Goal: Task Accomplishment & Management: Use online tool/utility

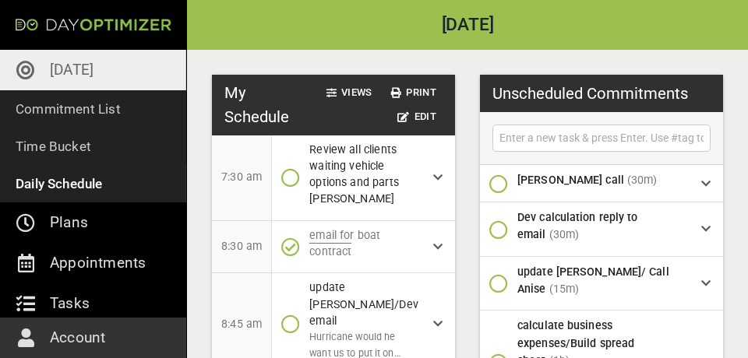
scroll to position [229, 0]
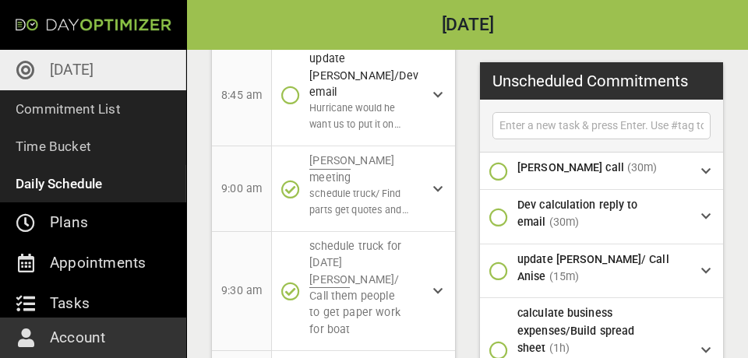
click at [62, 64] on p "[DATE]" at bounding box center [72, 70] width 44 height 25
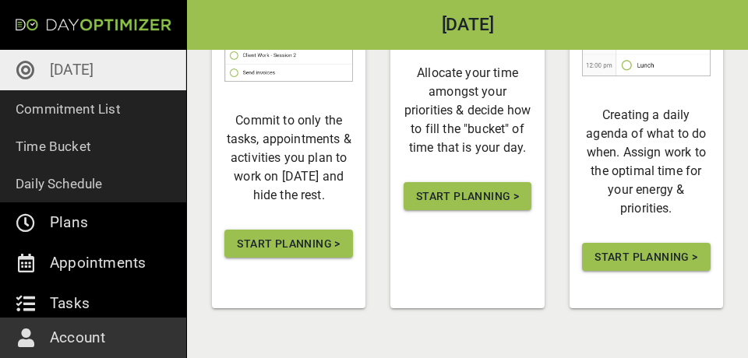
scroll to position [389, 0]
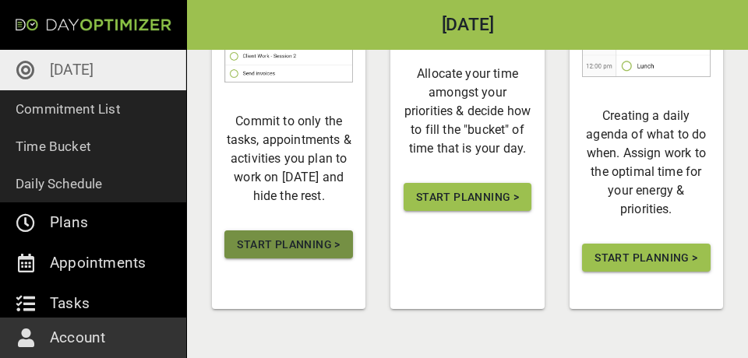
click at [280, 238] on span "Start Planning >" at bounding box center [288, 244] width 103 height 19
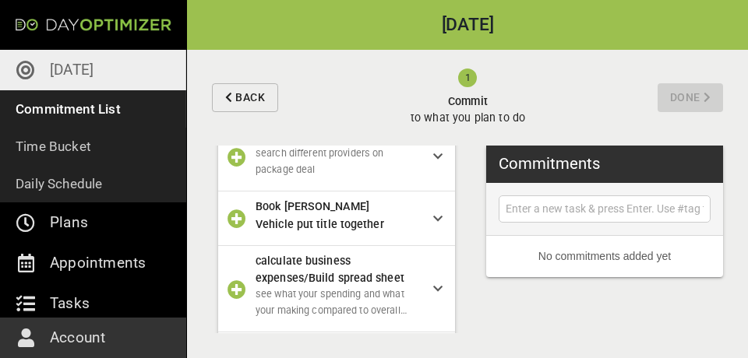
scroll to position [95, 0]
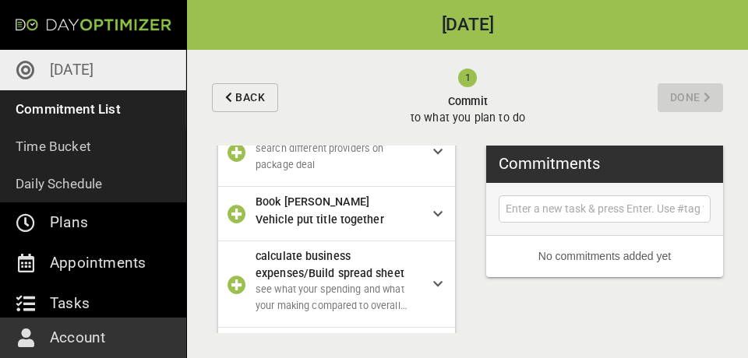
click at [229, 162] on icon "button" at bounding box center [236, 152] width 19 height 19
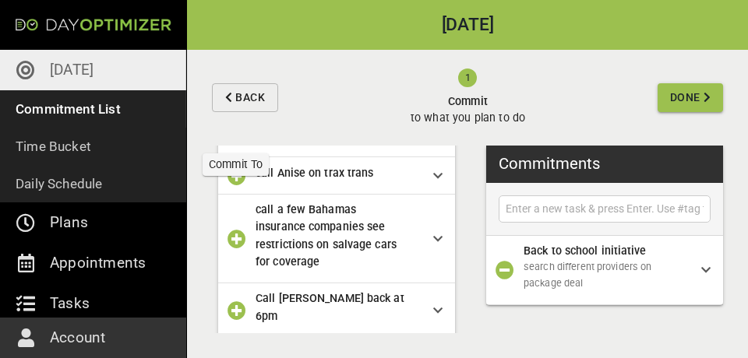
scroll to position [218, 0]
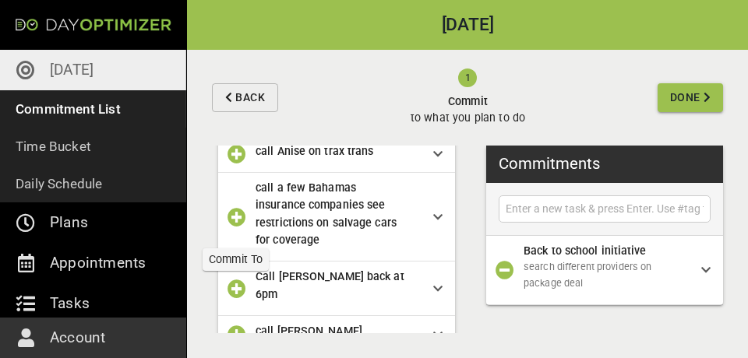
click at [235, 226] on icon "button" at bounding box center [236, 217] width 19 height 19
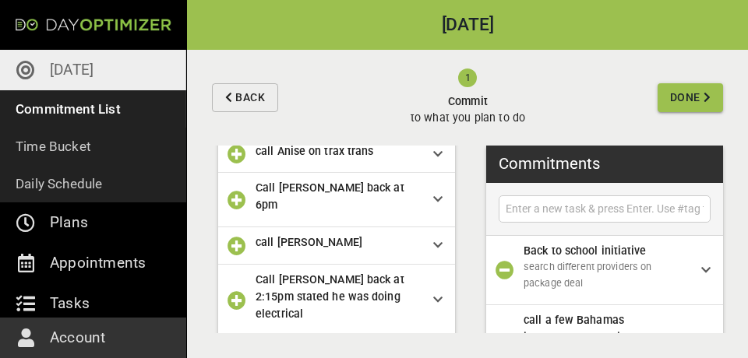
scroll to position [41, 0]
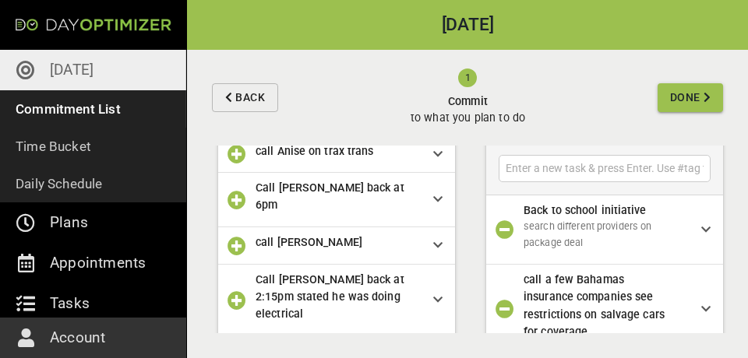
click at [234, 210] on icon "button" at bounding box center [236, 200] width 19 height 19
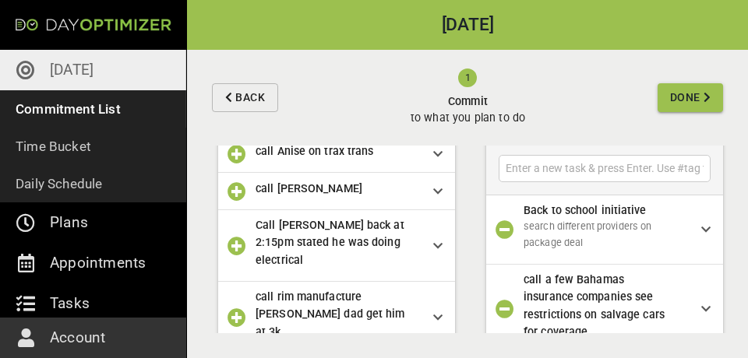
scroll to position [78, 0]
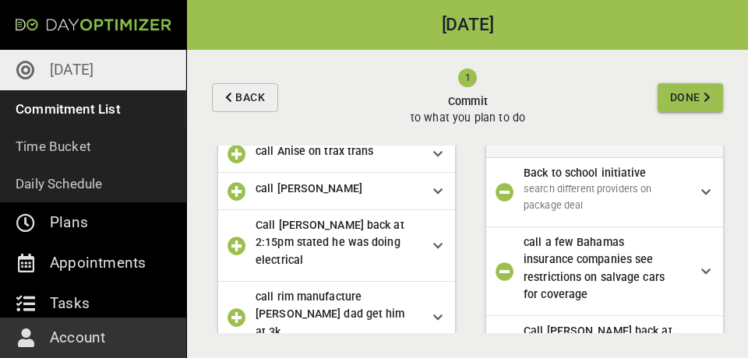
click at [234, 201] on icon "button" at bounding box center [236, 191] width 19 height 19
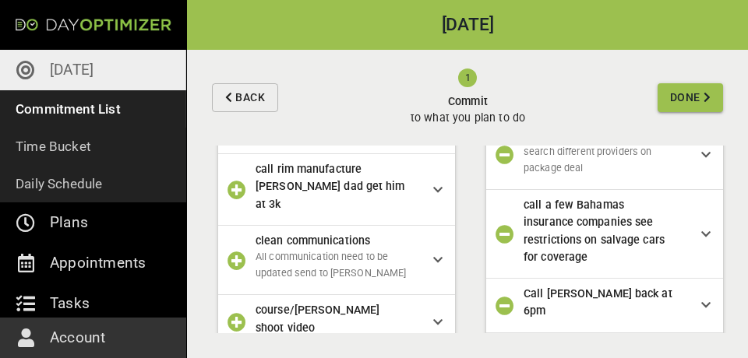
scroll to position [319, 0]
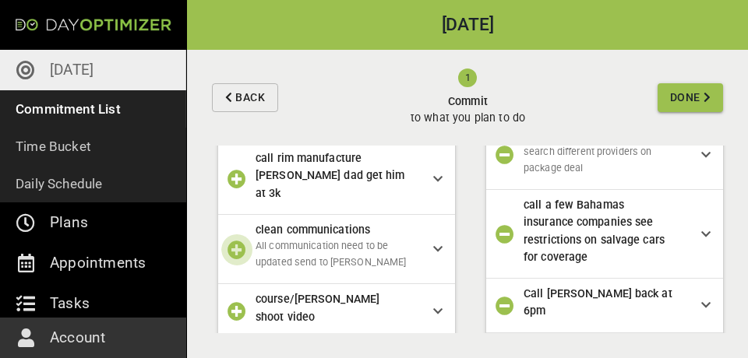
click at [237, 234] on button "button" at bounding box center [236, 249] width 31 height 31
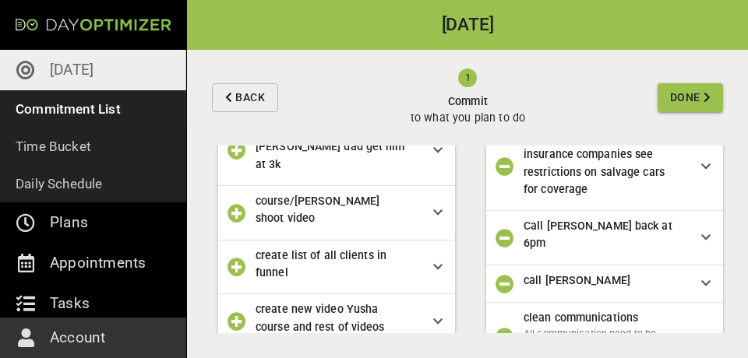
scroll to position [354, 0]
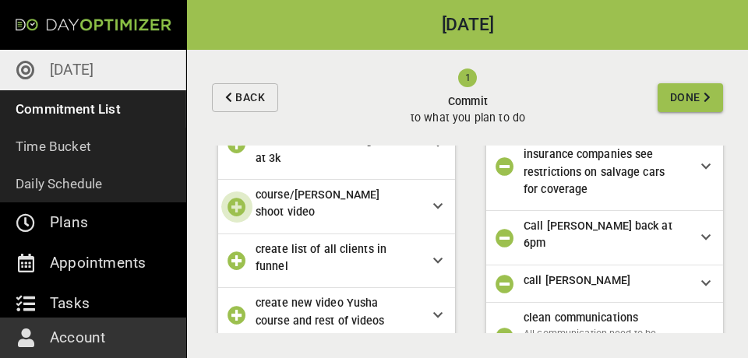
click at [241, 198] on icon "button" at bounding box center [236, 207] width 19 height 19
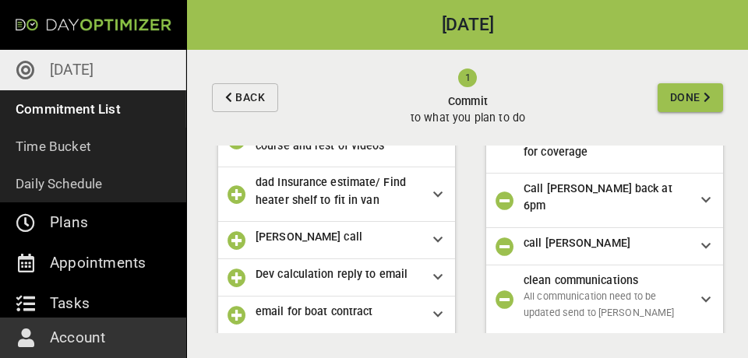
scroll to position [477, 0]
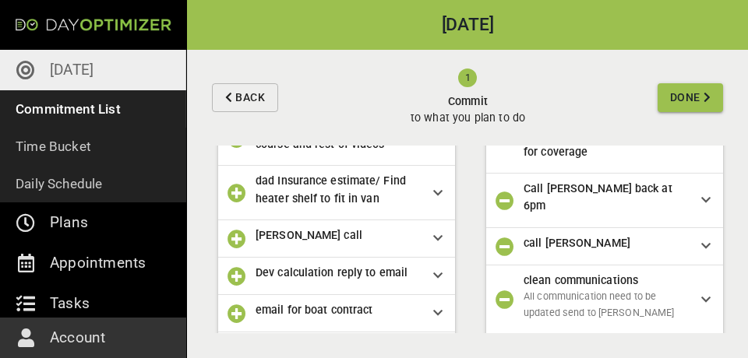
click at [235, 184] on icon "button" at bounding box center [236, 193] width 19 height 19
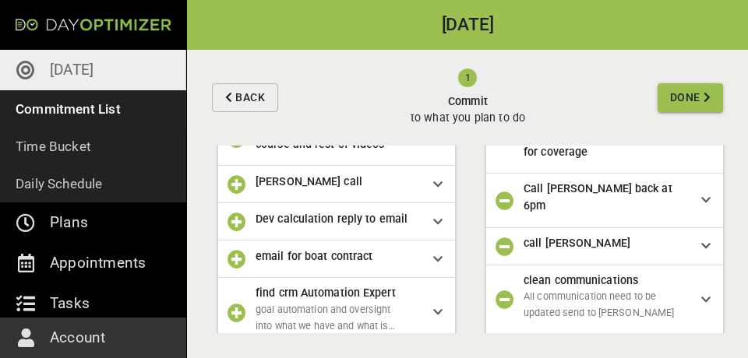
scroll to position [274, 0]
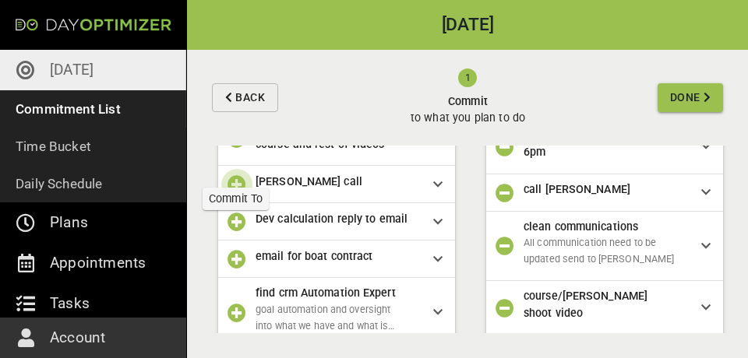
click at [238, 175] on icon "button" at bounding box center [236, 184] width 19 height 19
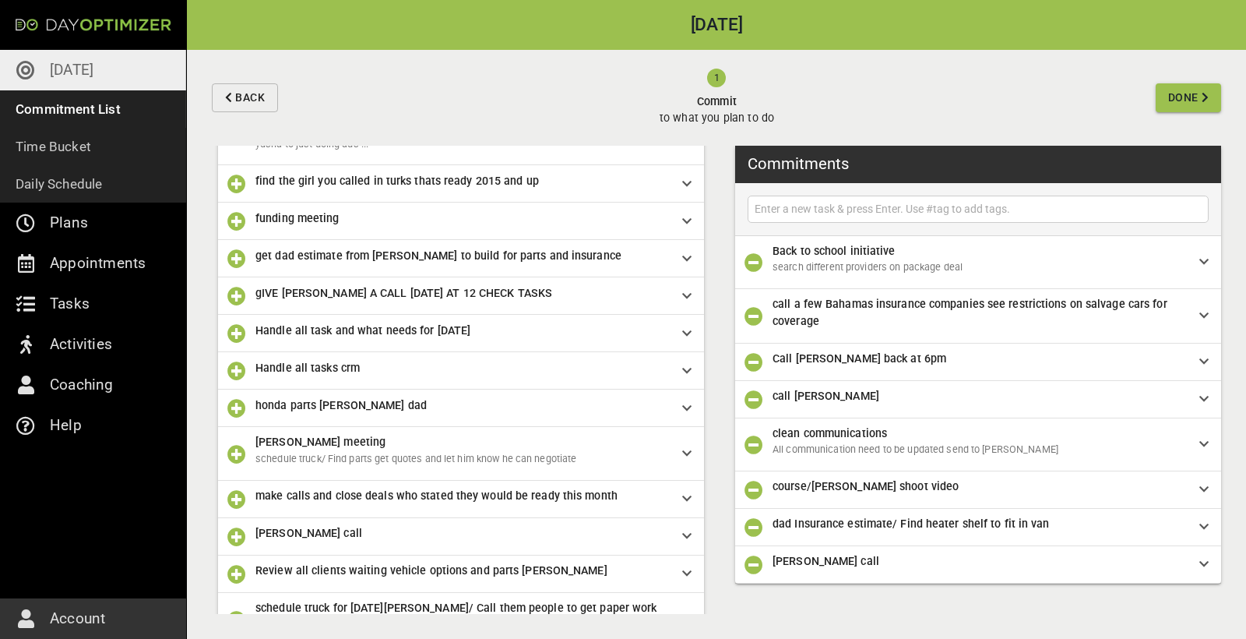
scroll to position [0, 0]
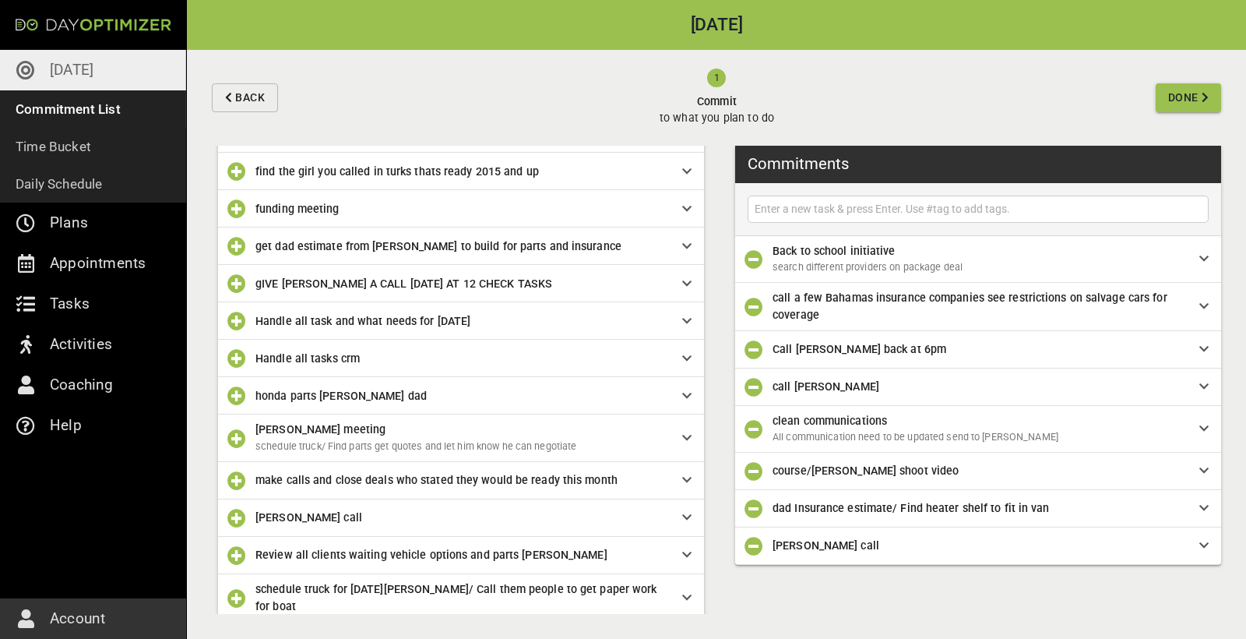
click at [747, 213] on input "text" at bounding box center [978, 208] width 453 height 19
type input "dev send docs and structure"
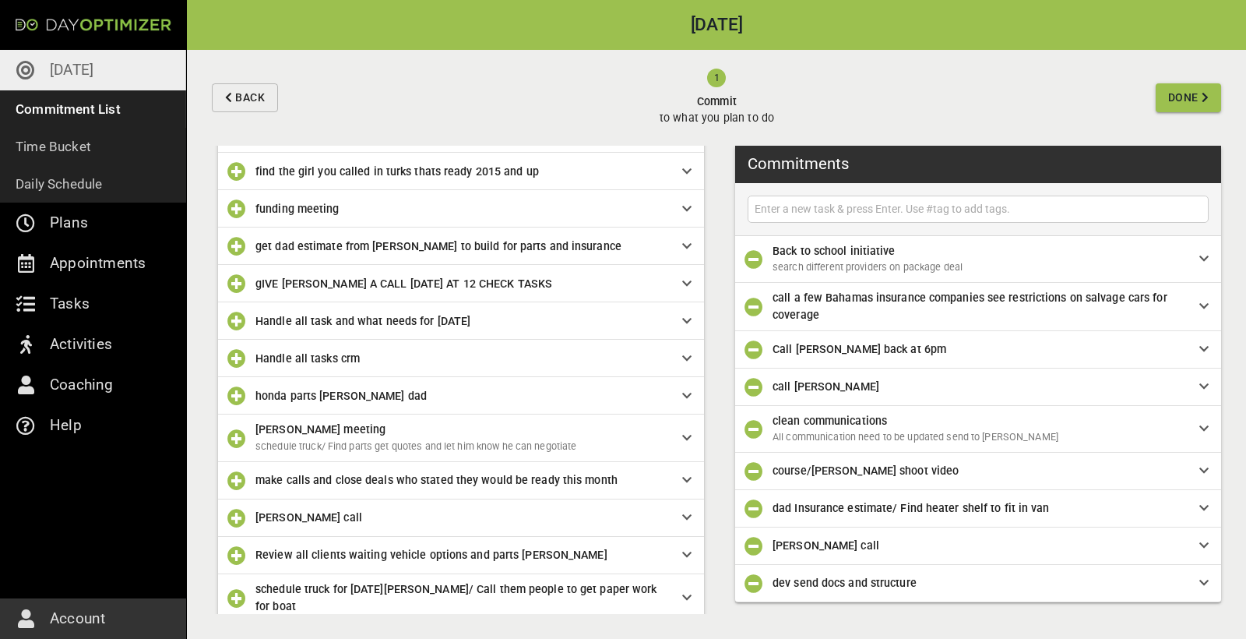
click at [747, 206] on input "text" at bounding box center [978, 208] width 453 height 19
type input "course structure curriculum make better"
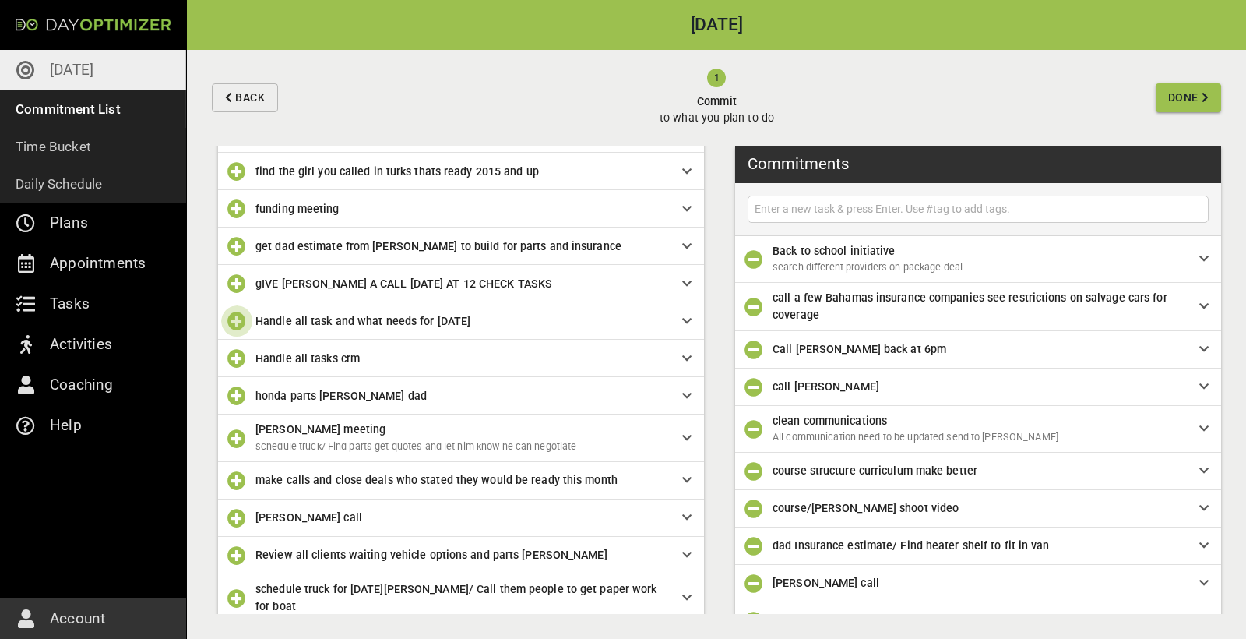
click at [232, 319] on icon "button" at bounding box center [236, 321] width 19 height 19
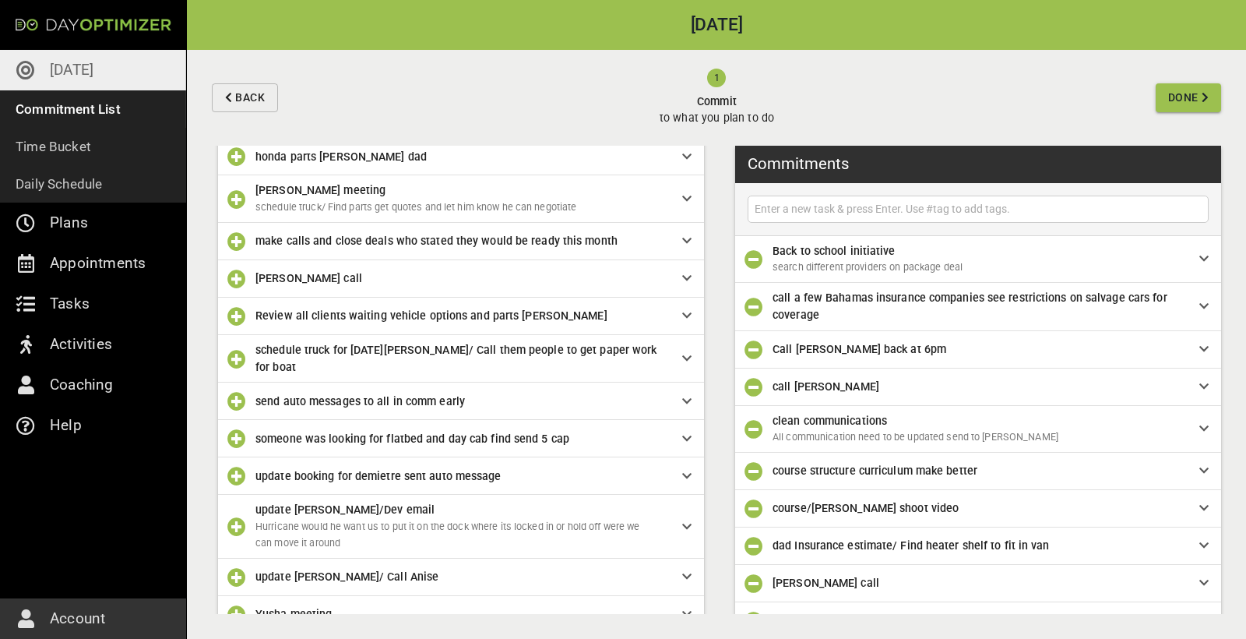
scroll to position [686, 0]
click at [238, 354] on icon "button" at bounding box center [236, 359] width 19 height 19
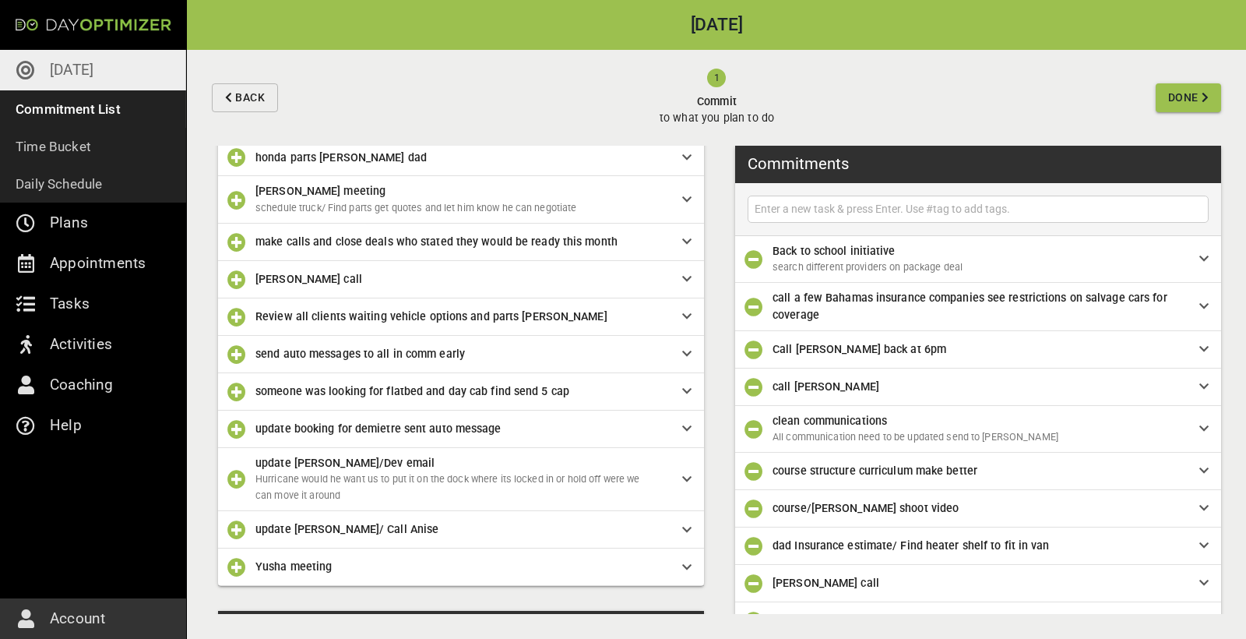
scroll to position [97, 0]
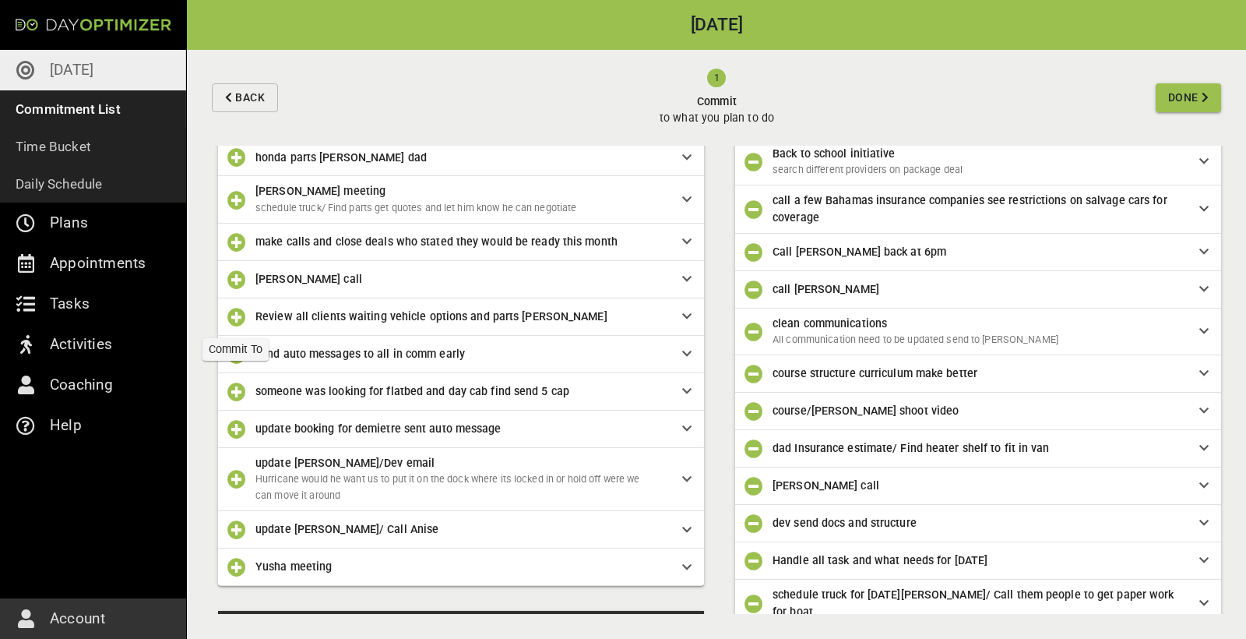
click at [235, 315] on icon "button" at bounding box center [236, 317] width 19 height 19
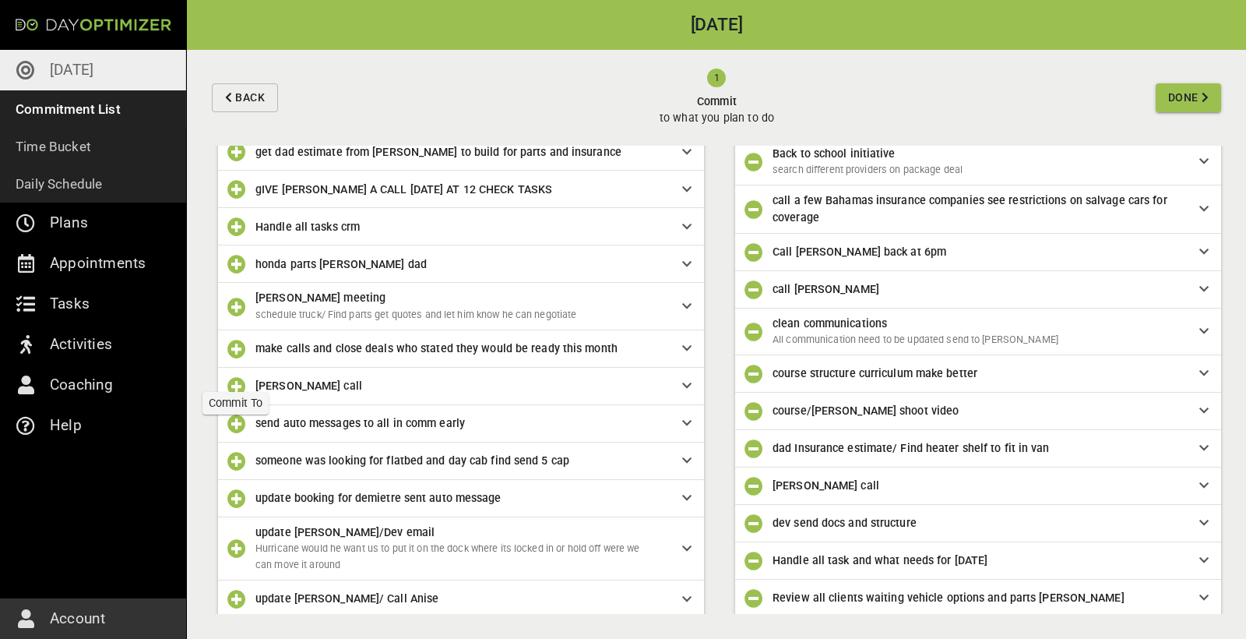
scroll to position [571, 0]
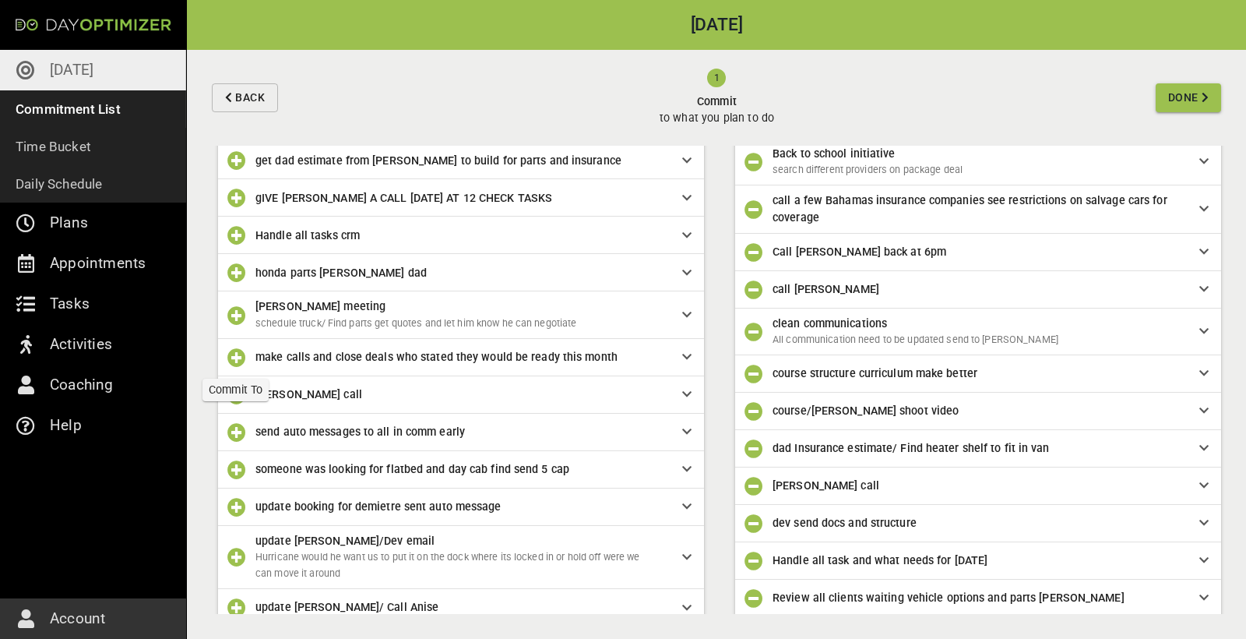
click at [231, 351] on icon "button" at bounding box center [236, 357] width 19 height 19
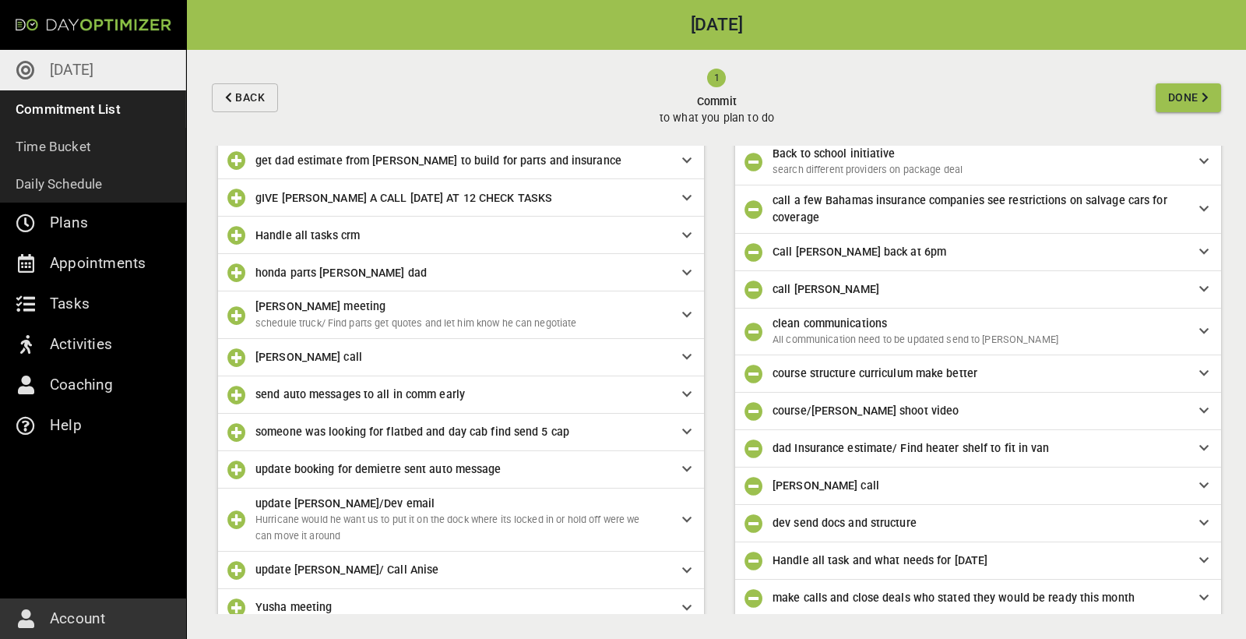
click at [233, 308] on icon "button" at bounding box center [236, 315] width 19 height 19
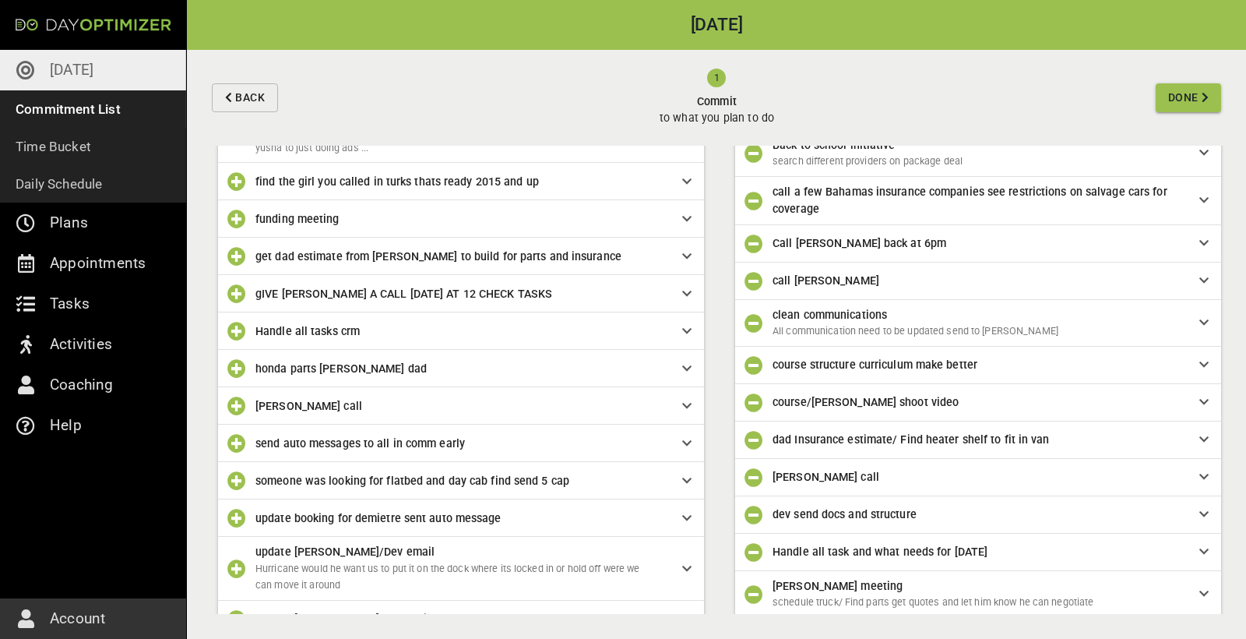
scroll to position [474, 0]
click at [234, 358] on icon "button" at bounding box center [236, 370] width 19 height 19
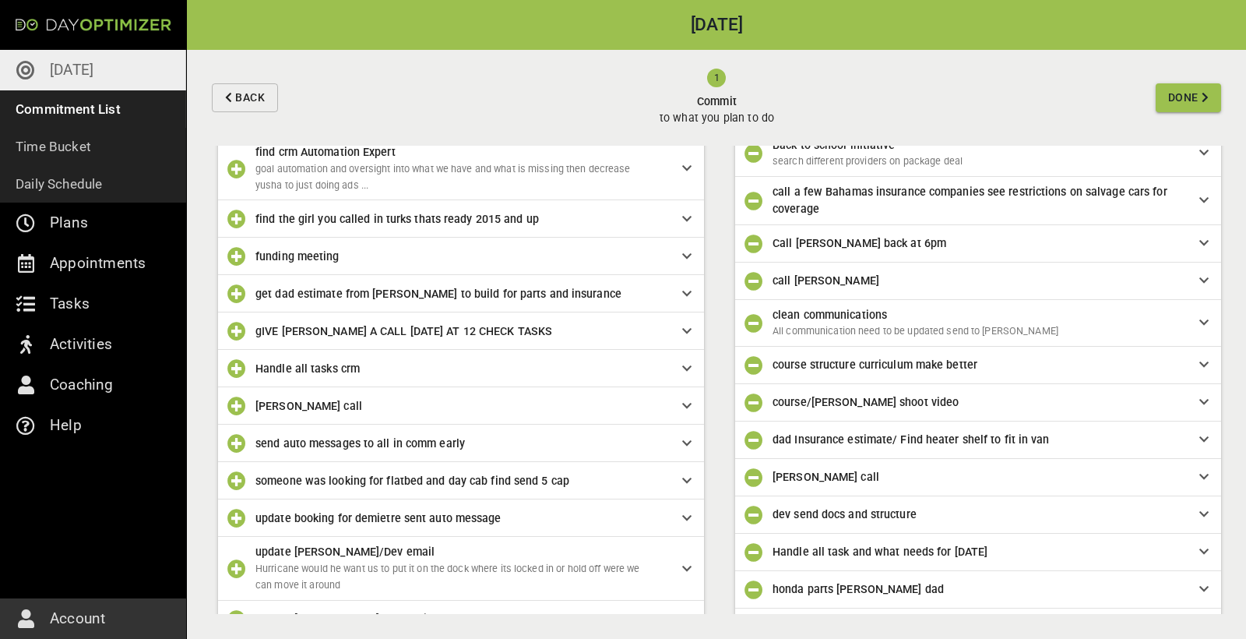
scroll to position [434, 0]
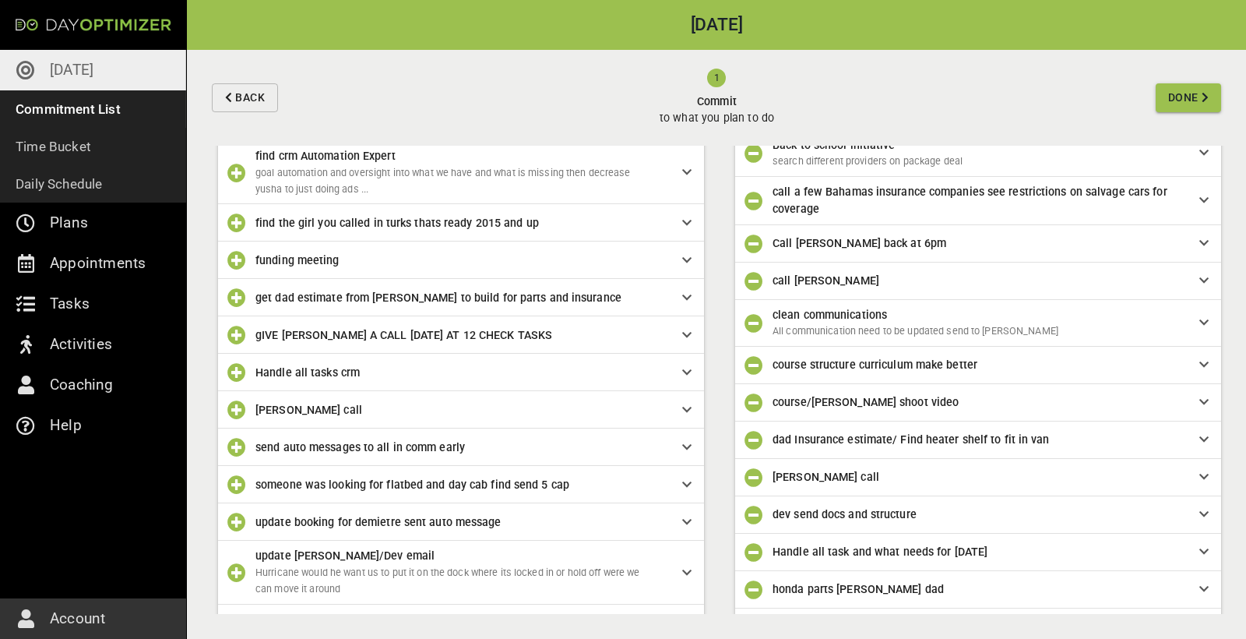
click at [236, 358] on icon "button" at bounding box center [236, 372] width 19 height 19
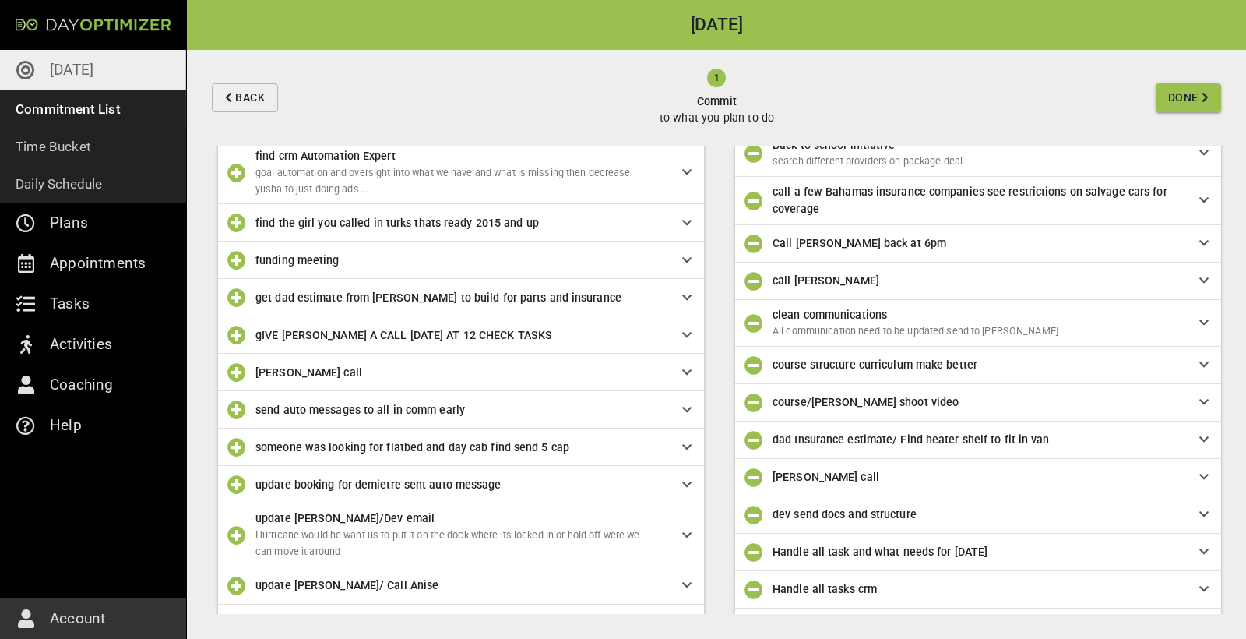
scroll to position [424, 0]
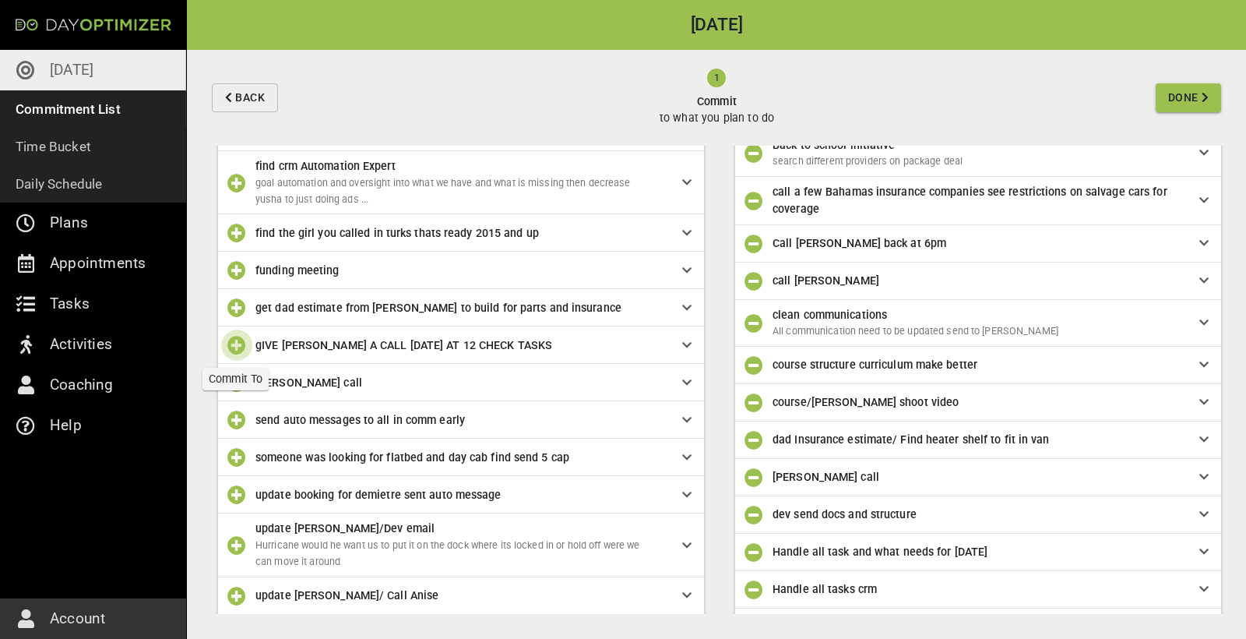
click at [238, 345] on icon "button" at bounding box center [236, 345] width 19 height 19
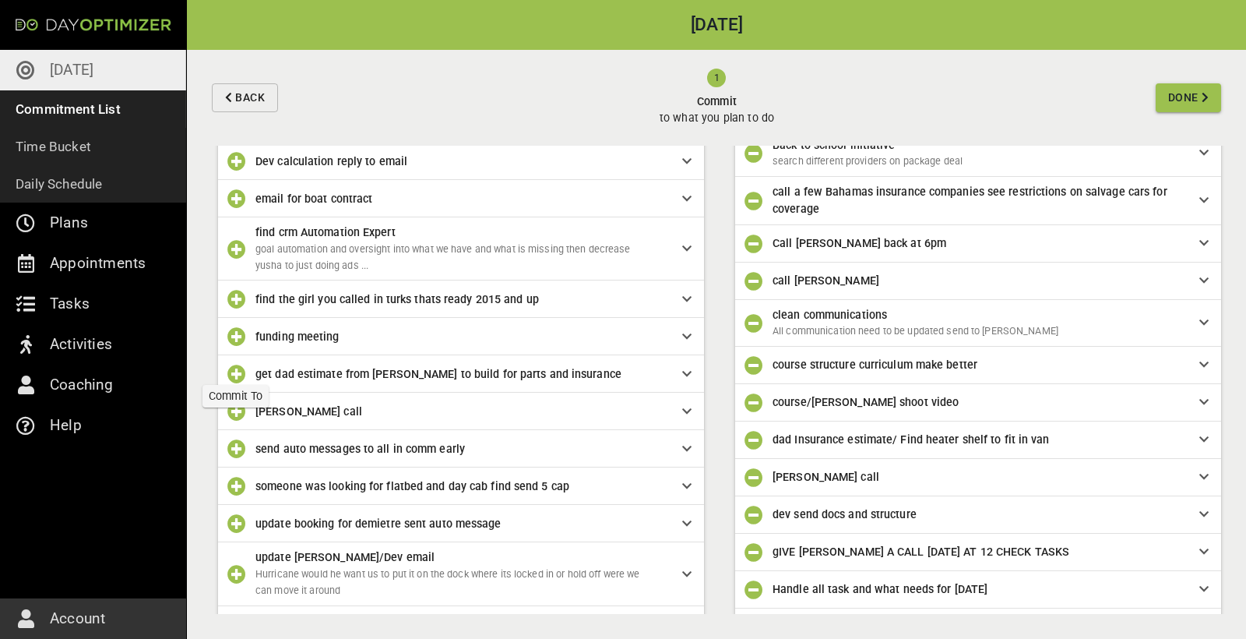
scroll to position [354, 0]
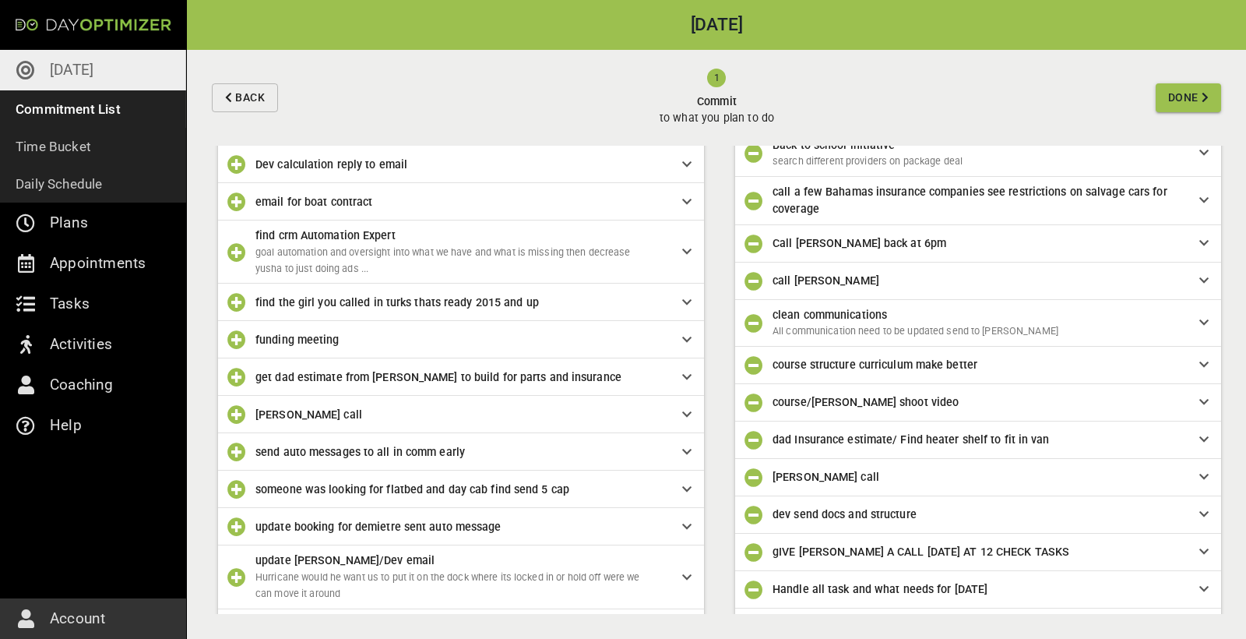
click at [407, 358] on div "get dad estimate from [PERSON_NAME] to build for parts and insurance" at bounding box center [461, 376] width 486 height 37
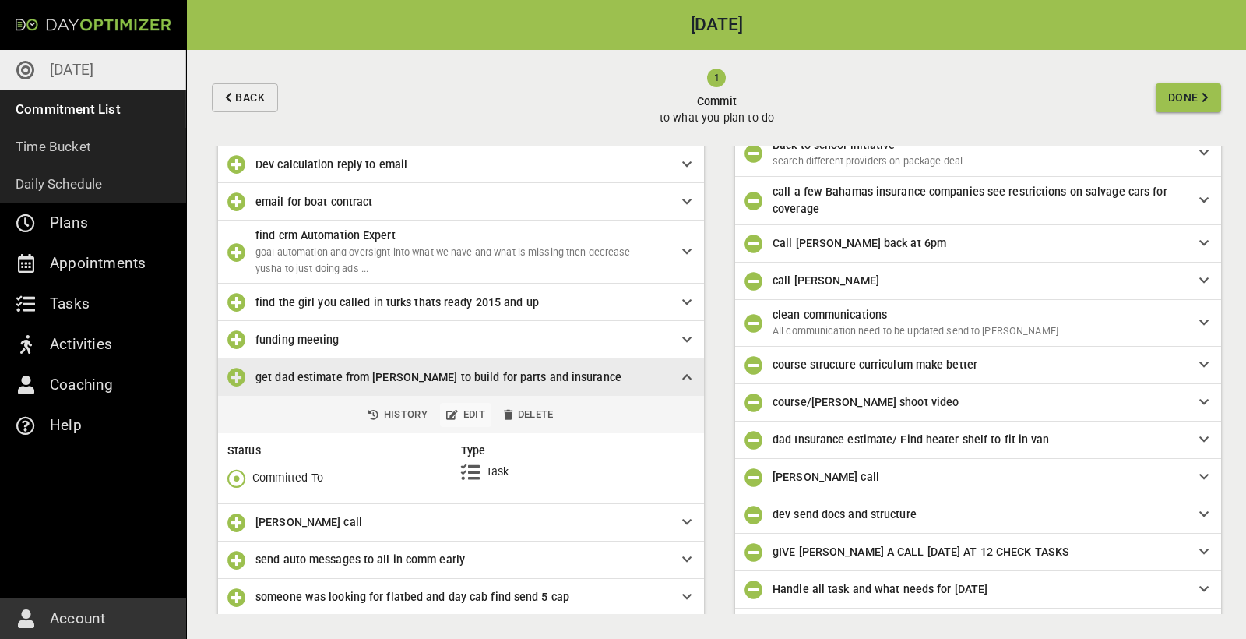
click at [468, 358] on span "Edit" at bounding box center [465, 415] width 39 height 18
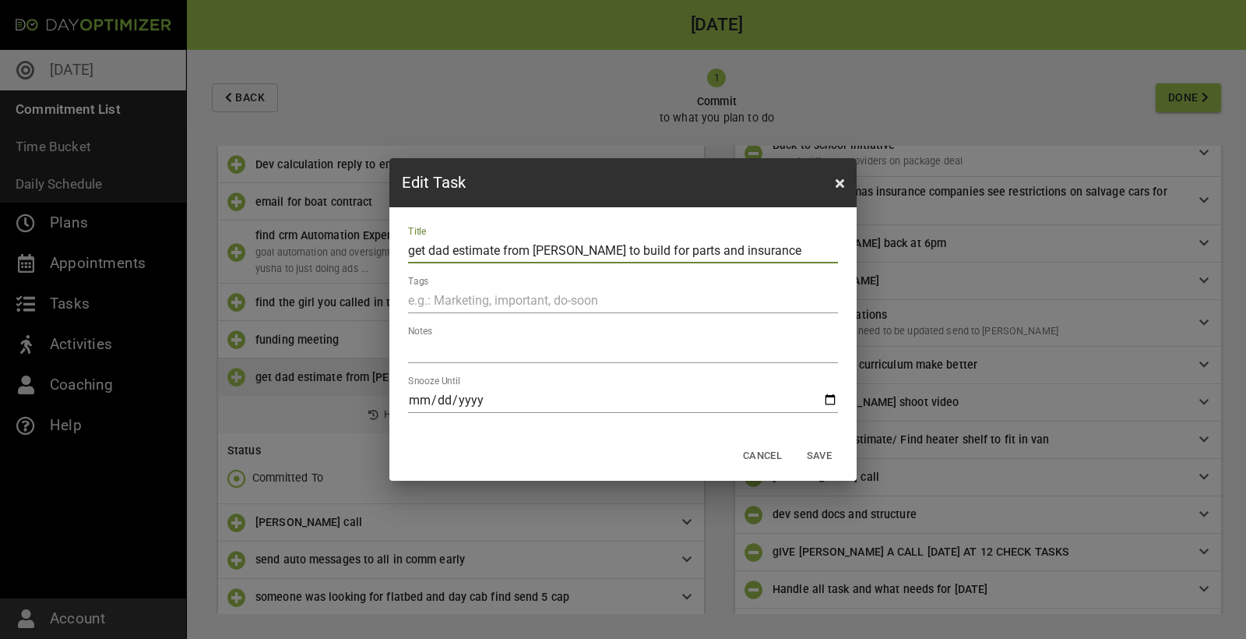
drag, startPoint x: 755, startPoint y: 251, endPoint x: 386, endPoint y: 248, distance: 368.4
click at [386, 248] on div "Edit Task Title get dad estimate from [PERSON_NAME] to build for parts and insu…" at bounding box center [623, 319] width 1246 height 639
type input "Dad shelf"
click at [747, 358] on button "Save" at bounding box center [819, 456] width 50 height 24
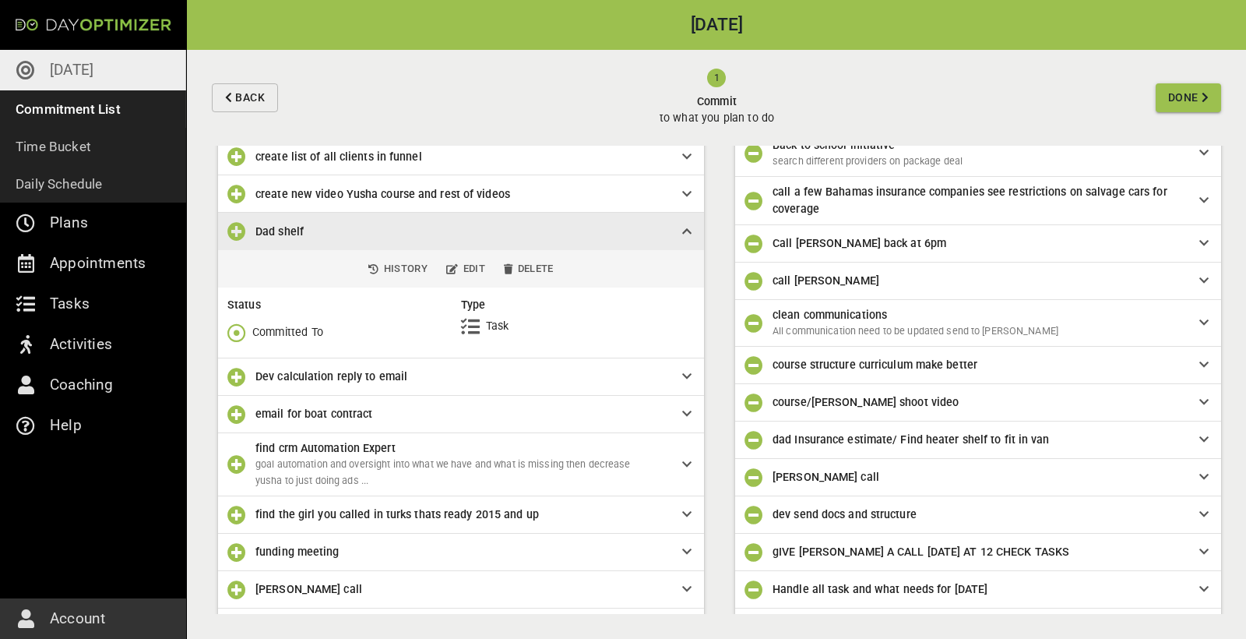
scroll to position [268, 0]
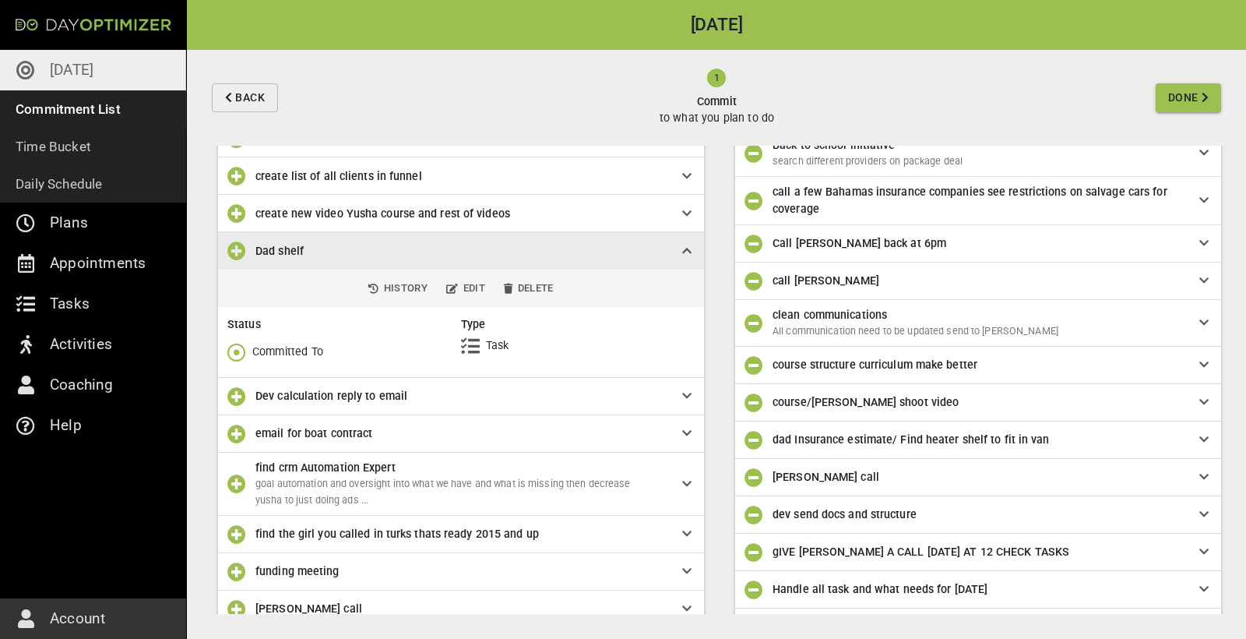
click at [238, 253] on icon "button" at bounding box center [236, 250] width 19 height 19
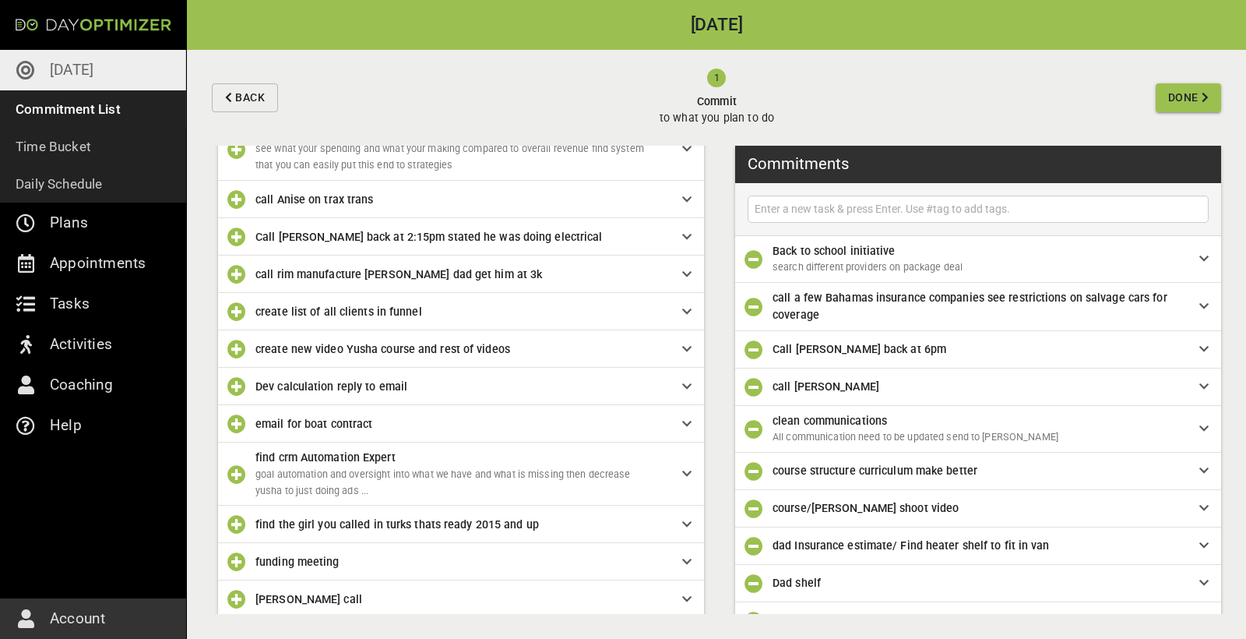
scroll to position [0, 0]
click at [747, 212] on input "text" at bounding box center [978, 208] width 453 height 19
type input "M"
type input "create list of influencers"
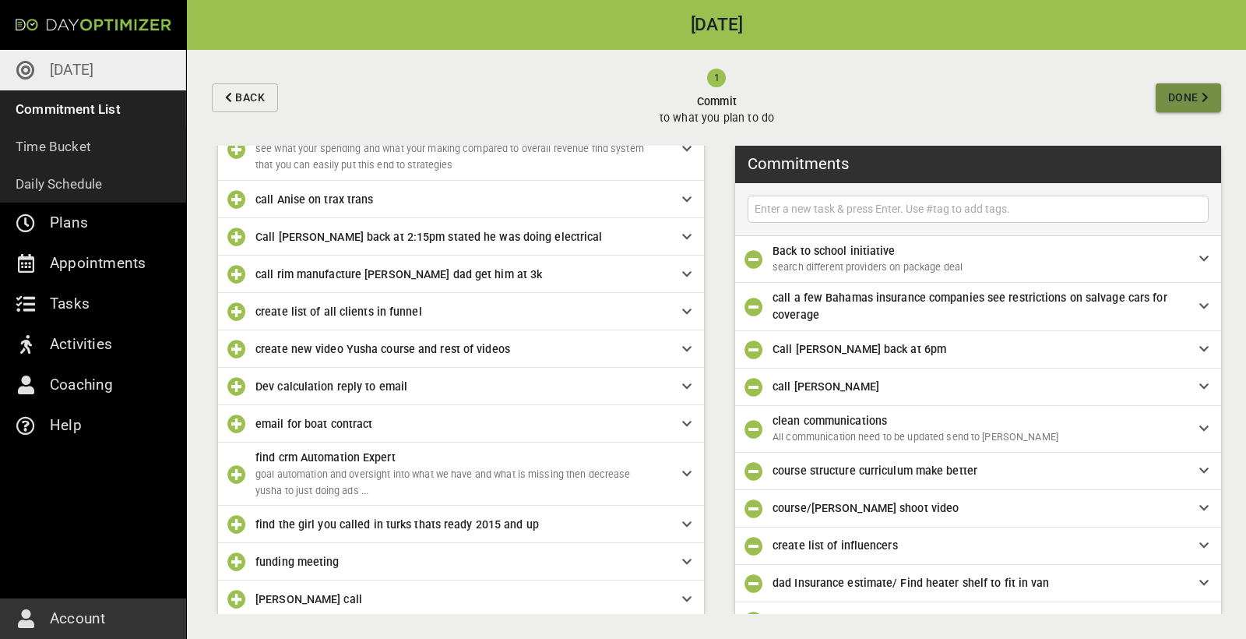
click at [747, 100] on span "Done" at bounding box center [1183, 97] width 30 height 19
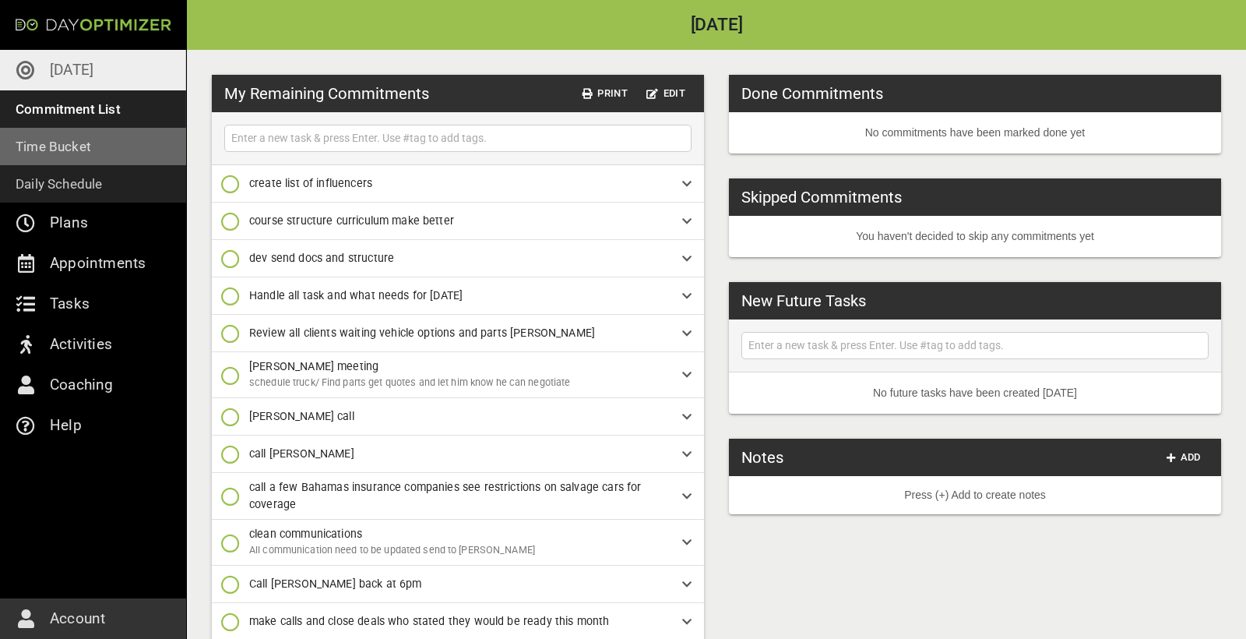
click at [59, 145] on p "Time Bucket" at bounding box center [54, 147] width 76 height 22
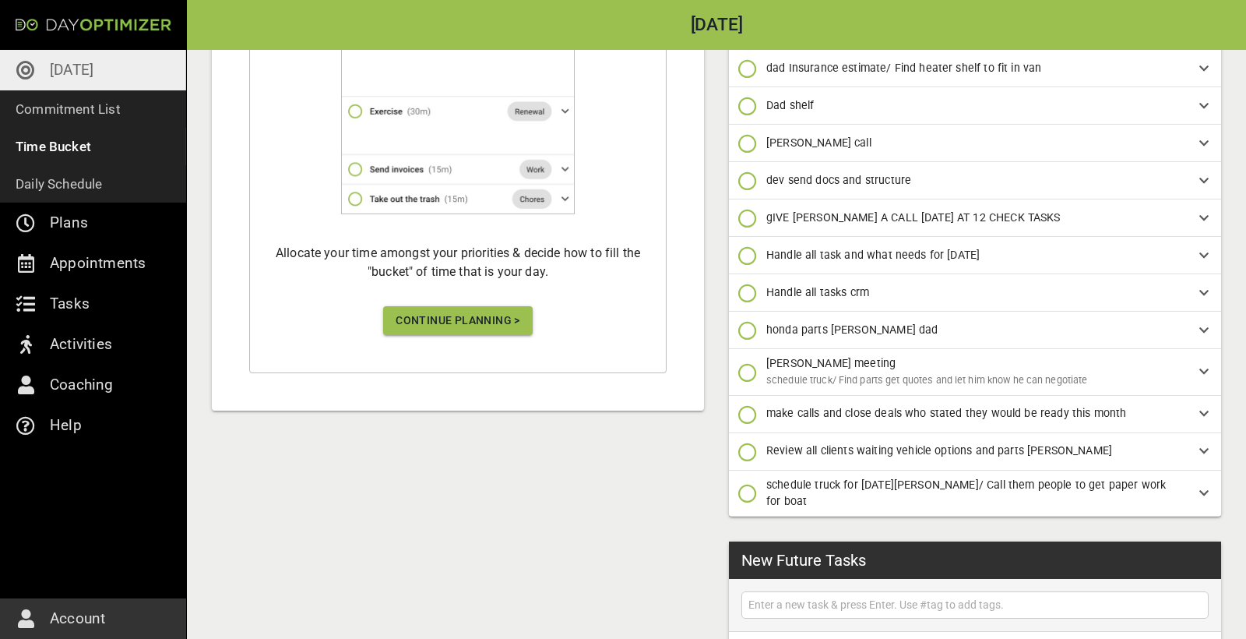
scroll to position [472, 0]
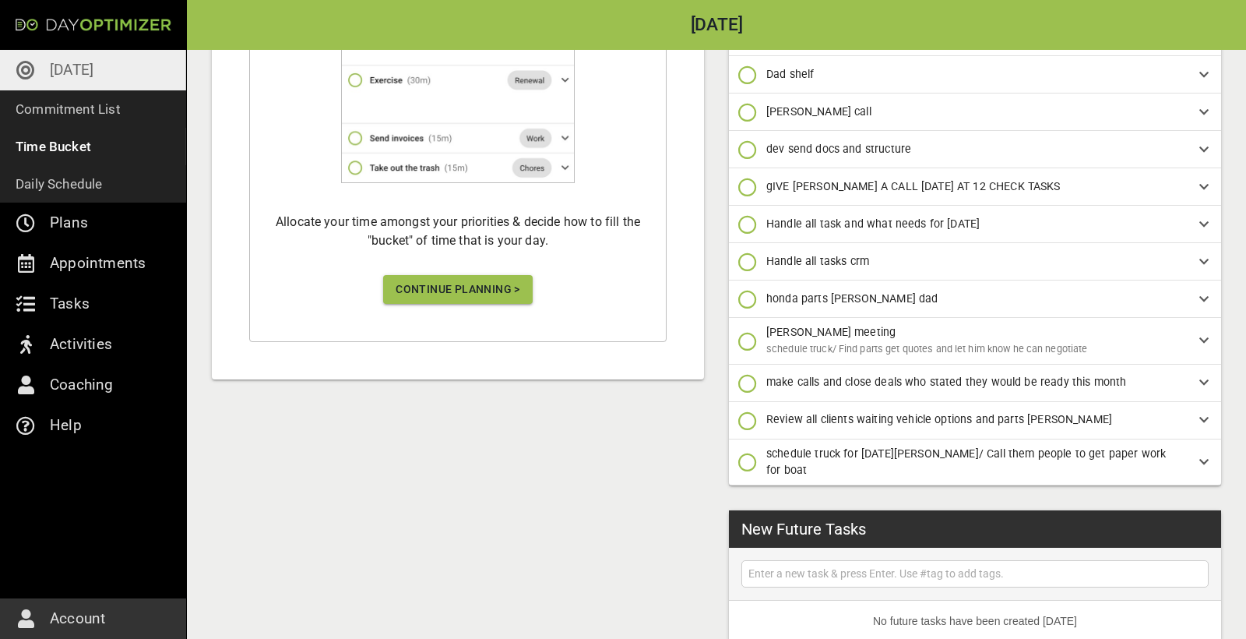
click at [446, 294] on span "Continue Planning >" at bounding box center [458, 289] width 125 height 19
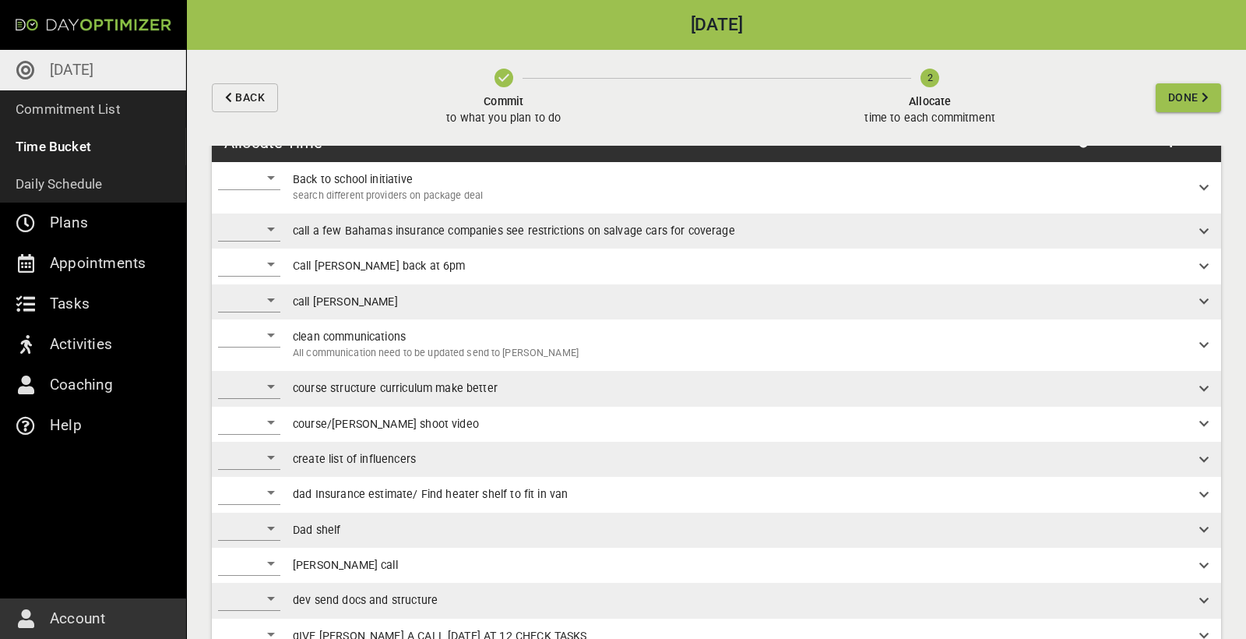
scroll to position [34, 0]
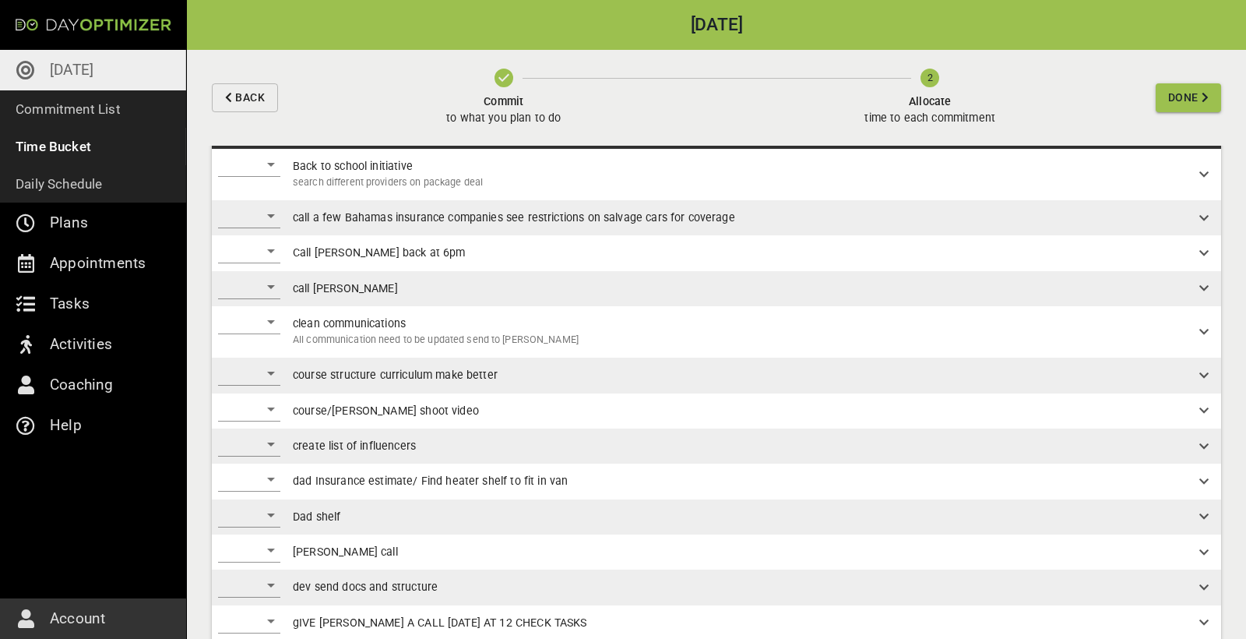
click at [255, 160] on div "​" at bounding box center [249, 164] width 62 height 25
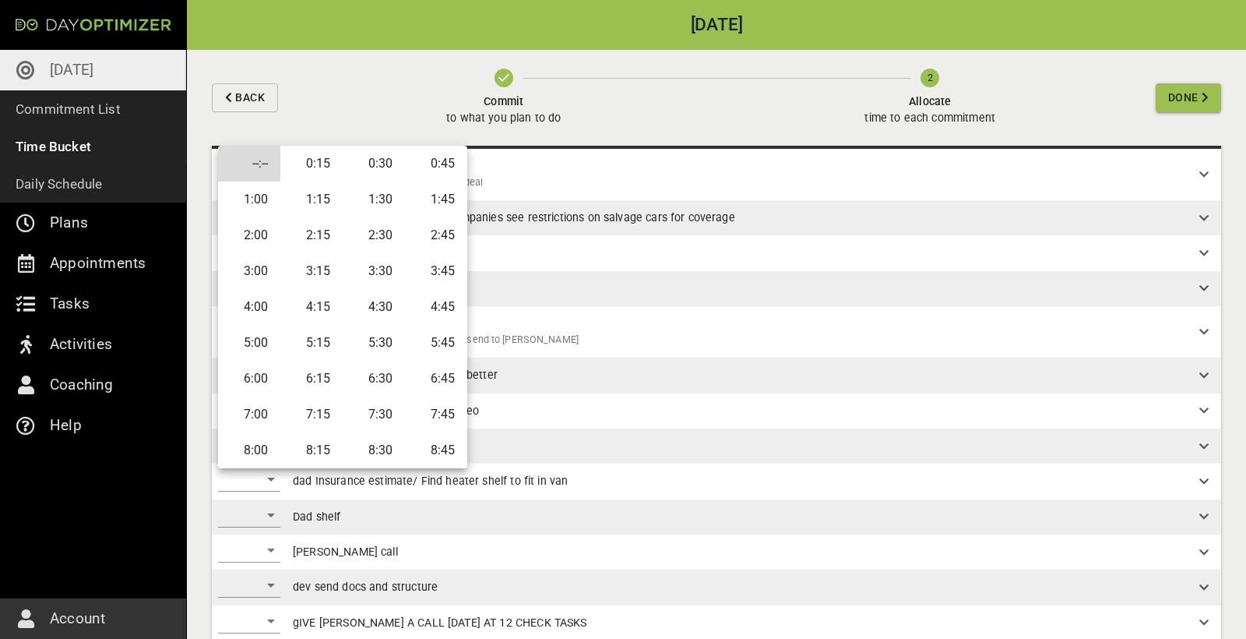
click at [391, 164] on li "0:30" at bounding box center [374, 164] width 62 height 36
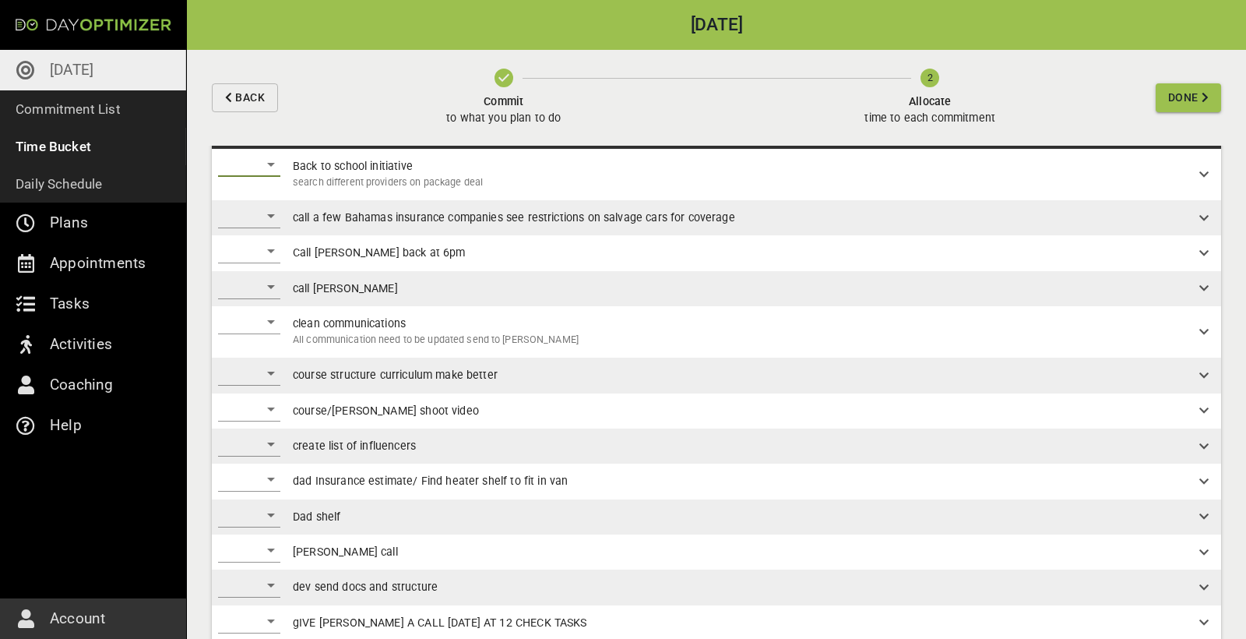
click at [257, 213] on div "​" at bounding box center [249, 215] width 62 height 25
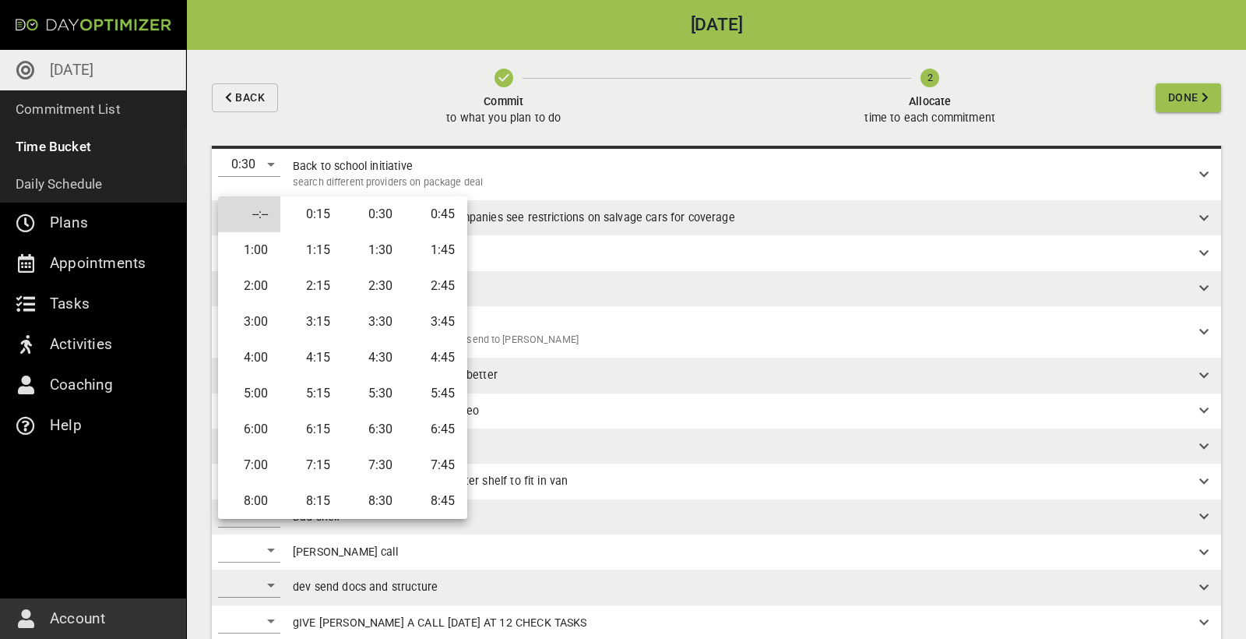
click at [432, 225] on li "0:45" at bounding box center [436, 214] width 62 height 36
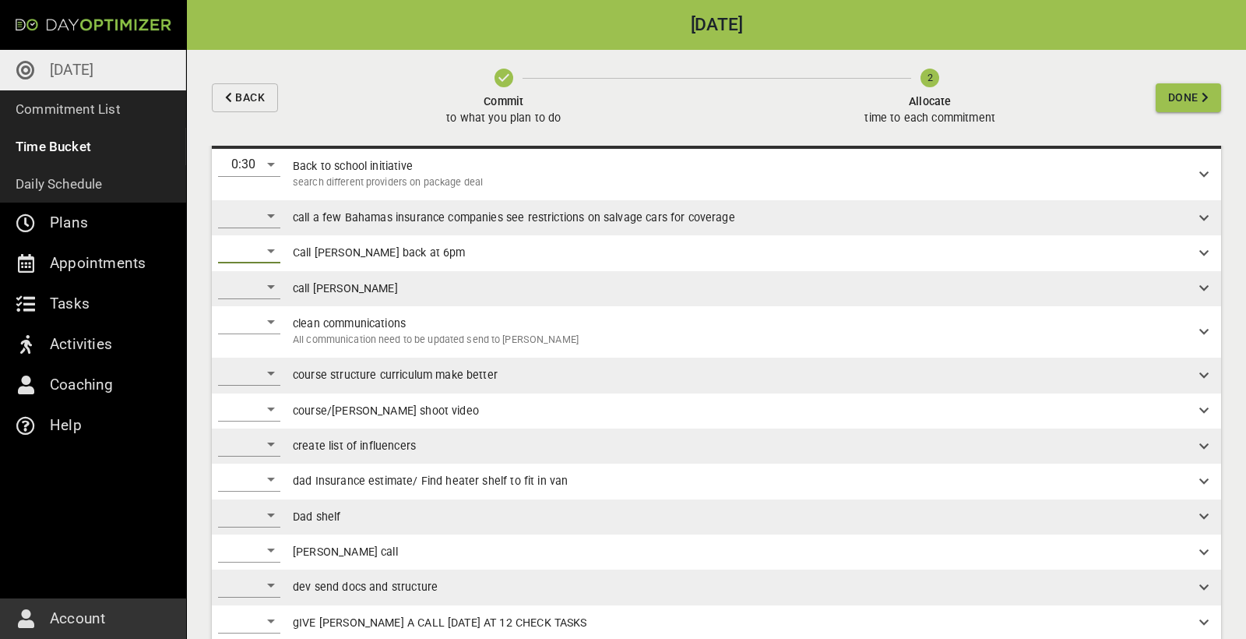
click at [266, 254] on div "​" at bounding box center [249, 250] width 62 height 25
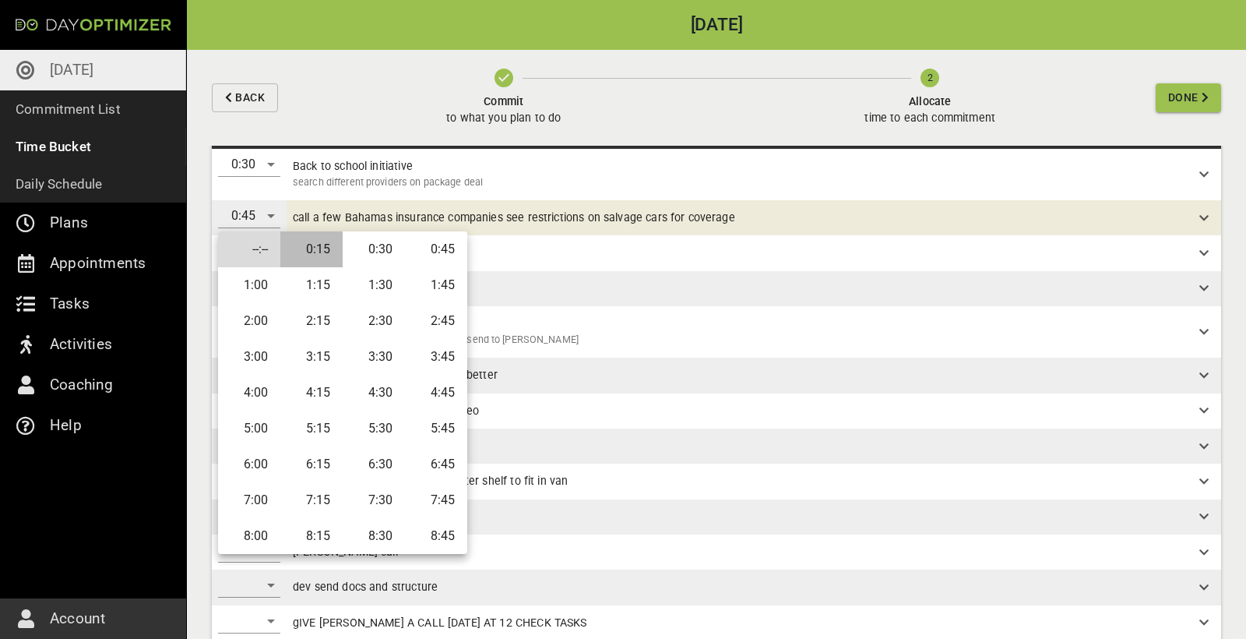
click at [322, 260] on li "0:15" at bounding box center [311, 249] width 62 height 36
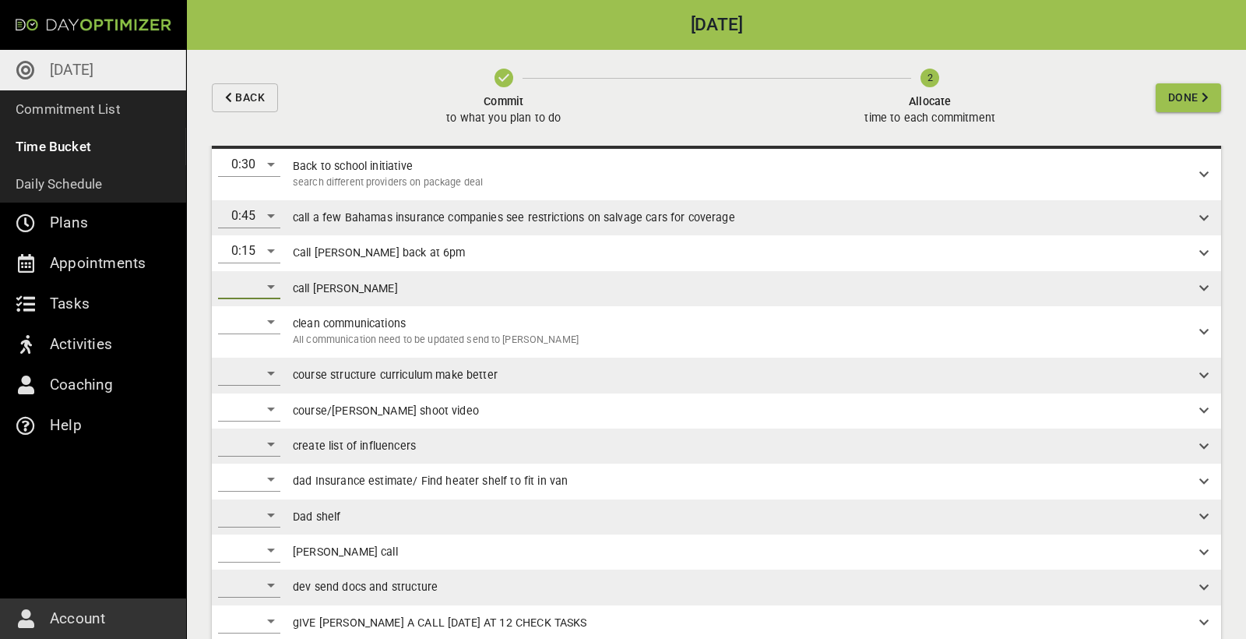
click at [259, 293] on div "​" at bounding box center [249, 286] width 62 height 25
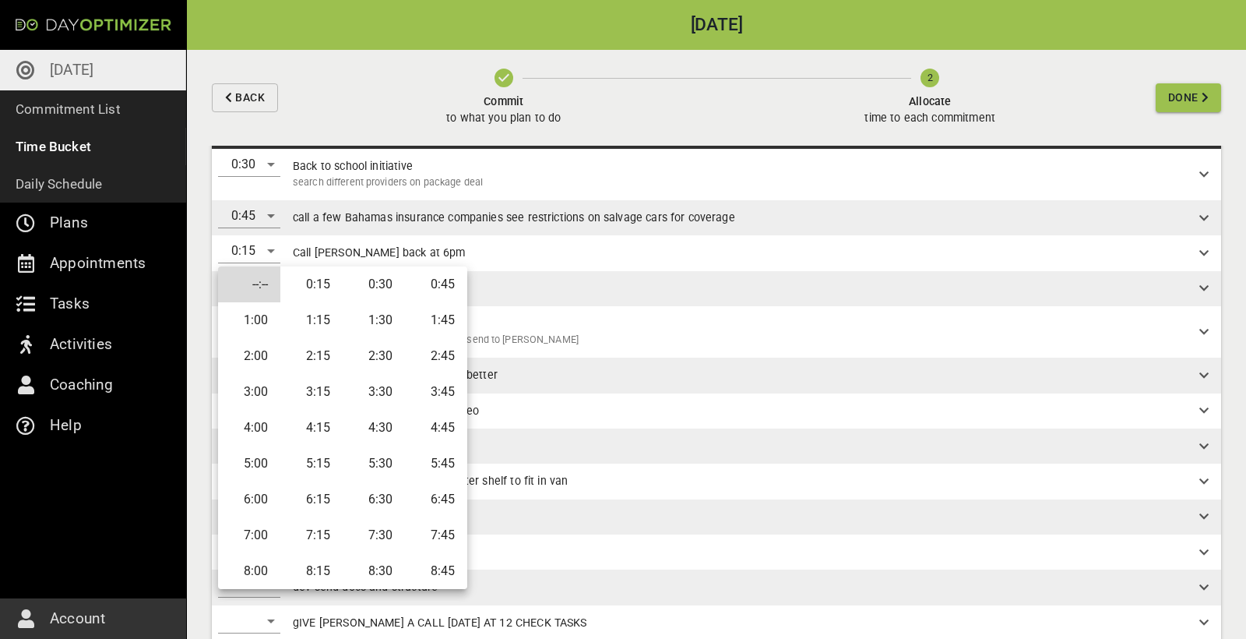
click at [329, 276] on li "0:15" at bounding box center [311, 284] width 62 height 36
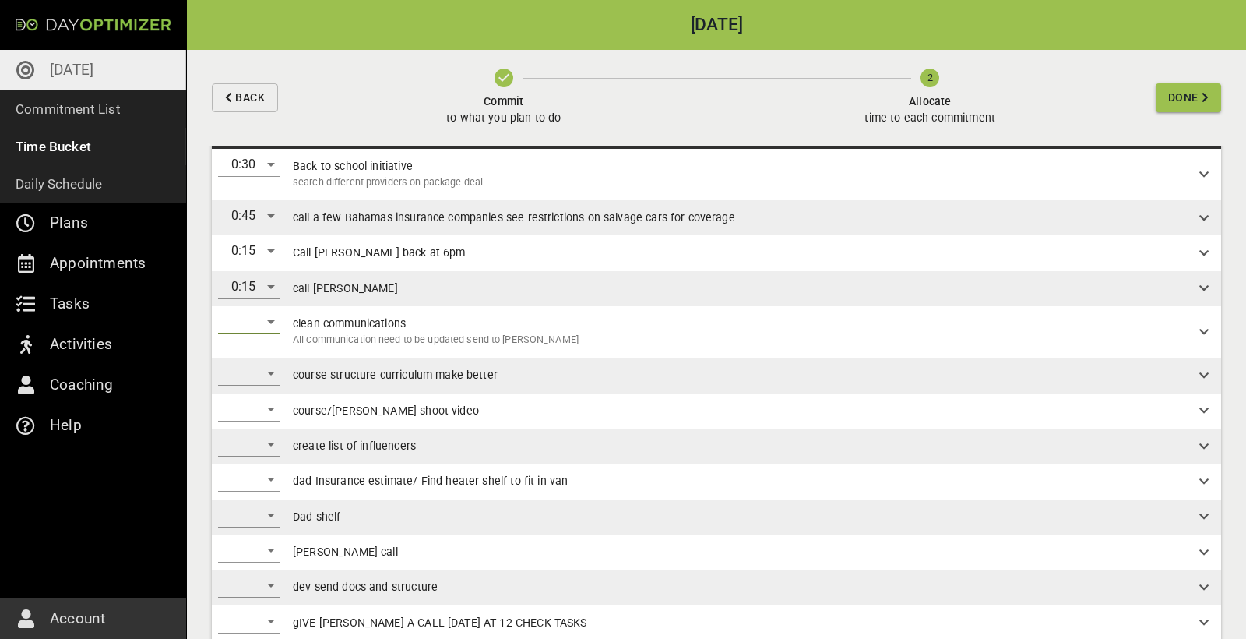
click at [259, 326] on div "​" at bounding box center [249, 321] width 62 height 25
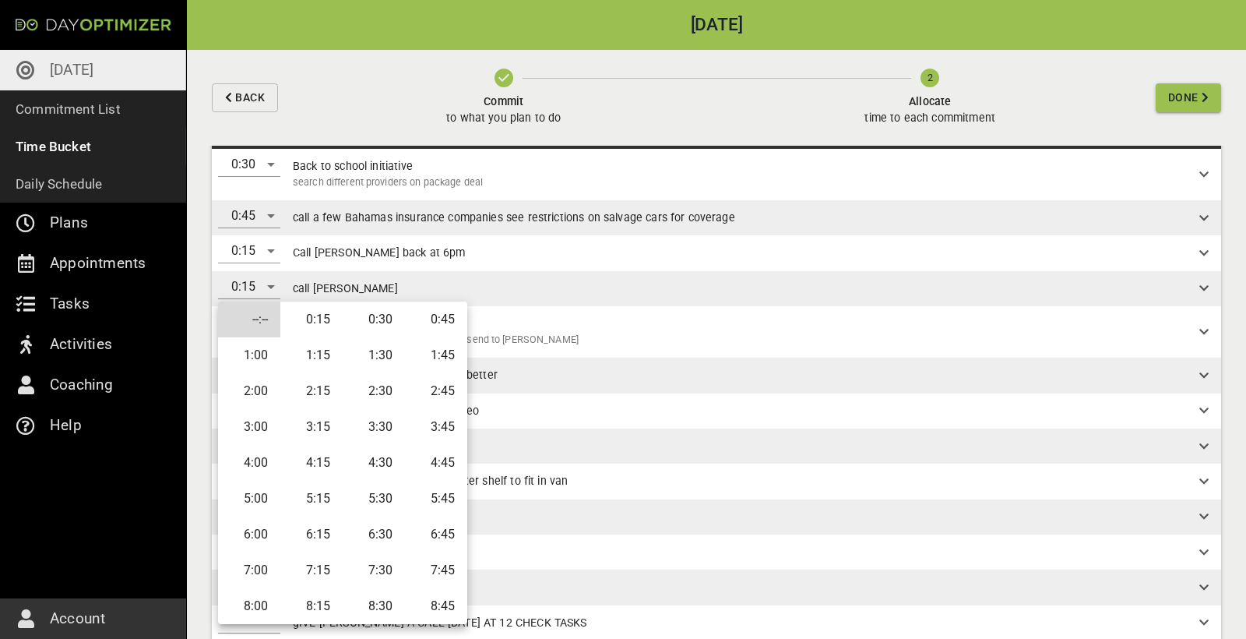
click at [379, 358] on li "1:30" at bounding box center [374, 355] width 62 height 36
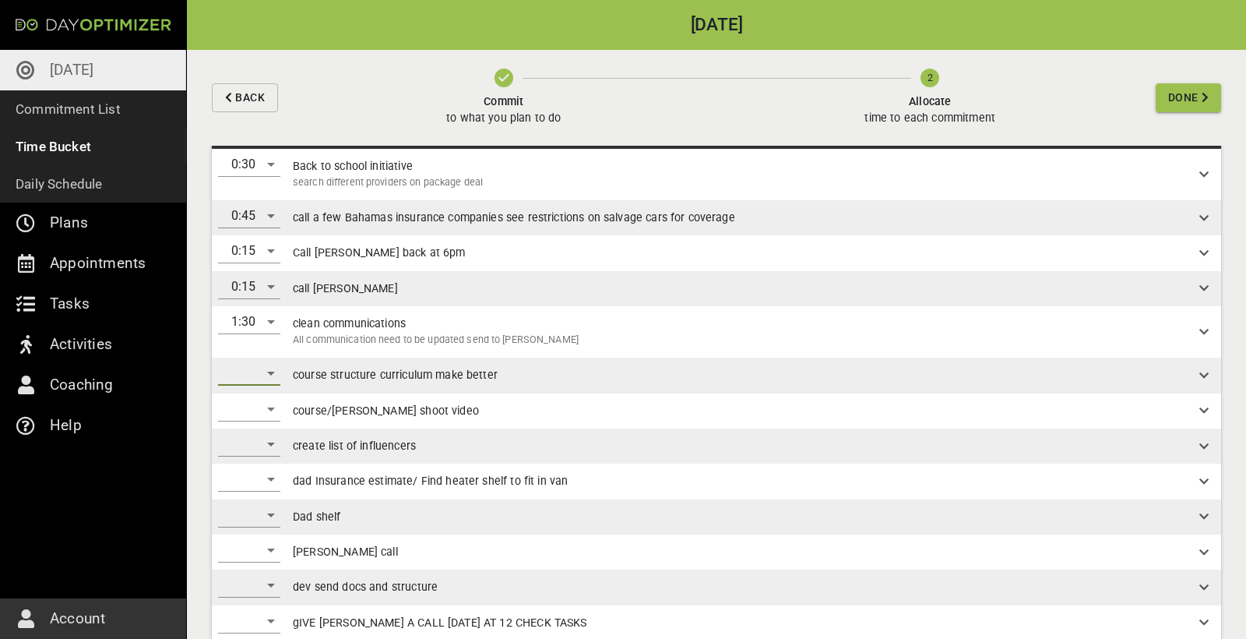
click at [261, 358] on div "​" at bounding box center [249, 373] width 62 height 25
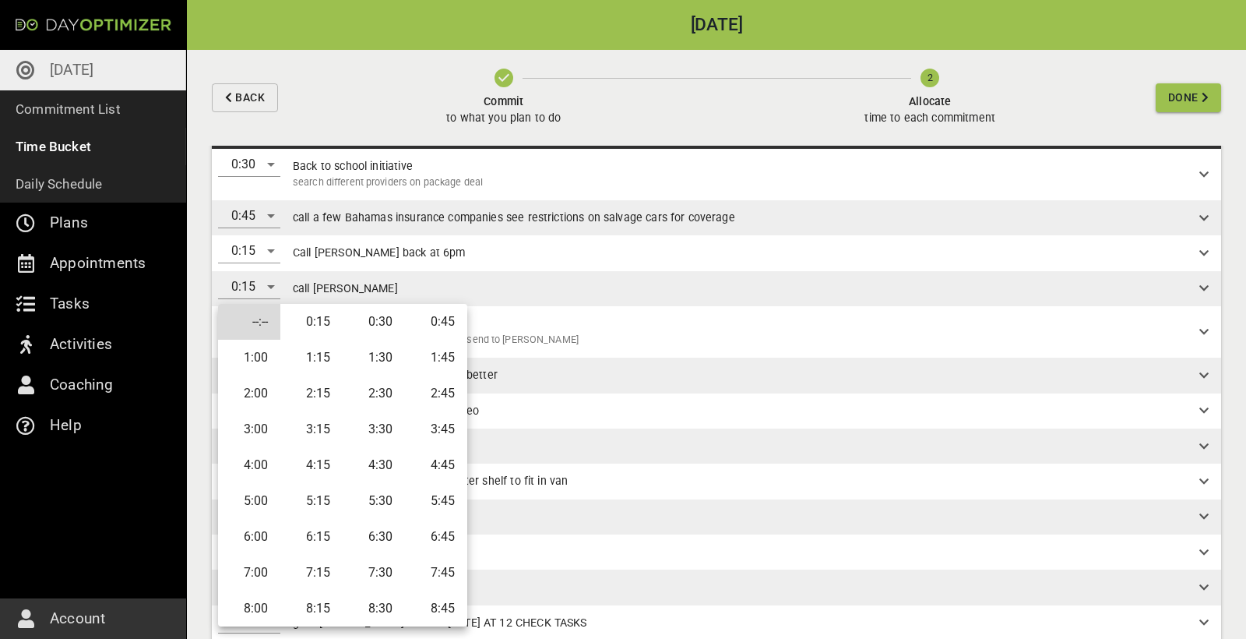
click at [263, 356] on li "1:00" at bounding box center [249, 358] width 62 height 36
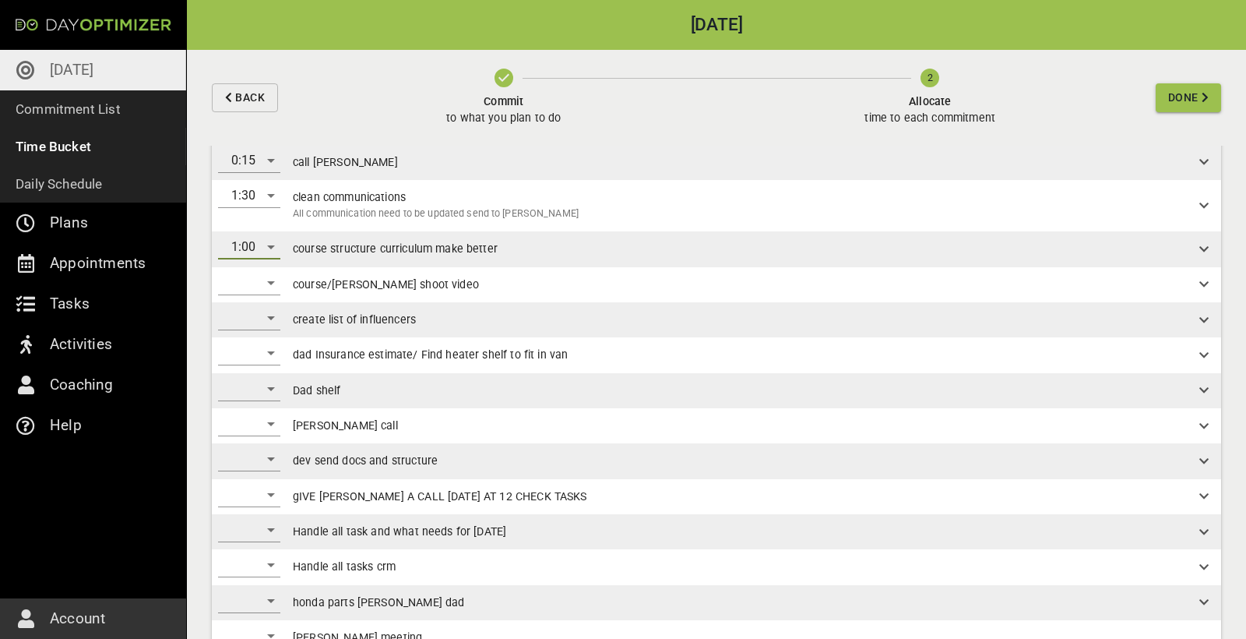
scroll to position [167, 0]
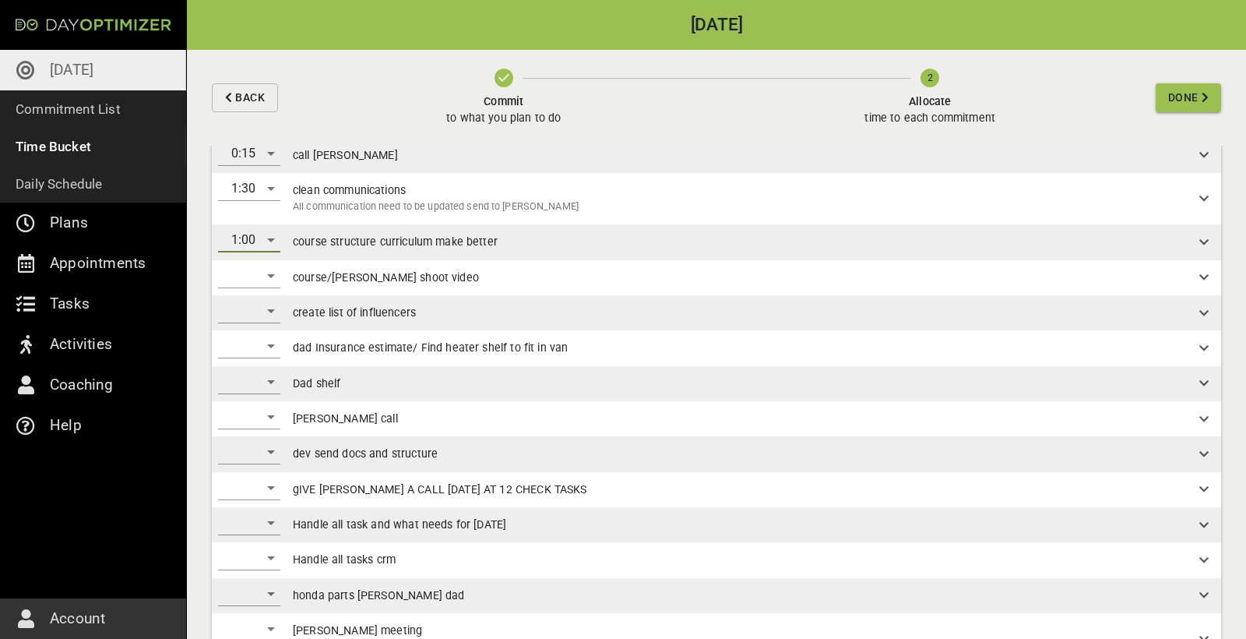
click at [271, 273] on div "​" at bounding box center [249, 275] width 62 height 25
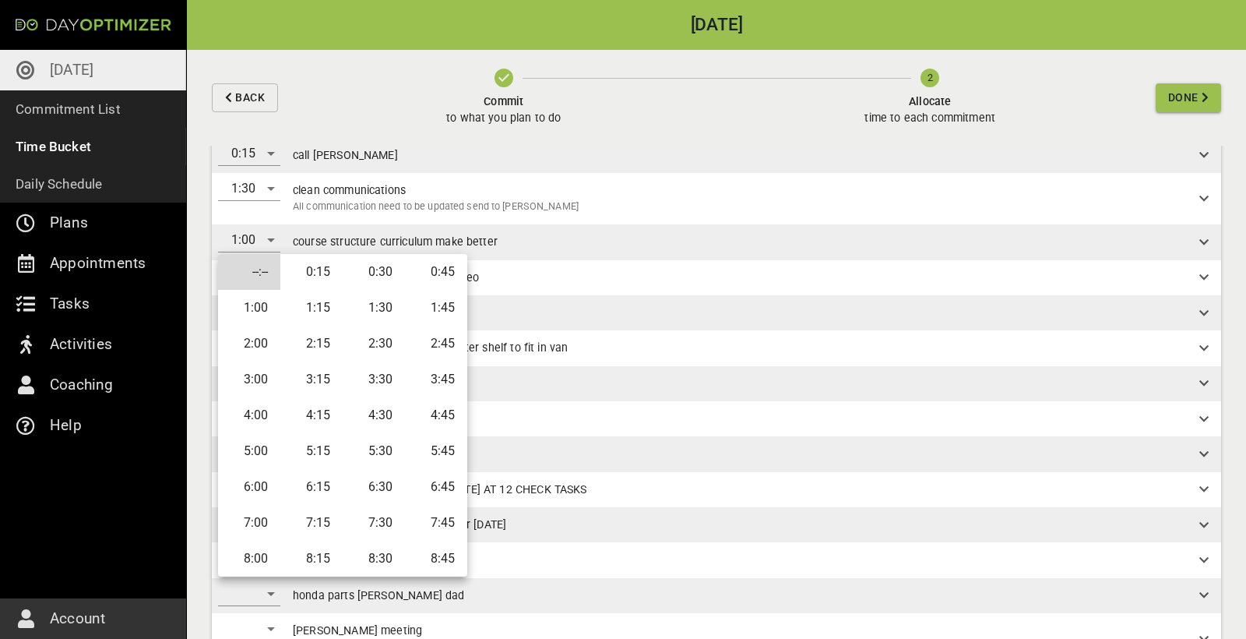
click at [374, 312] on li "1:30" at bounding box center [374, 308] width 62 height 36
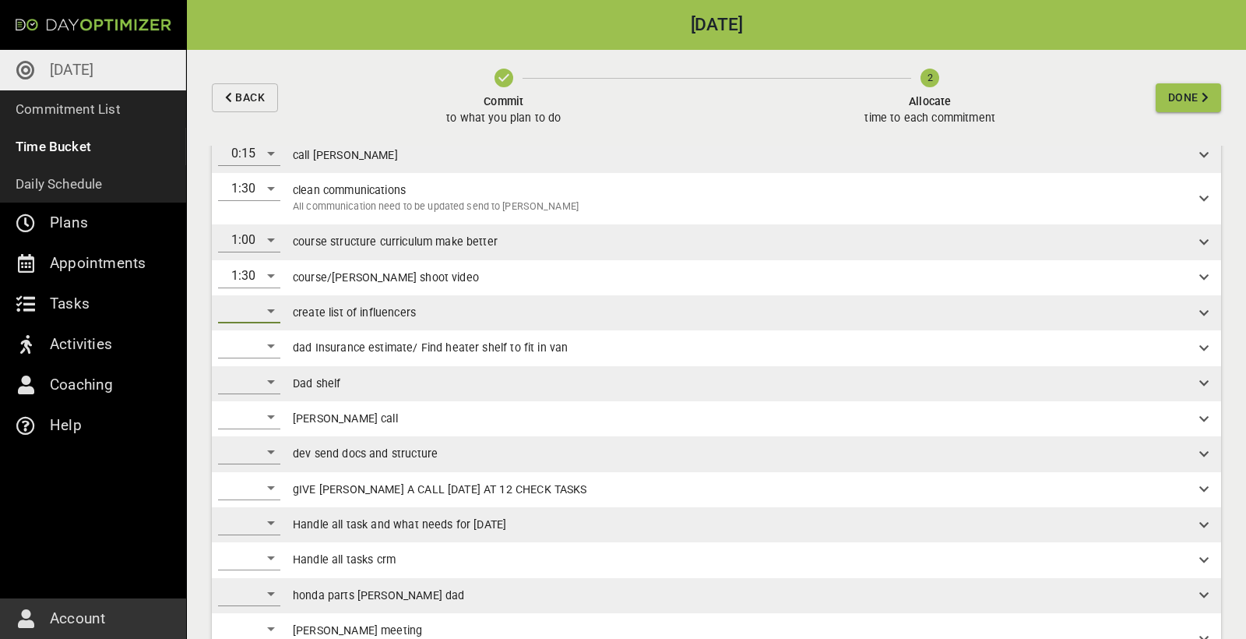
click at [262, 312] on div "​" at bounding box center [249, 310] width 62 height 25
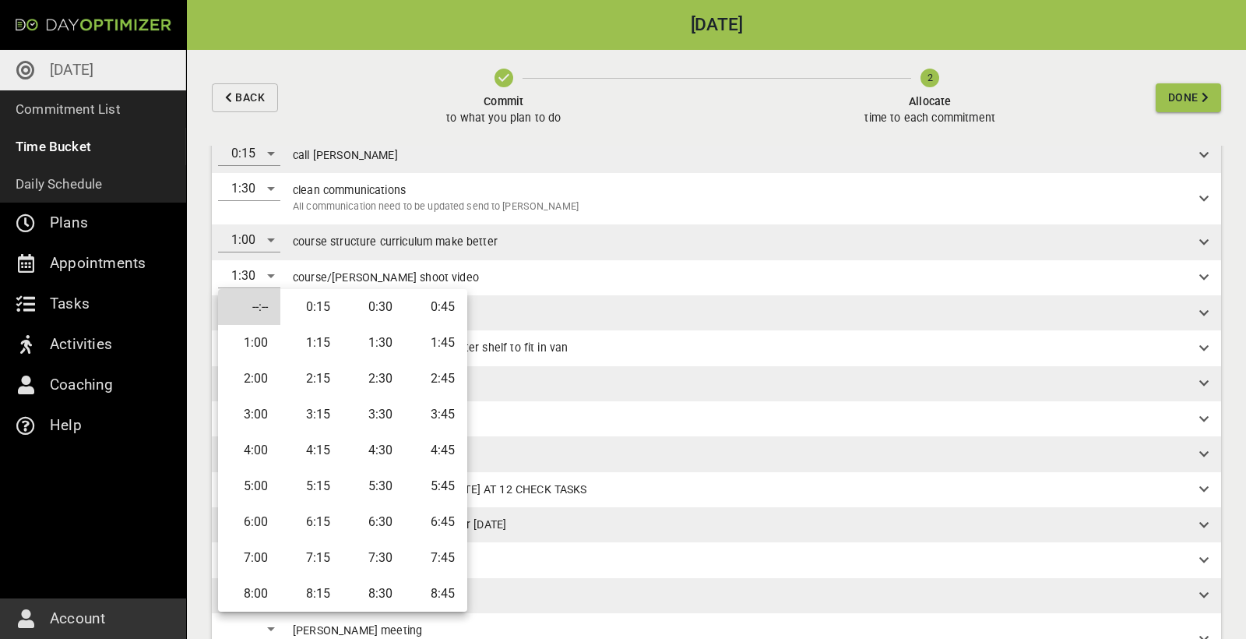
click at [424, 316] on li "0:45" at bounding box center [436, 307] width 62 height 36
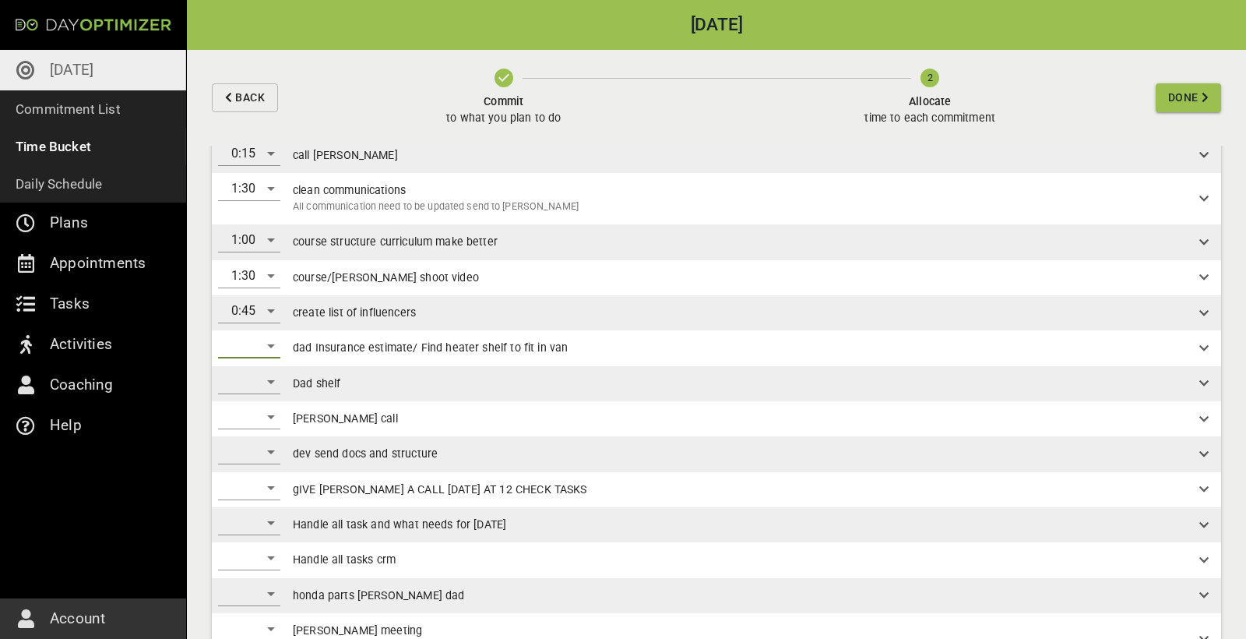
click at [267, 342] on div "​" at bounding box center [249, 345] width 62 height 25
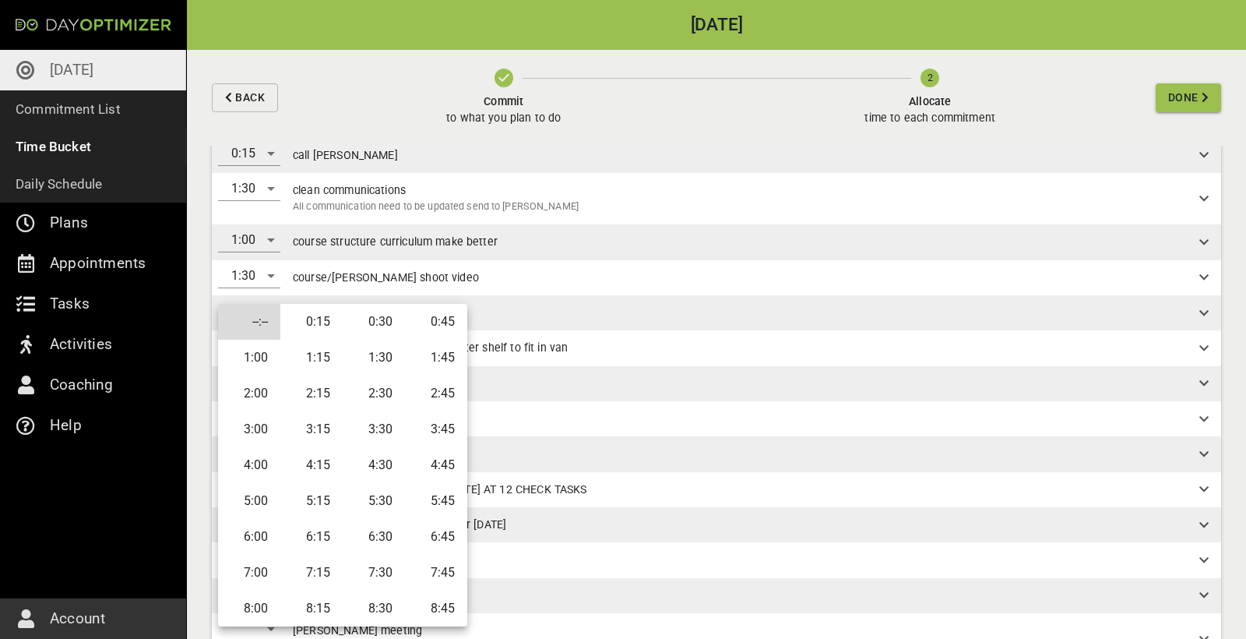
click at [272, 358] on li "1:00" at bounding box center [249, 358] width 62 height 36
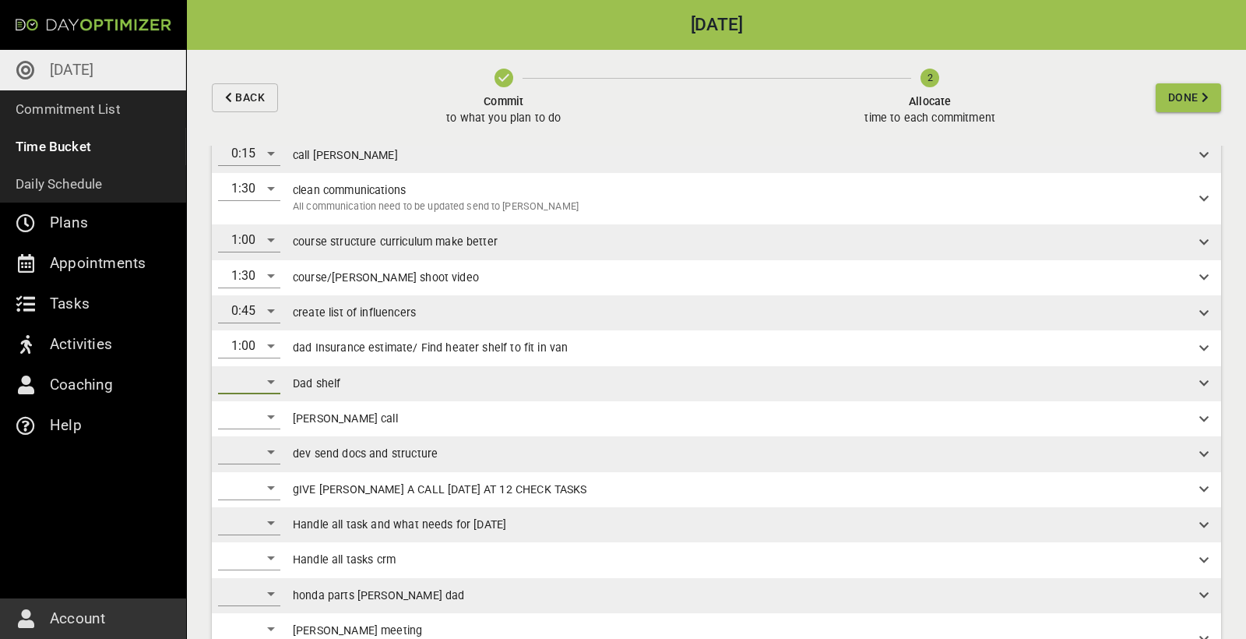
click at [258, 358] on div "​" at bounding box center [249, 381] width 62 height 25
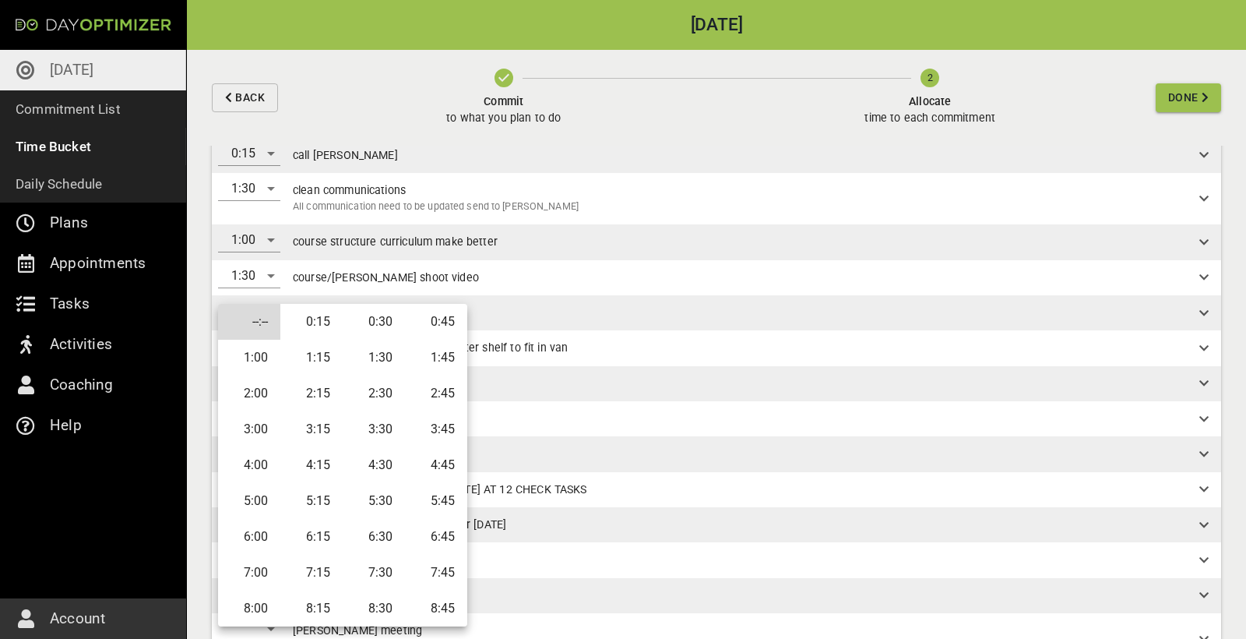
click at [576, 343] on div at bounding box center [623, 319] width 1246 height 639
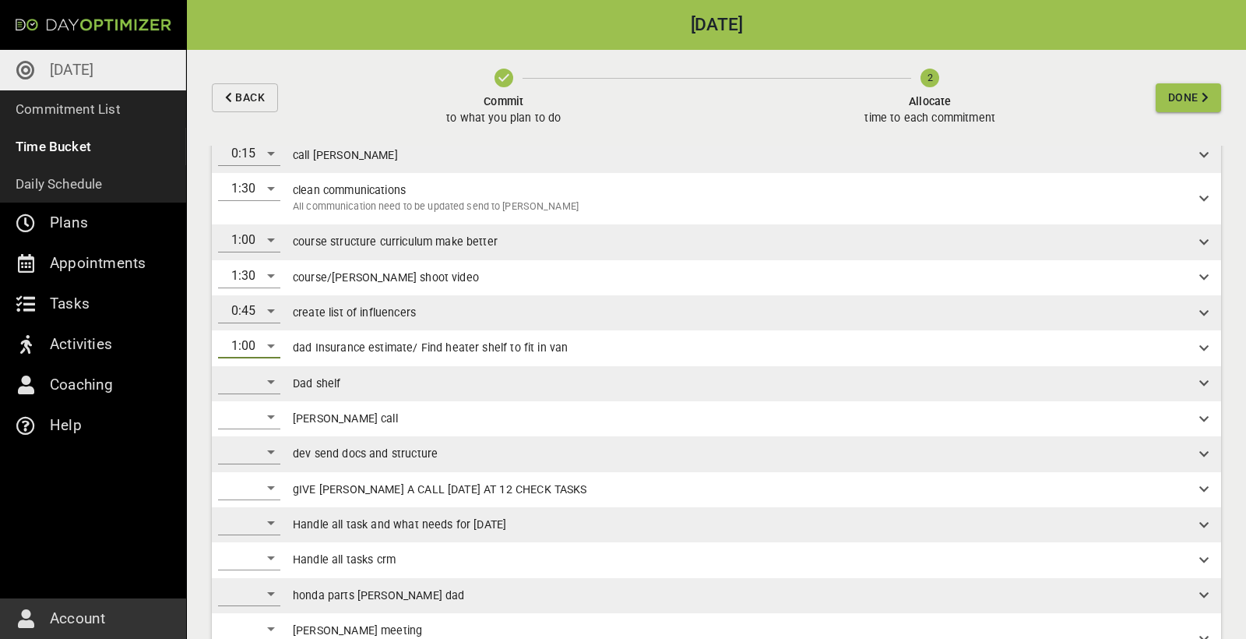
click at [259, 347] on div "1:00" at bounding box center [249, 345] width 62 height 25
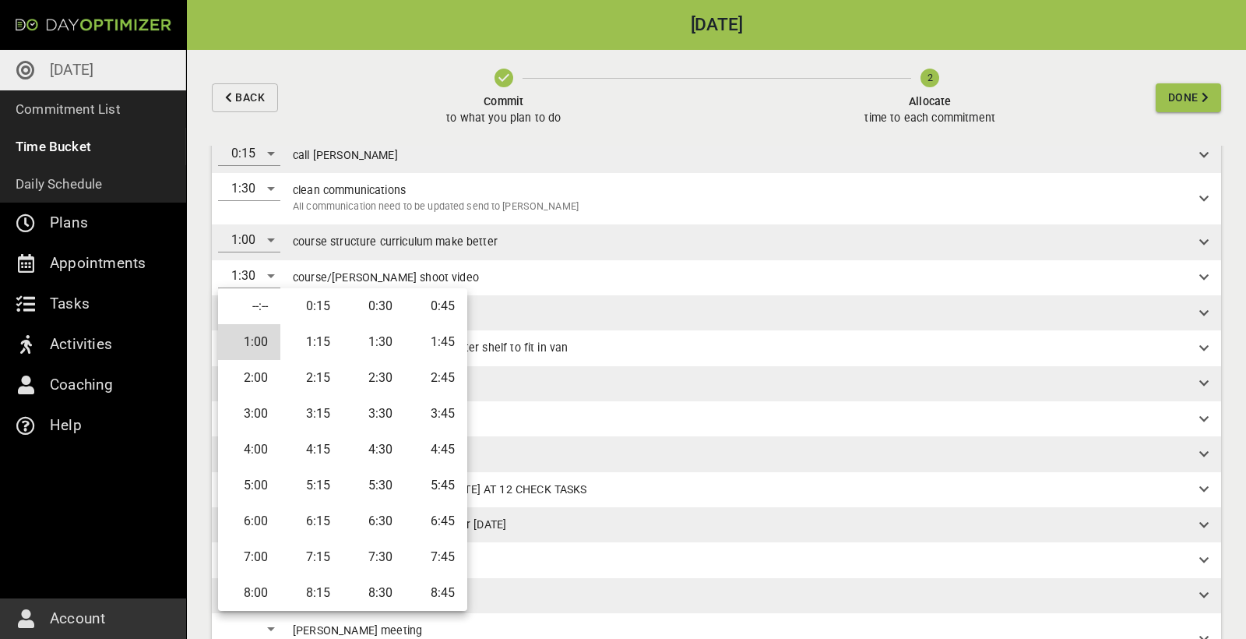
click at [257, 309] on li "--:--" at bounding box center [249, 306] width 62 height 36
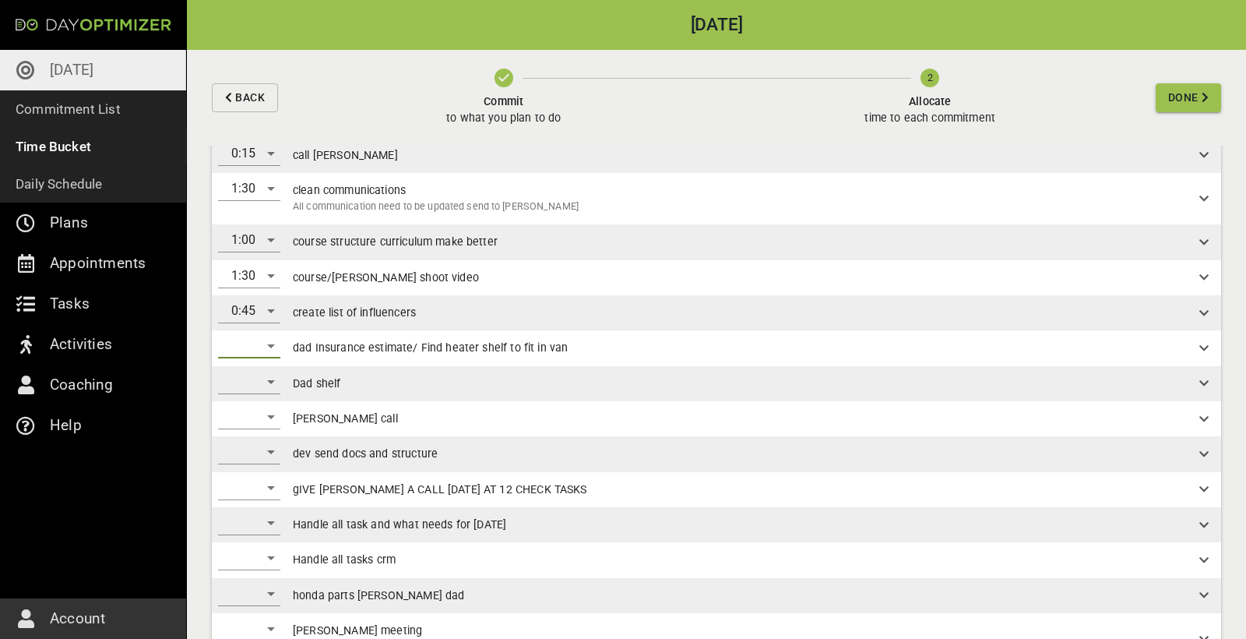
click at [249, 358] on div "​" at bounding box center [249, 381] width 62 height 25
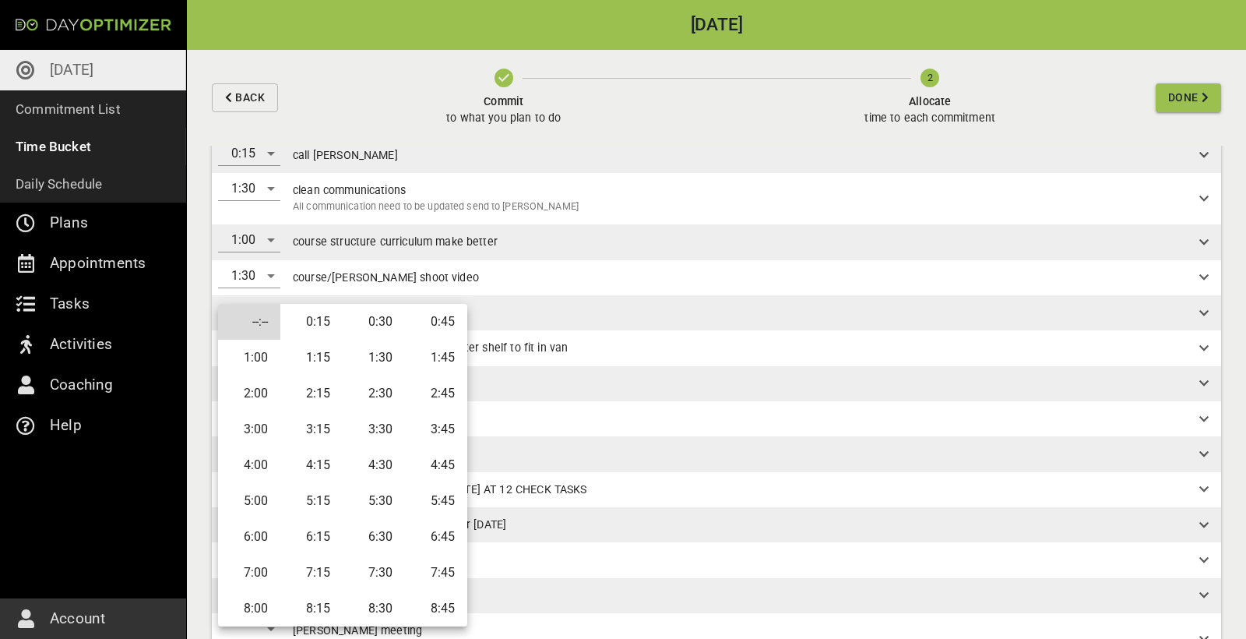
click at [427, 329] on li "0:45" at bounding box center [436, 322] width 62 height 36
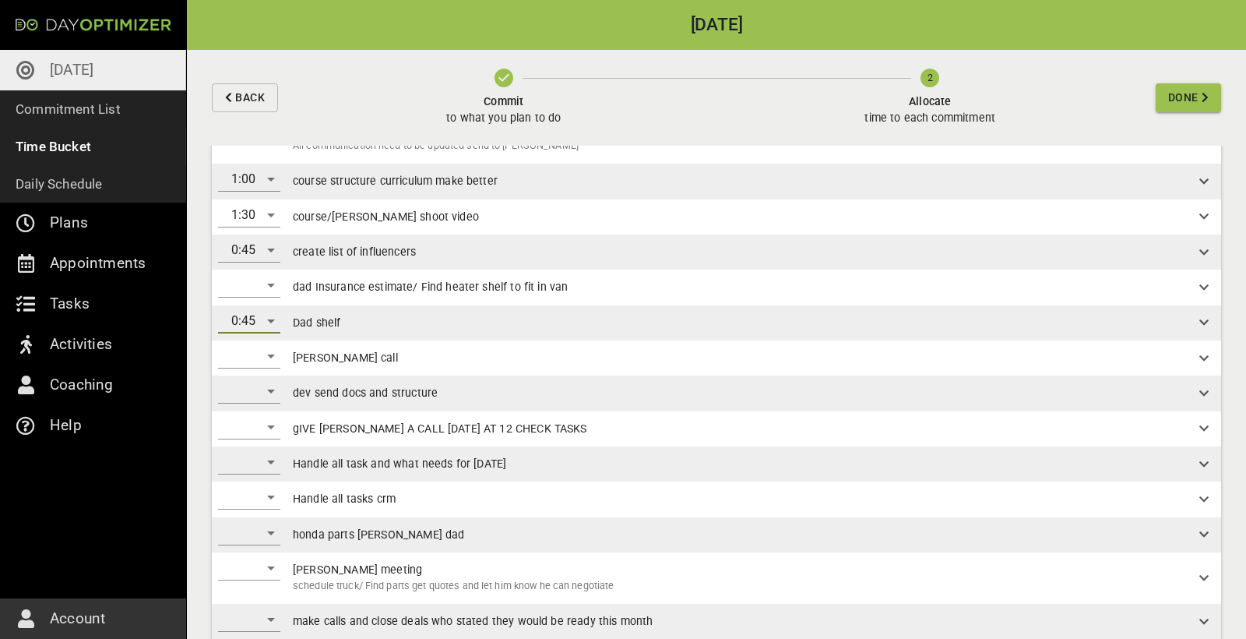
scroll to position [273, 0]
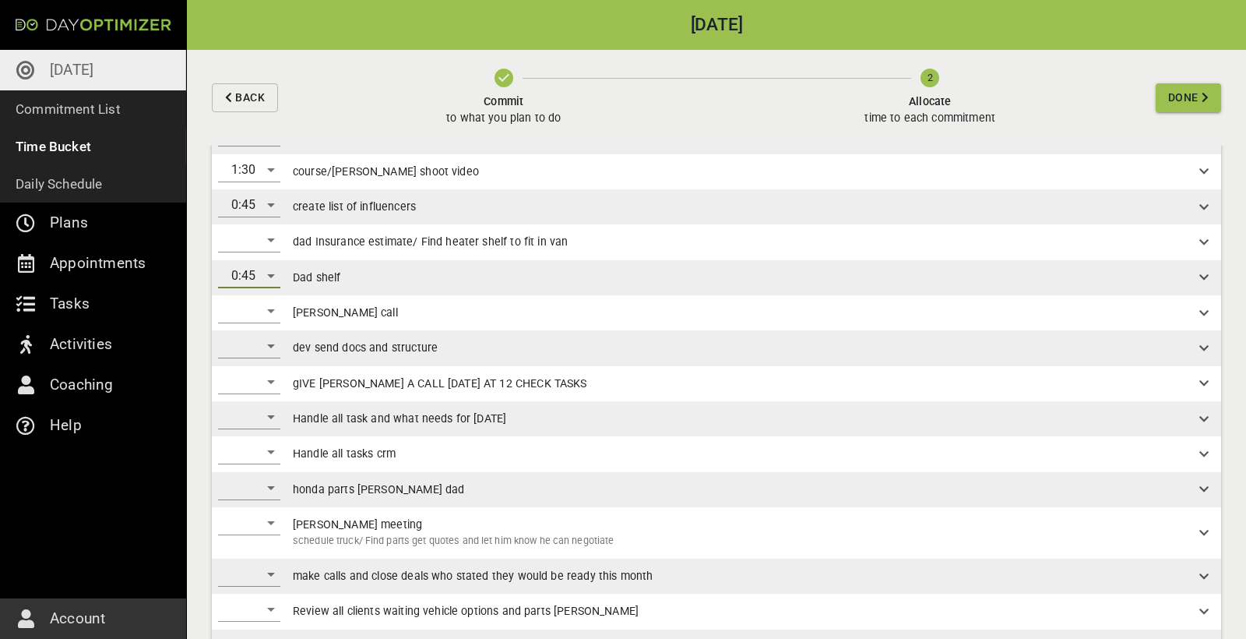
click at [255, 311] on div "​" at bounding box center [249, 310] width 62 height 25
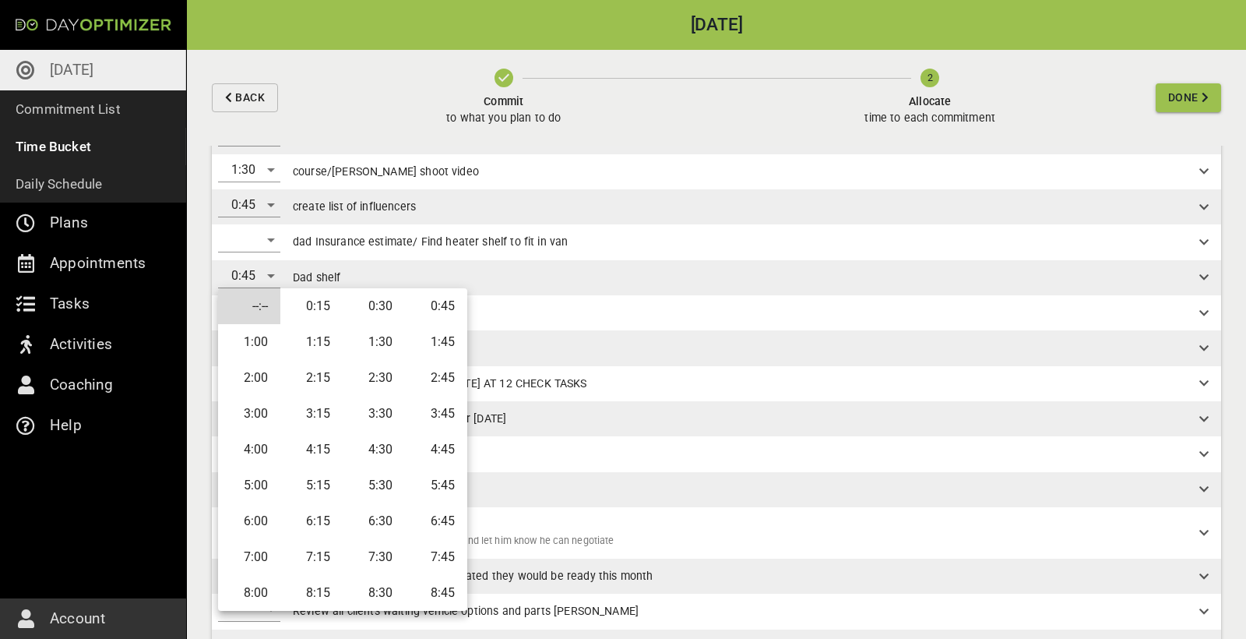
click at [374, 310] on li "0:30" at bounding box center [374, 306] width 62 height 36
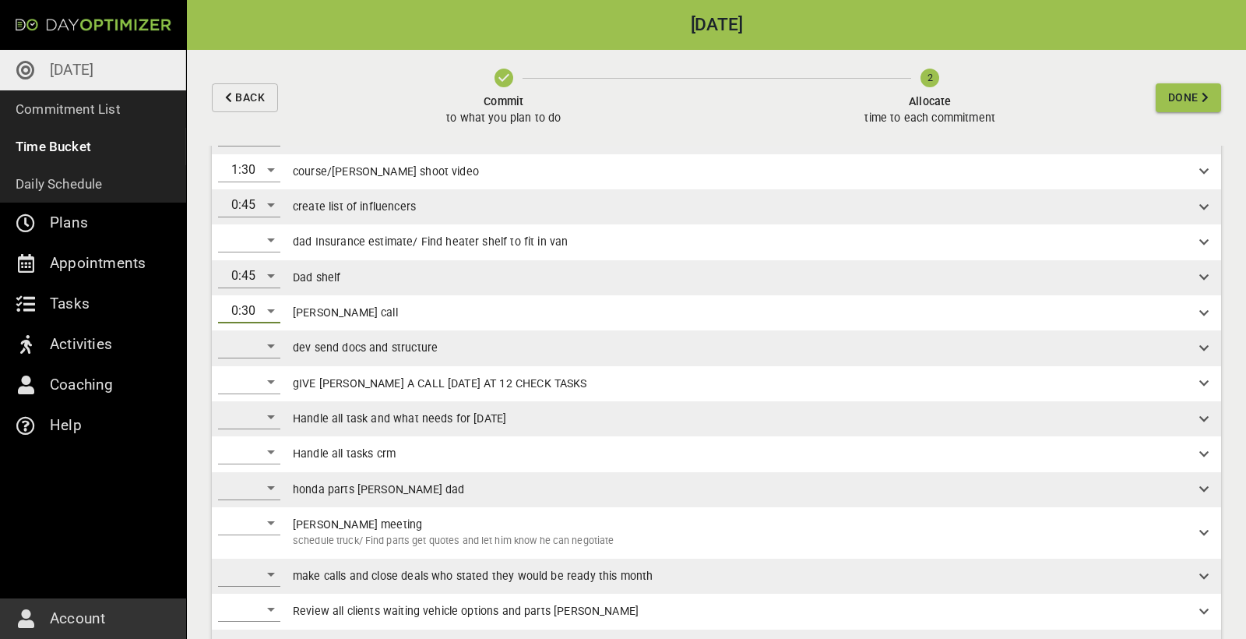
click at [266, 347] on div "​" at bounding box center [249, 345] width 62 height 25
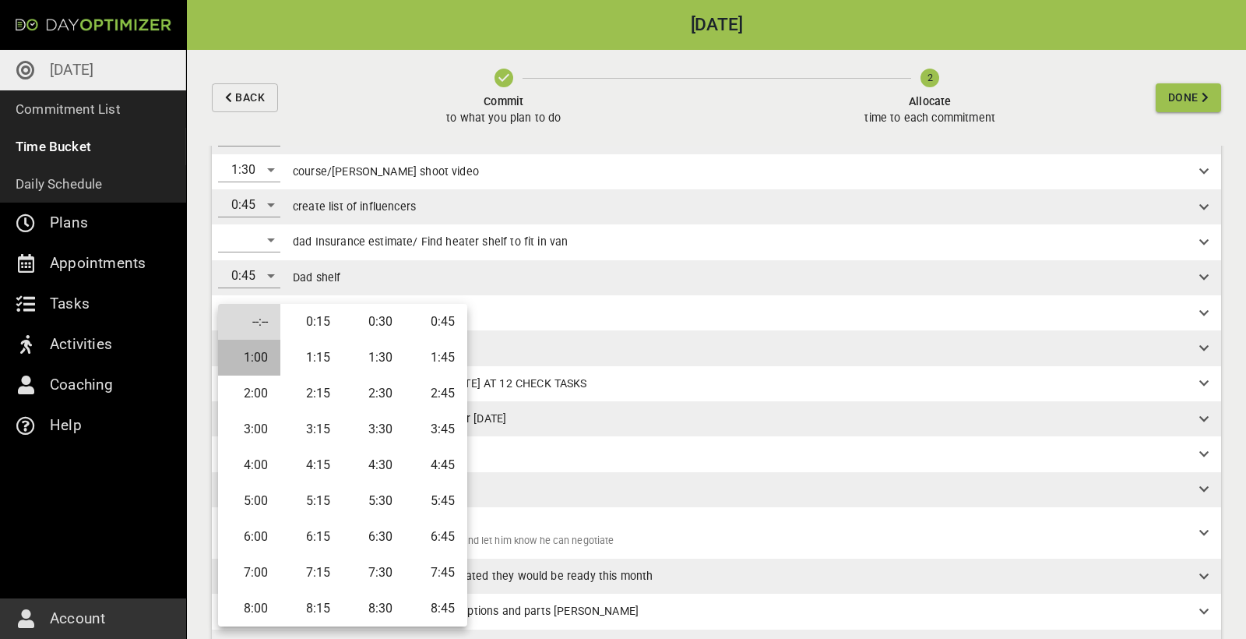
click at [259, 358] on li "1:00" at bounding box center [249, 358] width 62 height 36
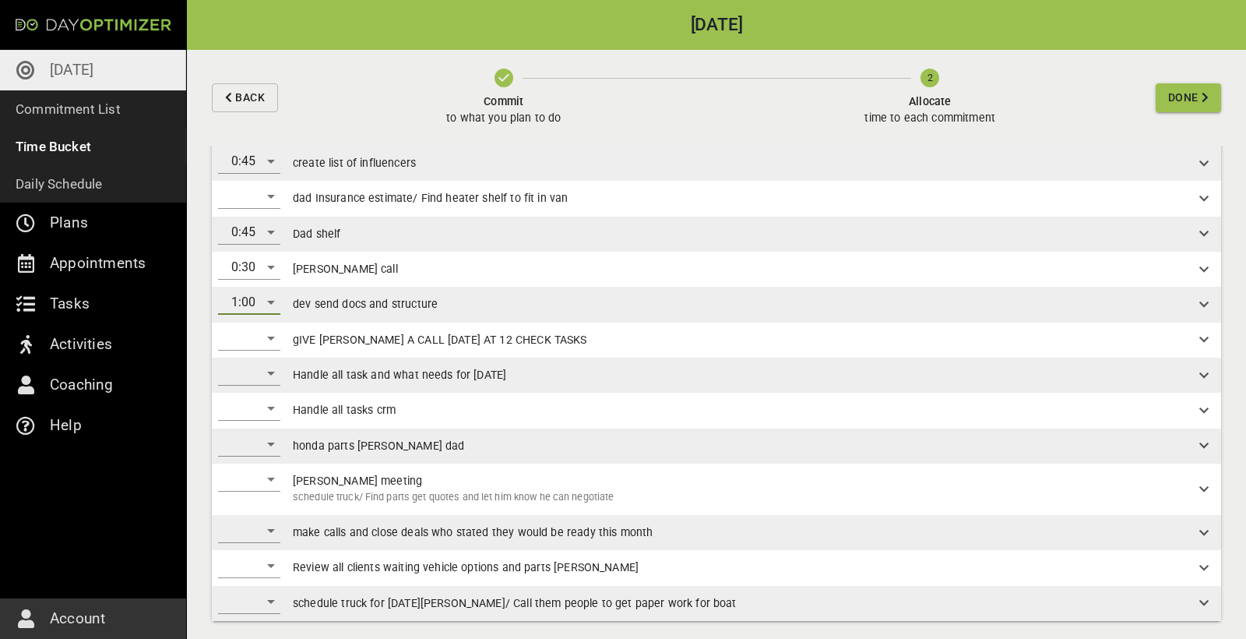
scroll to position [316, 0]
click at [261, 336] on div "​" at bounding box center [249, 338] width 62 height 25
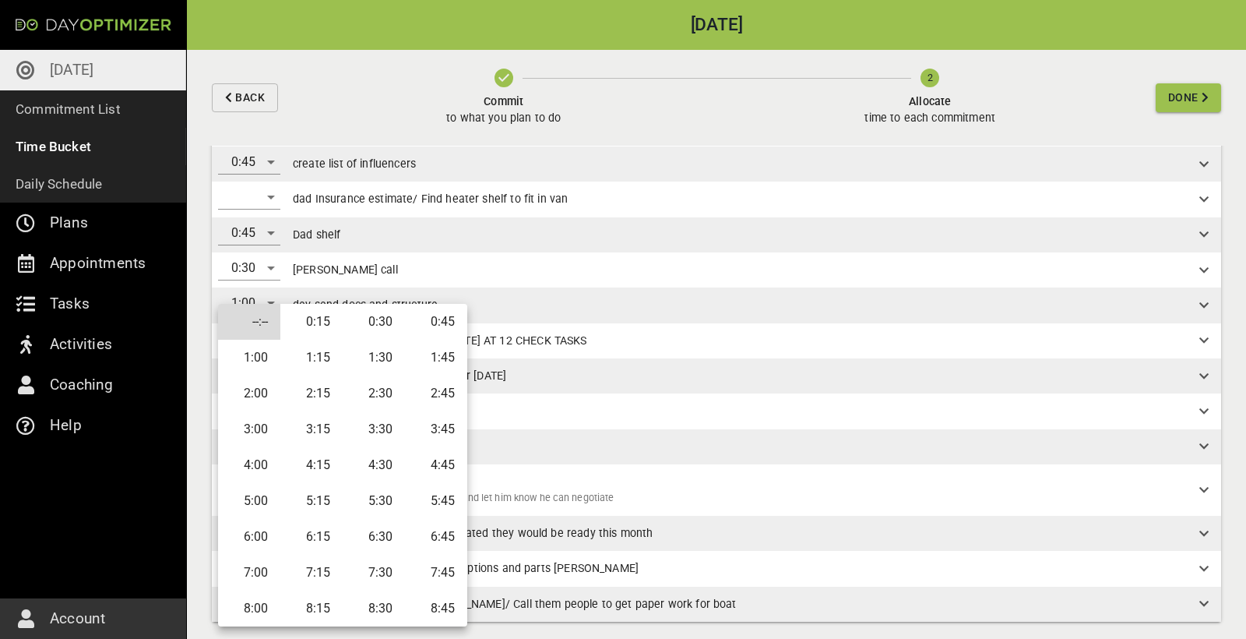
click at [306, 319] on li "0:15" at bounding box center [311, 322] width 62 height 36
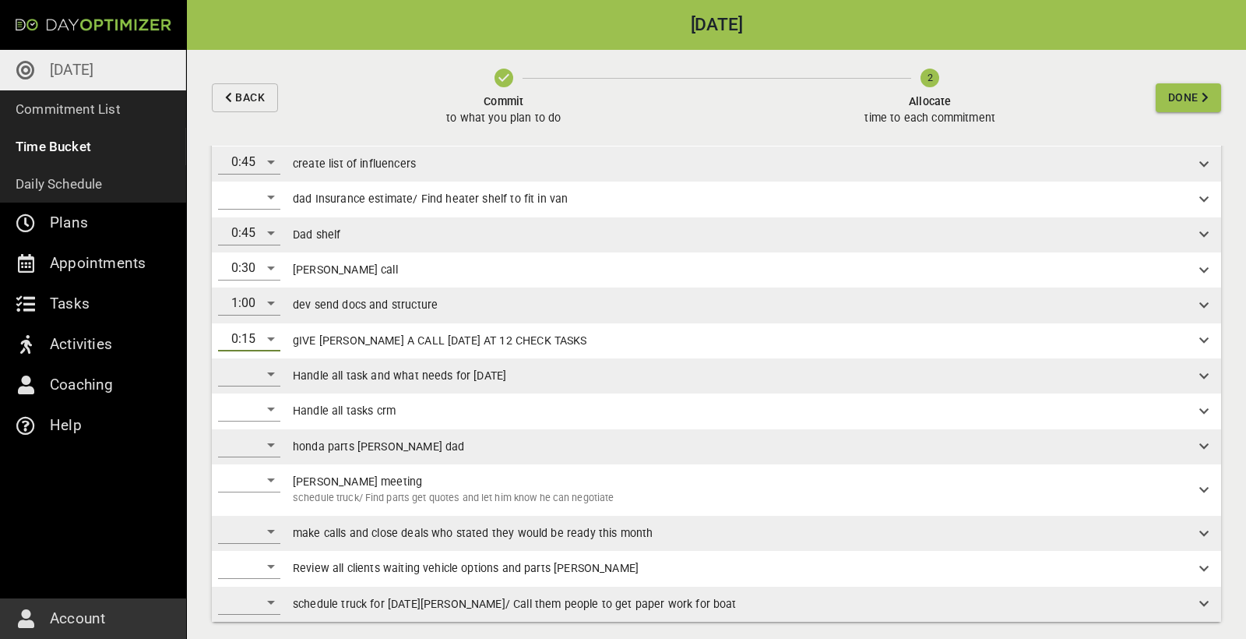
scroll to position [0, 0]
click at [261, 358] on div "​" at bounding box center [249, 373] width 62 height 25
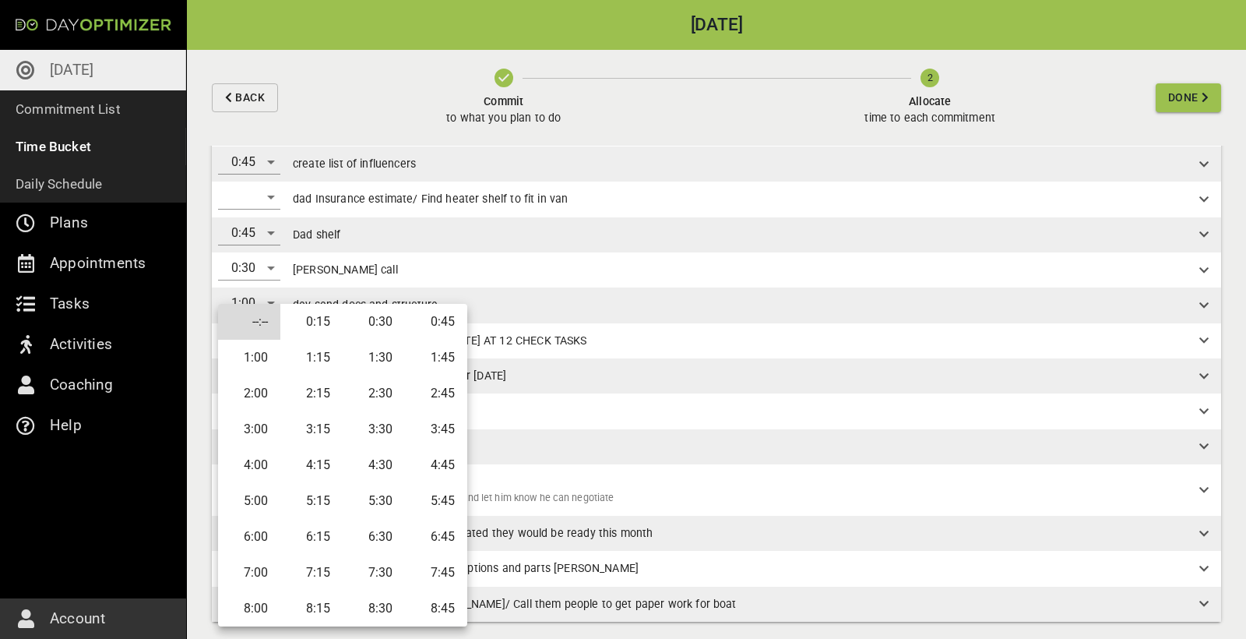
click at [383, 358] on li "1:30" at bounding box center [374, 358] width 62 height 36
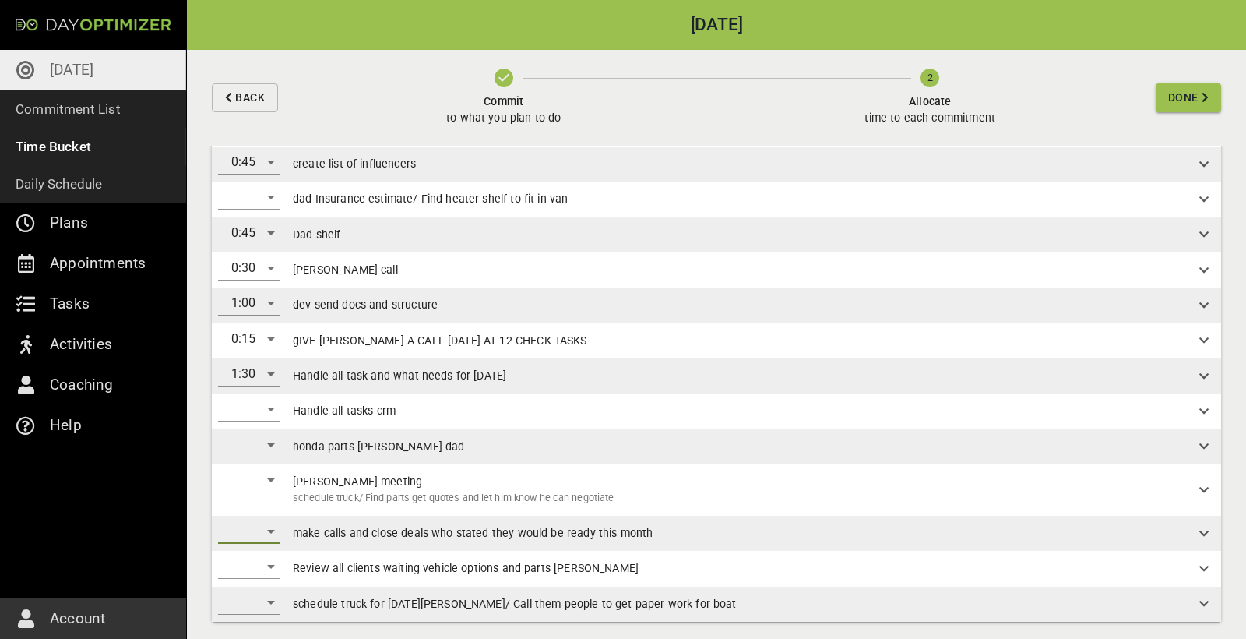
click at [270, 358] on div "​" at bounding box center [249, 531] width 62 height 25
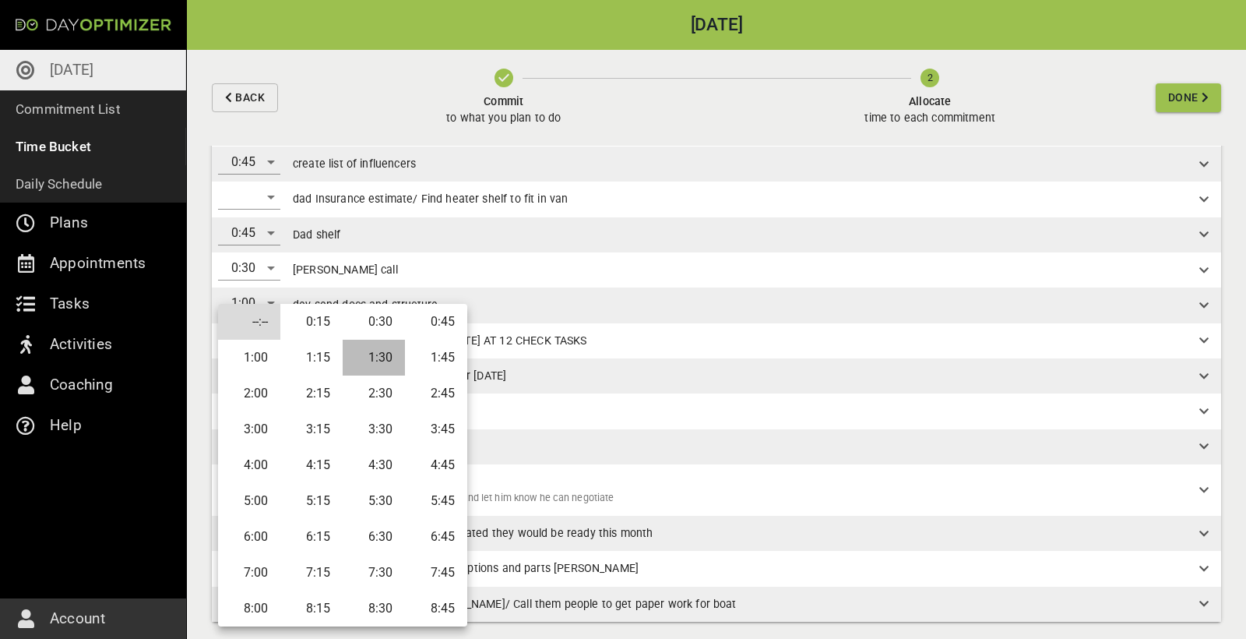
click at [384, 358] on li "1:30" at bounding box center [374, 358] width 62 height 36
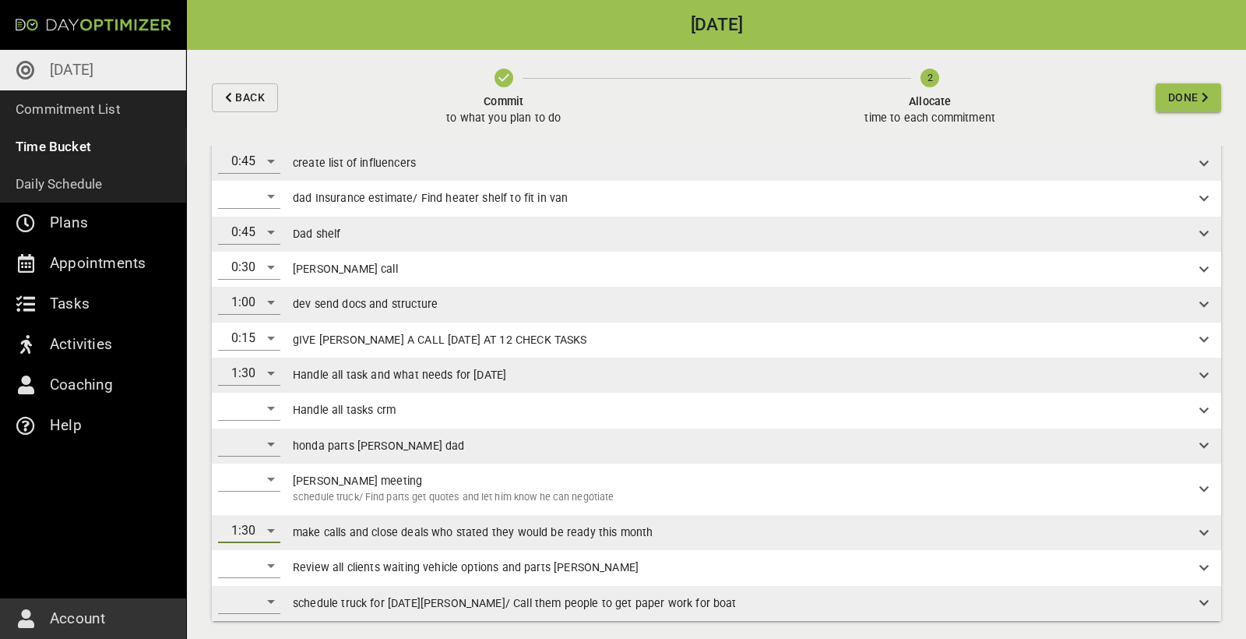
scroll to position [316, 0]
click at [262, 358] on div "1:30" at bounding box center [249, 373] width 62 height 25
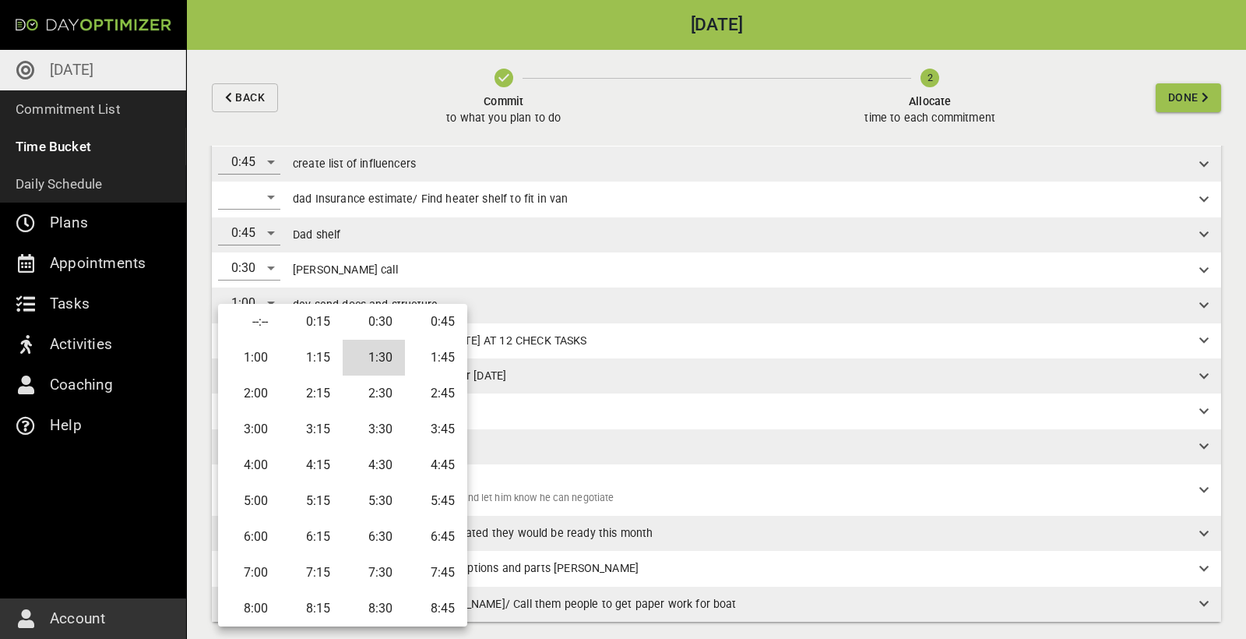
click at [261, 358] on li "1:00" at bounding box center [249, 358] width 62 height 36
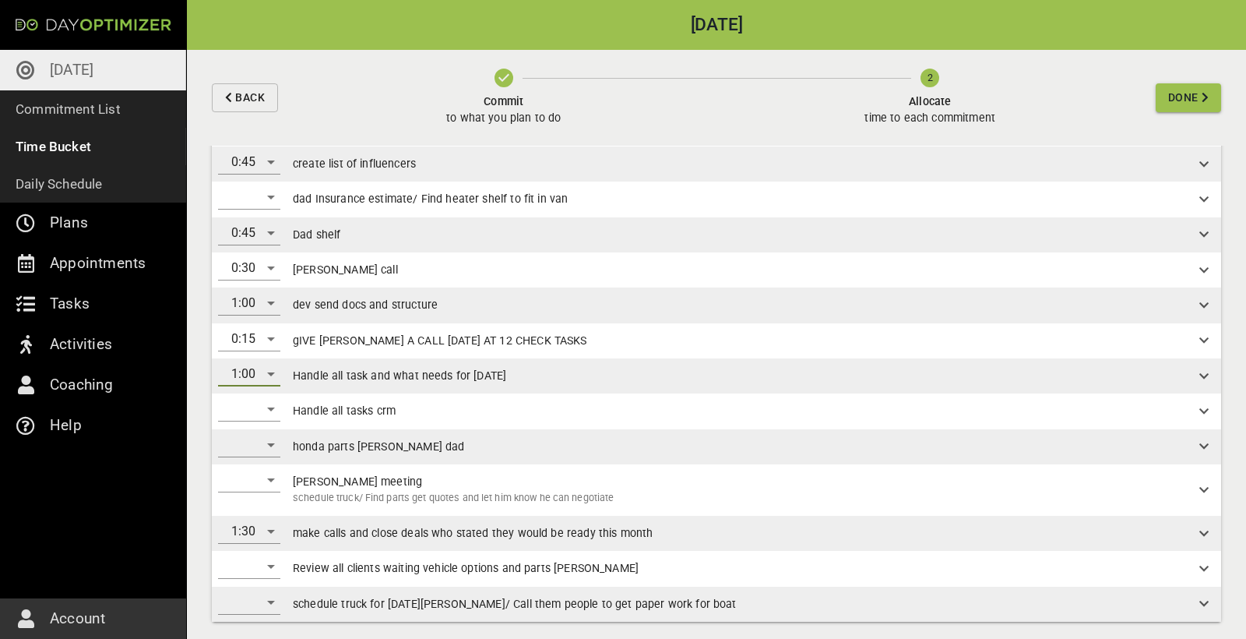
scroll to position [0, 0]
click at [247, 358] on div "​" at bounding box center [249, 566] width 62 height 25
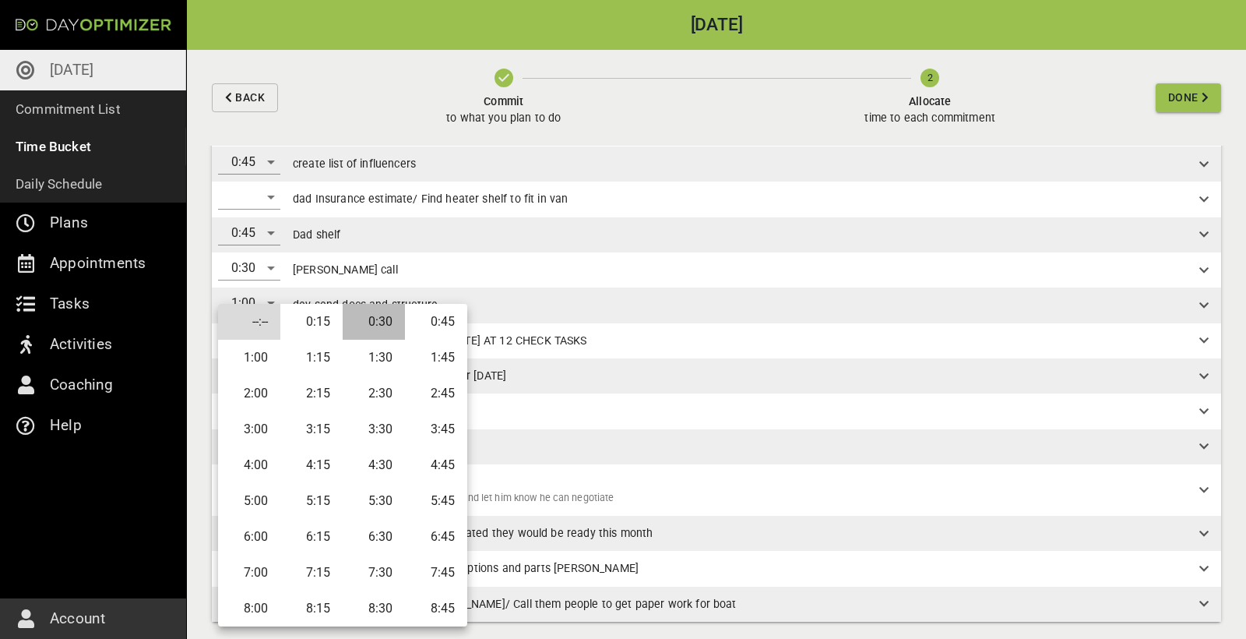
click at [387, 326] on li "0:30" at bounding box center [374, 322] width 62 height 36
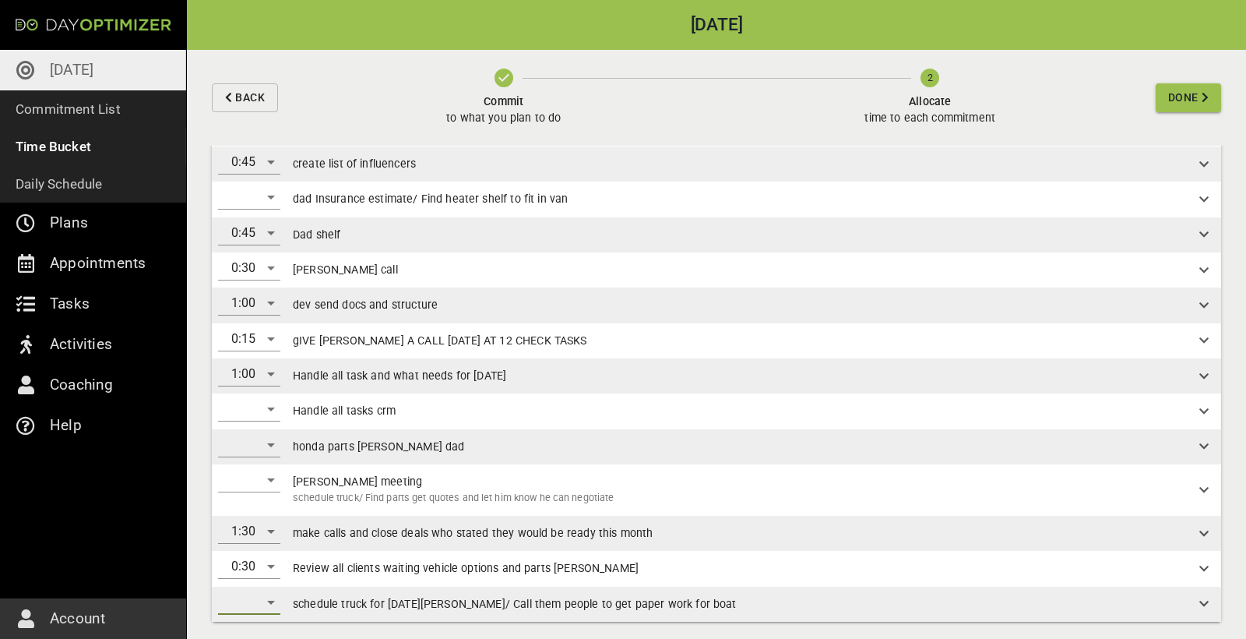
click at [259, 358] on div "​" at bounding box center [249, 602] width 62 height 25
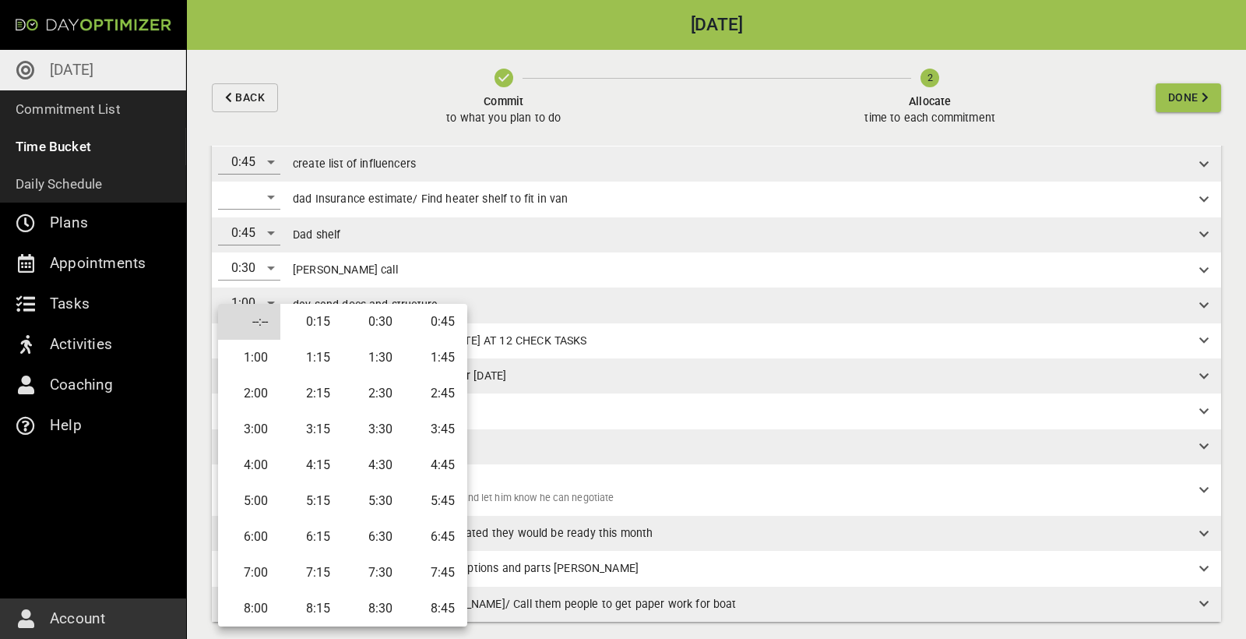
click at [364, 326] on li "0:30" at bounding box center [374, 322] width 62 height 36
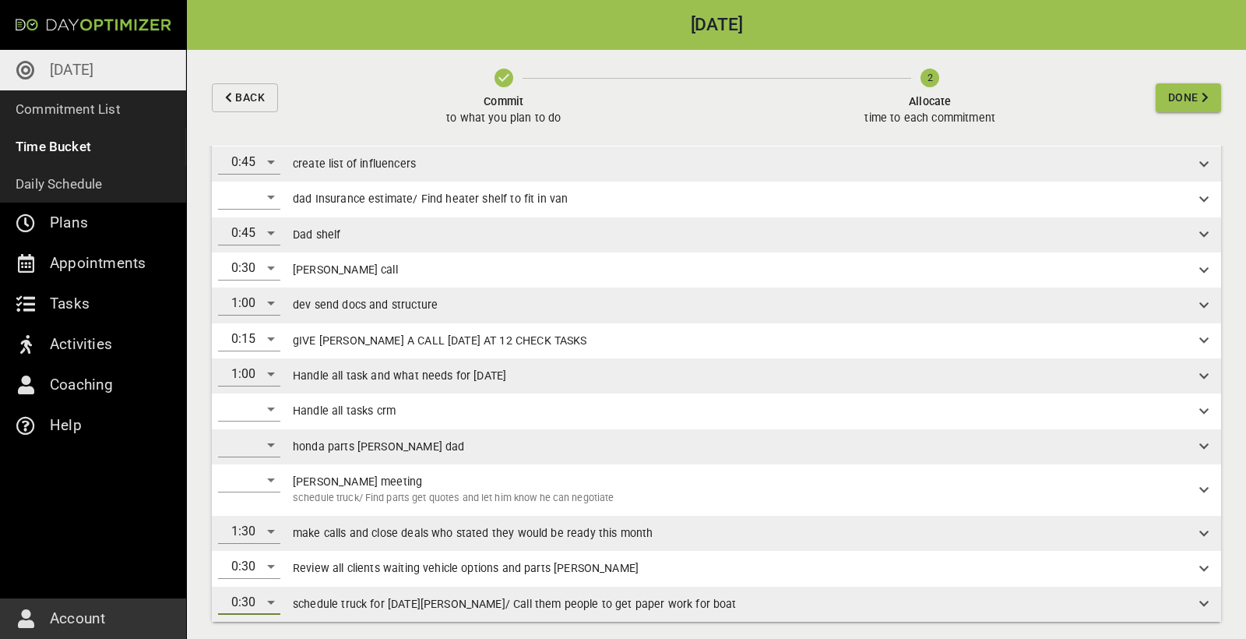
click at [270, 358] on div "​" at bounding box center [249, 479] width 62 height 25
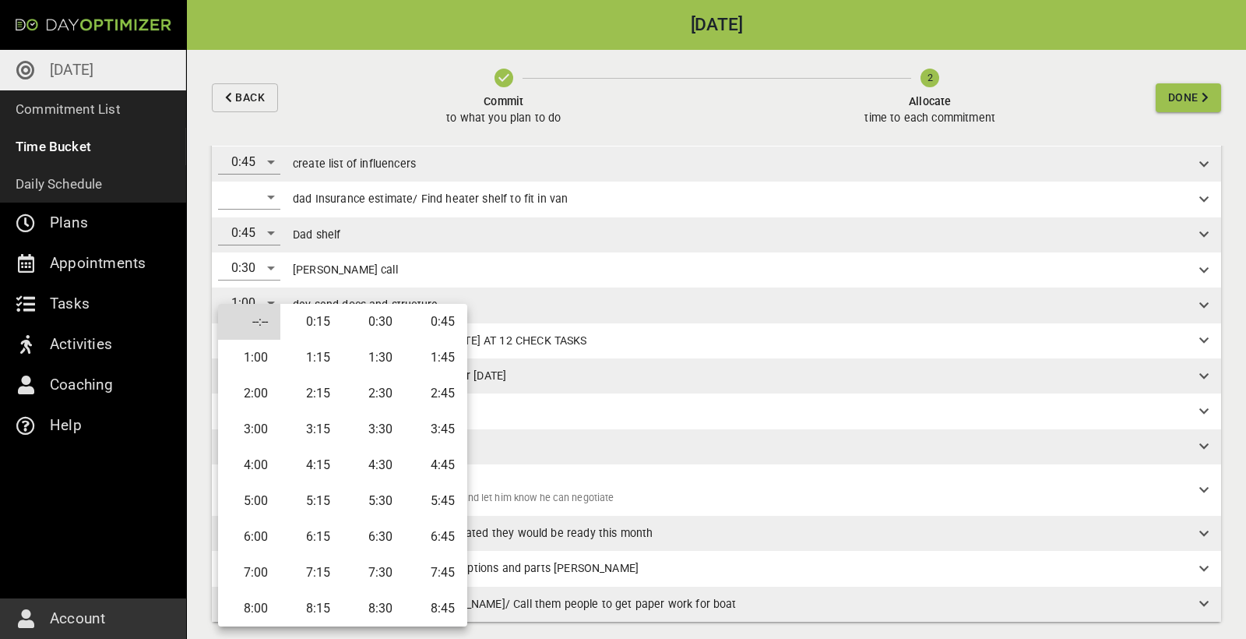
click at [381, 326] on li "0:30" at bounding box center [374, 322] width 62 height 36
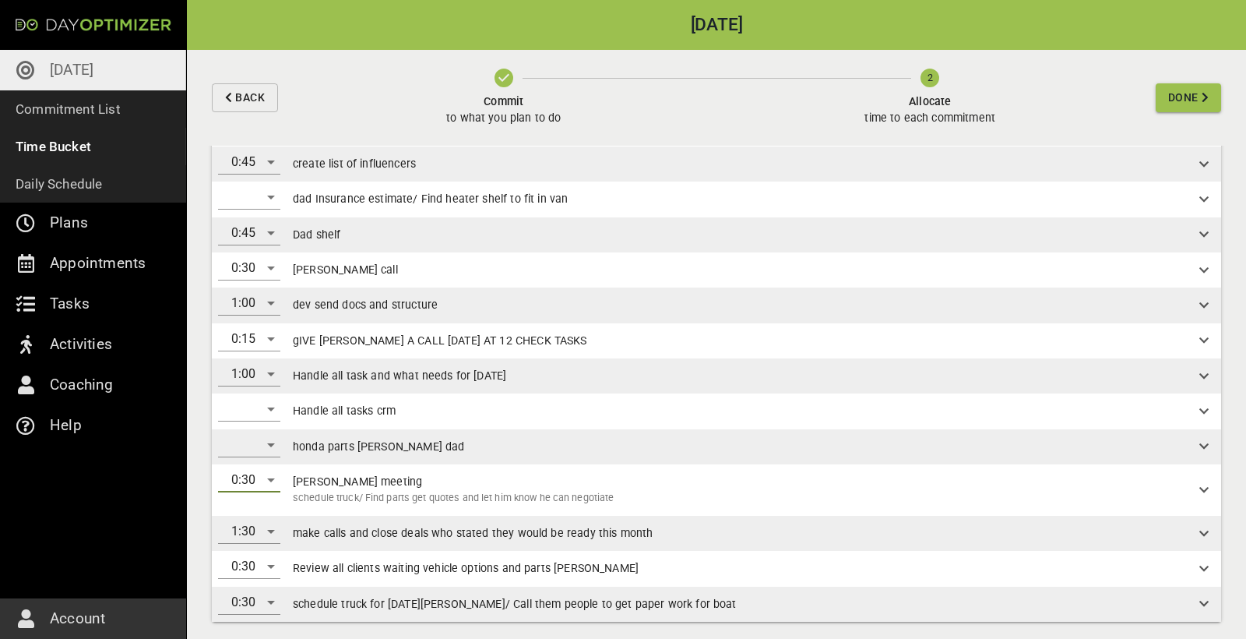
click at [262, 358] on div "​" at bounding box center [249, 444] width 62 height 25
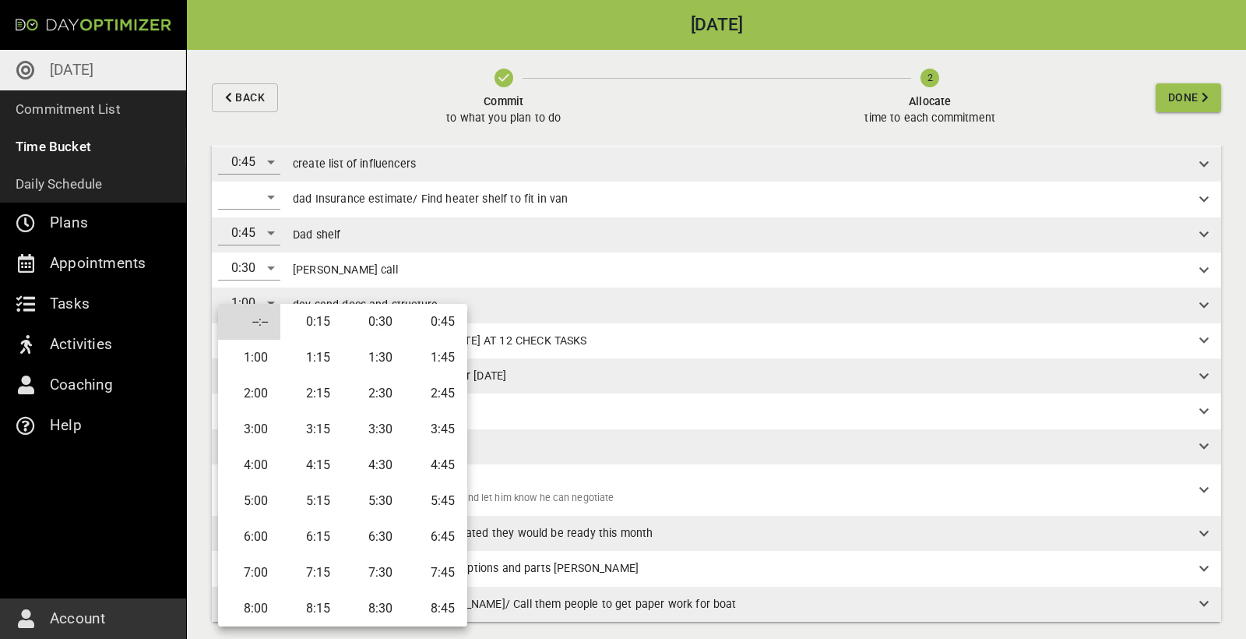
click at [432, 324] on li "0:45" at bounding box center [436, 322] width 62 height 36
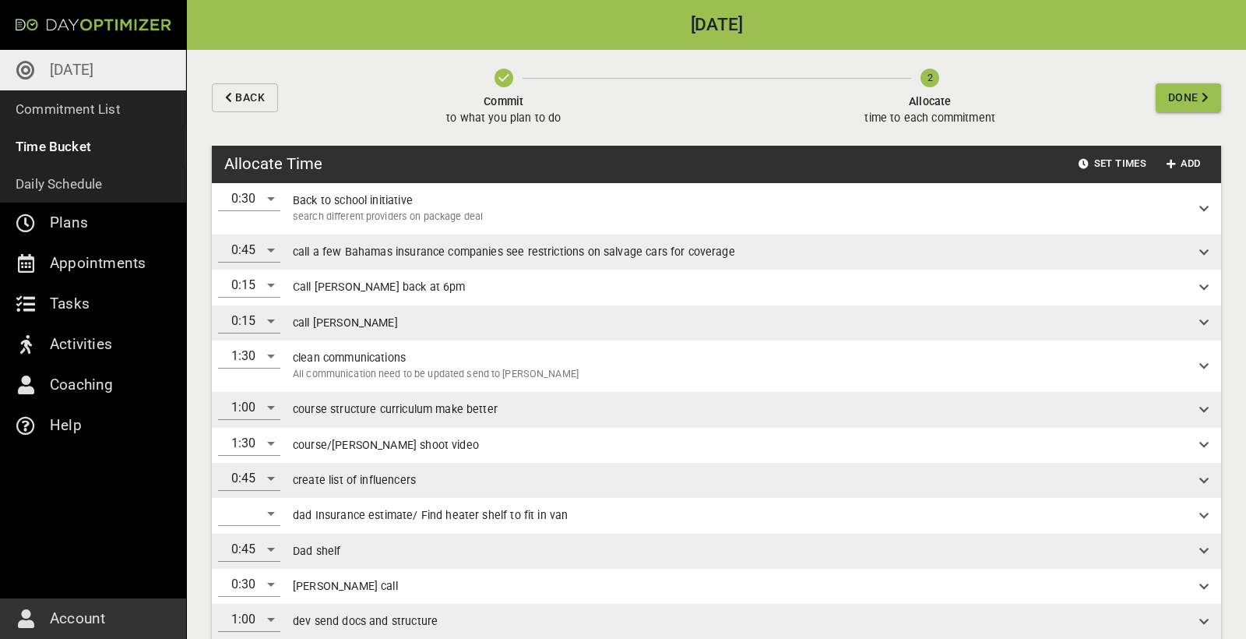
click at [747, 102] on span "Done" at bounding box center [1183, 97] width 30 height 19
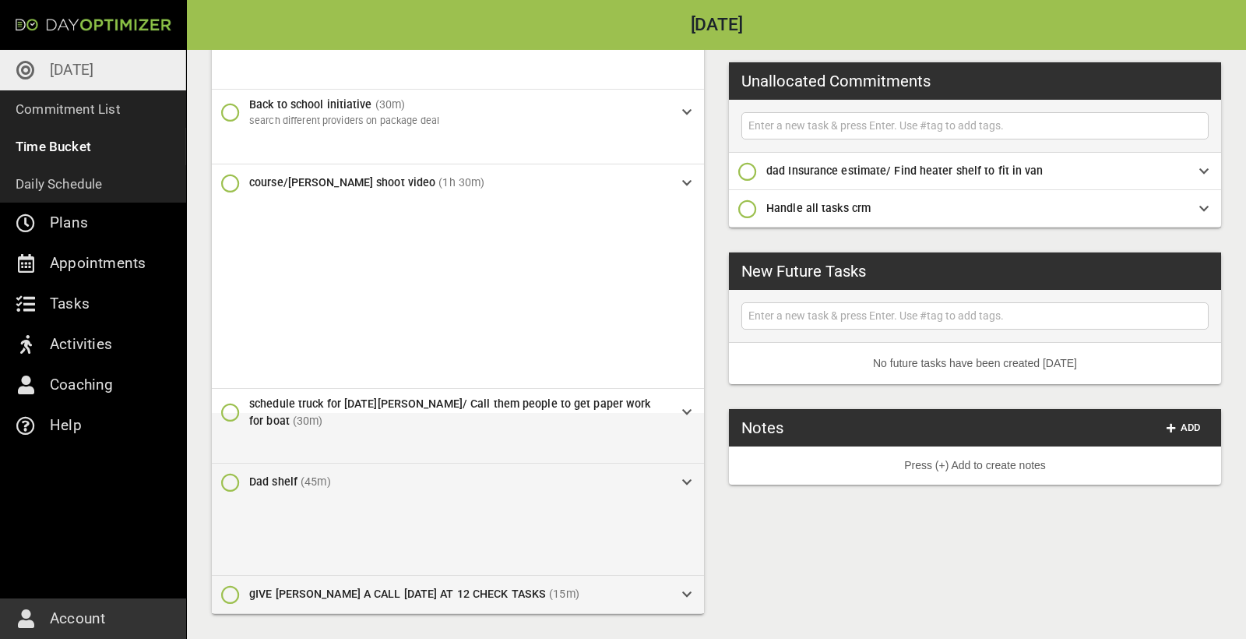
scroll to position [1615, 0]
click at [98, 191] on p "Daily Schedule" at bounding box center [59, 184] width 87 height 22
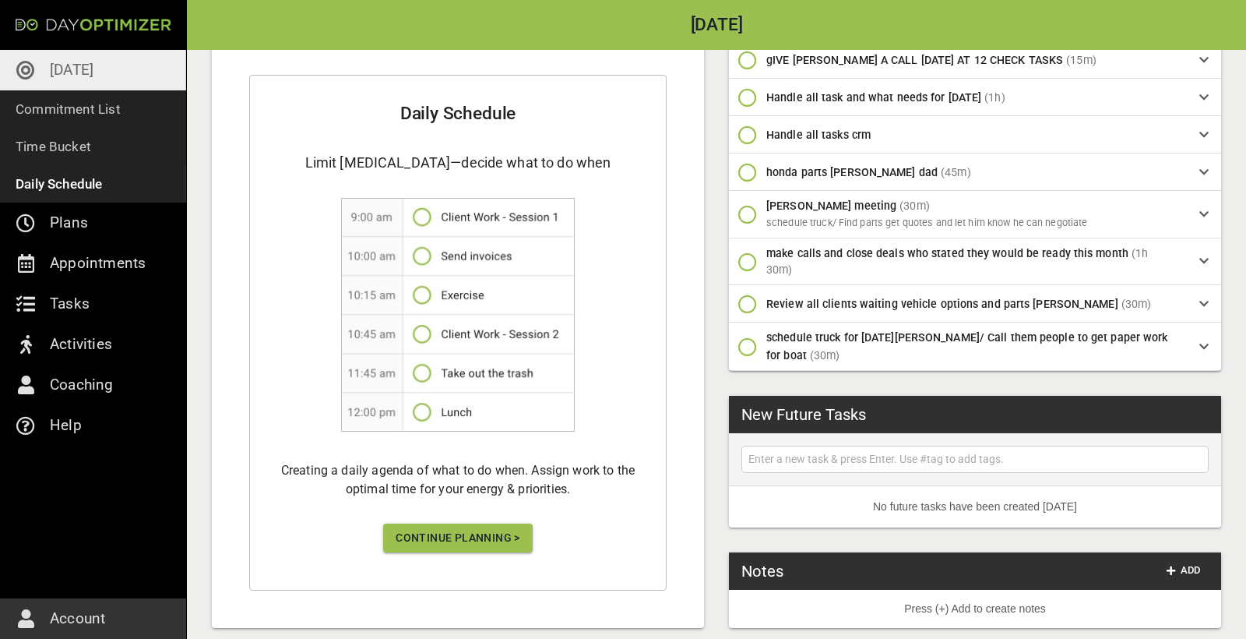
scroll to position [601, 0]
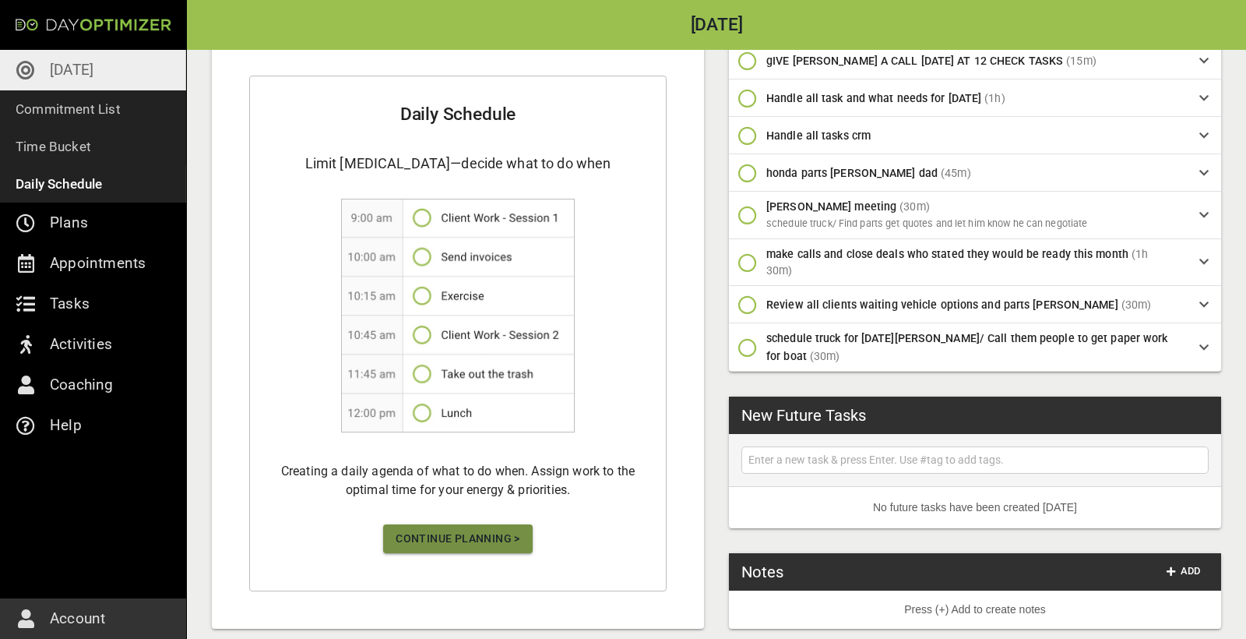
click at [456, 358] on span "Continue Planning >" at bounding box center [458, 538] width 125 height 19
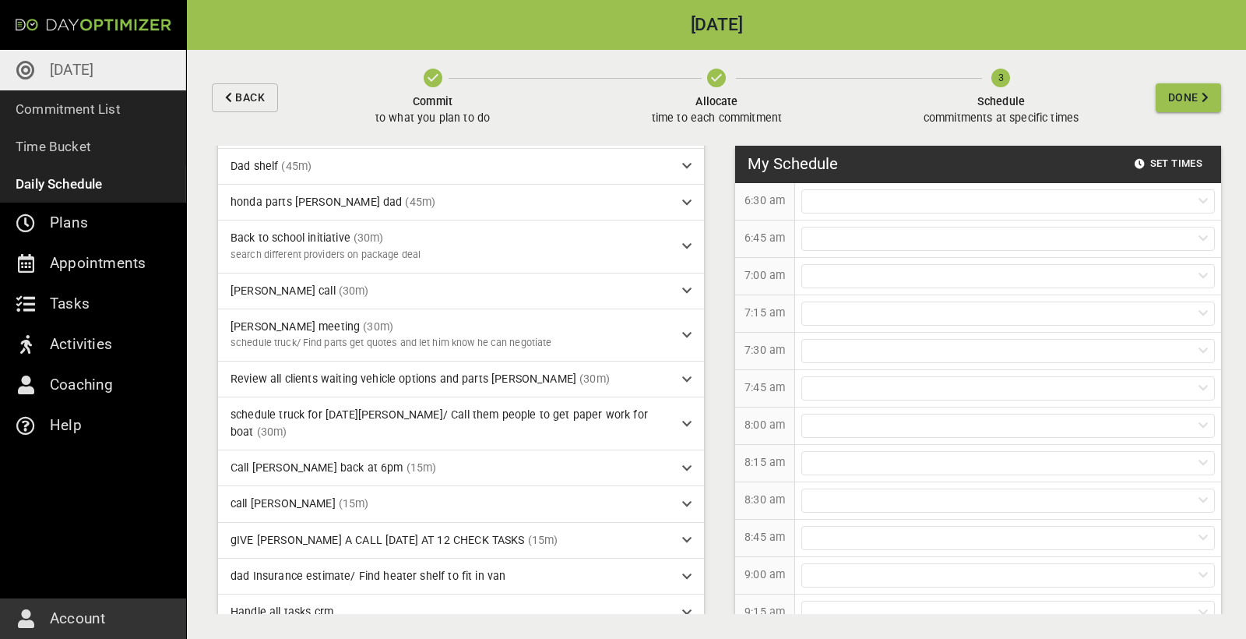
scroll to position [354, 0]
click at [747, 280] on div at bounding box center [1008, 276] width 414 height 24
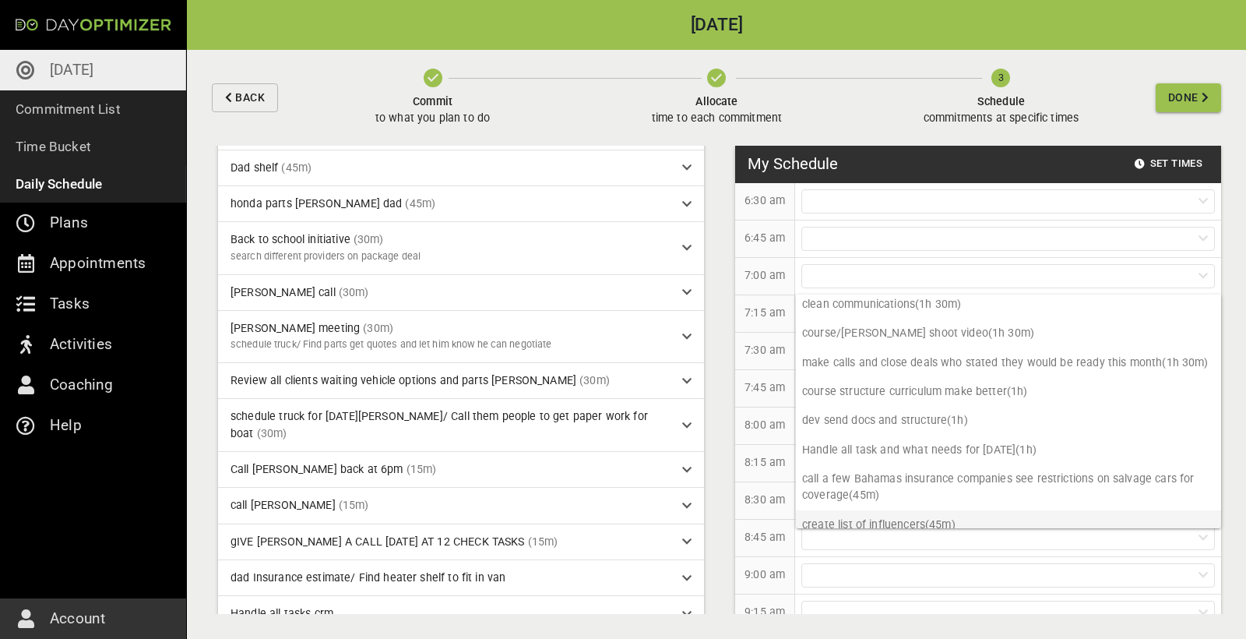
scroll to position [4, 0]
click at [747, 358] on p "dev send docs and structure (1h)" at bounding box center [1008, 421] width 425 height 29
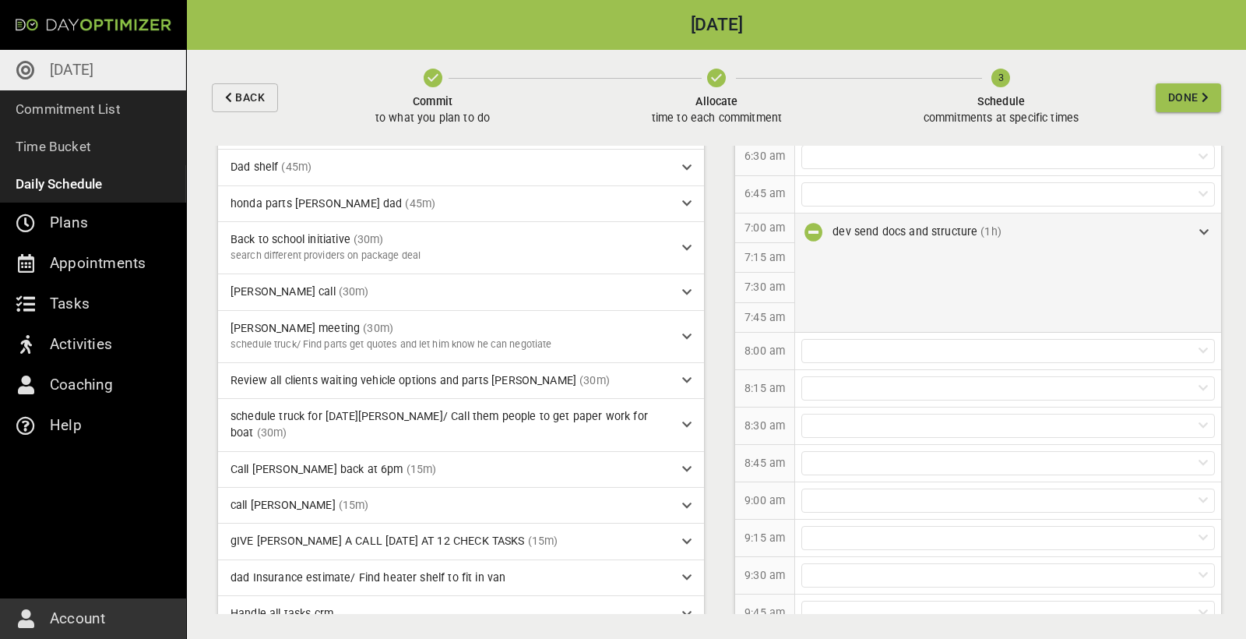
scroll to position [58, 0]
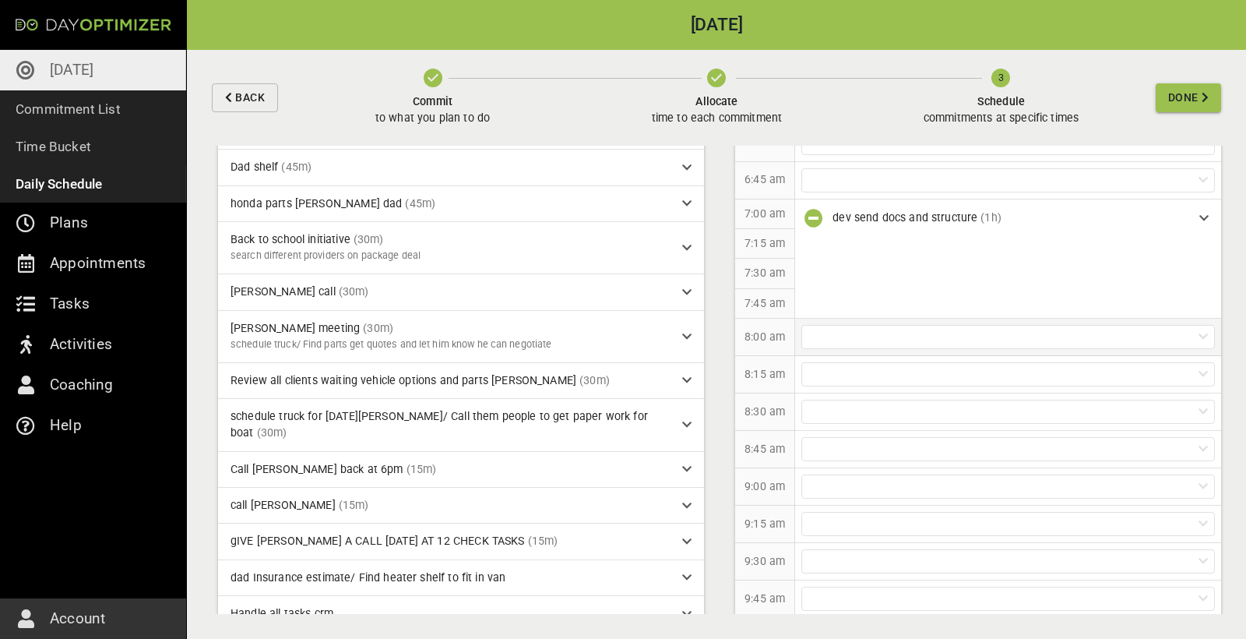
click at [747, 337] on div at bounding box center [1008, 337] width 414 height 24
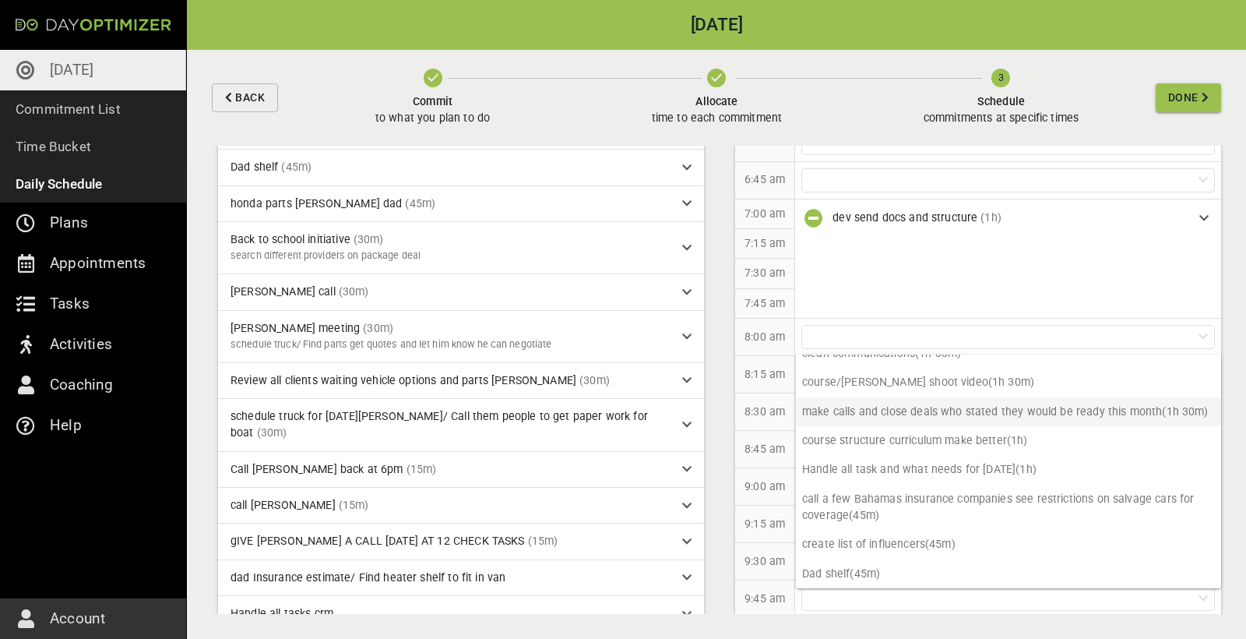
scroll to position [26, 0]
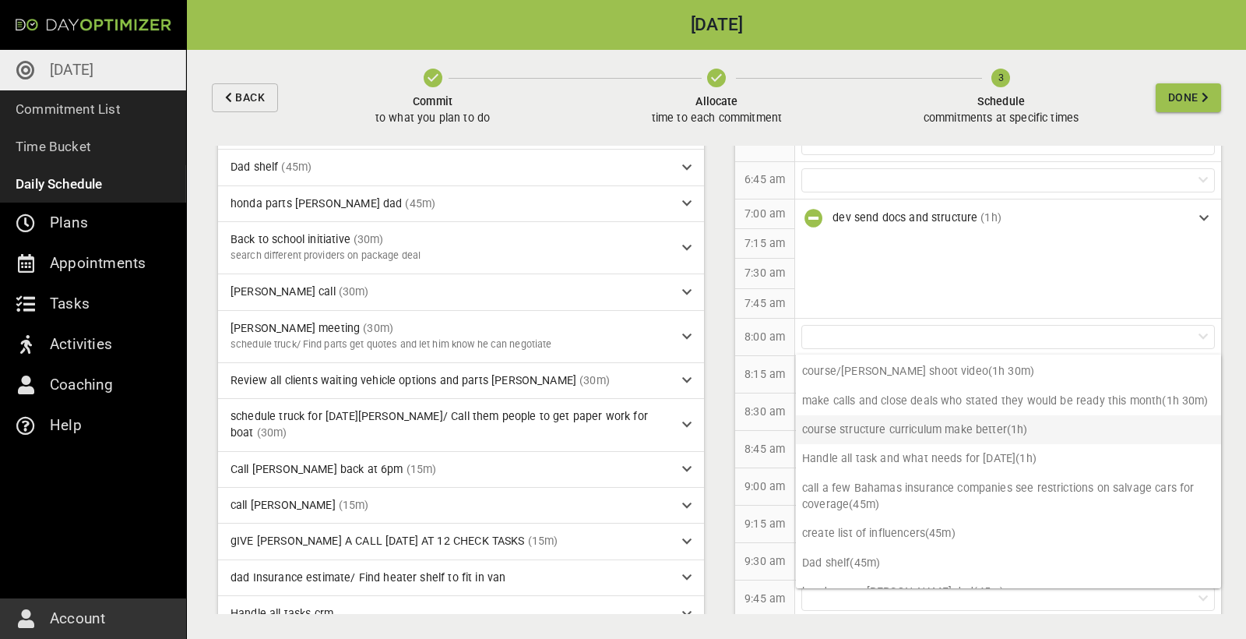
click at [747, 358] on p "course structure curriculum make better (1h)" at bounding box center [1008, 429] width 425 height 29
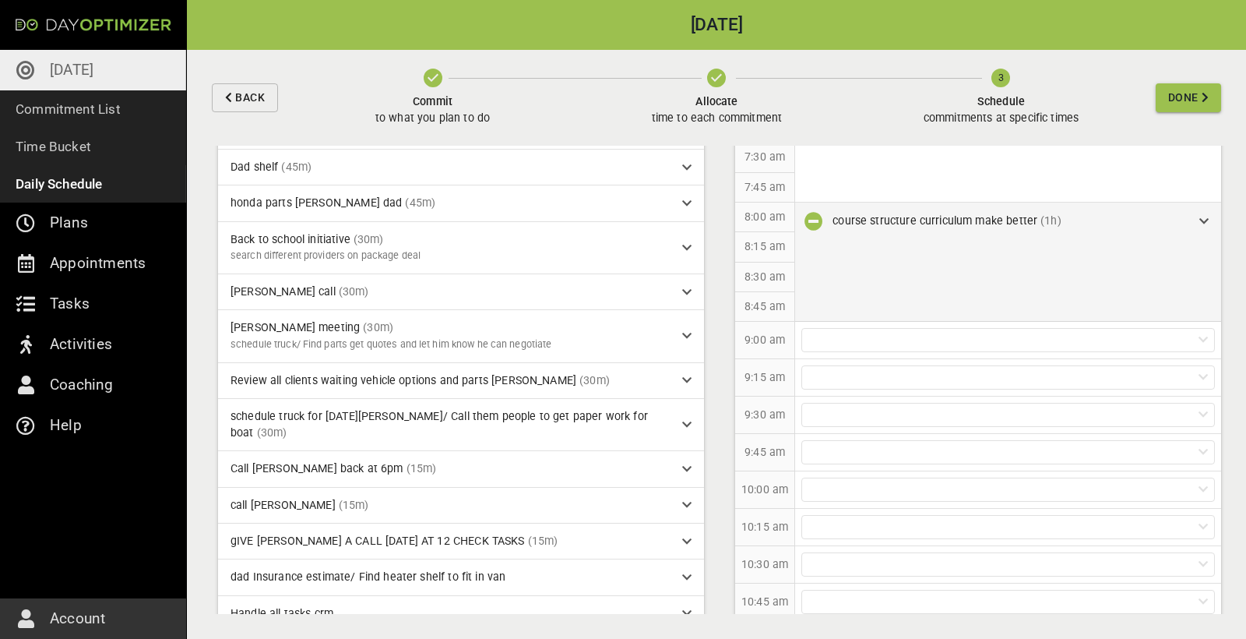
scroll to position [178, 0]
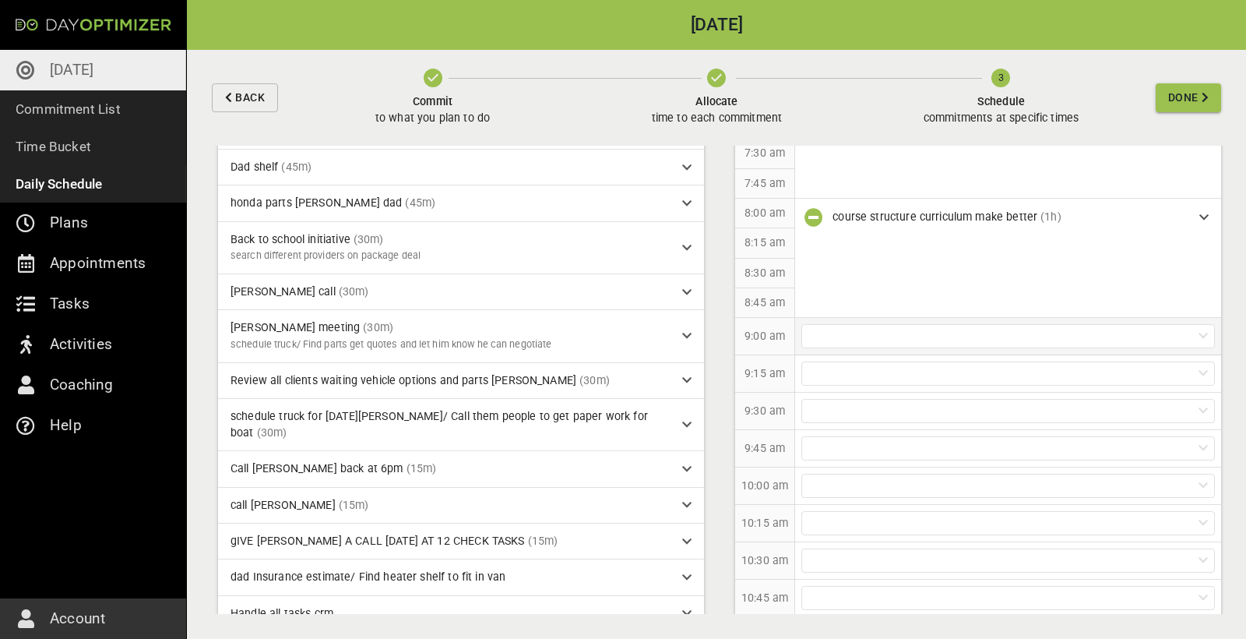
click at [747, 329] on div at bounding box center [1008, 336] width 414 height 24
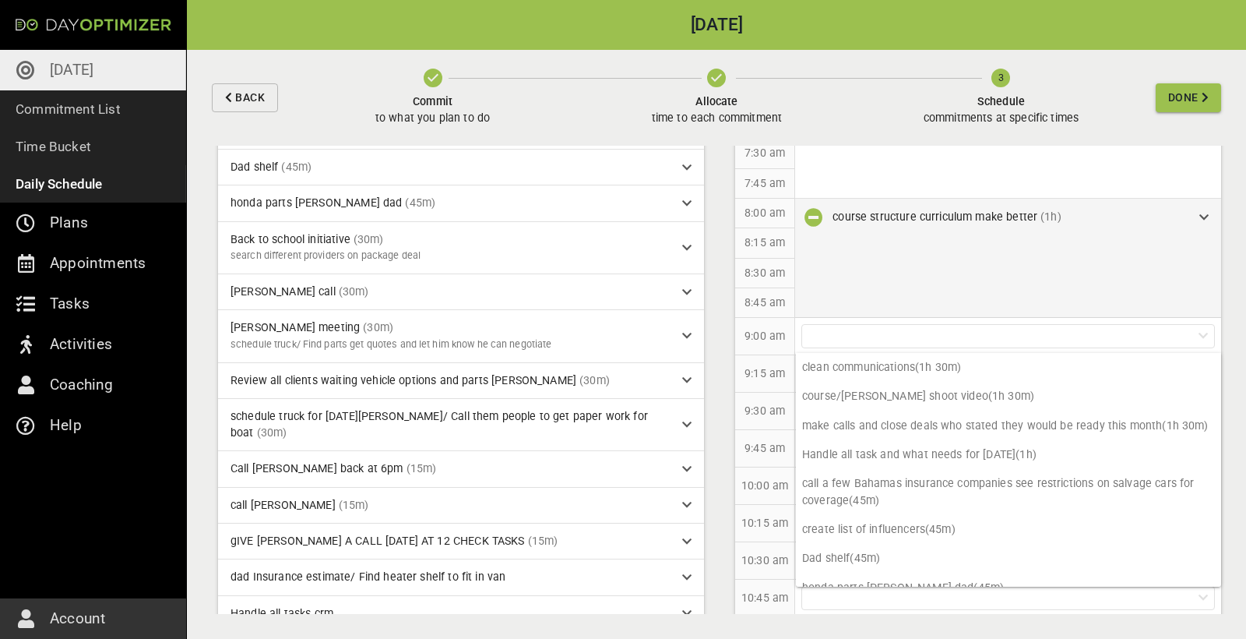
click at [747, 217] on div "course structure curriculum make better (1h)" at bounding box center [1010, 217] width 354 height 16
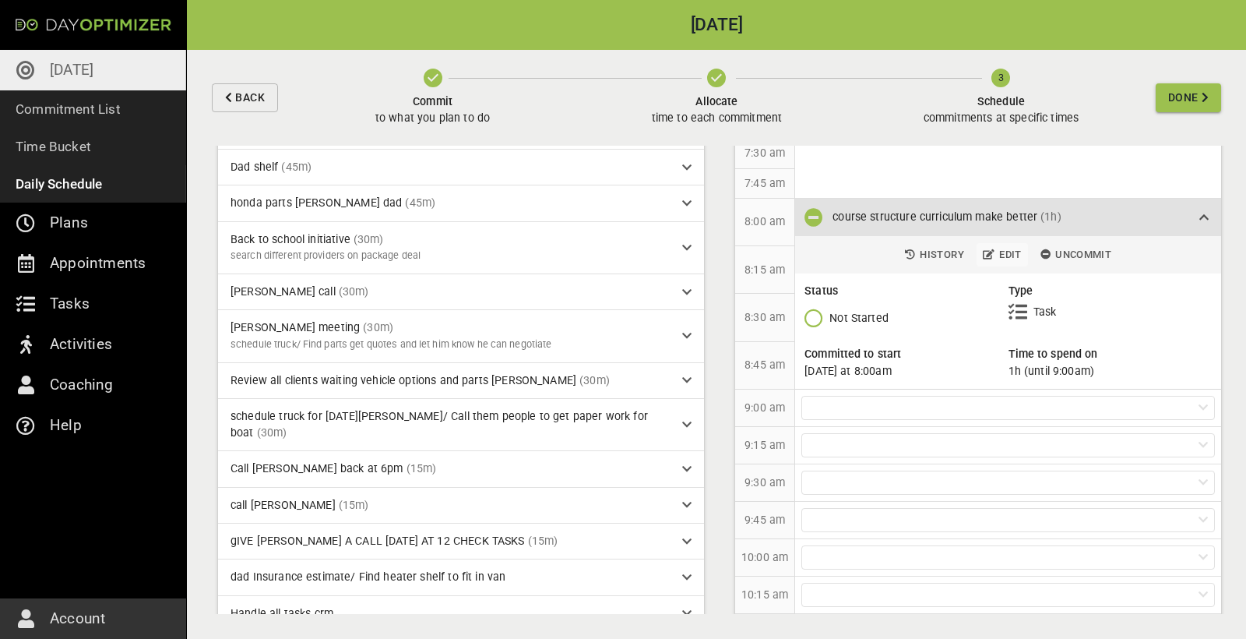
click at [747, 253] on span "Edit" at bounding box center [1002, 255] width 39 height 18
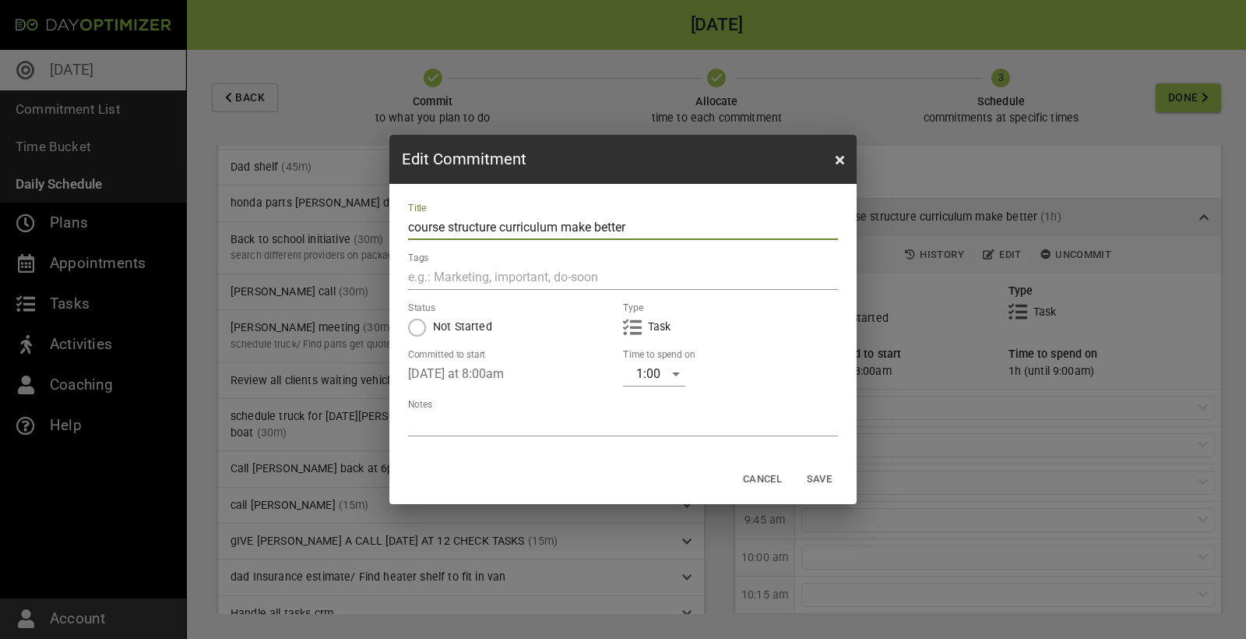
click at [679, 358] on div "1:00" at bounding box center [654, 373] width 62 height 25
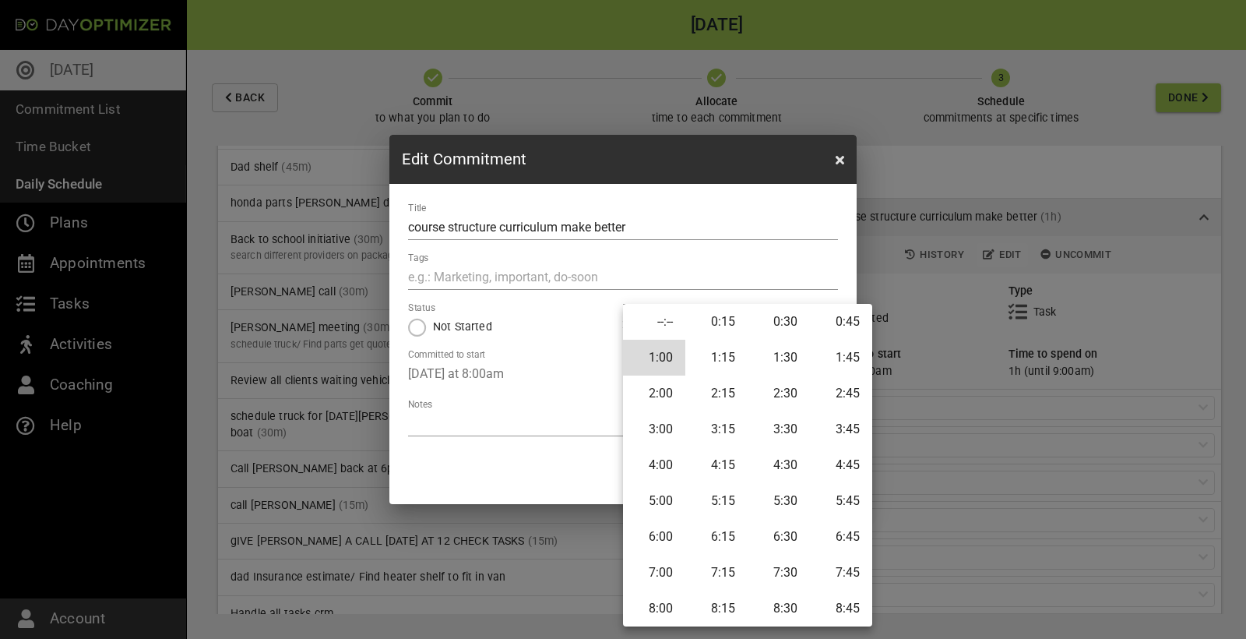
click at [747, 329] on li "0:45" at bounding box center [841, 322] width 62 height 36
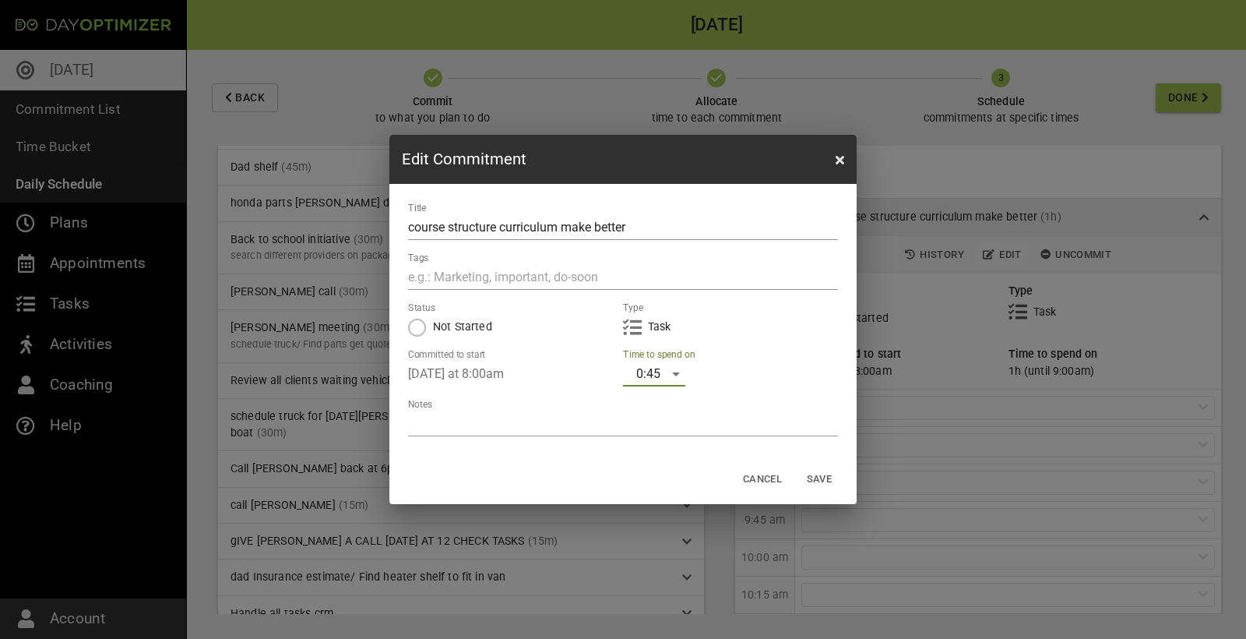
click at [747, 358] on span "Save" at bounding box center [819, 479] width 37 height 18
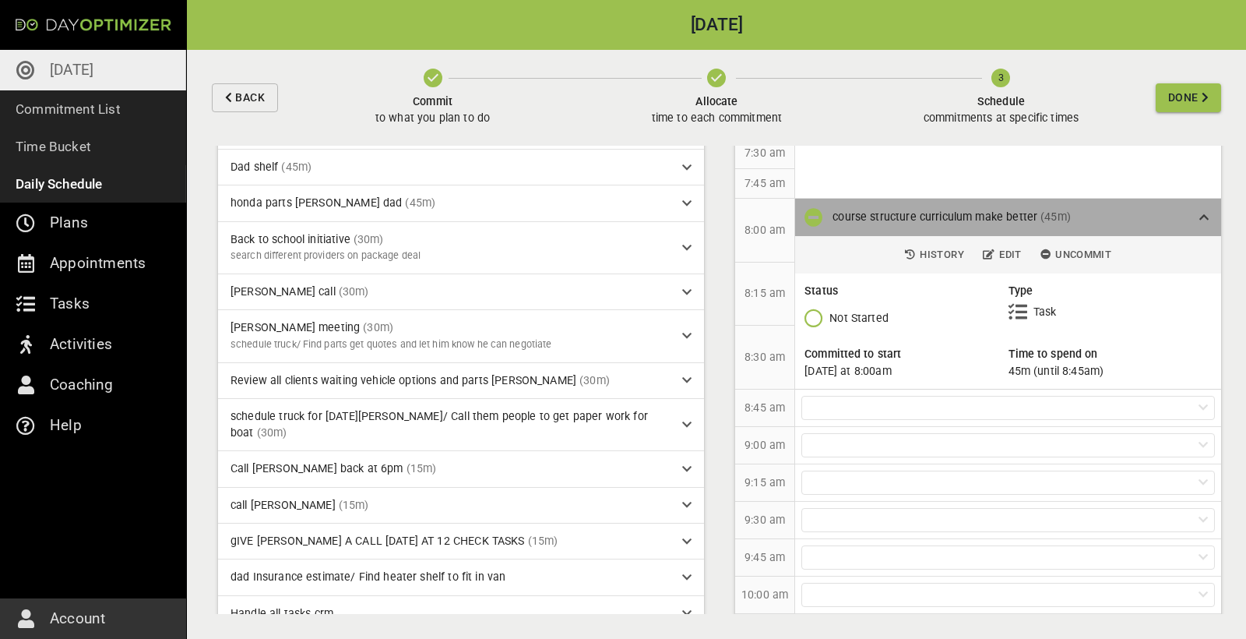
click at [747, 213] on icon at bounding box center [1203, 217] width 9 height 11
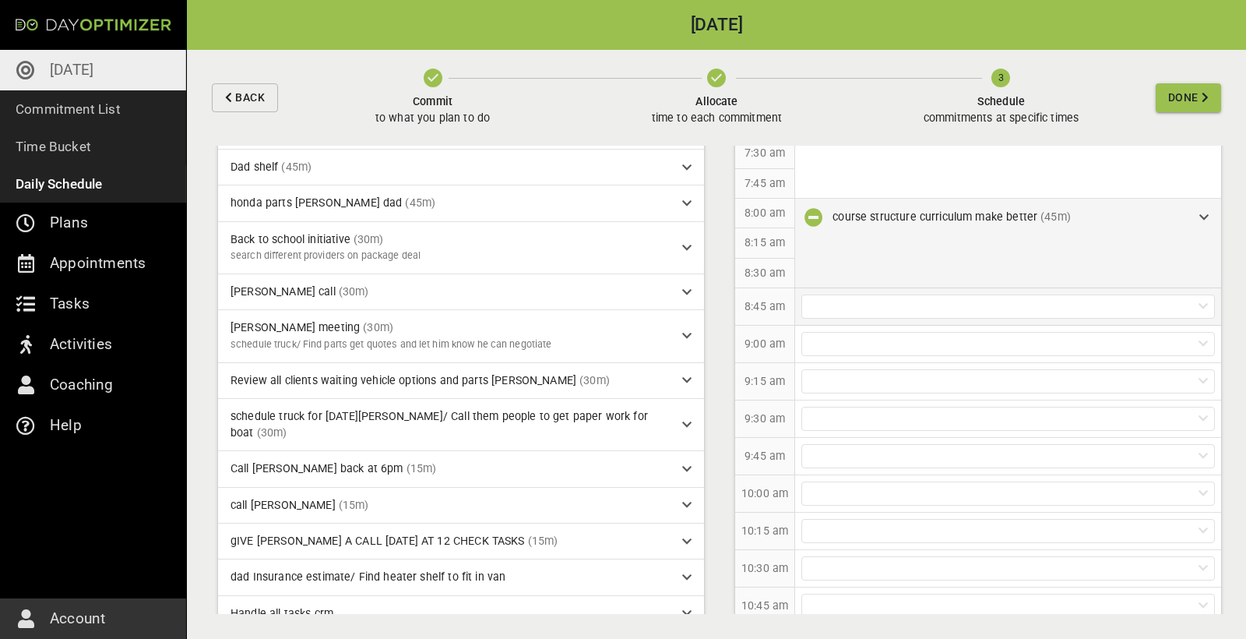
click at [747, 299] on div at bounding box center [1008, 306] width 414 height 24
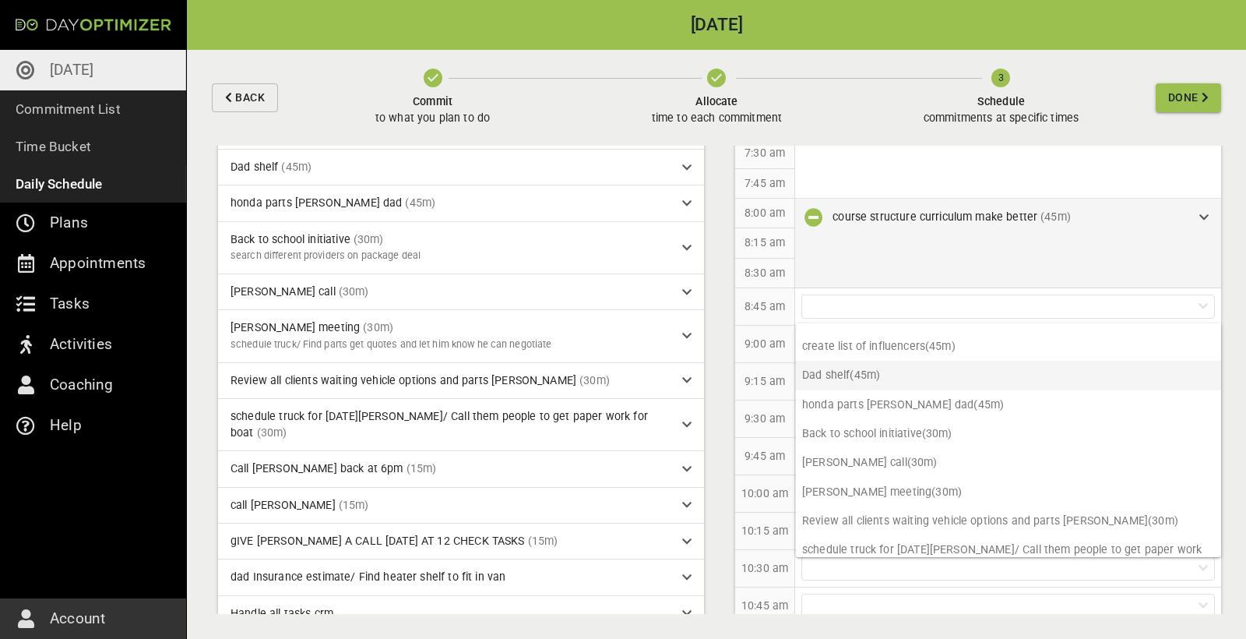
scroll to position [163, 0]
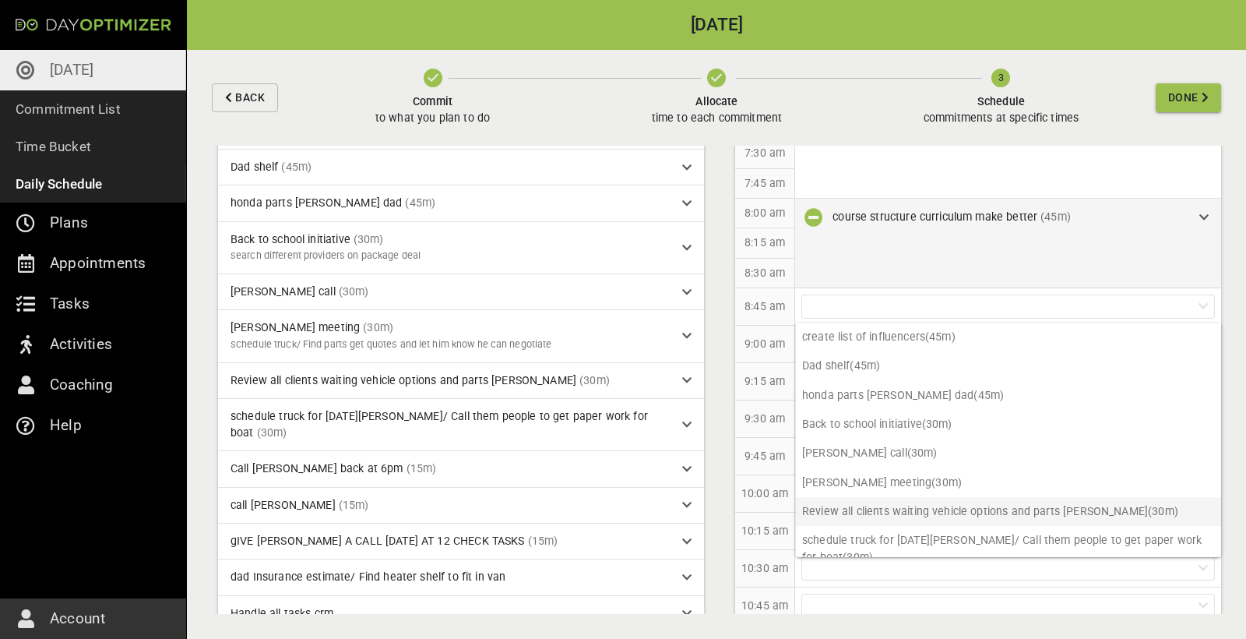
click at [747, 358] on p "Review all clients waiting vehicle options and parts [PERSON_NAME] (30m)" at bounding box center [1008, 511] width 425 height 29
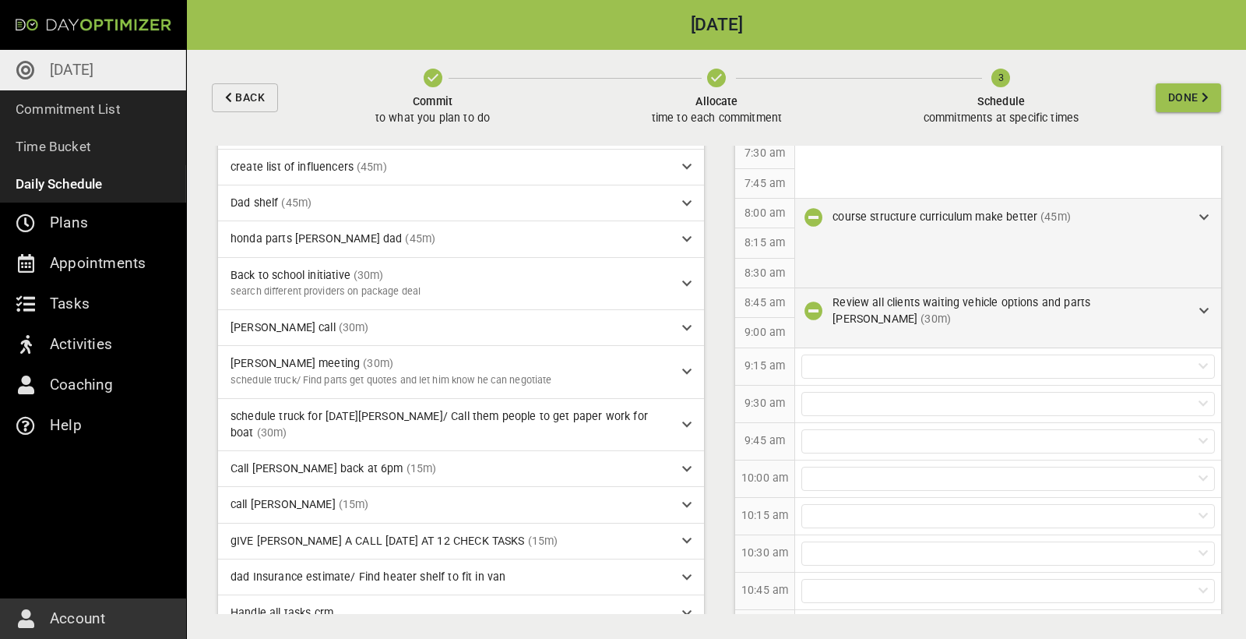
click at [747, 306] on icon at bounding box center [1203, 310] width 9 height 11
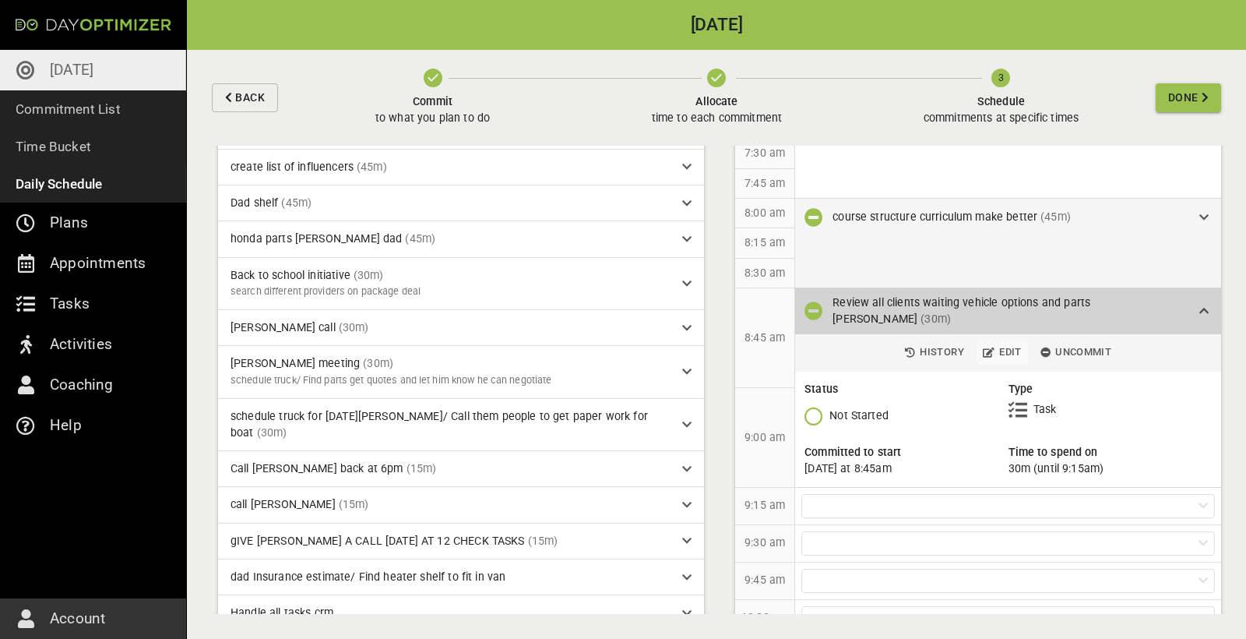
click at [747, 346] on span "Edit" at bounding box center [1002, 352] width 39 height 18
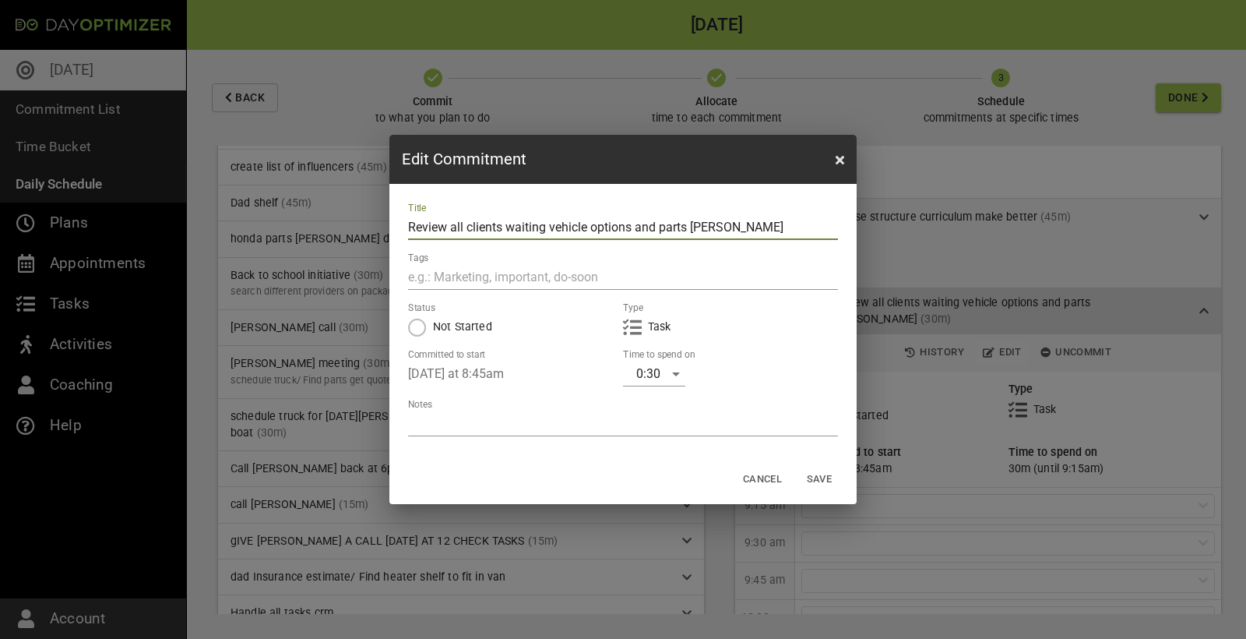
click at [647, 358] on div "0:30" at bounding box center [654, 373] width 62 height 25
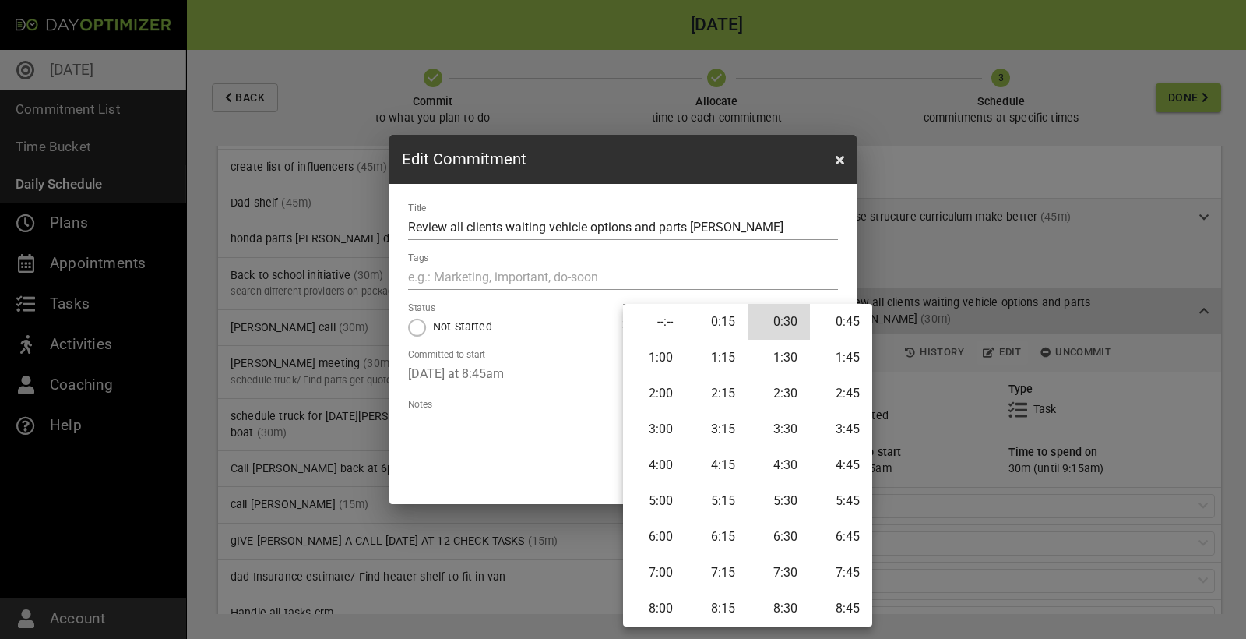
click at [725, 323] on li "0:15" at bounding box center [716, 322] width 62 height 36
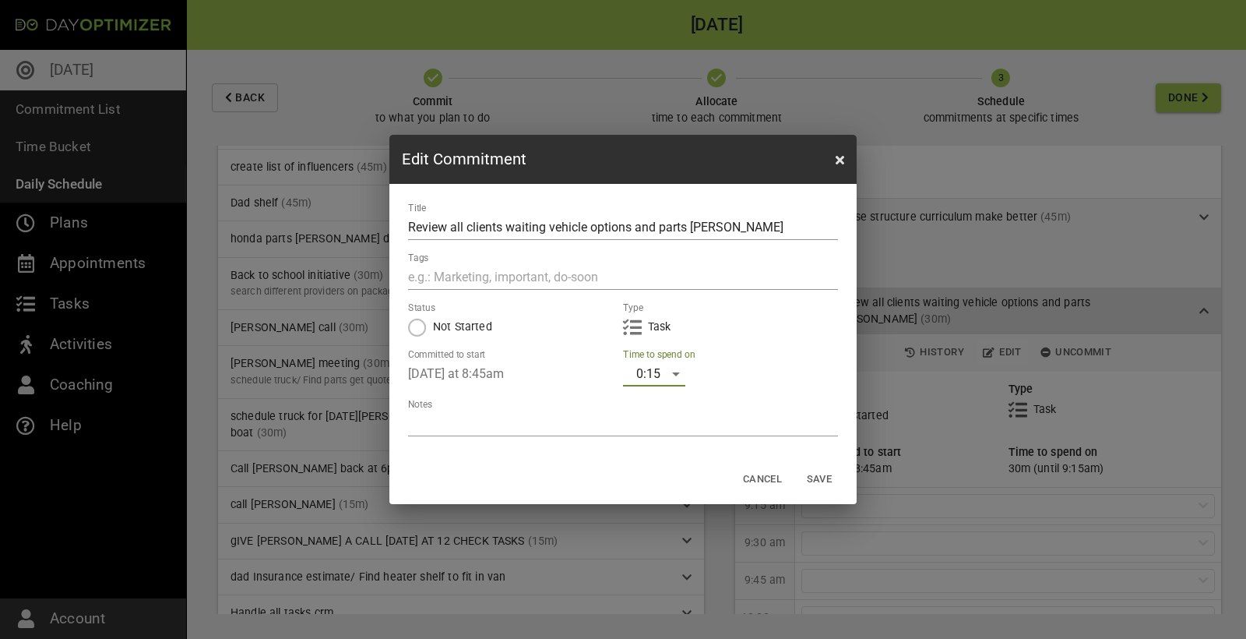
click at [747, 358] on span "Save" at bounding box center [819, 479] width 37 height 18
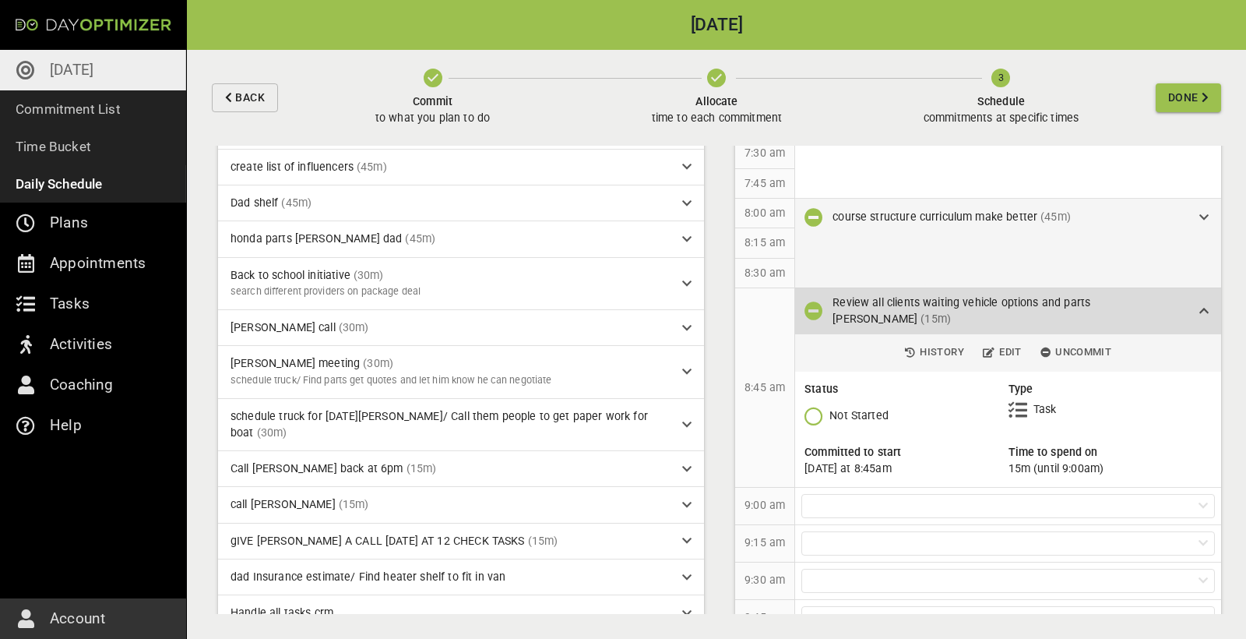
click at [747, 312] on div "Review all clients waiting vehicle options and parts [PERSON_NAME] (15m)" at bounding box center [1016, 310] width 367 height 33
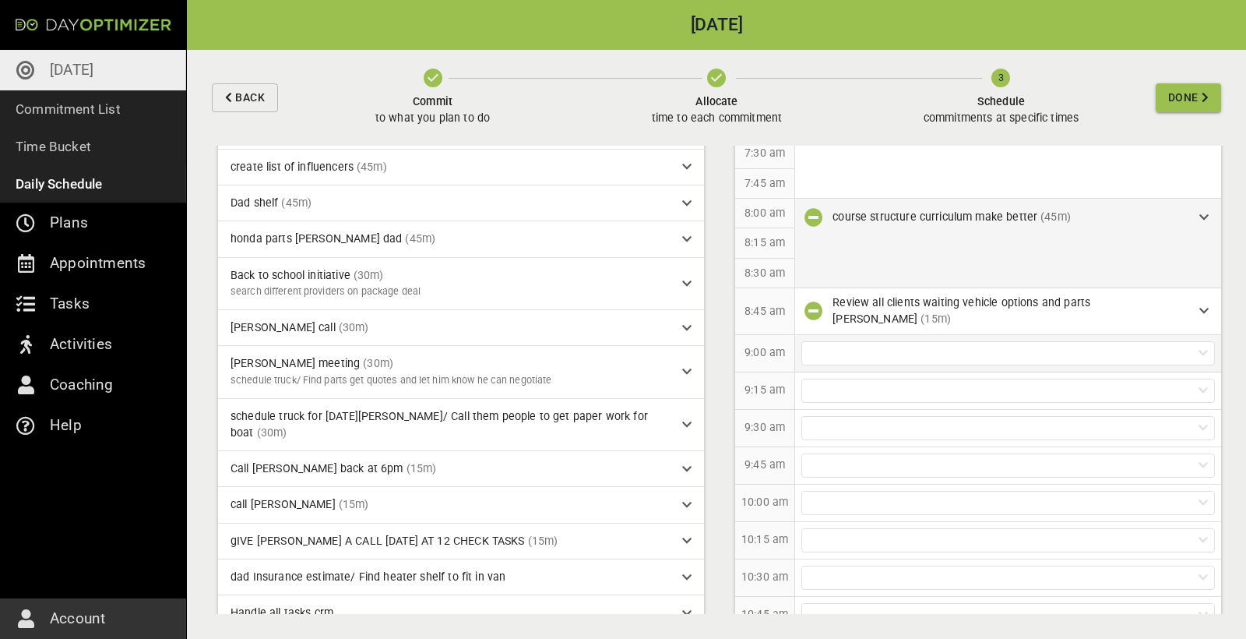
click at [747, 345] on div at bounding box center [1008, 353] width 414 height 24
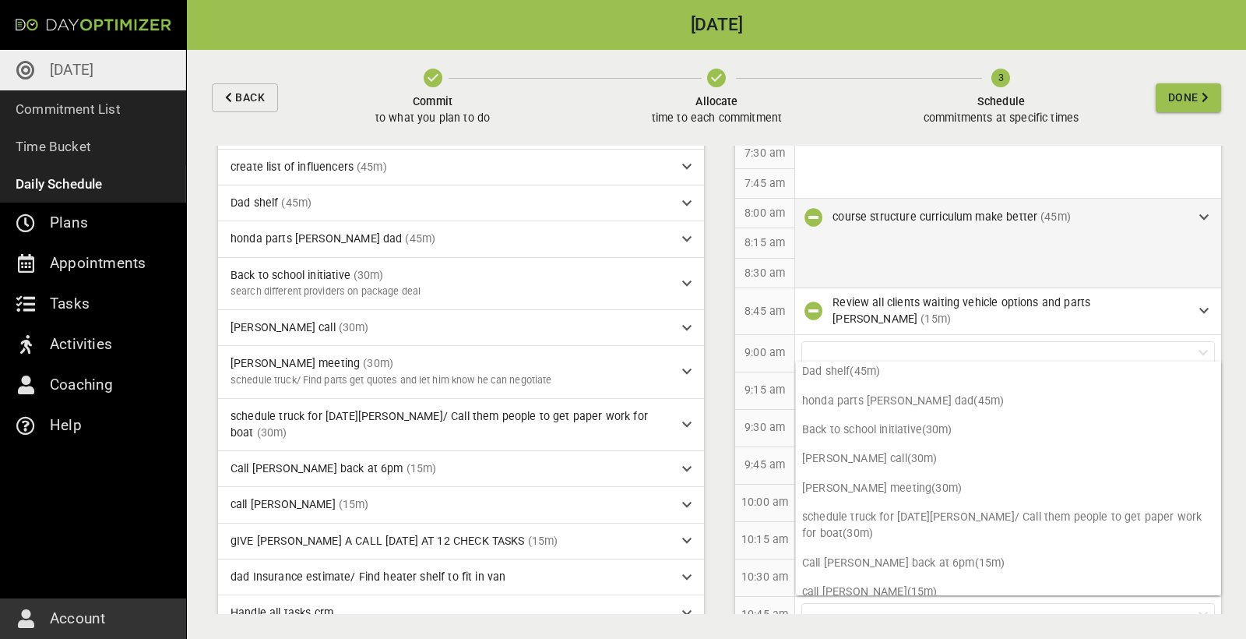
scroll to position [202, 0]
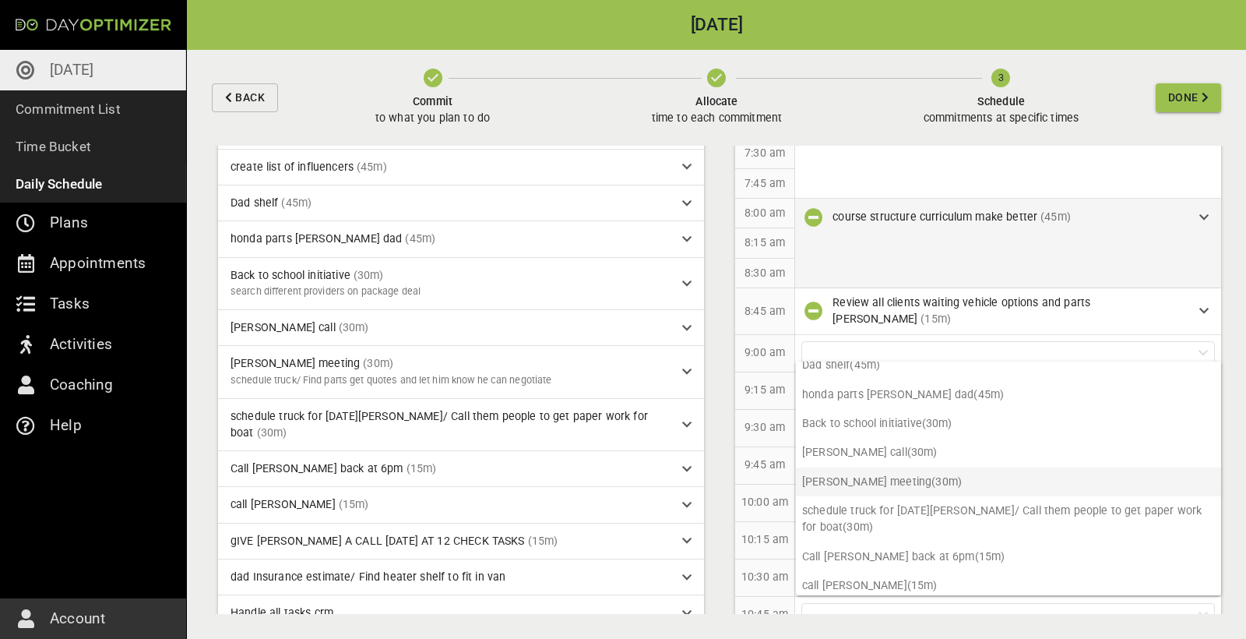
click at [747, 358] on p "[PERSON_NAME] meeting (30m)" at bounding box center [1008, 481] width 425 height 29
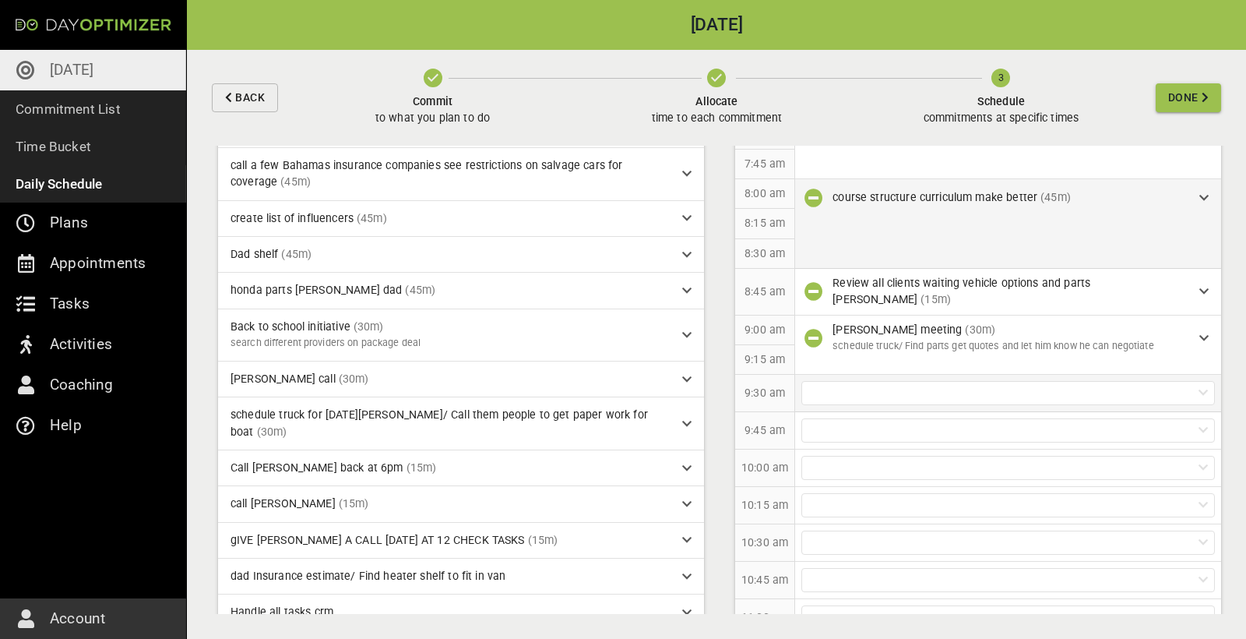
scroll to position [226, 0]
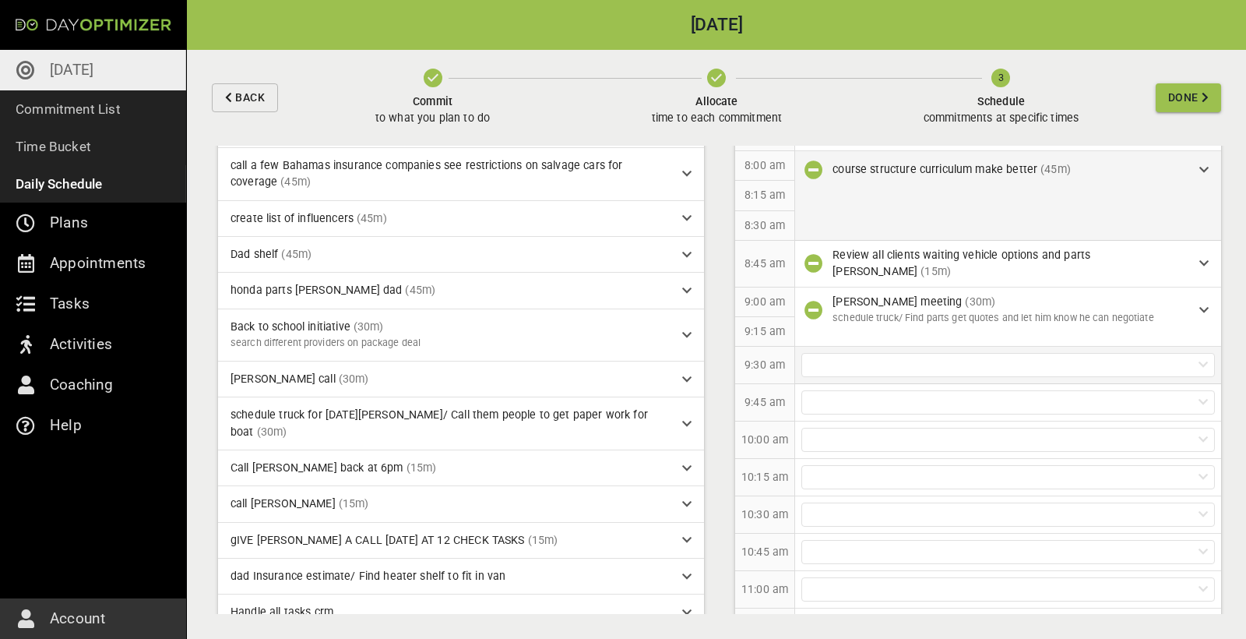
click at [747, 356] on div at bounding box center [1008, 365] width 414 height 24
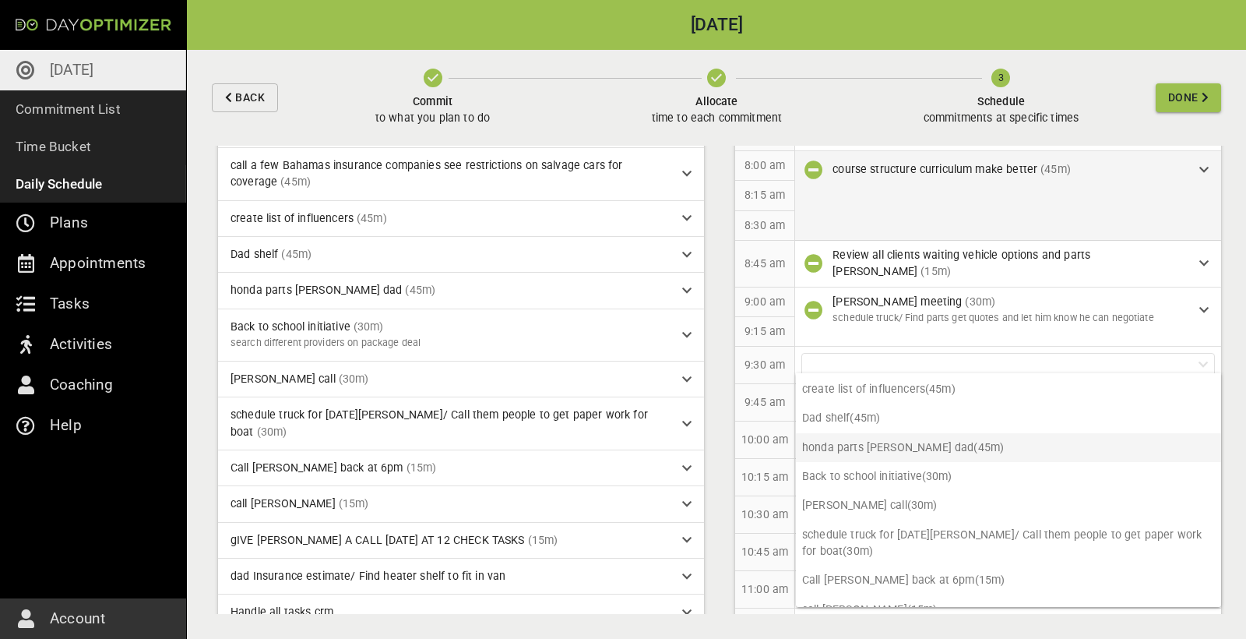
scroll to position [162, 0]
click at [747, 358] on div "10:15 am" at bounding box center [765, 477] width 60 height 37
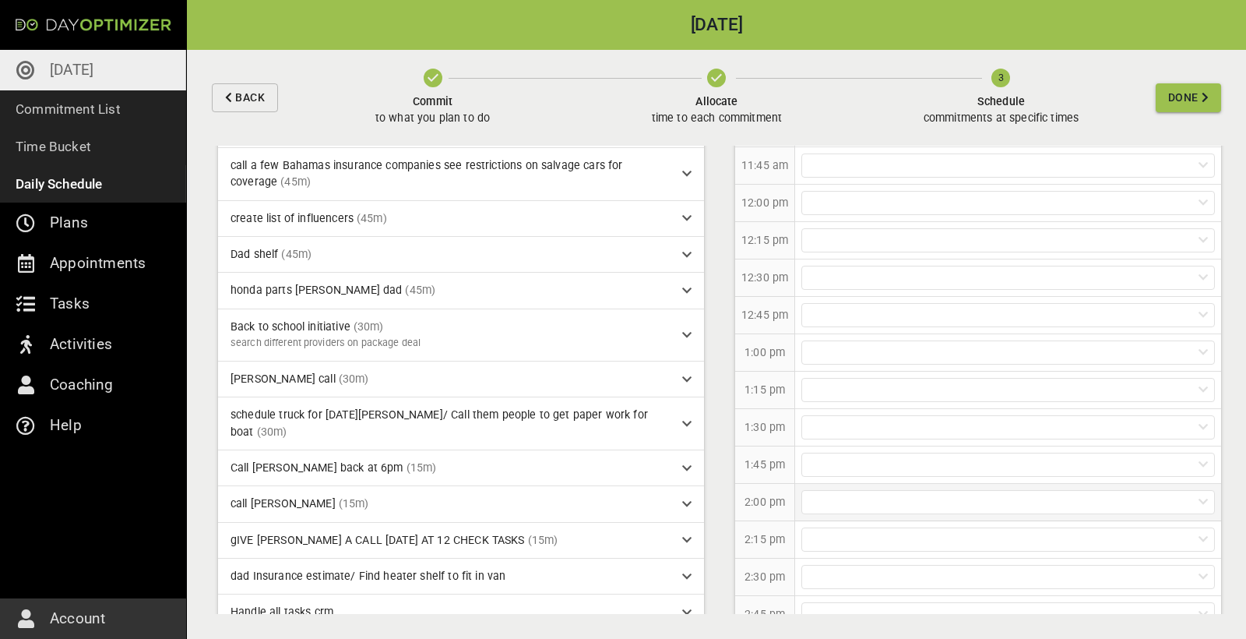
scroll to position [771, 0]
click at [747, 358] on div at bounding box center [1008, 418] width 414 height 24
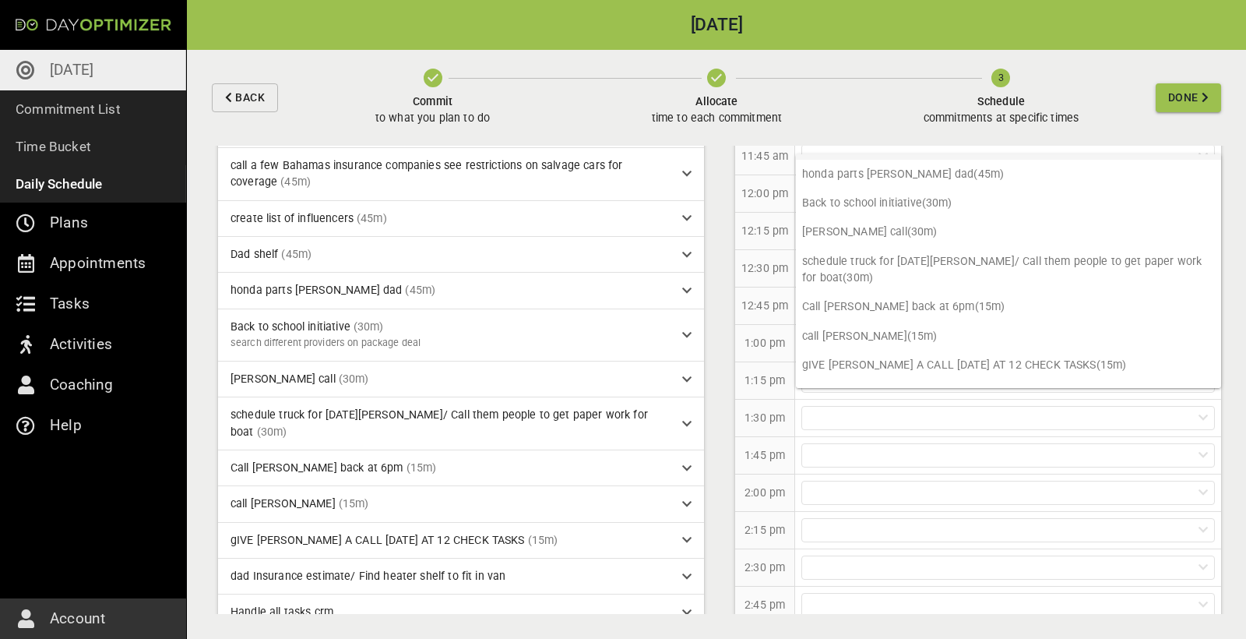
scroll to position [217, 0]
click at [747, 225] on p "[PERSON_NAME] call (30m)" at bounding box center [1008, 230] width 425 height 29
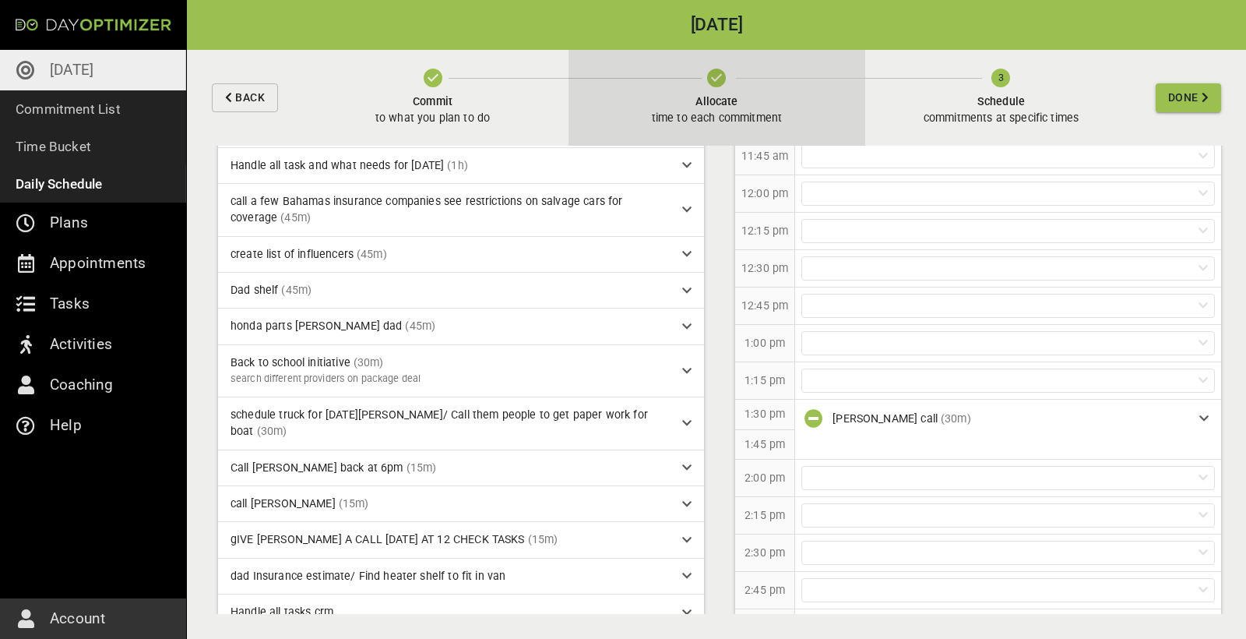
click at [731, 101] on span "Allocate" at bounding box center [717, 101] width 131 height 16
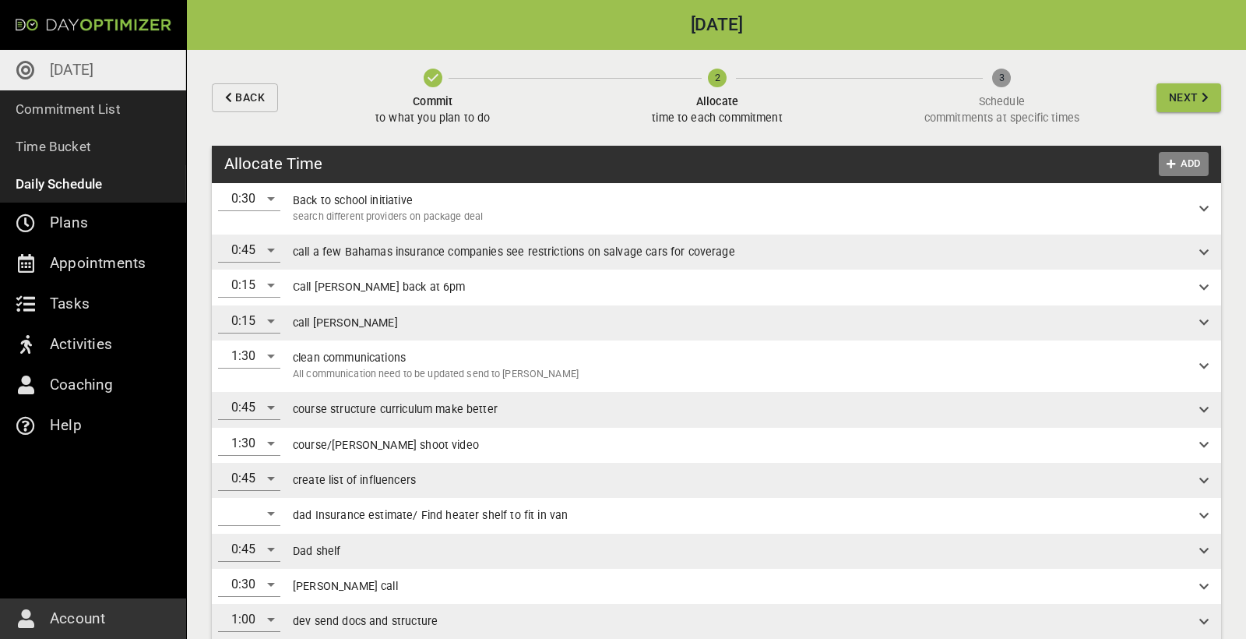
click at [747, 159] on span "Add" at bounding box center [1183, 164] width 37 height 18
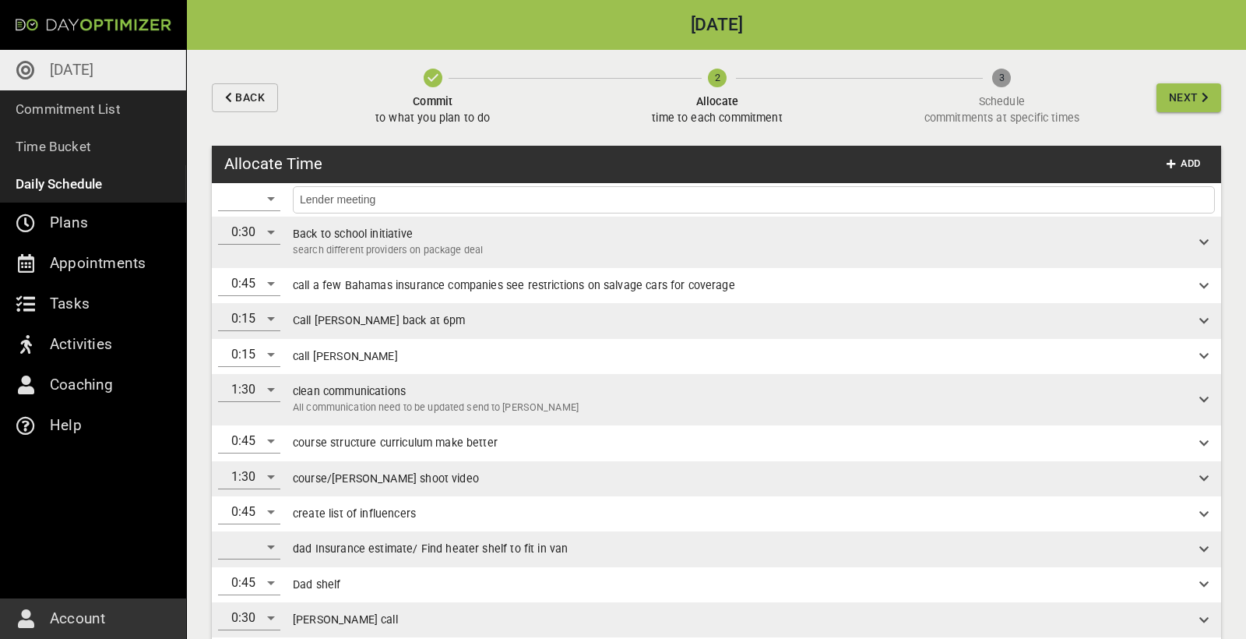
type input "Lender meeting"
click at [266, 199] on div "​" at bounding box center [249, 198] width 62 height 25
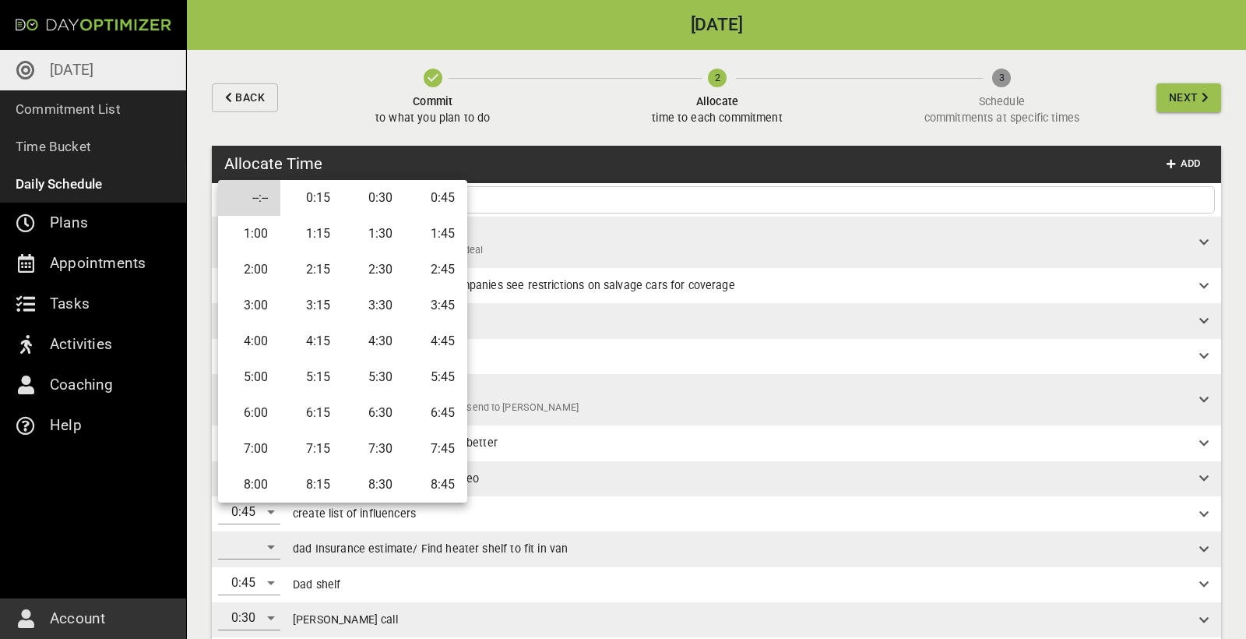
click at [433, 196] on li "0:45" at bounding box center [436, 198] width 62 height 36
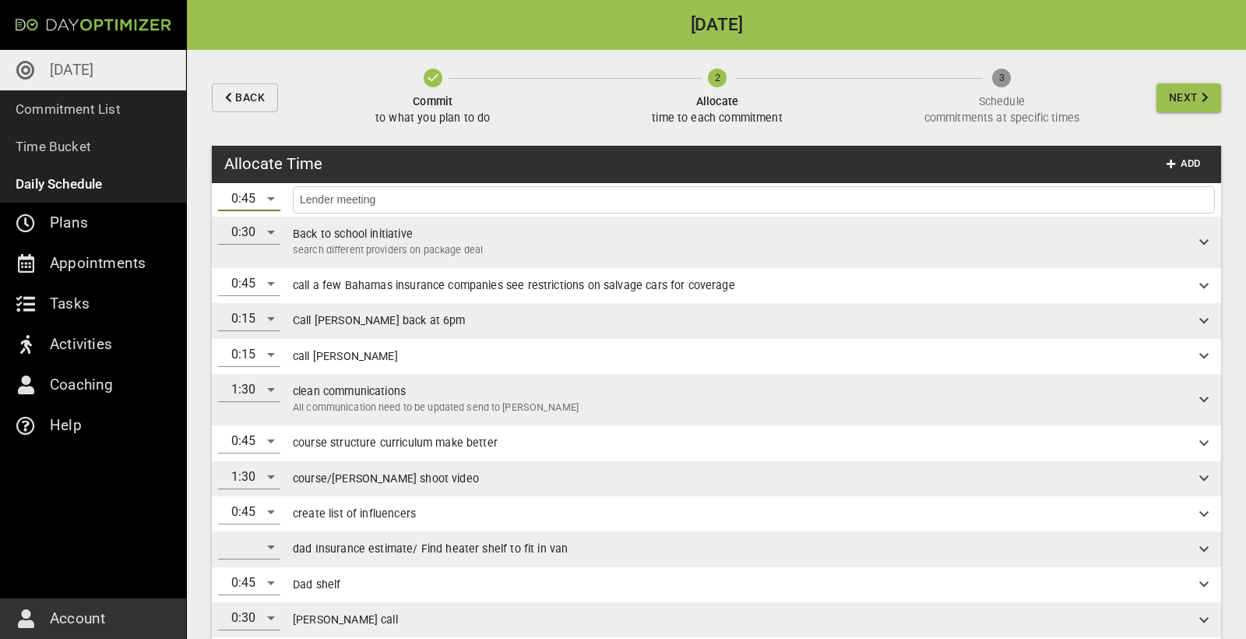
click at [599, 208] on input "Lender meeting" at bounding box center [754, 199] width 914 height 19
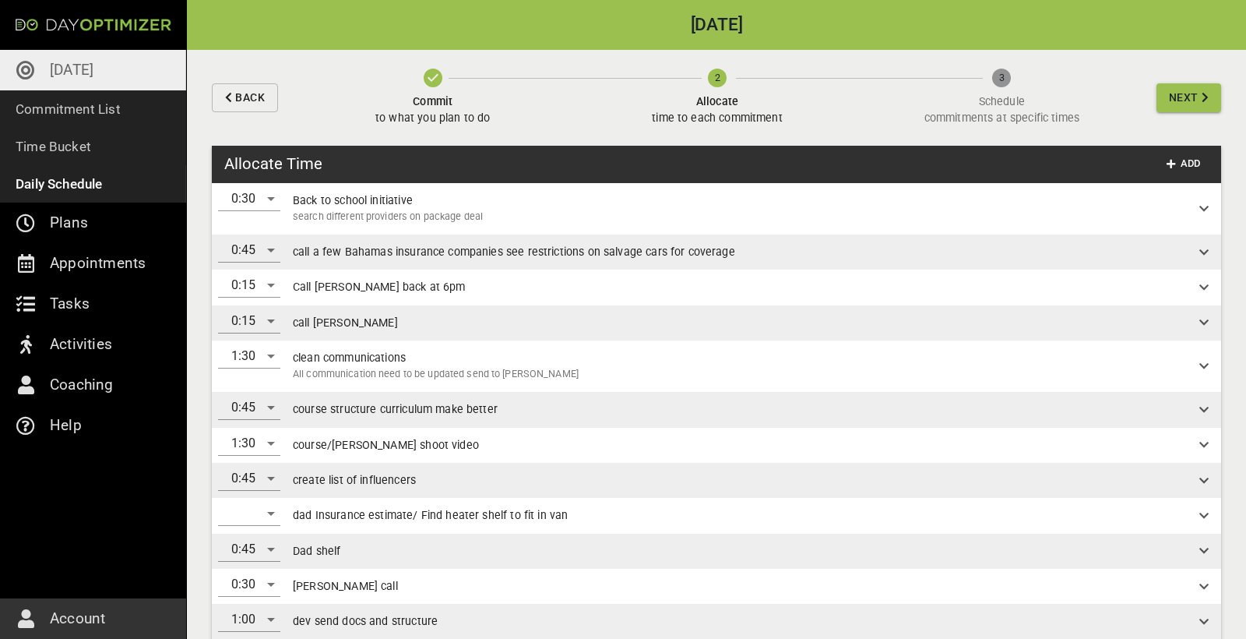
click at [747, 103] on span "Next" at bounding box center [1184, 97] width 30 height 19
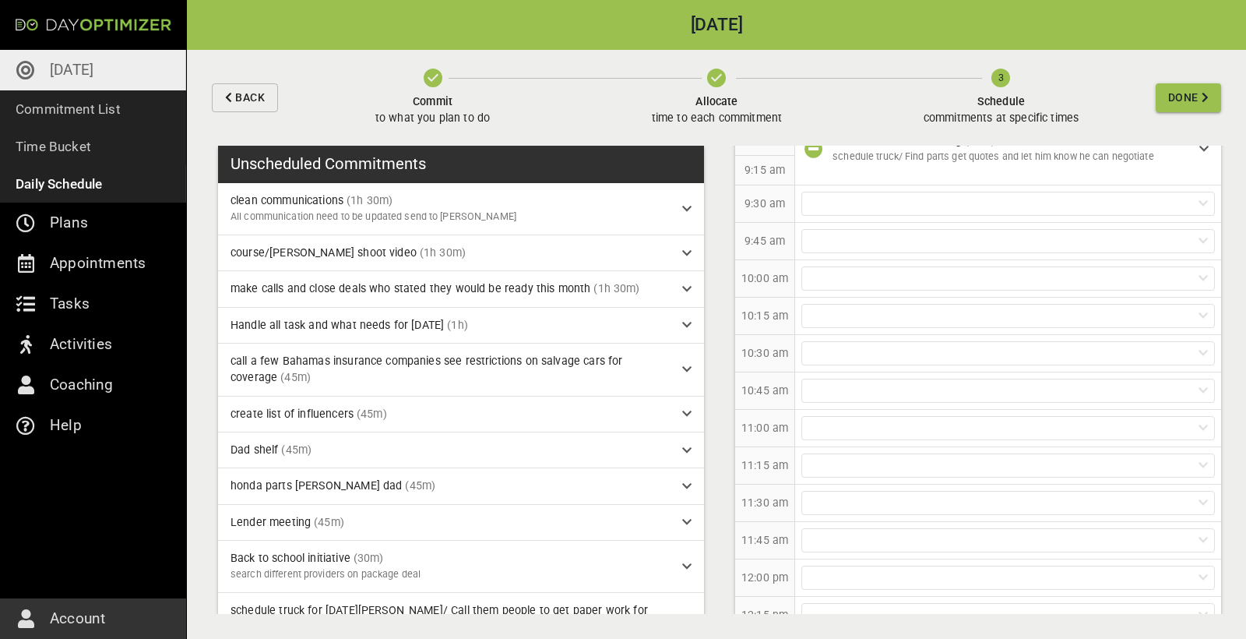
scroll to position [393, 0]
click at [747, 267] on div at bounding box center [1008, 273] width 414 height 24
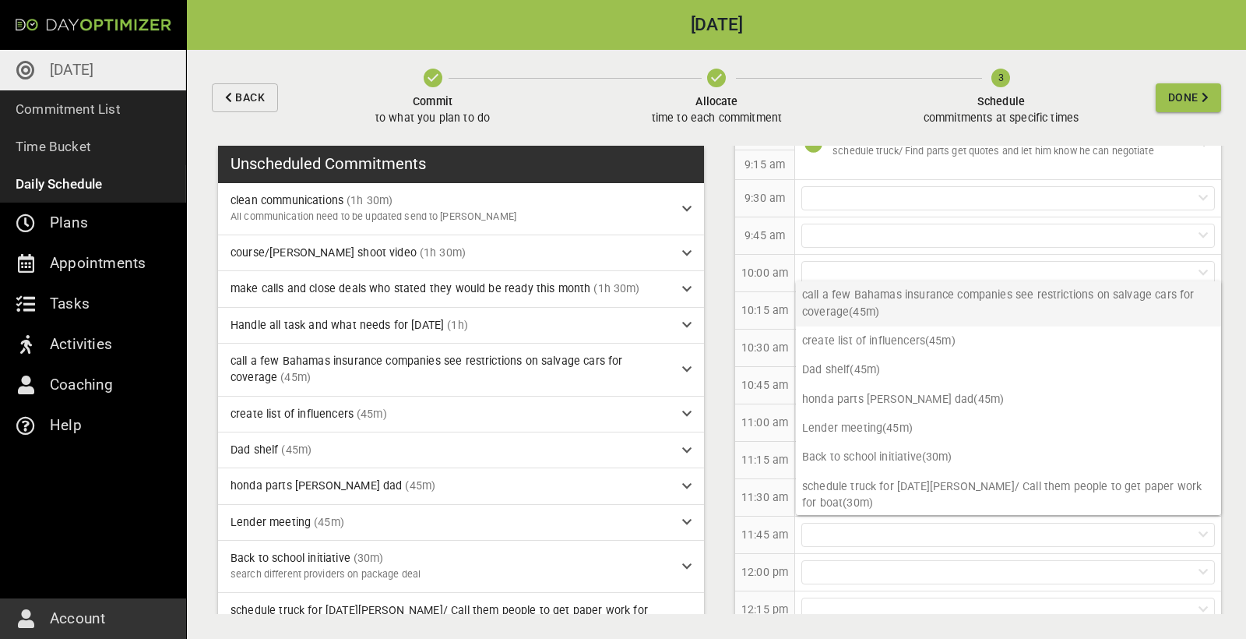
scroll to position [141, 0]
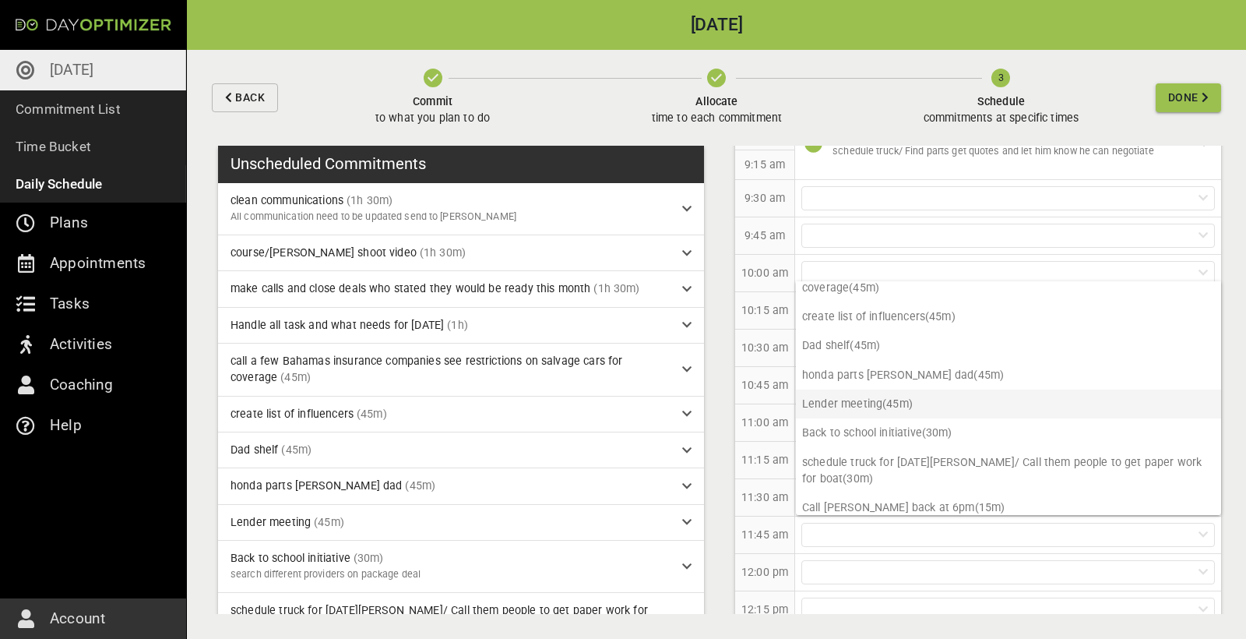
click at [747, 358] on p "Lender meeting (45m)" at bounding box center [1008, 403] width 425 height 29
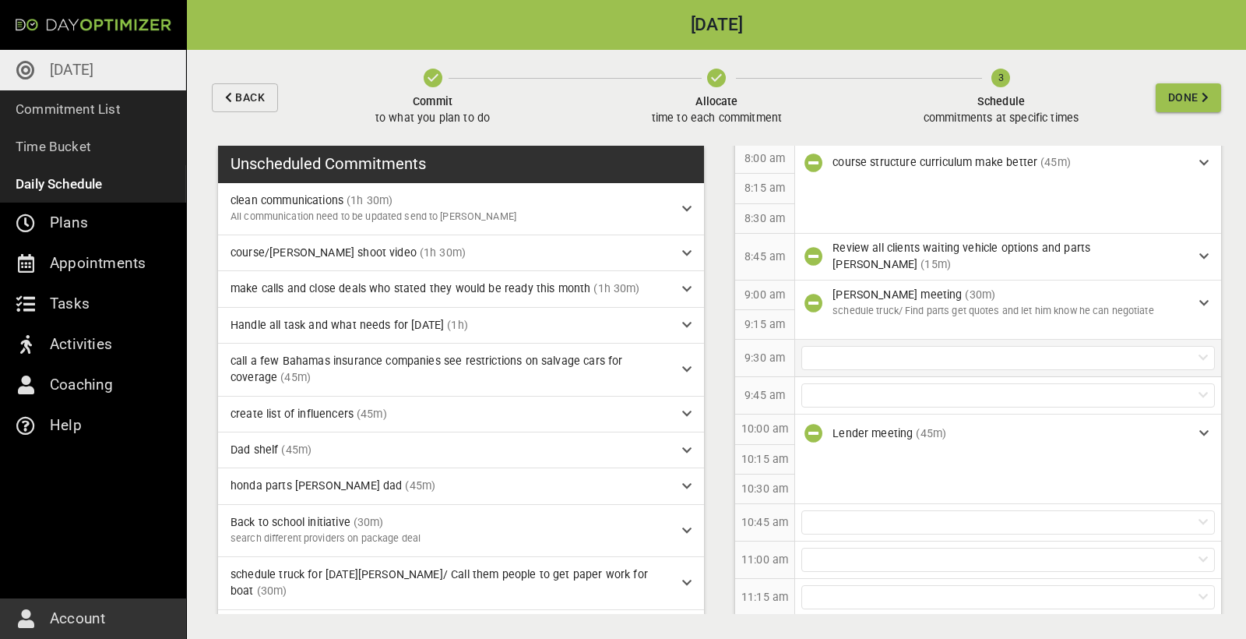
scroll to position [234, 0]
click at [747, 354] on div at bounding box center [1008, 356] width 414 height 24
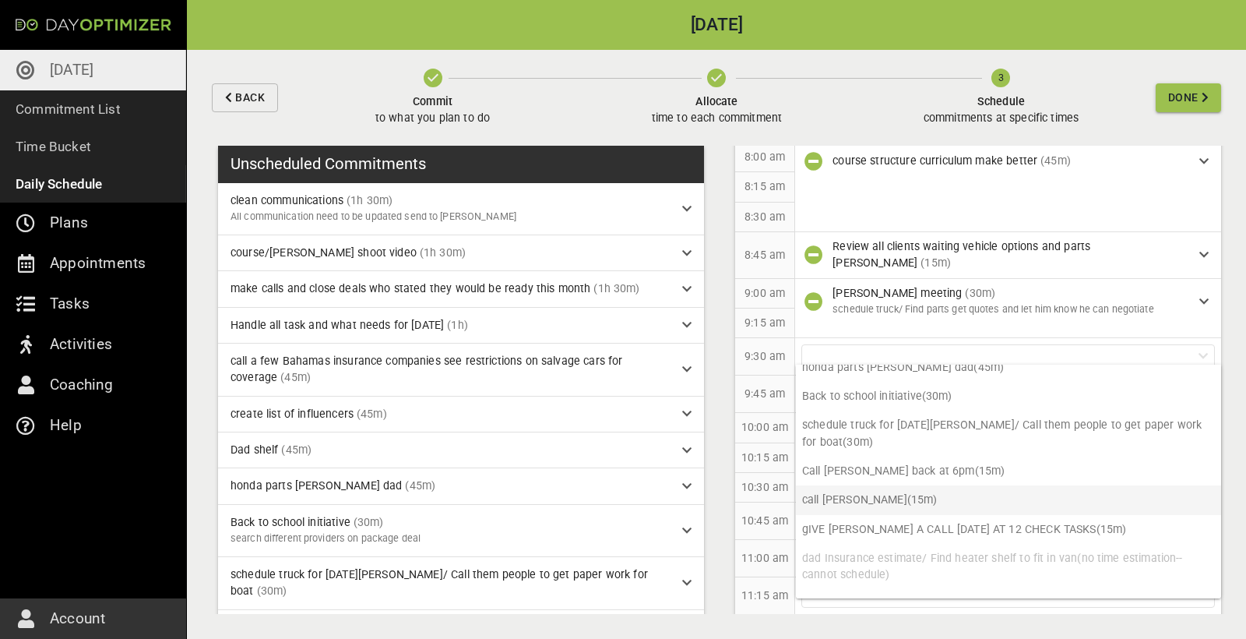
scroll to position [231, 0]
click at [747, 358] on p "call [PERSON_NAME] (15m)" at bounding box center [1008, 500] width 425 height 29
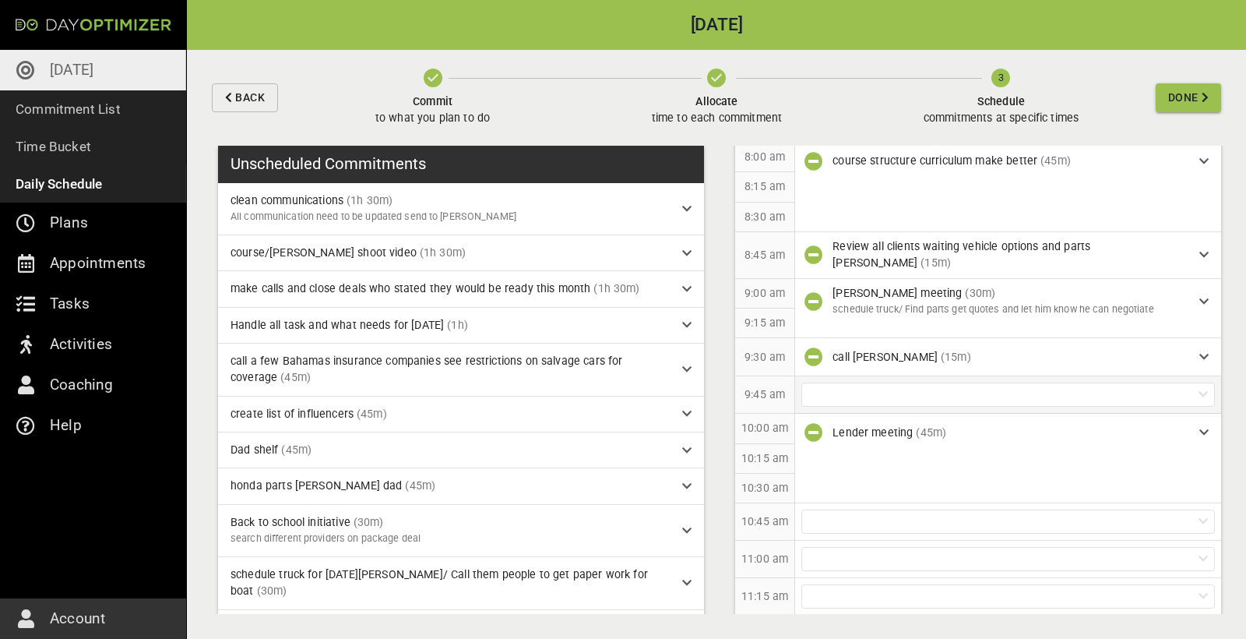
click at [747, 358] on div at bounding box center [1008, 394] width 414 height 24
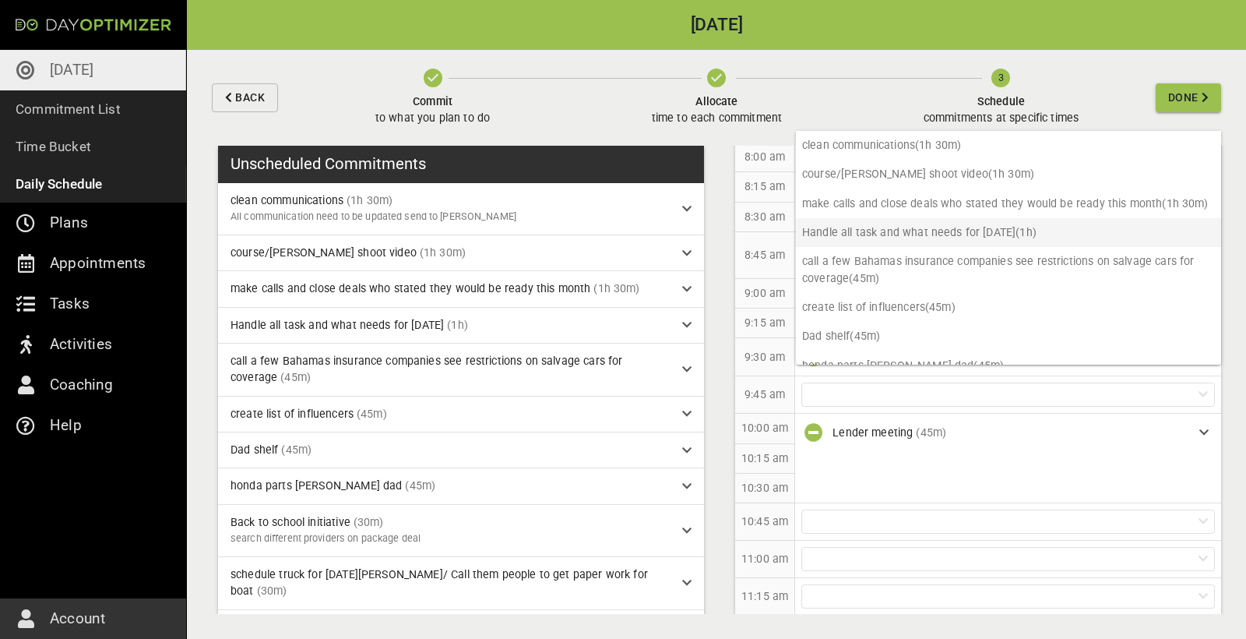
scroll to position [0, 0]
click at [747, 358] on p "9:45 am" at bounding box center [765, 394] width 41 height 16
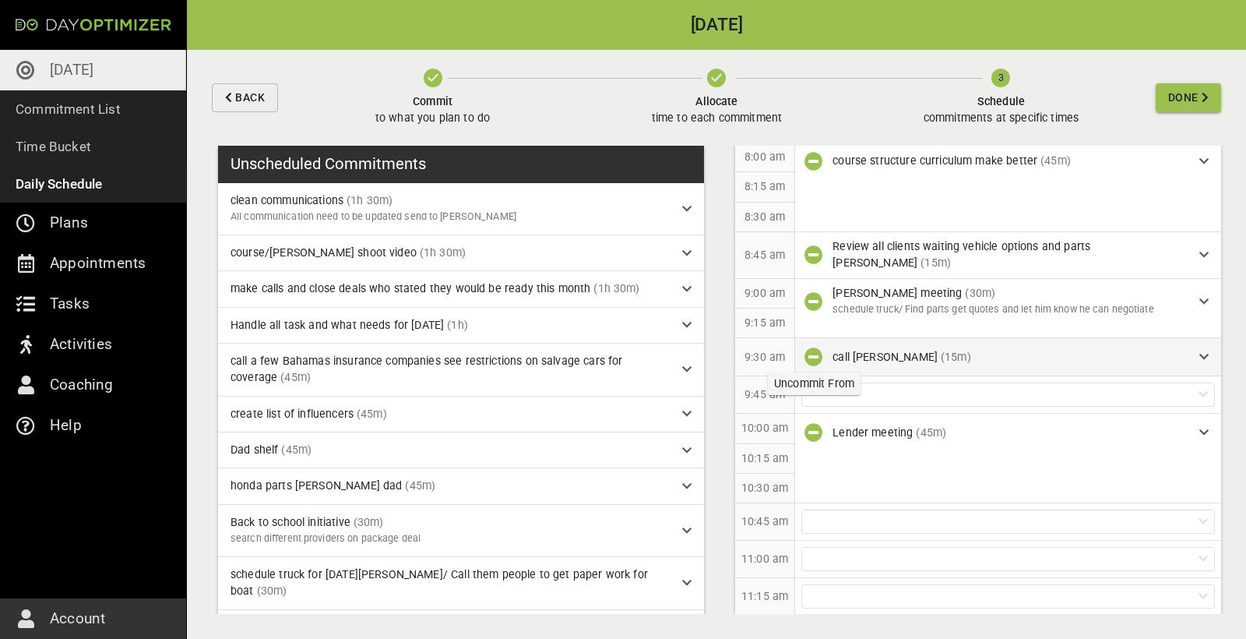
click at [747, 353] on icon "button" at bounding box center [814, 356] width 19 height 19
click at [747, 346] on div at bounding box center [1008, 356] width 414 height 24
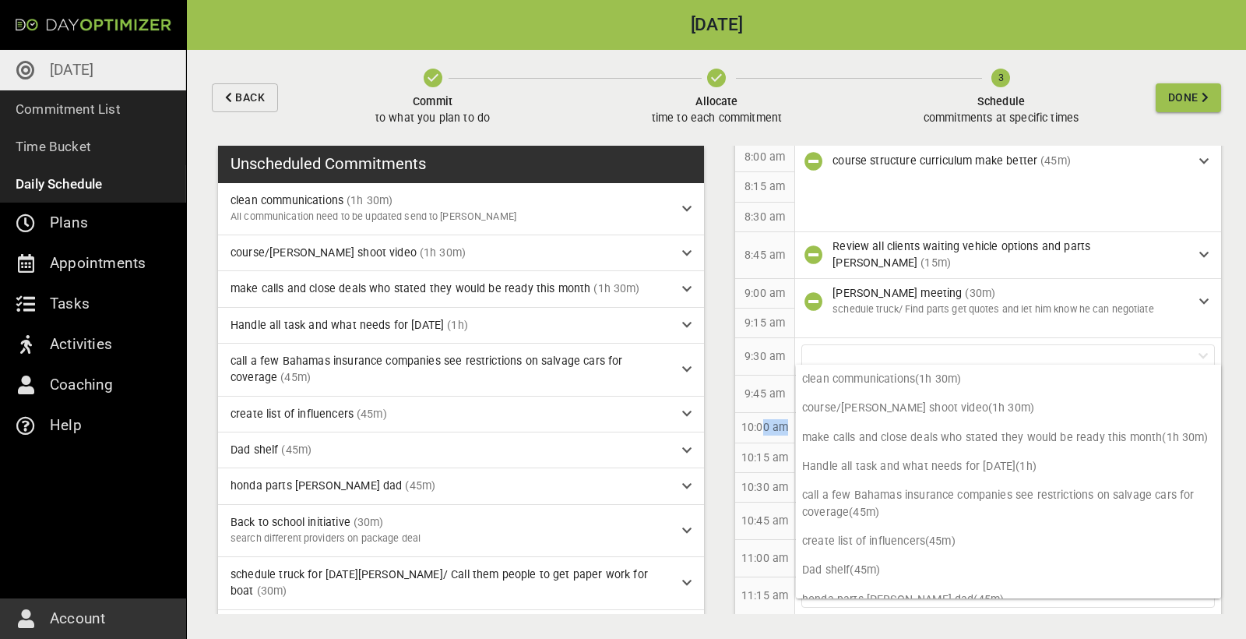
click at [747, 358] on p "10:00 am" at bounding box center [765, 427] width 47 height 16
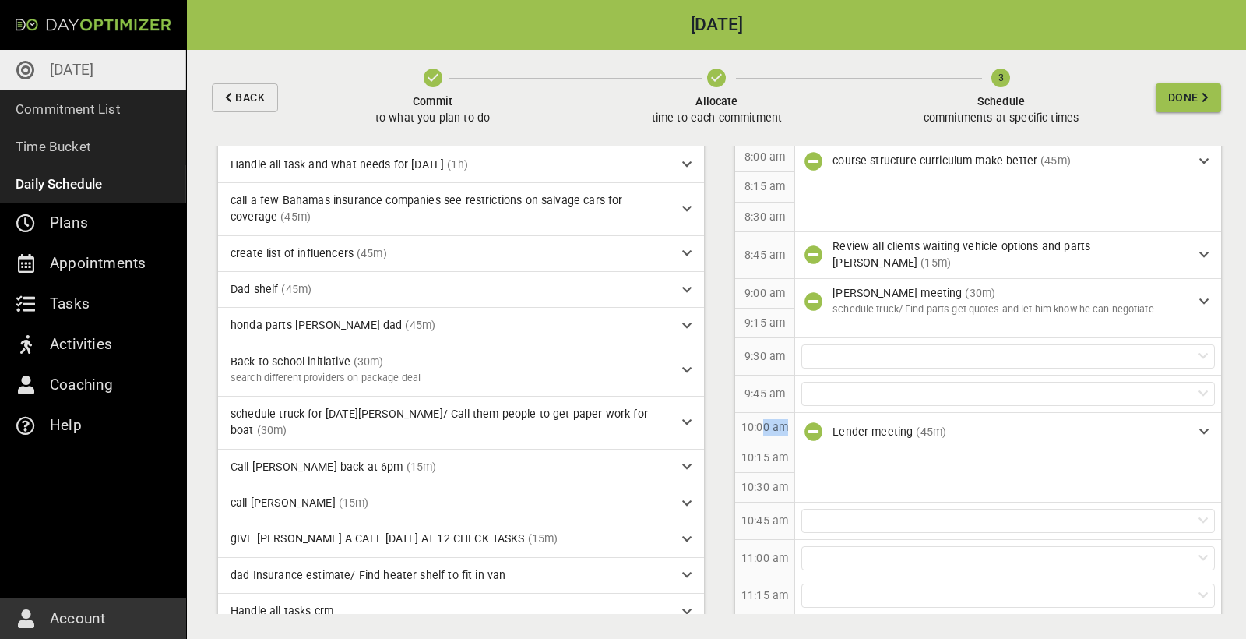
scroll to position [160, 0]
click at [430, 358] on div "Handle all tasks crm" at bounding box center [461, 612] width 486 height 36
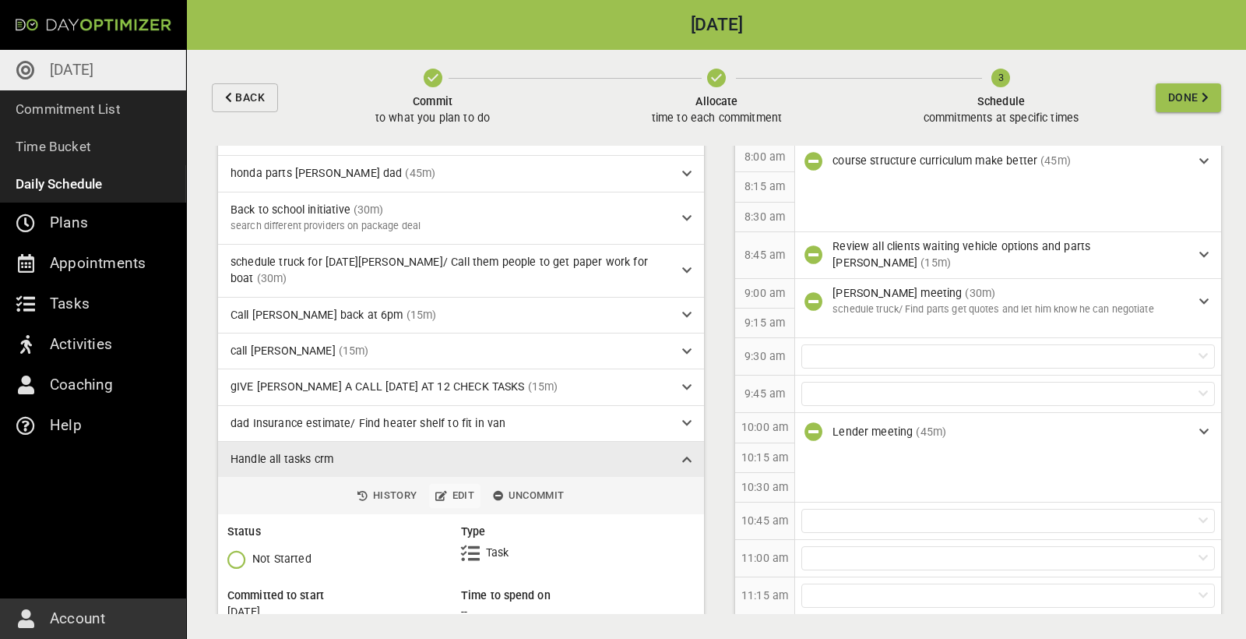
scroll to position [312, 0]
click at [459, 358] on span "Edit" at bounding box center [454, 497] width 39 height 18
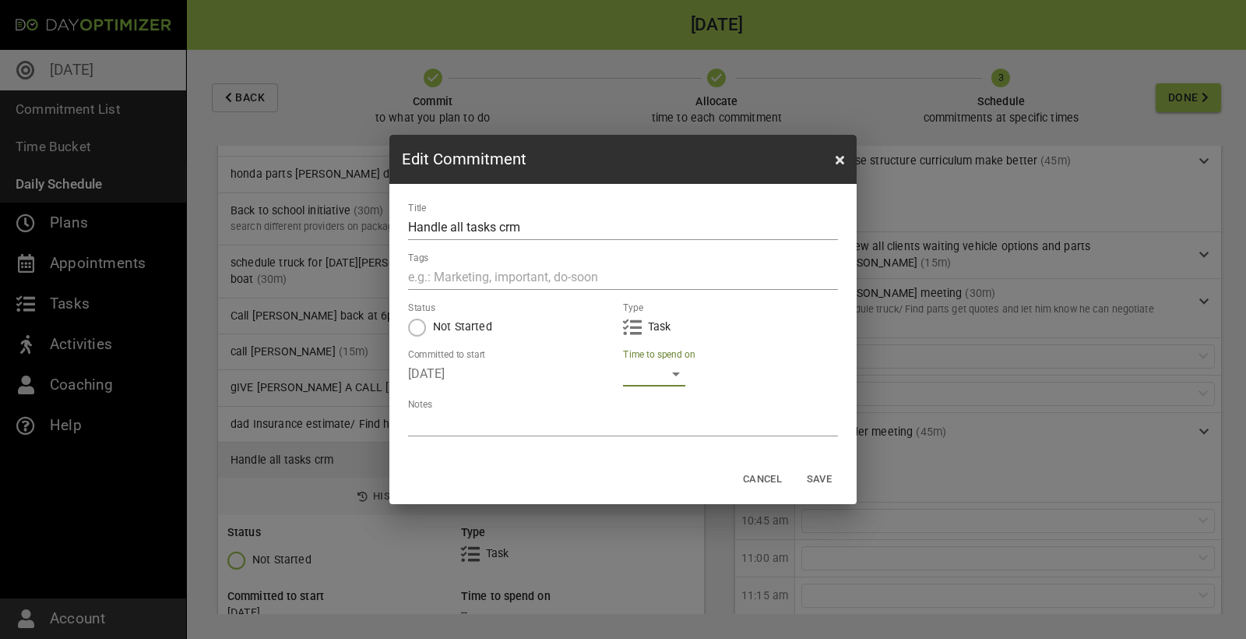
click at [660, 358] on div "​" at bounding box center [654, 373] width 62 height 25
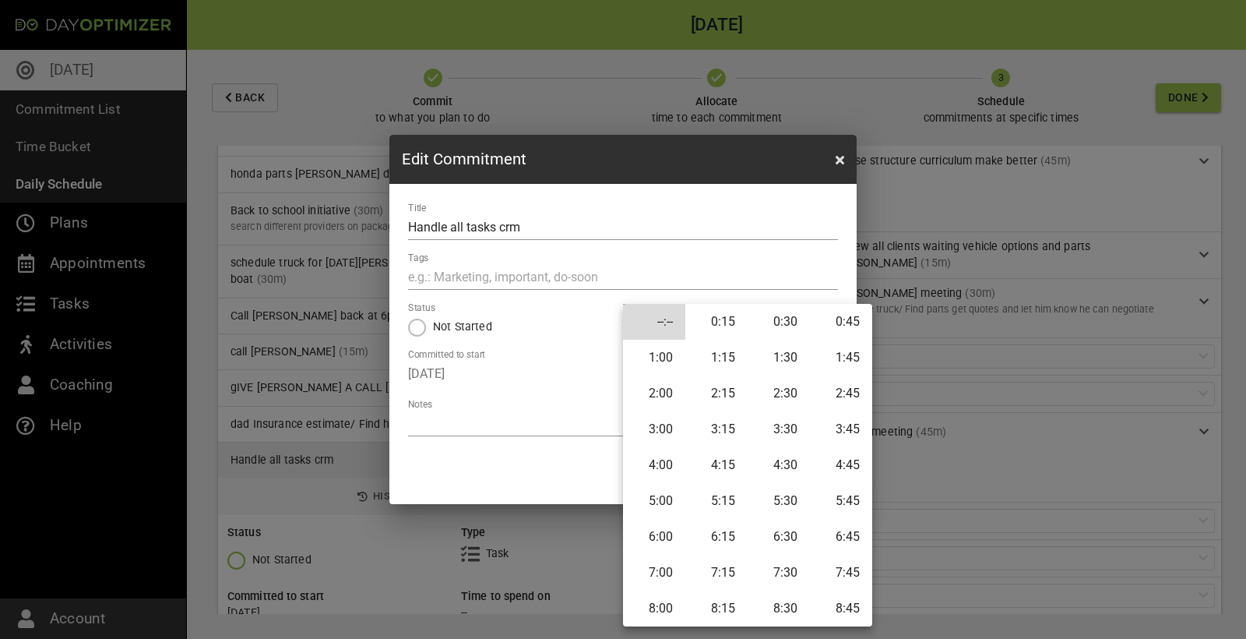
click at [747, 328] on li "0:30" at bounding box center [779, 322] width 62 height 36
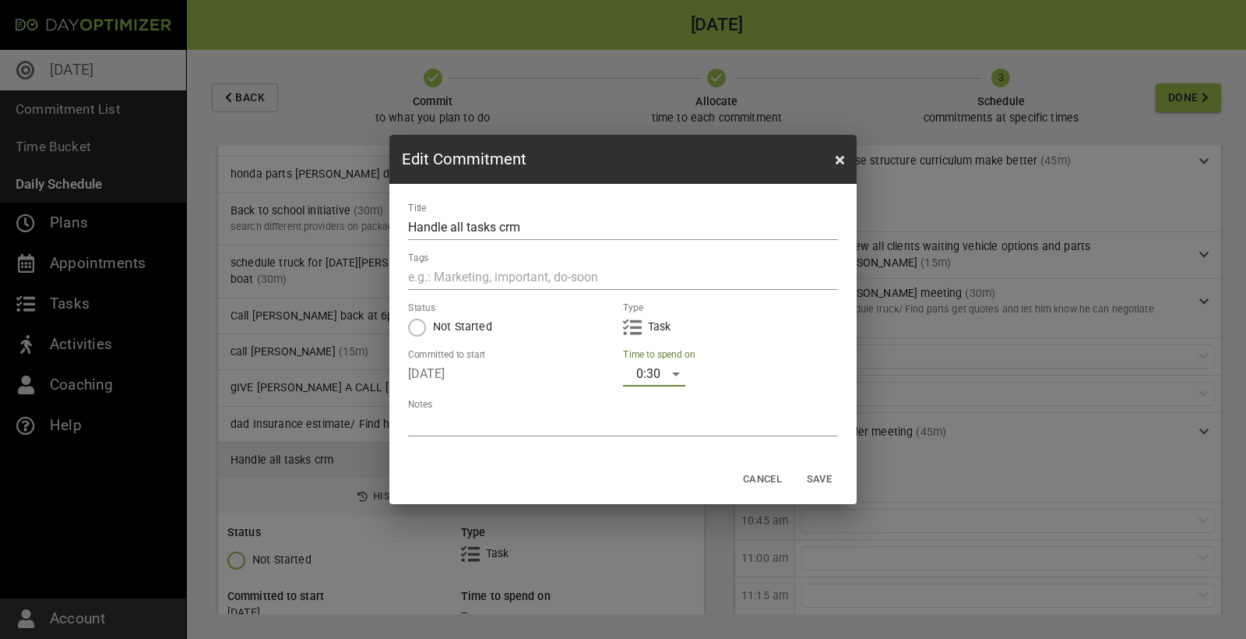
click at [747, 358] on span "Save" at bounding box center [819, 479] width 37 height 18
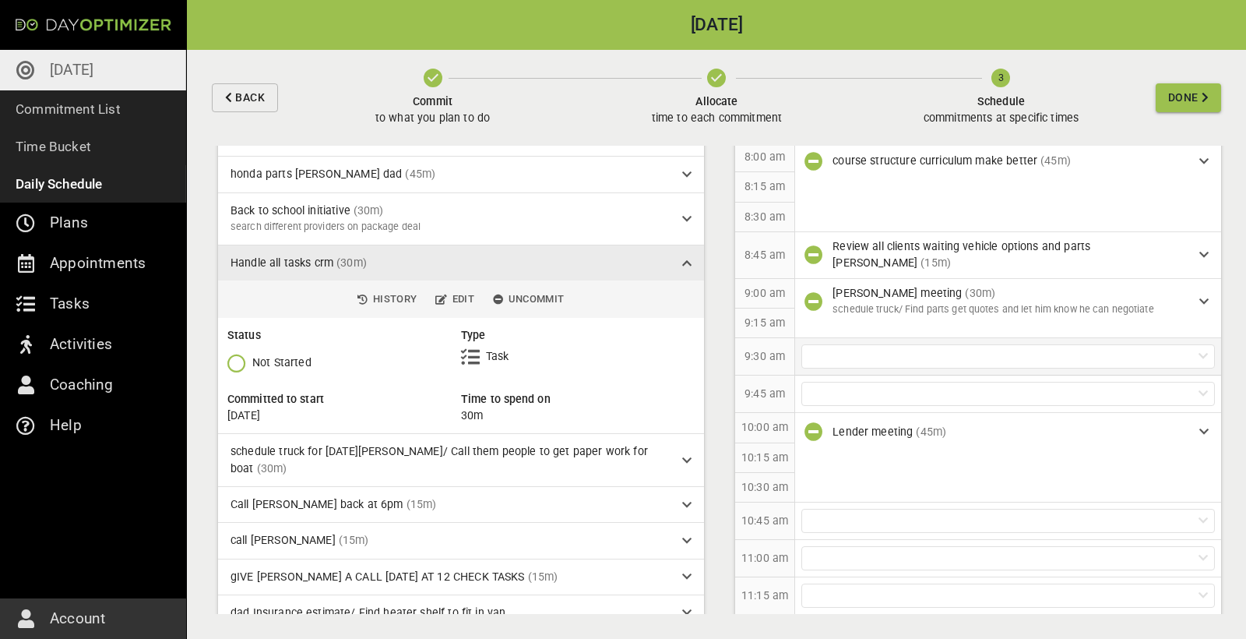
click at [747, 344] on div at bounding box center [1008, 356] width 414 height 24
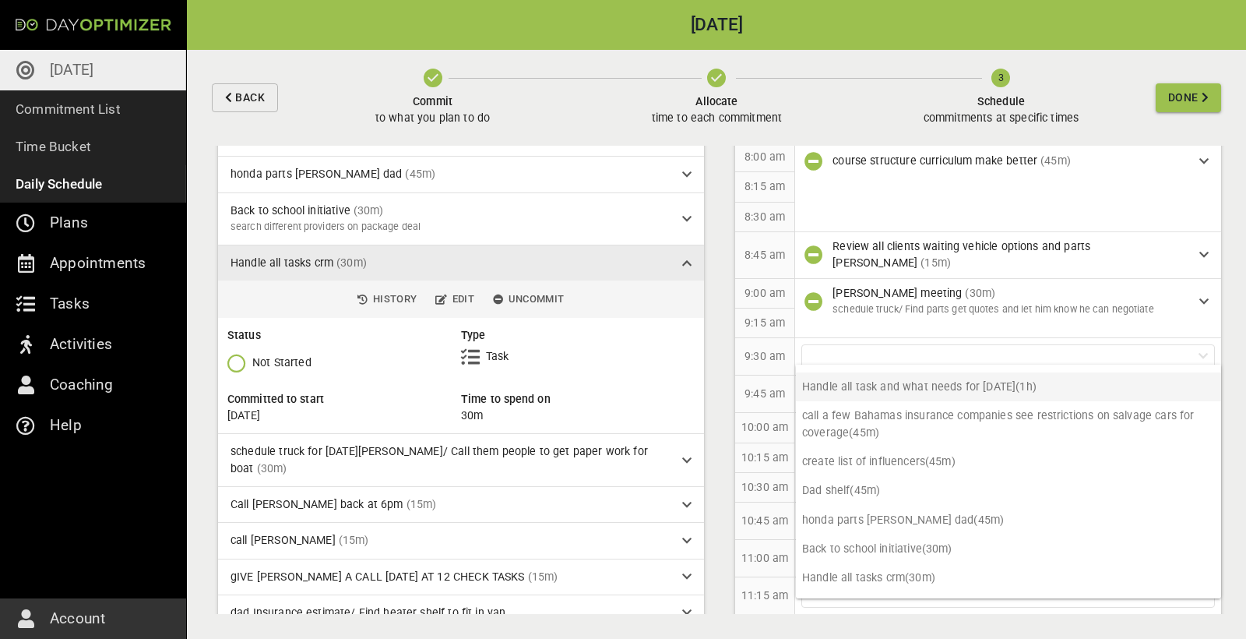
scroll to position [116, 0]
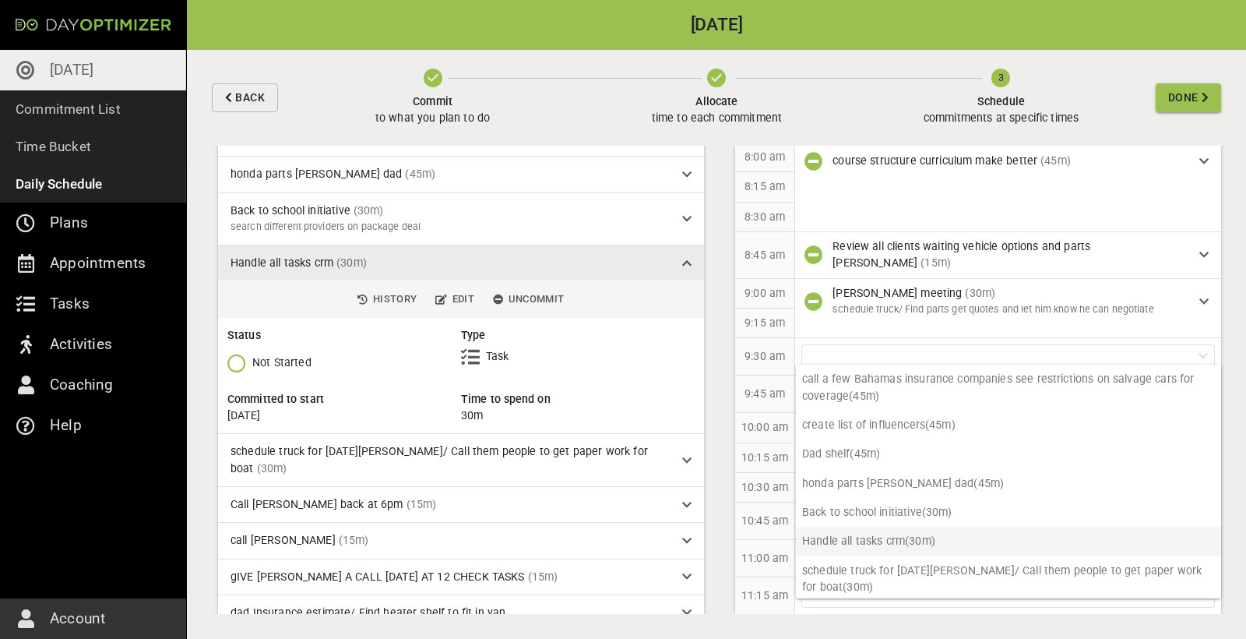
click at [747, 358] on p "Handle all tasks crm (30m)" at bounding box center [1008, 541] width 425 height 29
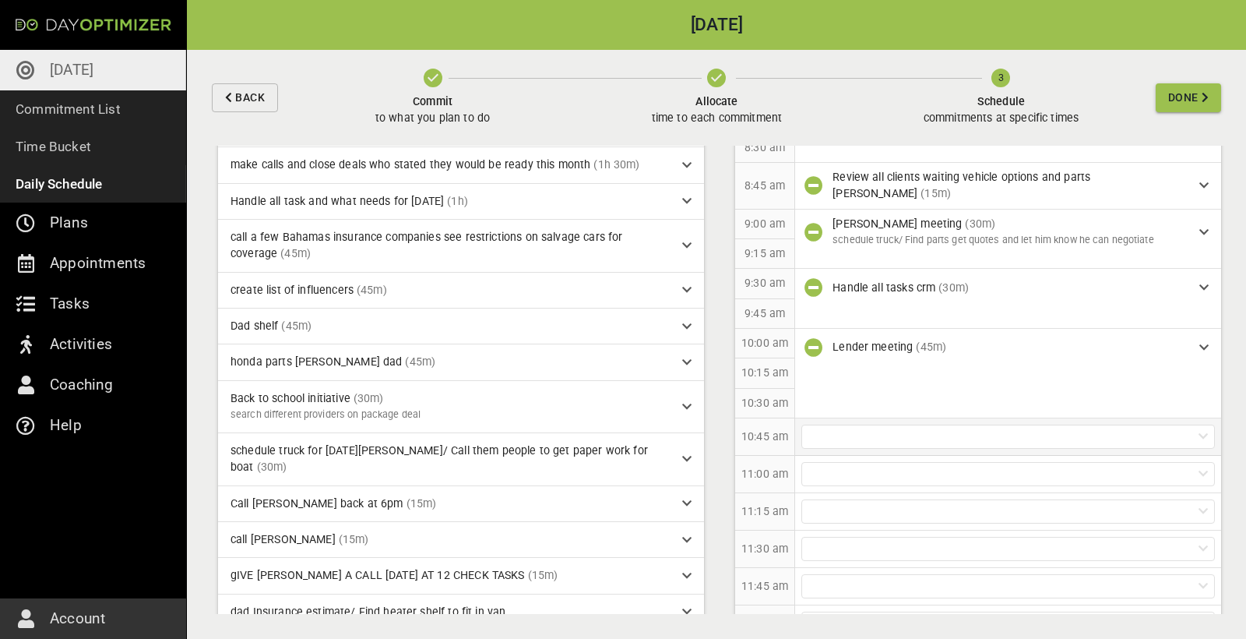
scroll to position [324, 0]
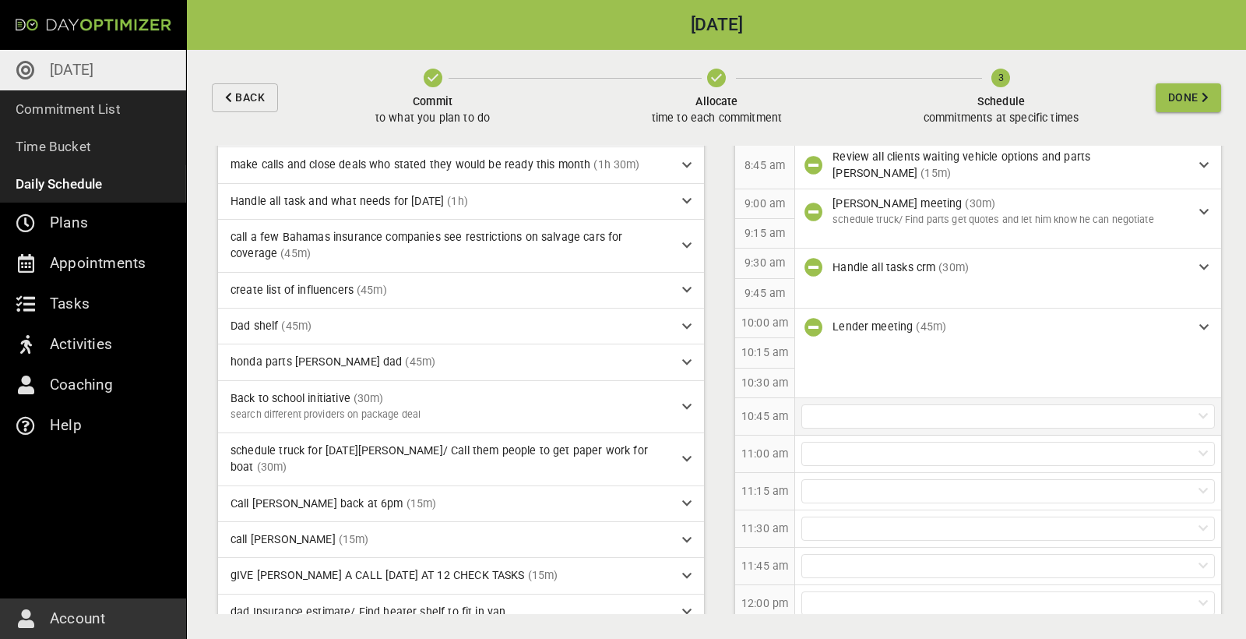
click at [747, 358] on div at bounding box center [1008, 416] width 414 height 24
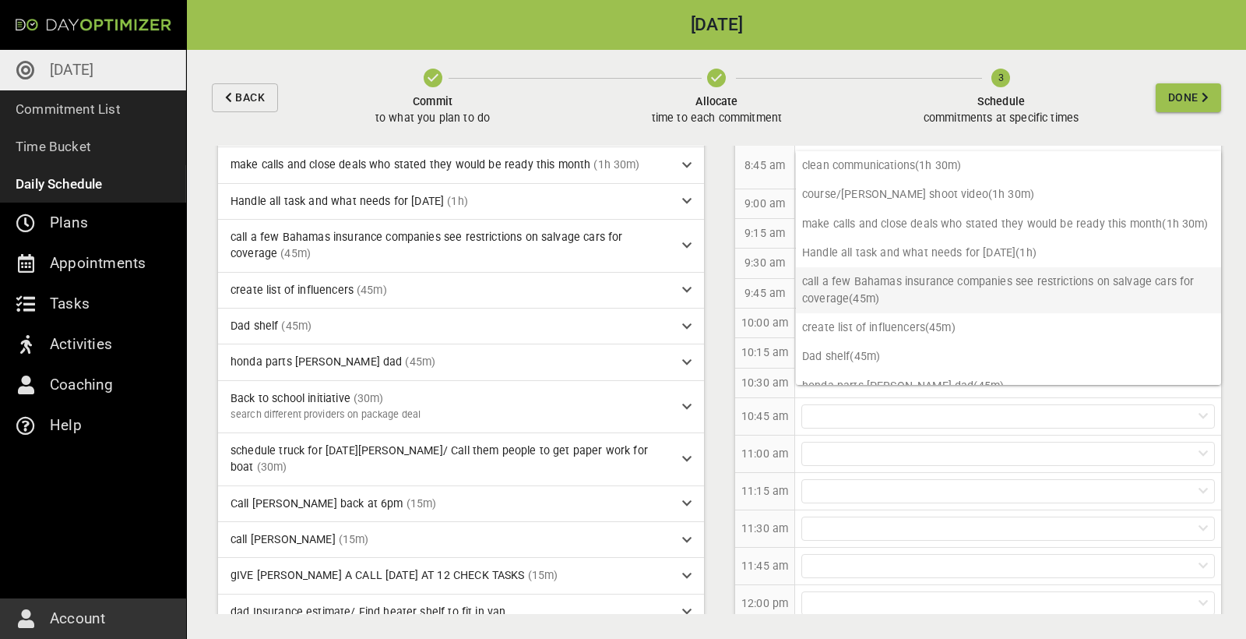
scroll to position [0, 0]
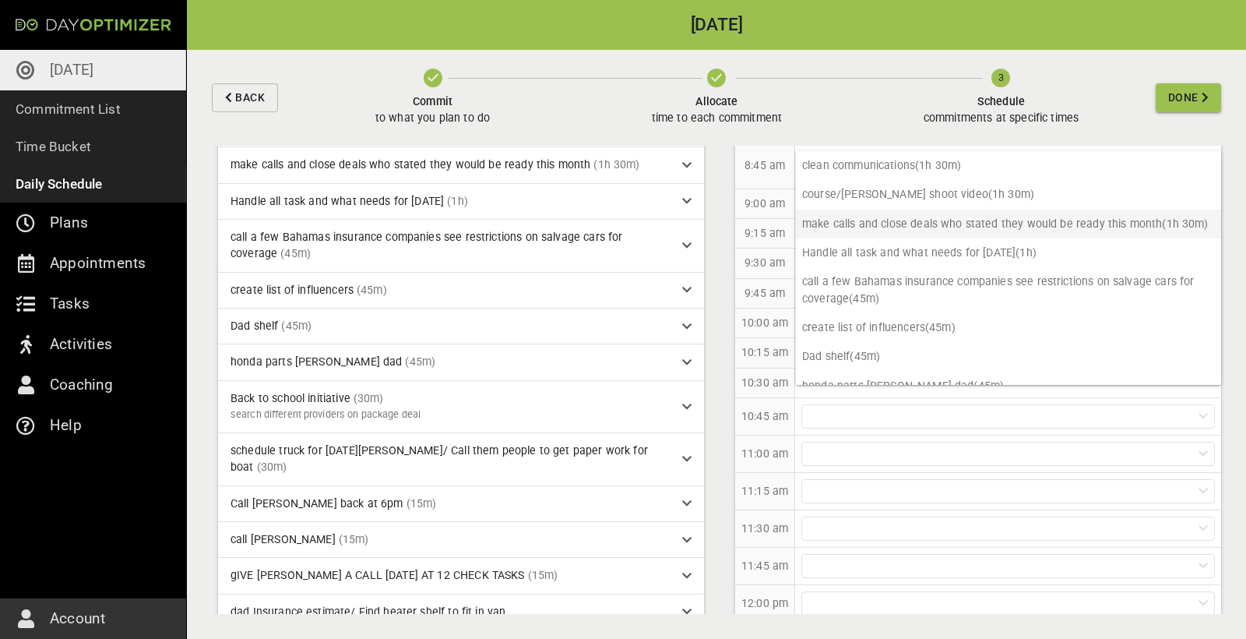
click at [747, 232] on p "make calls and close deals who stated they would be ready this month (1h 30m)" at bounding box center [1008, 224] width 425 height 29
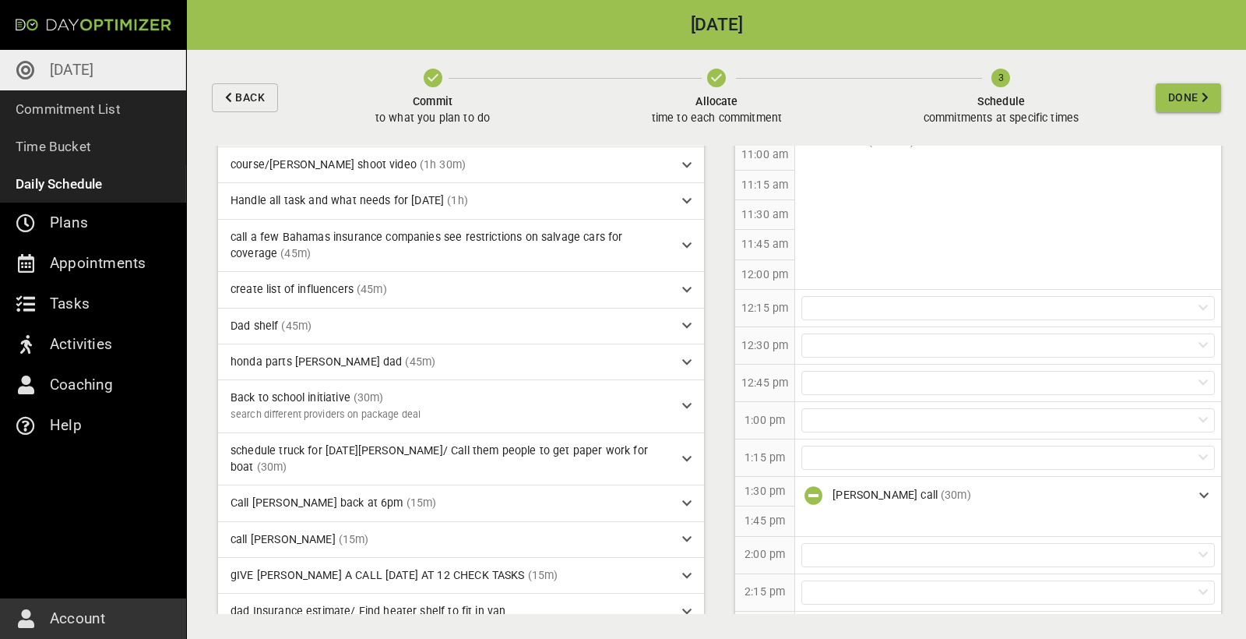
scroll to position [622, 0]
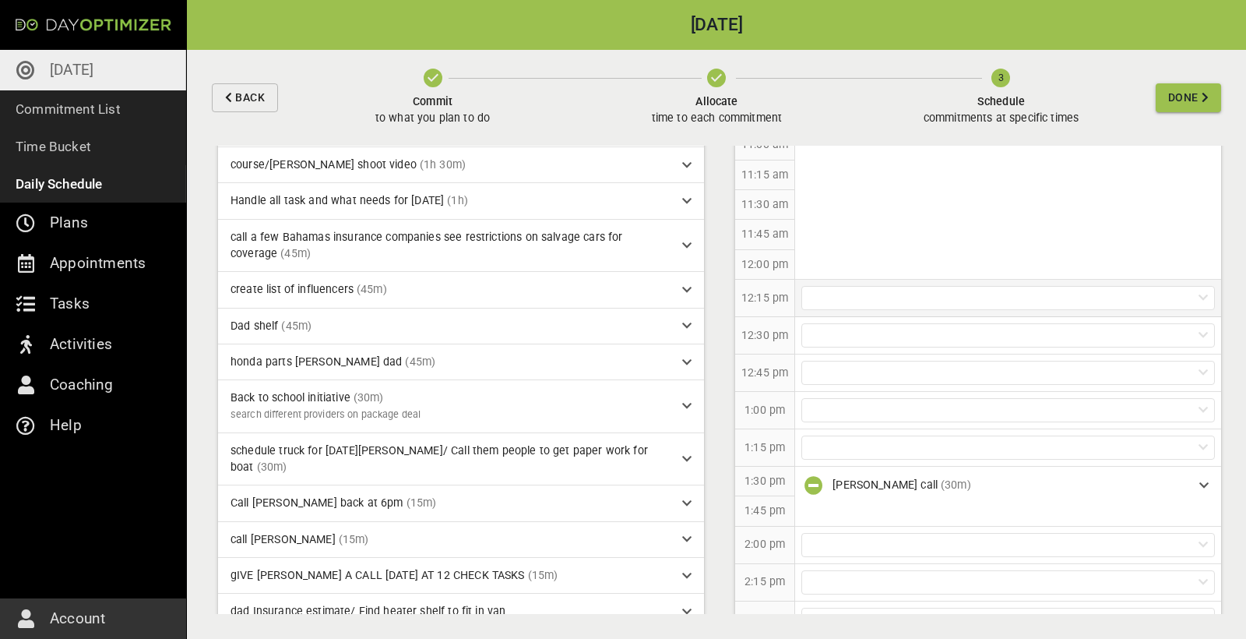
click at [747, 286] on div at bounding box center [1008, 298] width 414 height 24
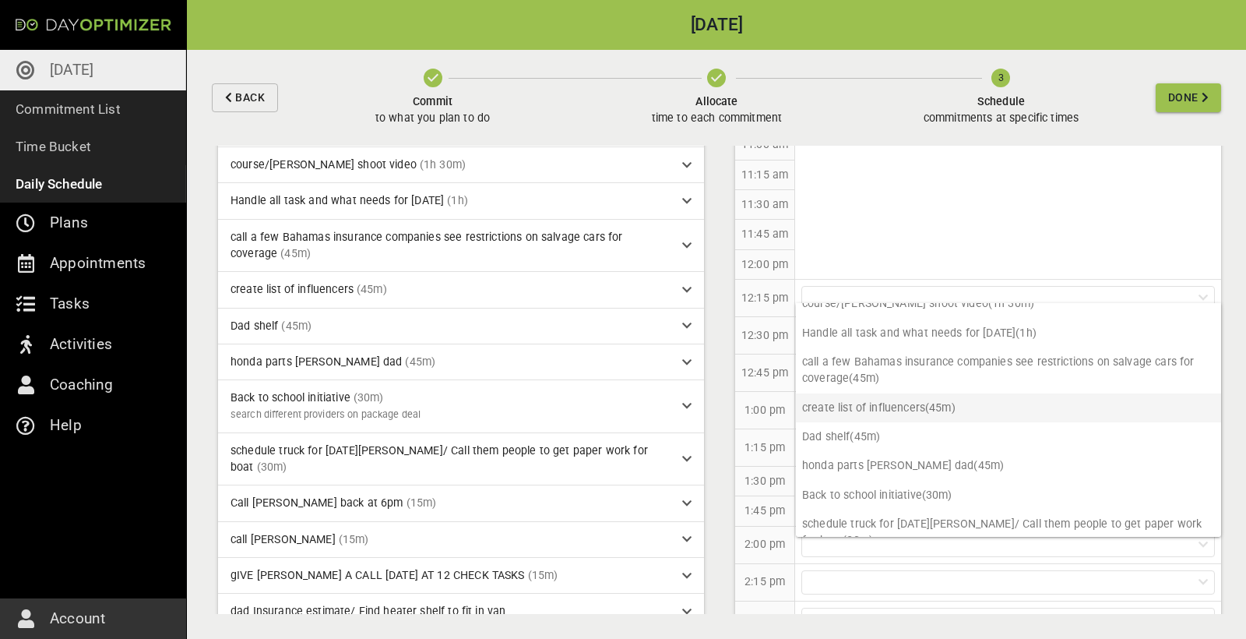
scroll to position [44, 0]
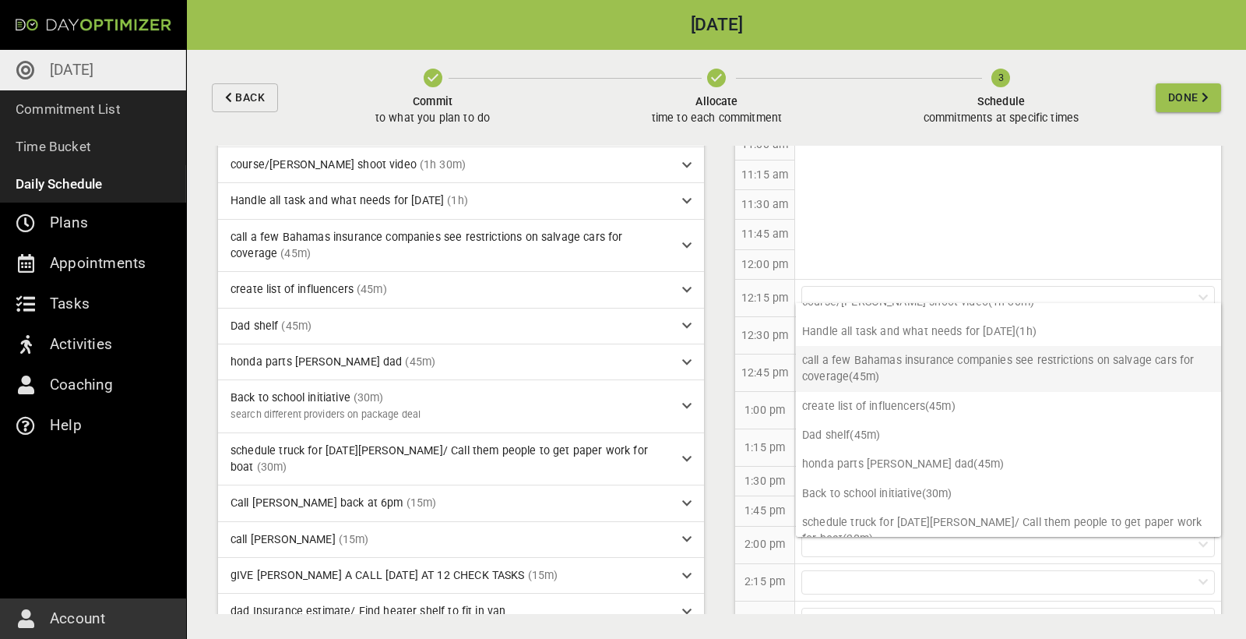
click at [747, 358] on p "call a few Bahamas insurance companies see restrictions on salvage cars for cov…" at bounding box center [1008, 369] width 425 height 46
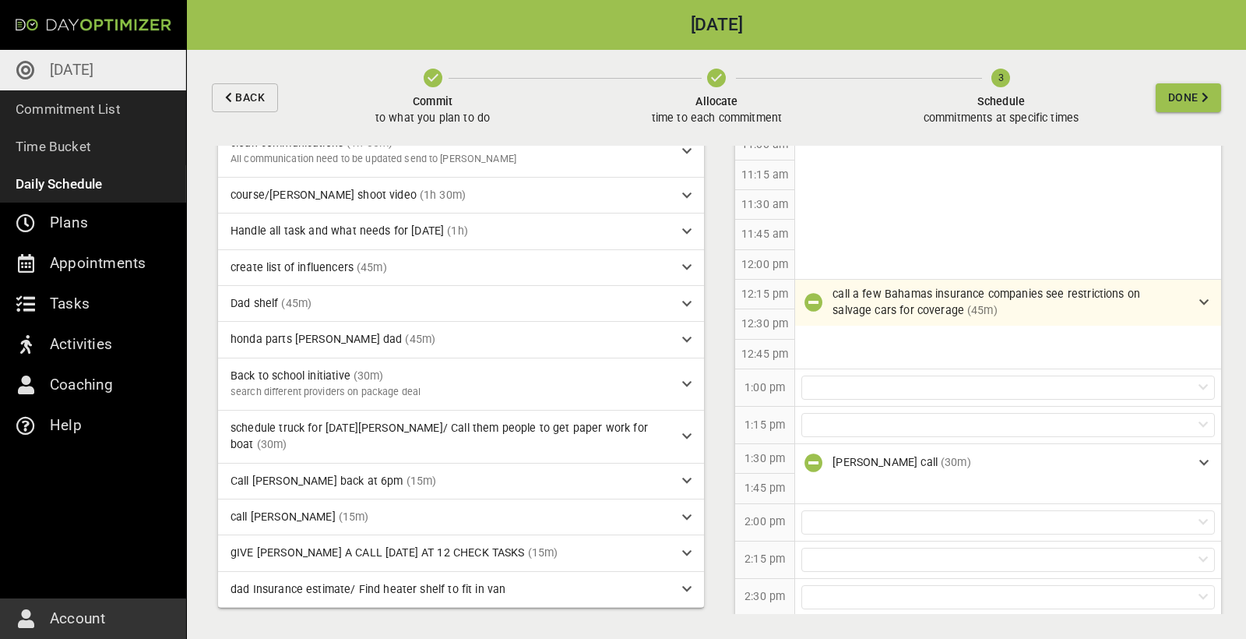
scroll to position [36, 0]
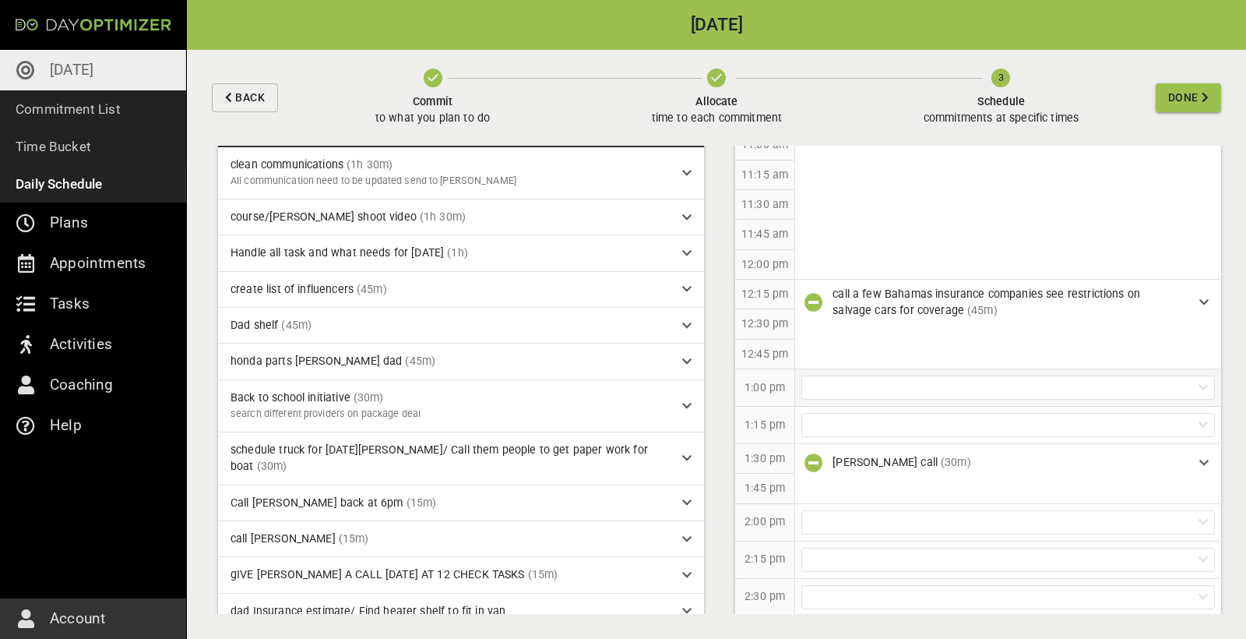
click at [747, 358] on div at bounding box center [1008, 387] width 414 height 24
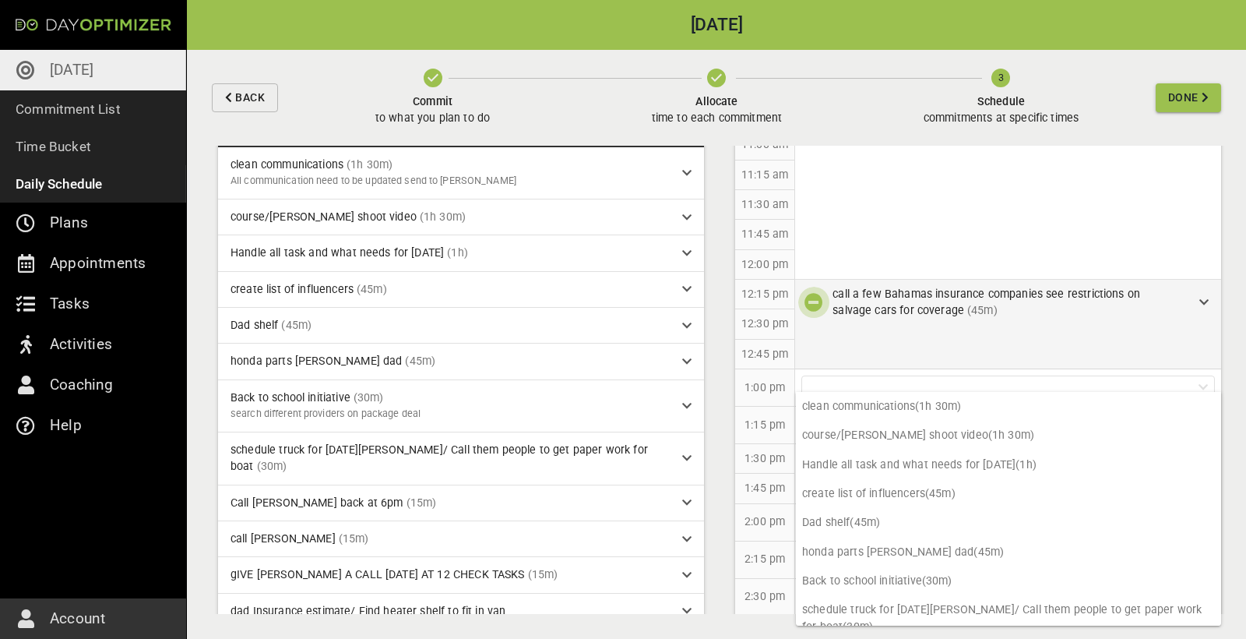
click at [747, 293] on icon "button" at bounding box center [814, 302] width 19 height 19
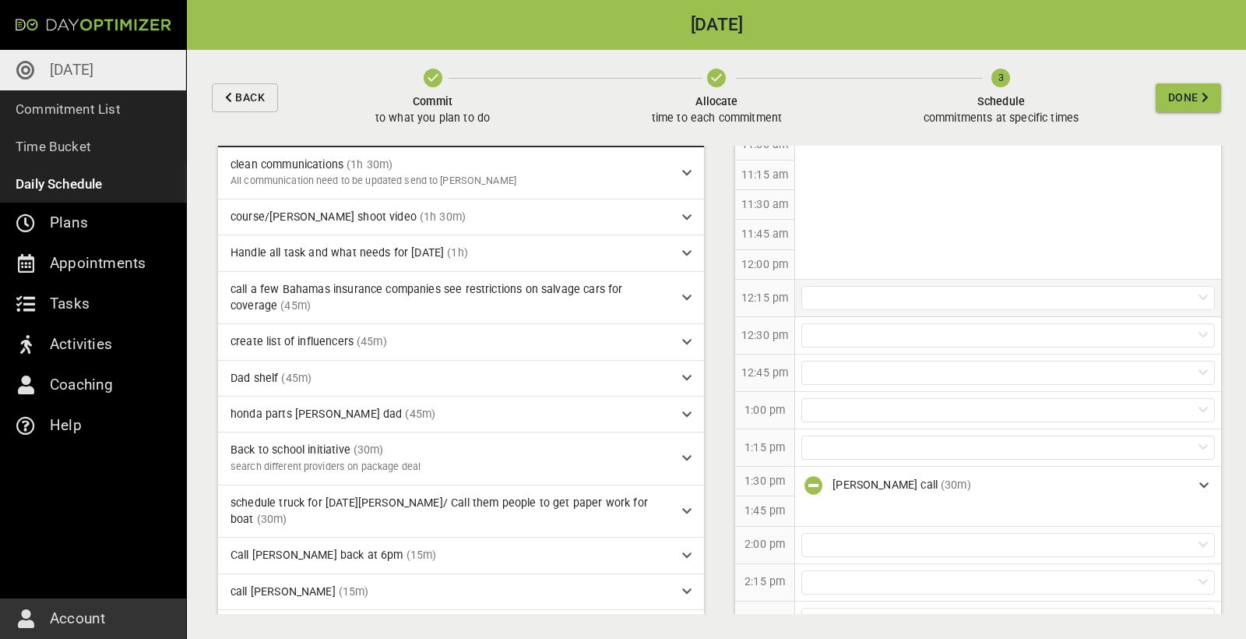
click at [747, 287] on div at bounding box center [1008, 298] width 414 height 24
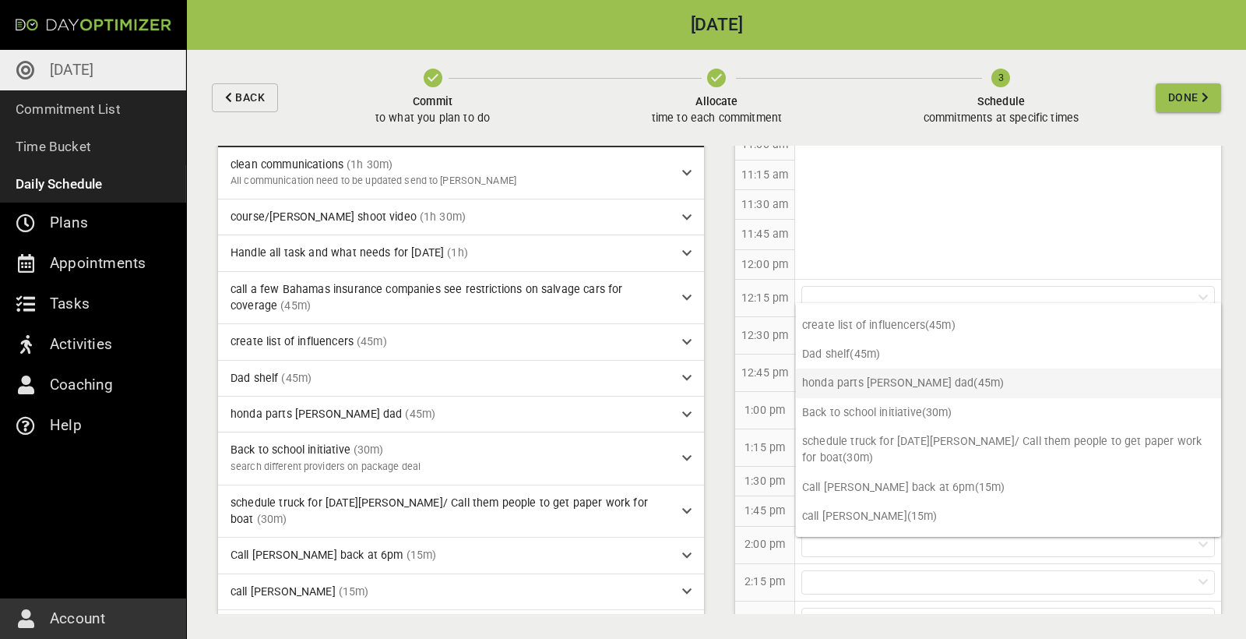
scroll to position [132, 0]
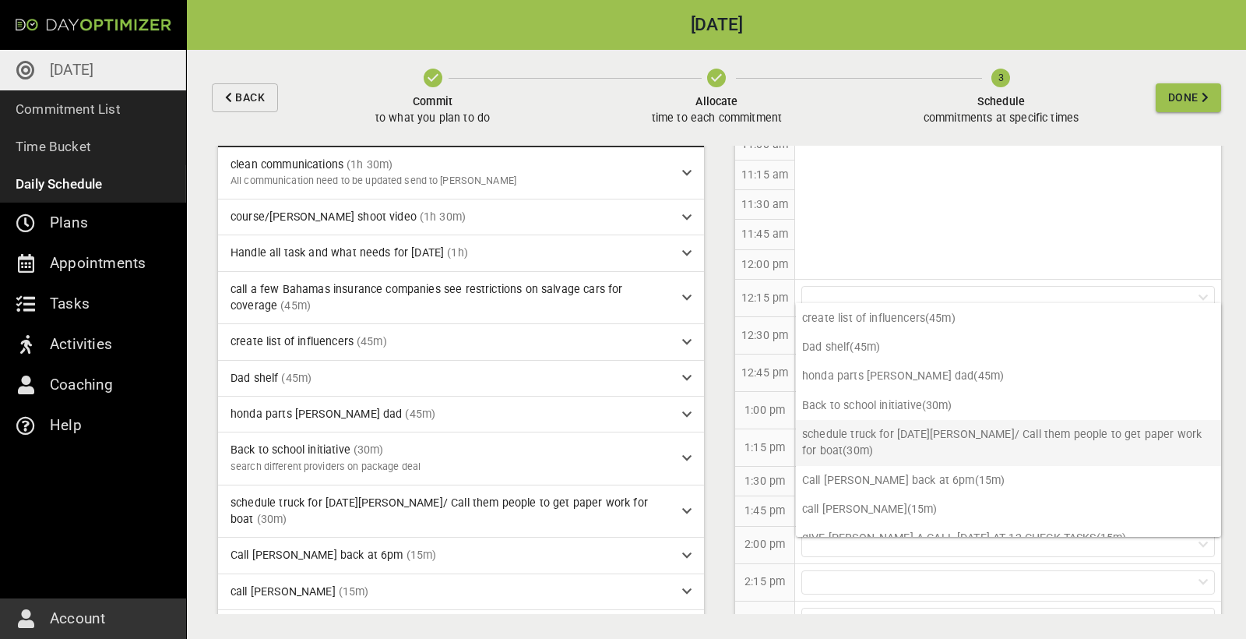
click at [747, 358] on p "schedule truck for [DATE][PERSON_NAME]/ Call them people to get paper work for …" at bounding box center [1008, 443] width 425 height 46
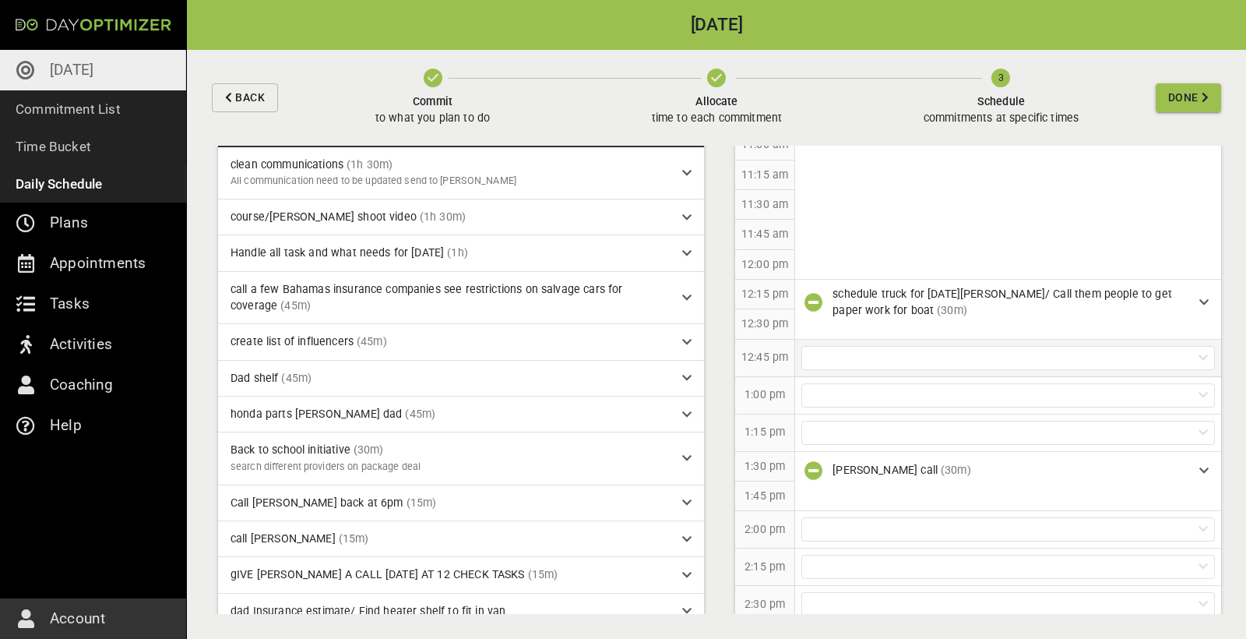
click at [747, 347] on div at bounding box center [1008, 358] width 414 height 24
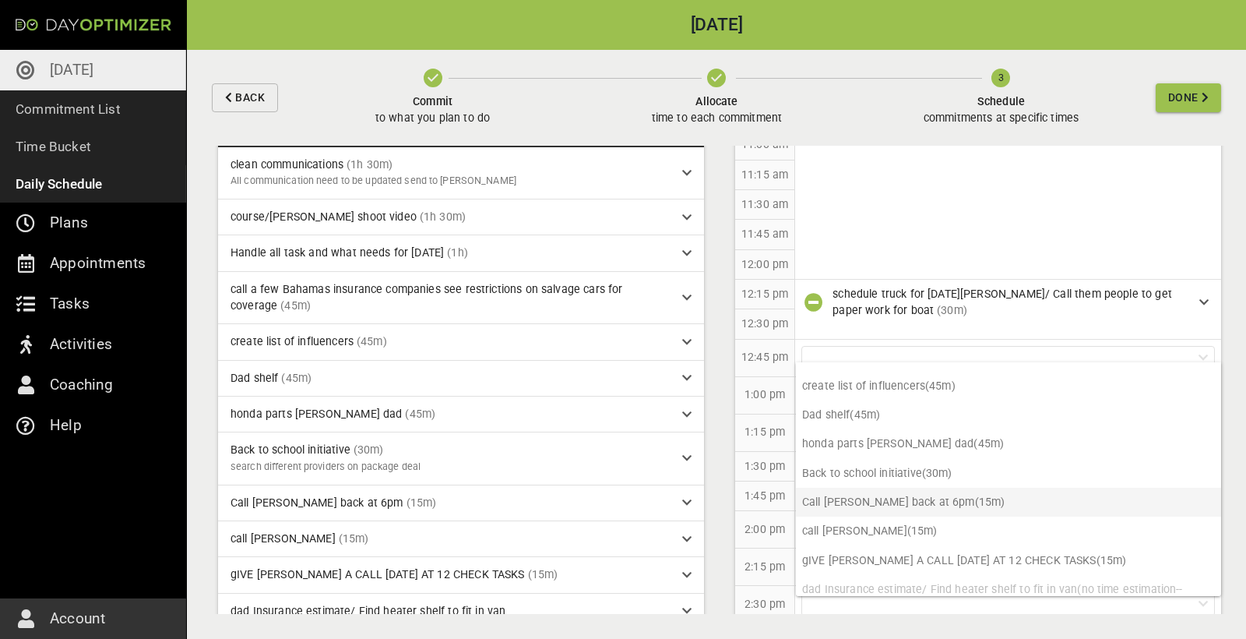
scroll to position [122, 0]
click at [747, 358] on p "honda parts [PERSON_NAME] dad (45m)" at bounding box center [1008, 445] width 425 height 29
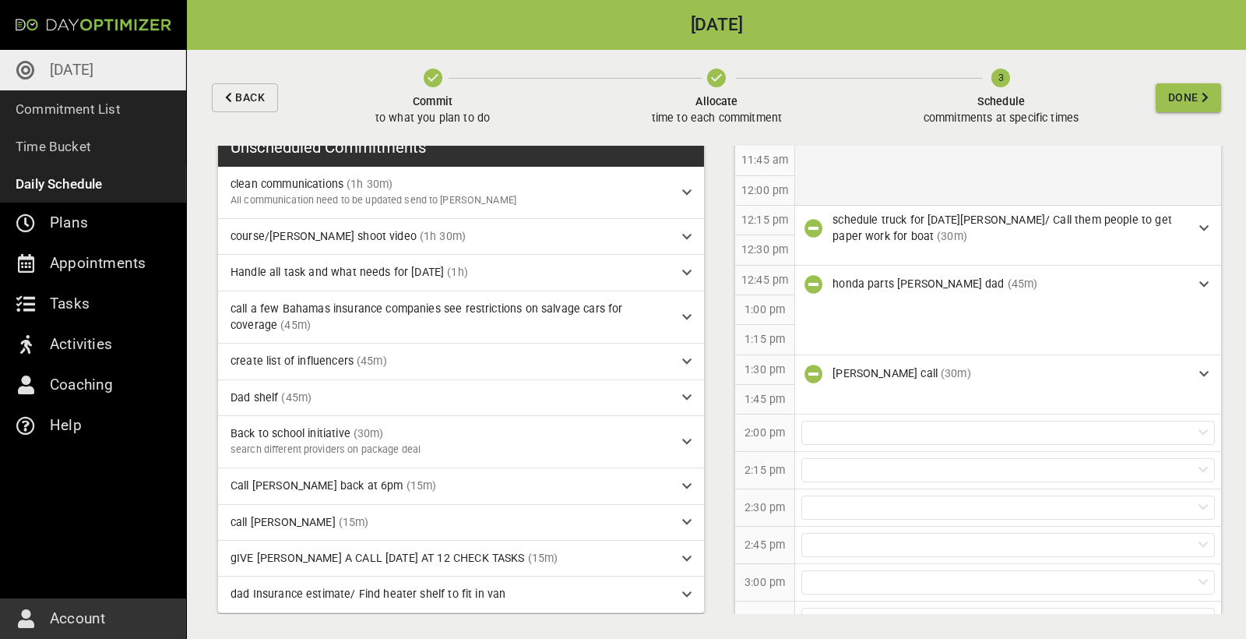
scroll to position [730, 0]
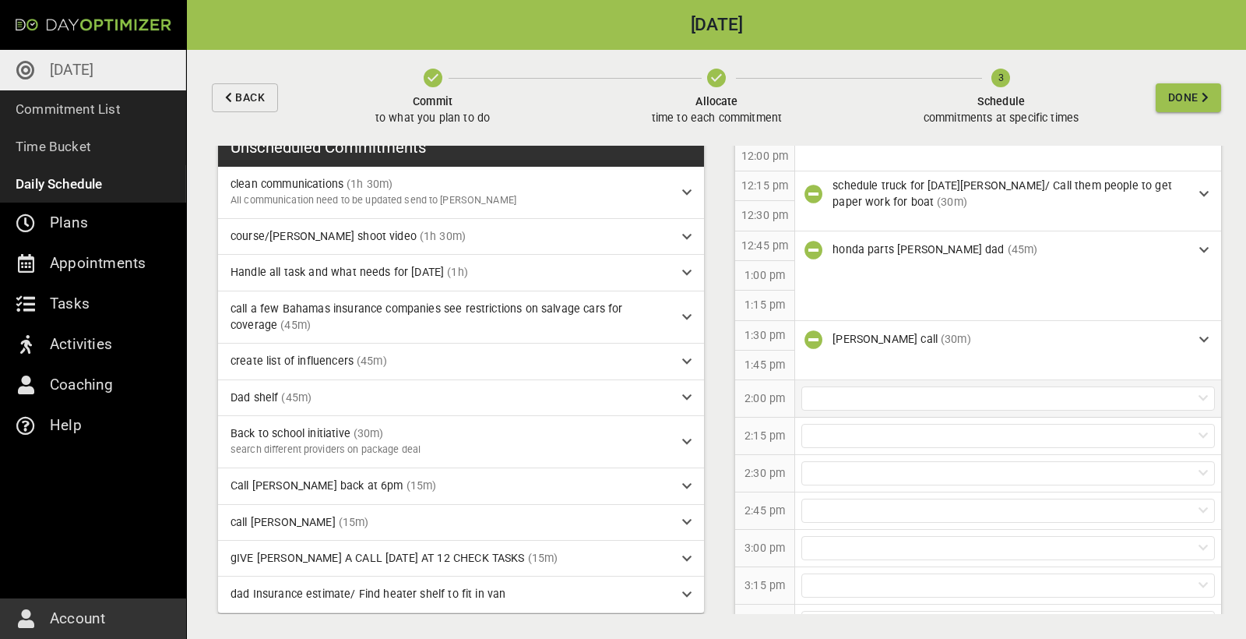
click at [747, 358] on div at bounding box center [1008, 398] width 414 height 24
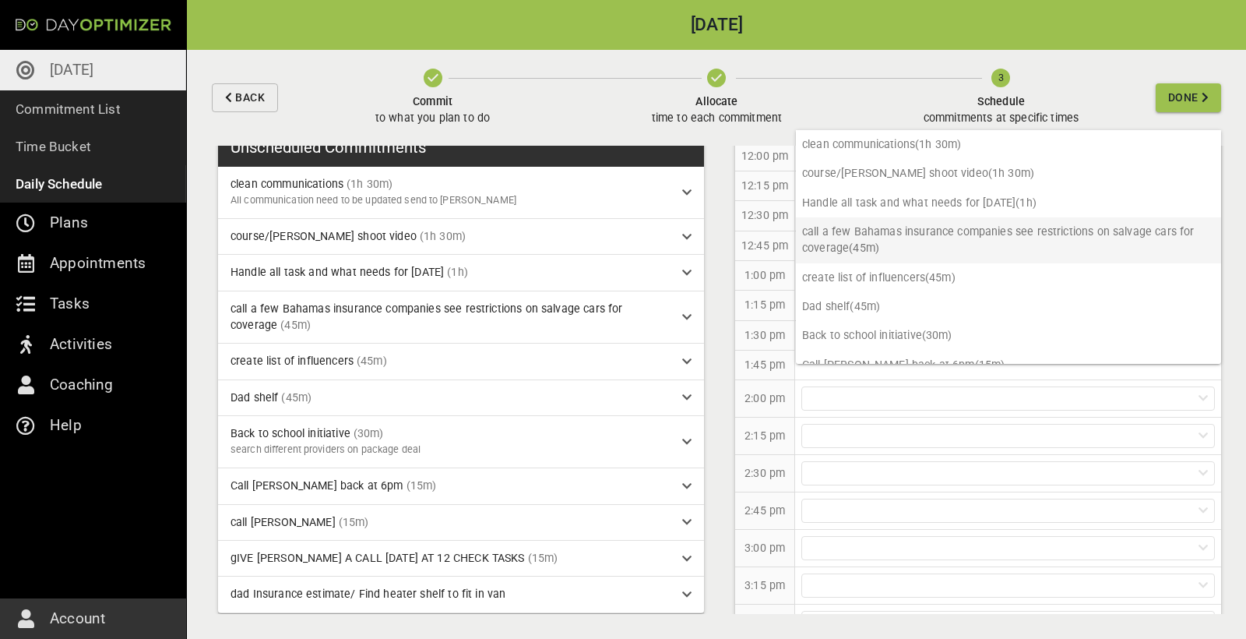
click at [747, 235] on p "call a few Bahamas insurance companies see restrictions on salvage cars for cov…" at bounding box center [1008, 240] width 425 height 46
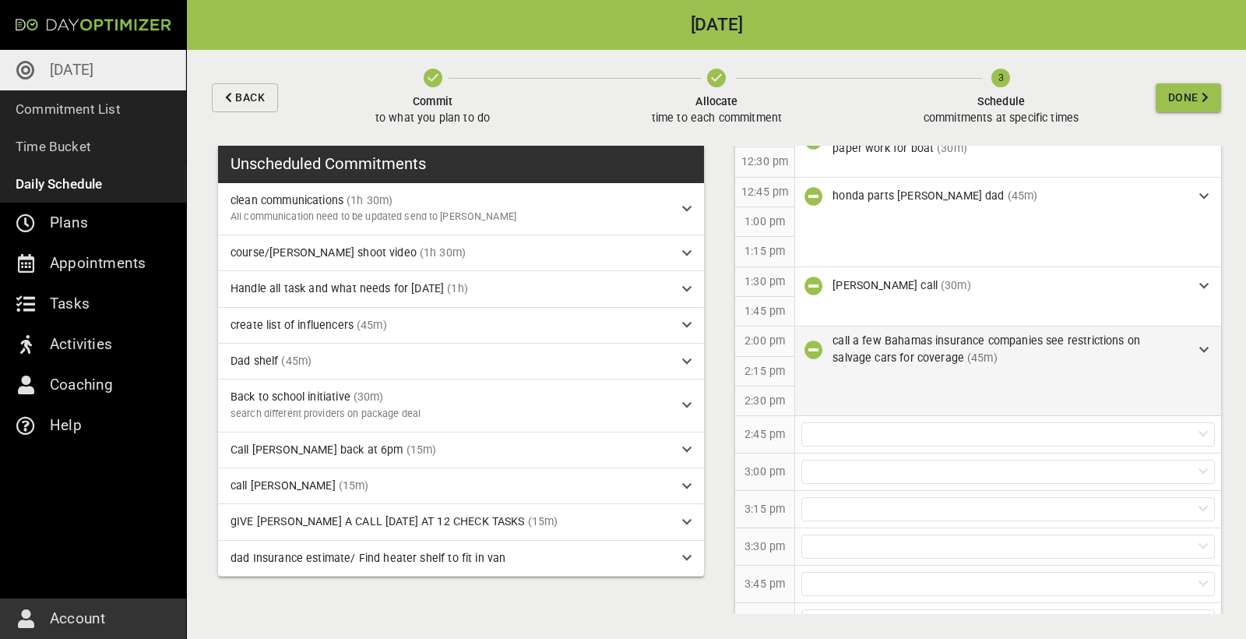
scroll to position [821, 0]
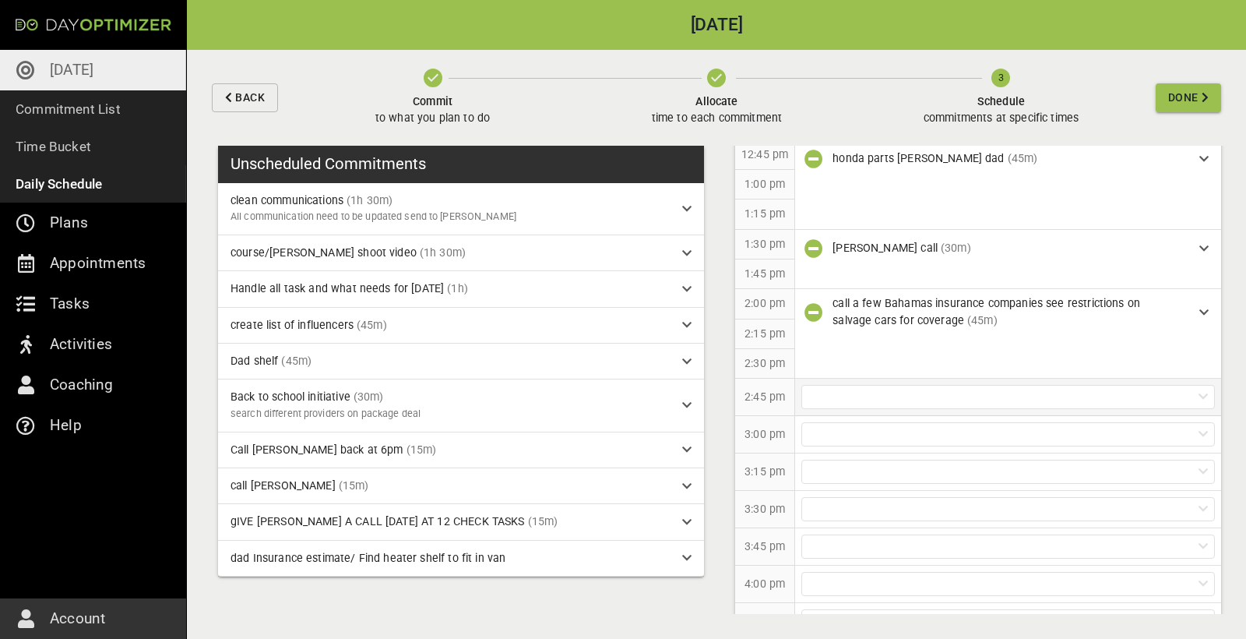
click at [747, 358] on div at bounding box center [1008, 397] width 414 height 24
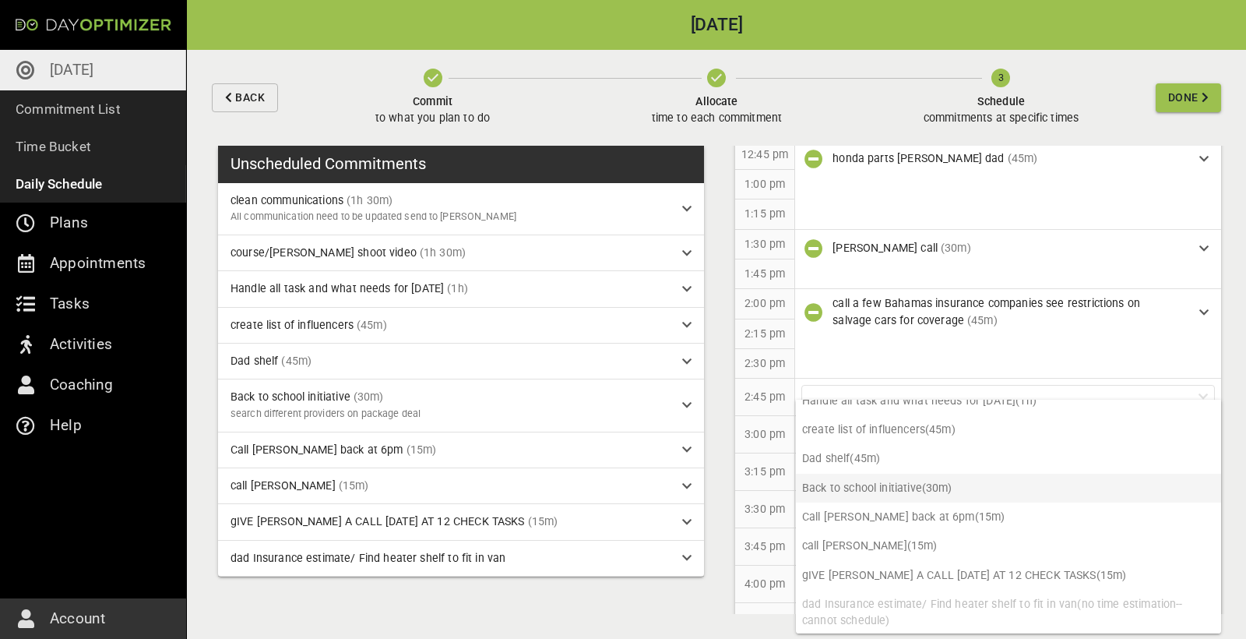
scroll to position [71, 0]
click at [747, 358] on p "Call [PERSON_NAME] back at 6pm (15m)" at bounding box center [1008, 517] width 425 height 29
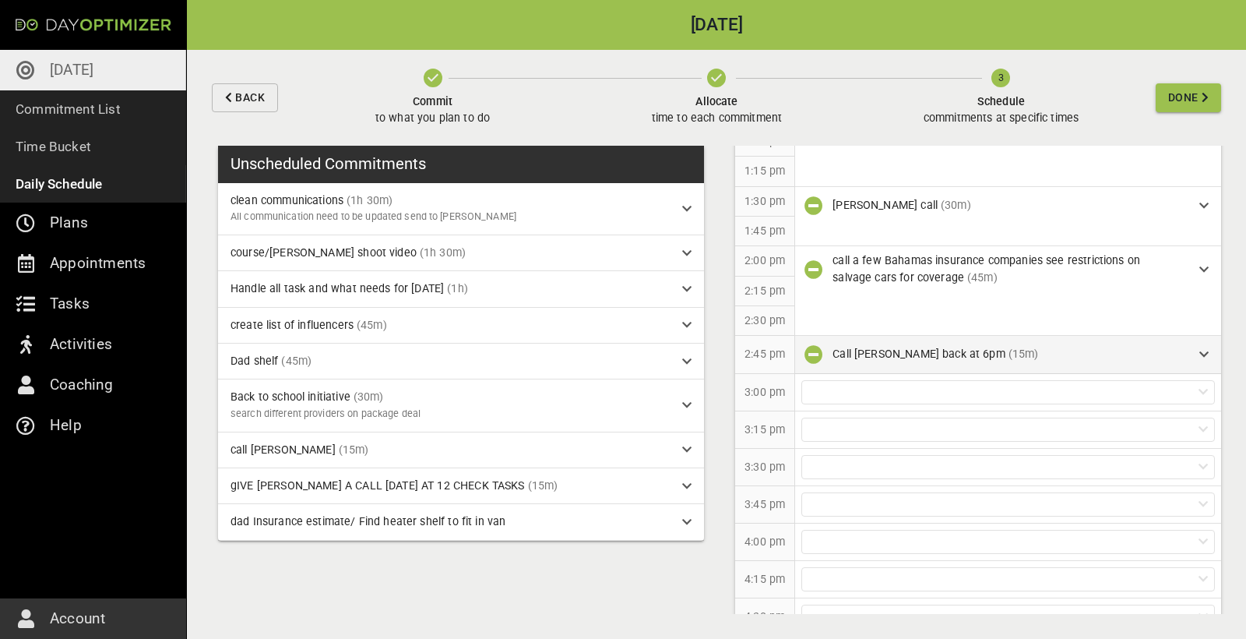
scroll to position [866, 0]
click at [747, 343] on icon "button" at bounding box center [814, 352] width 19 height 19
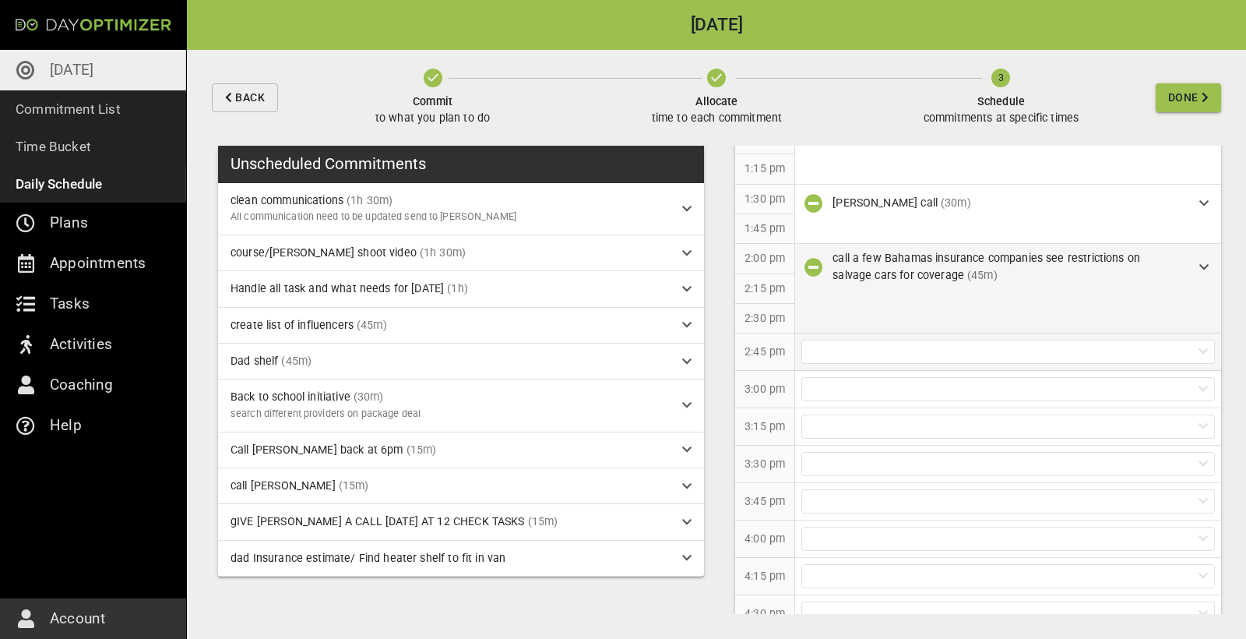
click at [747, 258] on icon "button" at bounding box center [814, 267] width 19 height 19
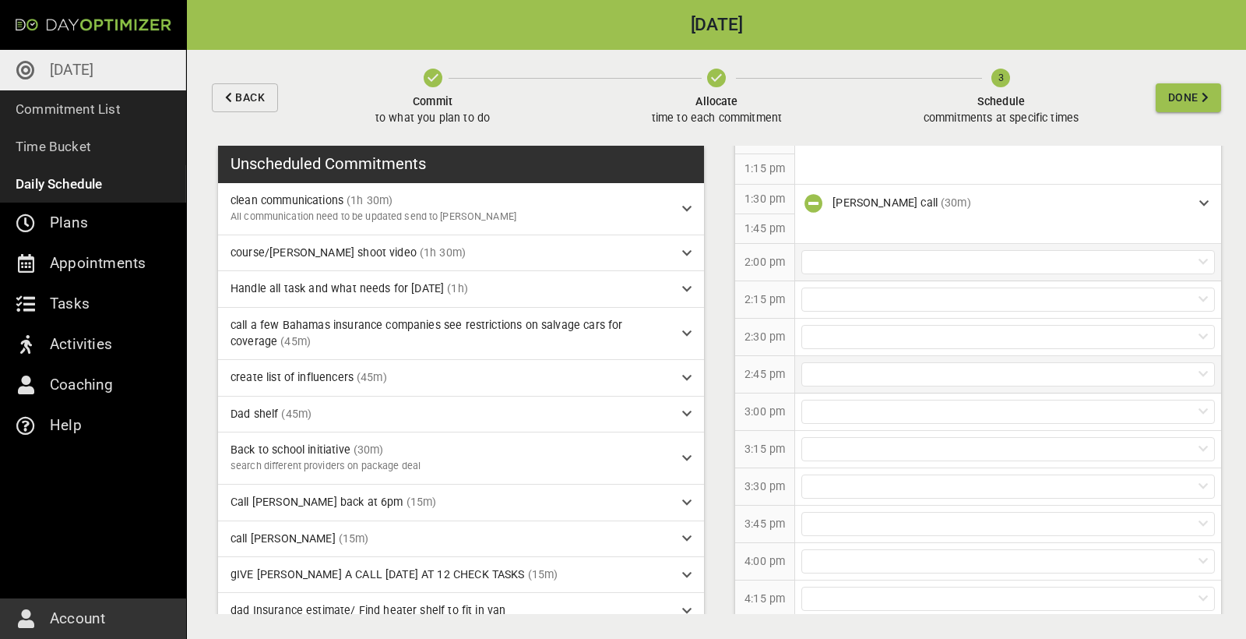
click at [747, 250] on div at bounding box center [1008, 262] width 414 height 24
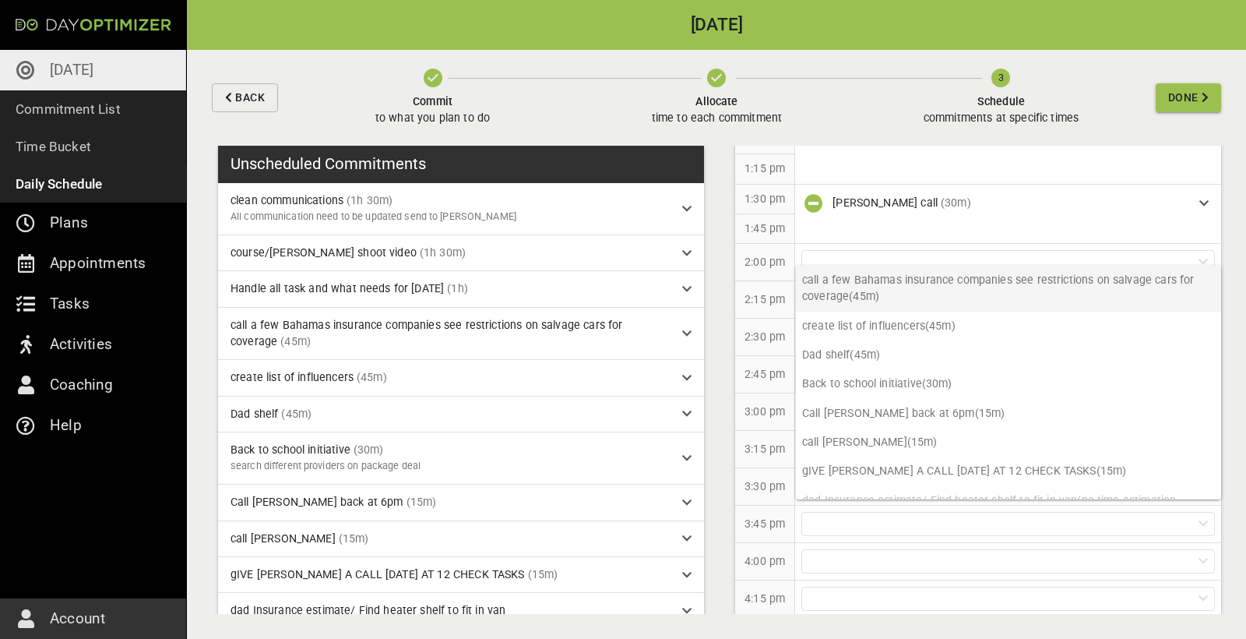
scroll to position [93, 0]
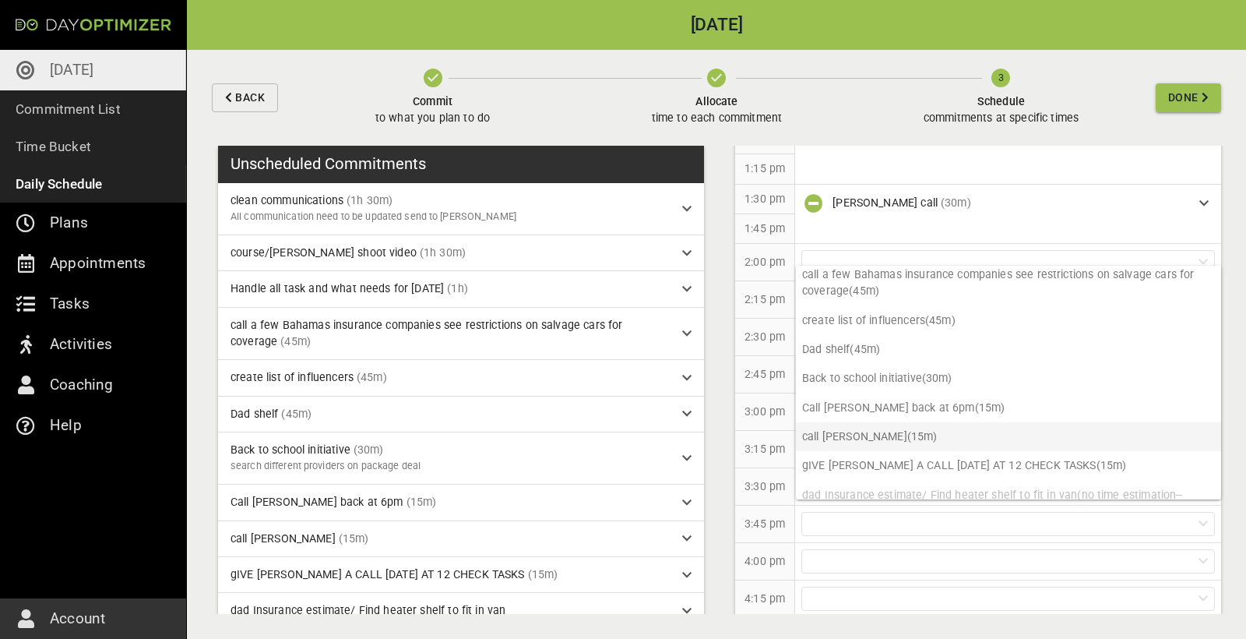
click at [747, 358] on p "call [PERSON_NAME] (15m)" at bounding box center [1008, 436] width 425 height 29
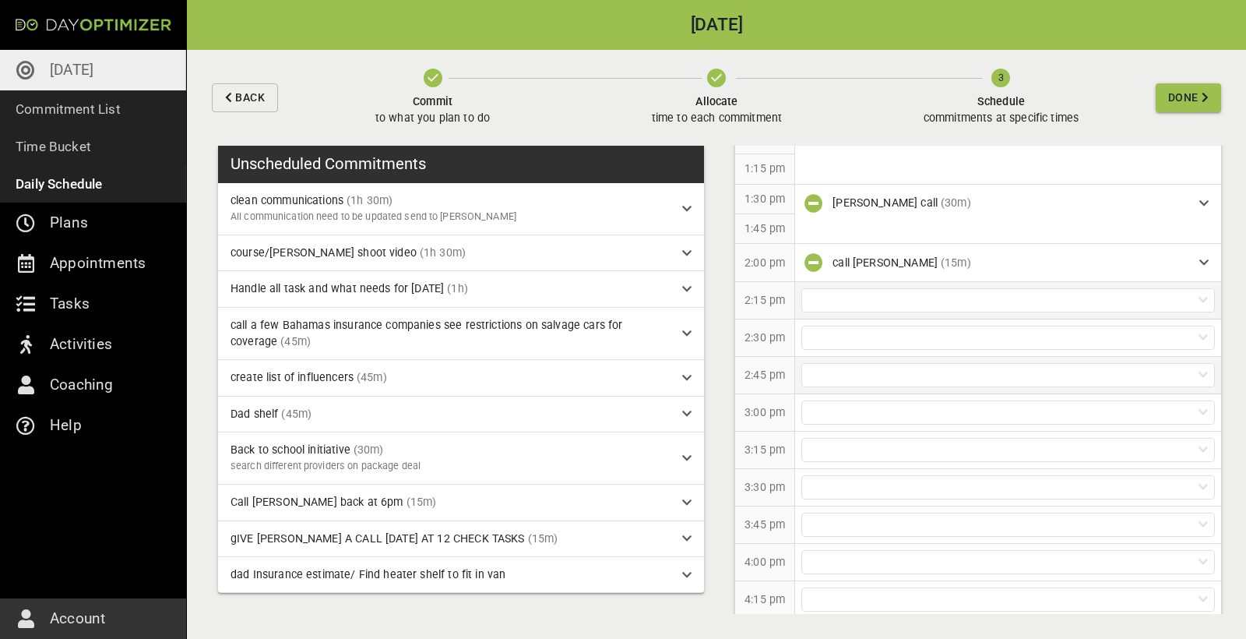
click at [747, 291] on div at bounding box center [1008, 300] width 414 height 24
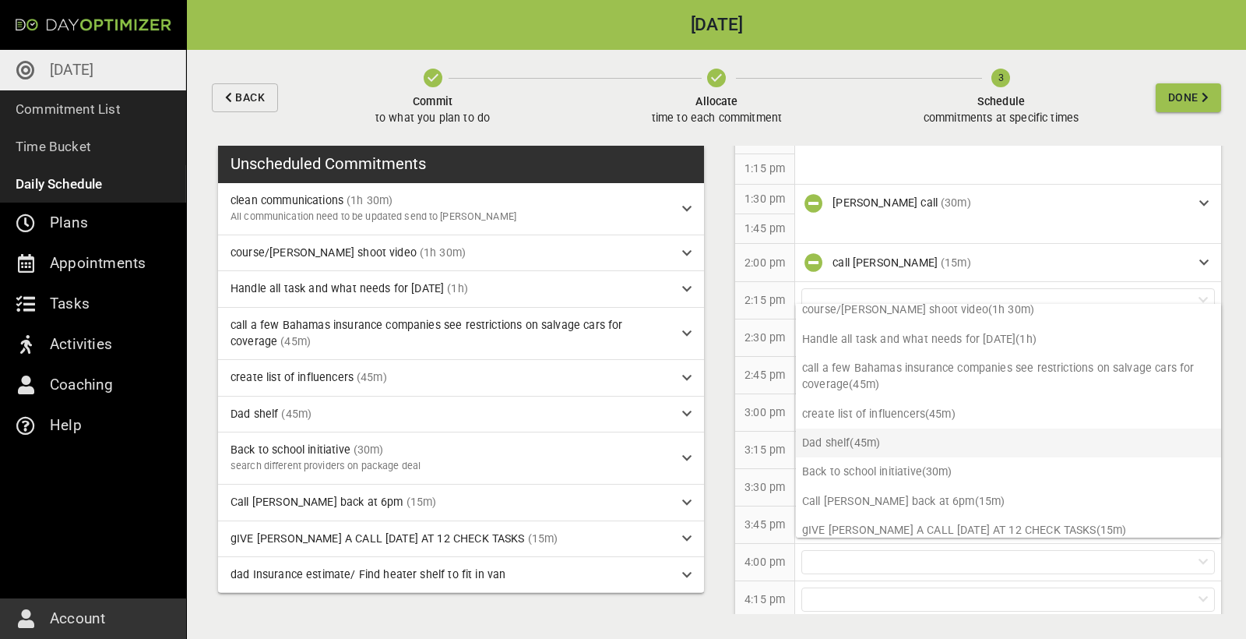
scroll to position [38, 0]
click at [747, 358] on p "Dad shelf (45m)" at bounding box center [1008, 442] width 425 height 29
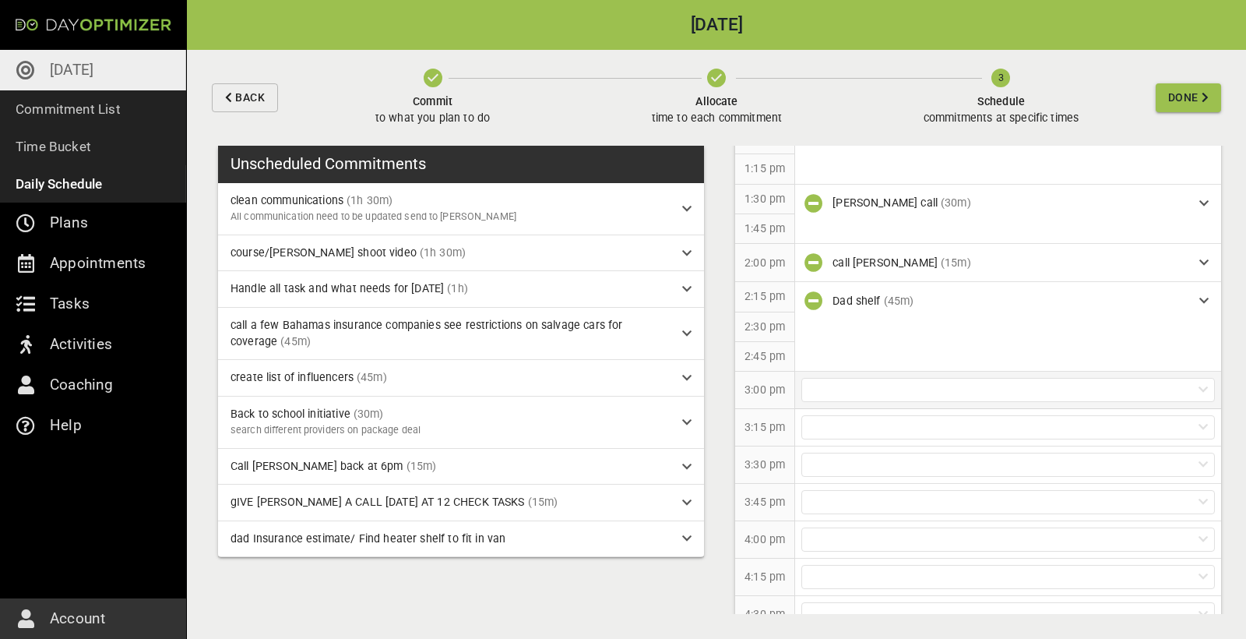
click at [747, 358] on div at bounding box center [1008, 390] width 414 height 24
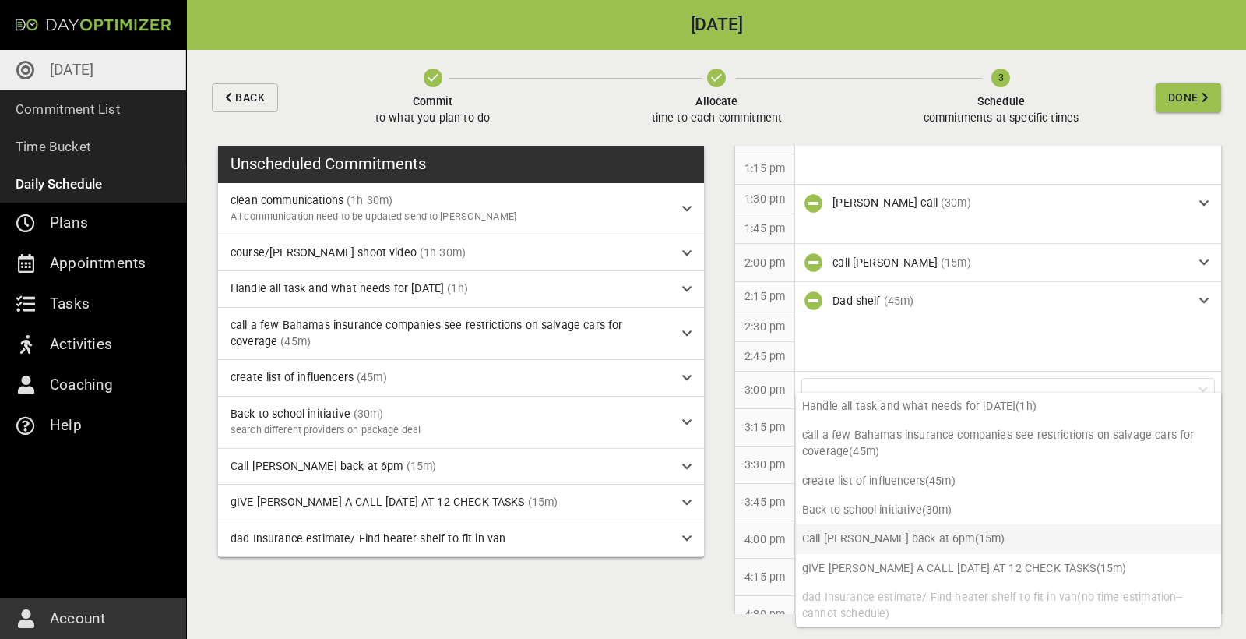
scroll to position [58, 0]
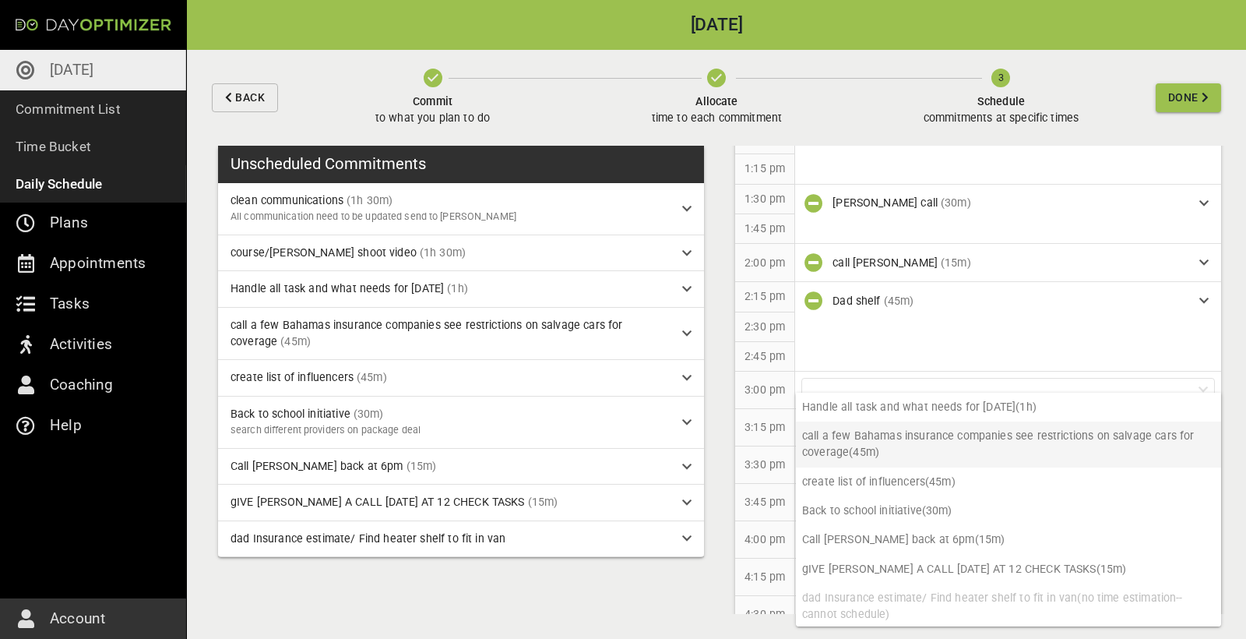
click at [747, 358] on p "call a few Bahamas insurance companies see restrictions on salvage cars for cov…" at bounding box center [1008, 444] width 425 height 46
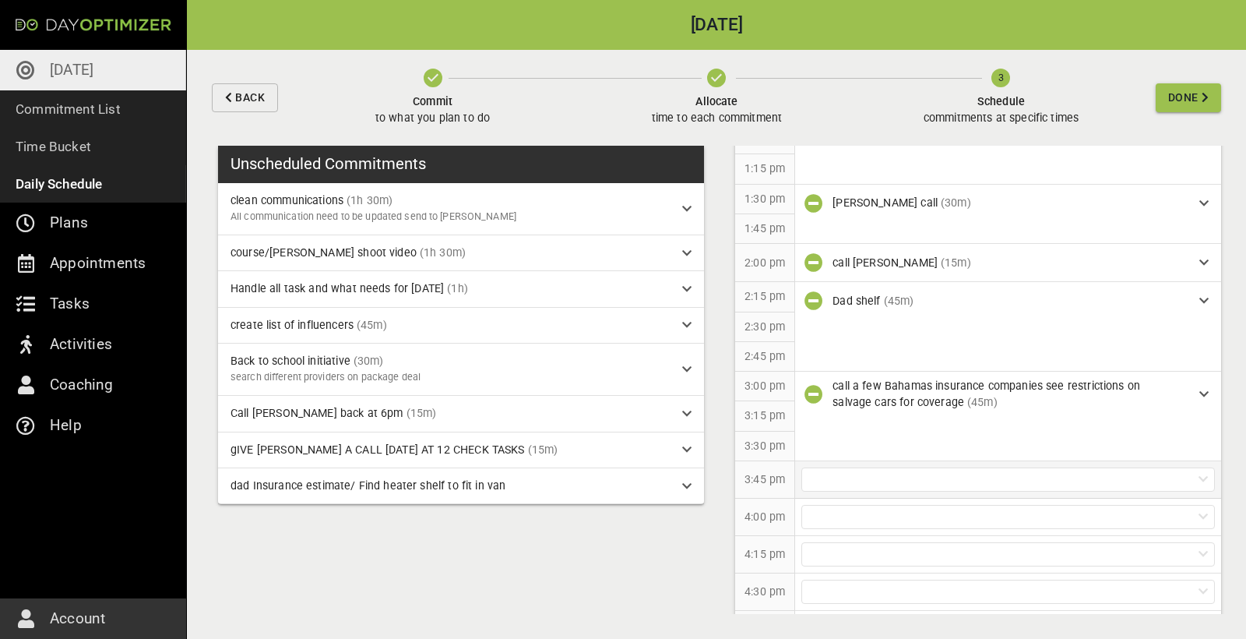
click at [747, 358] on div at bounding box center [1008, 479] width 414 height 24
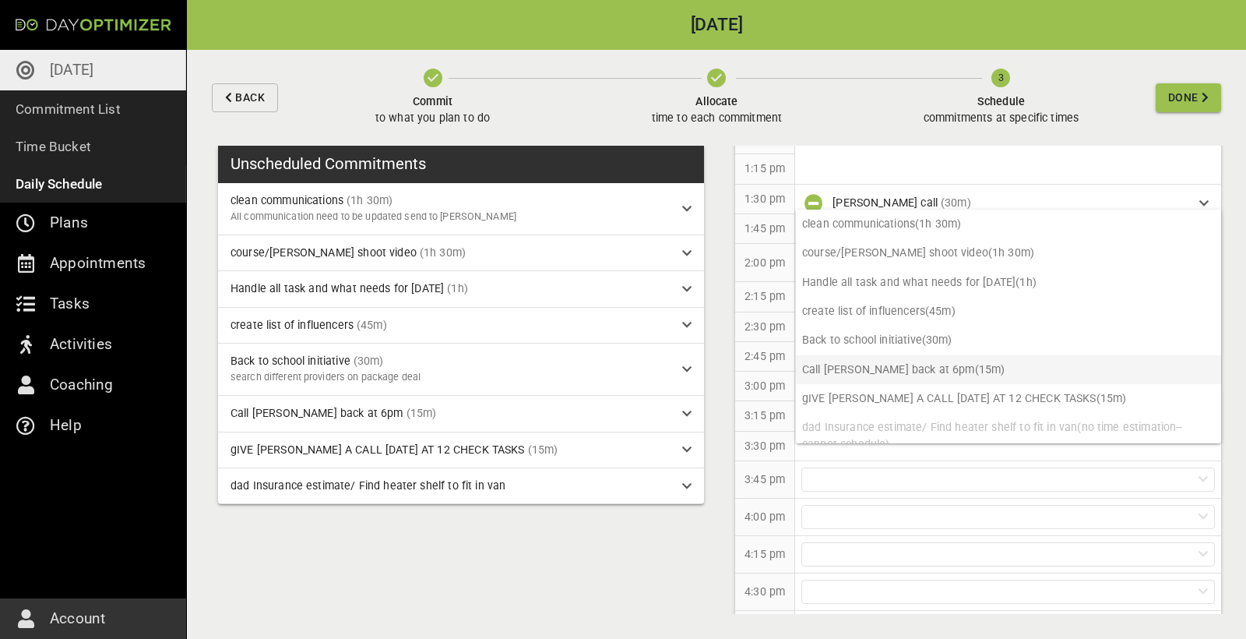
scroll to position [0, 0]
click at [747, 227] on p "clean communications (1h 30m)" at bounding box center [1008, 224] width 425 height 29
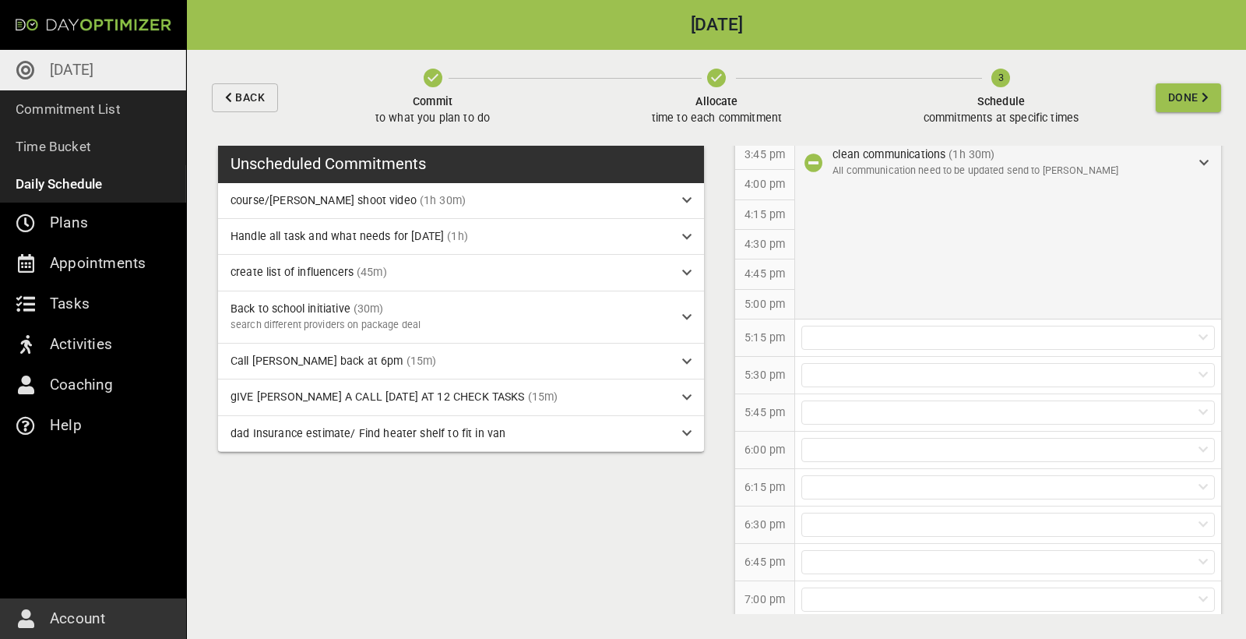
scroll to position [1193, 0]
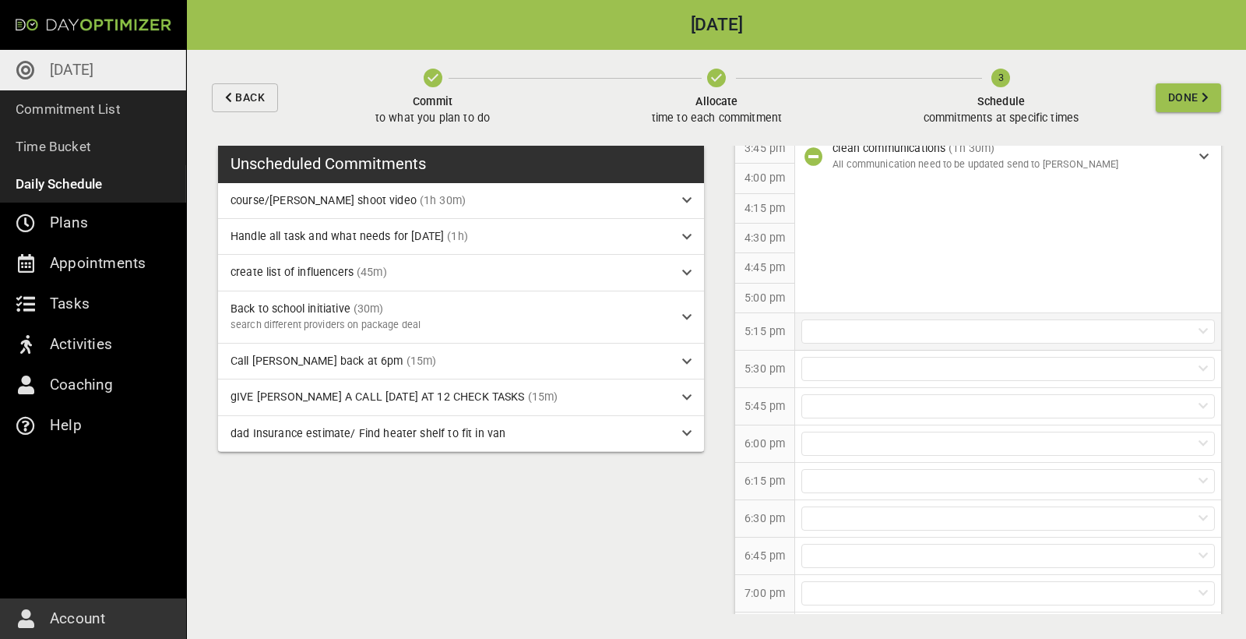
click at [747, 319] on div at bounding box center [1008, 331] width 414 height 24
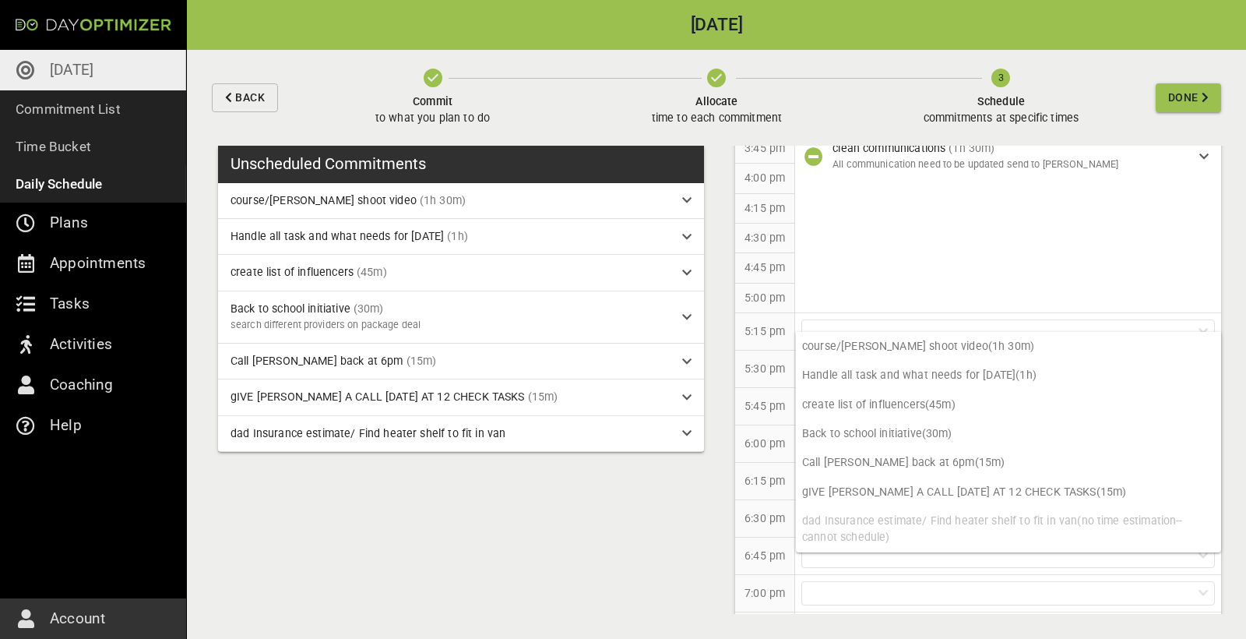
click at [747, 329] on div "5:15 pm" at bounding box center [765, 331] width 60 height 37
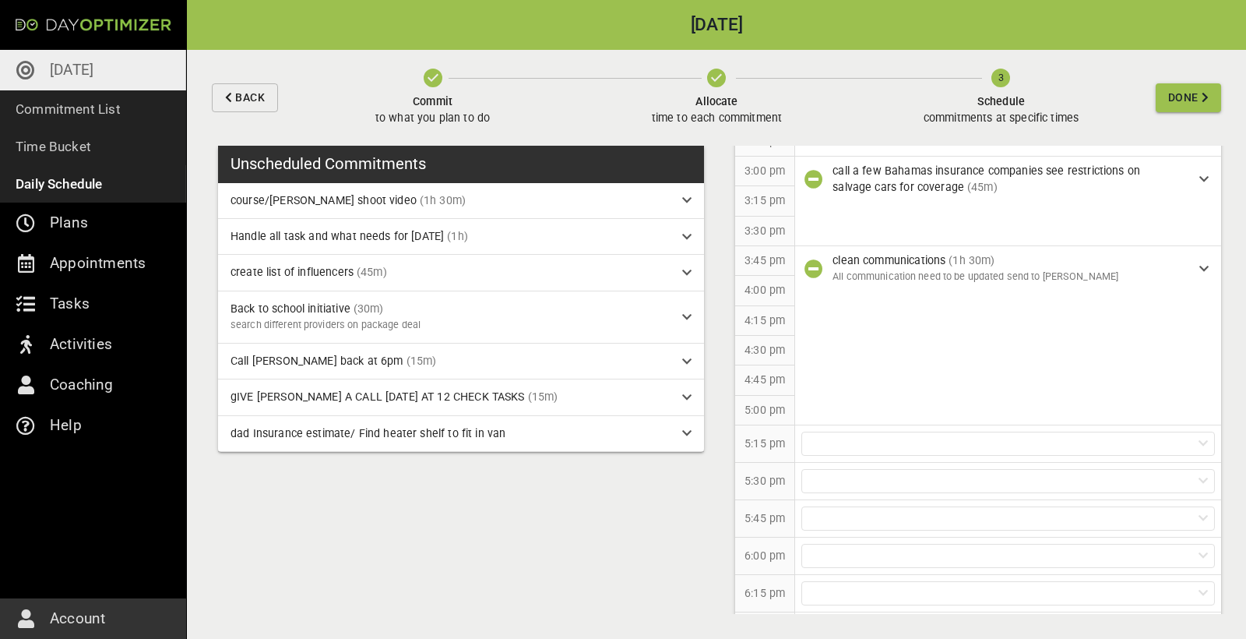
scroll to position [1057, 0]
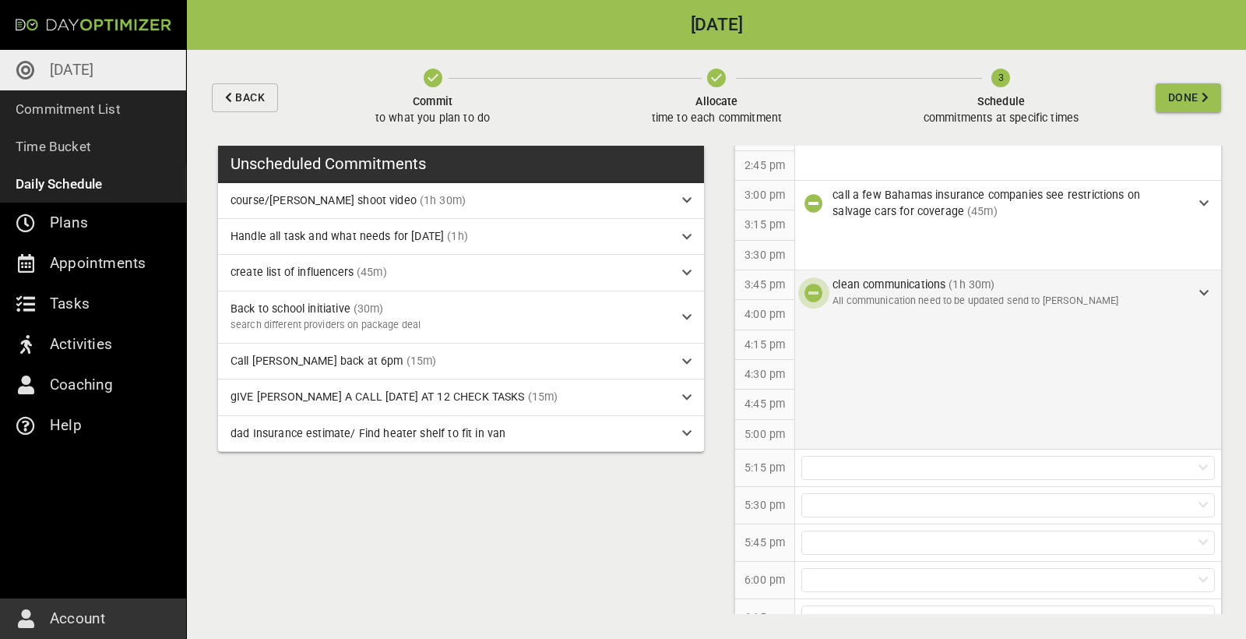
click at [747, 284] on icon "button" at bounding box center [814, 293] width 19 height 19
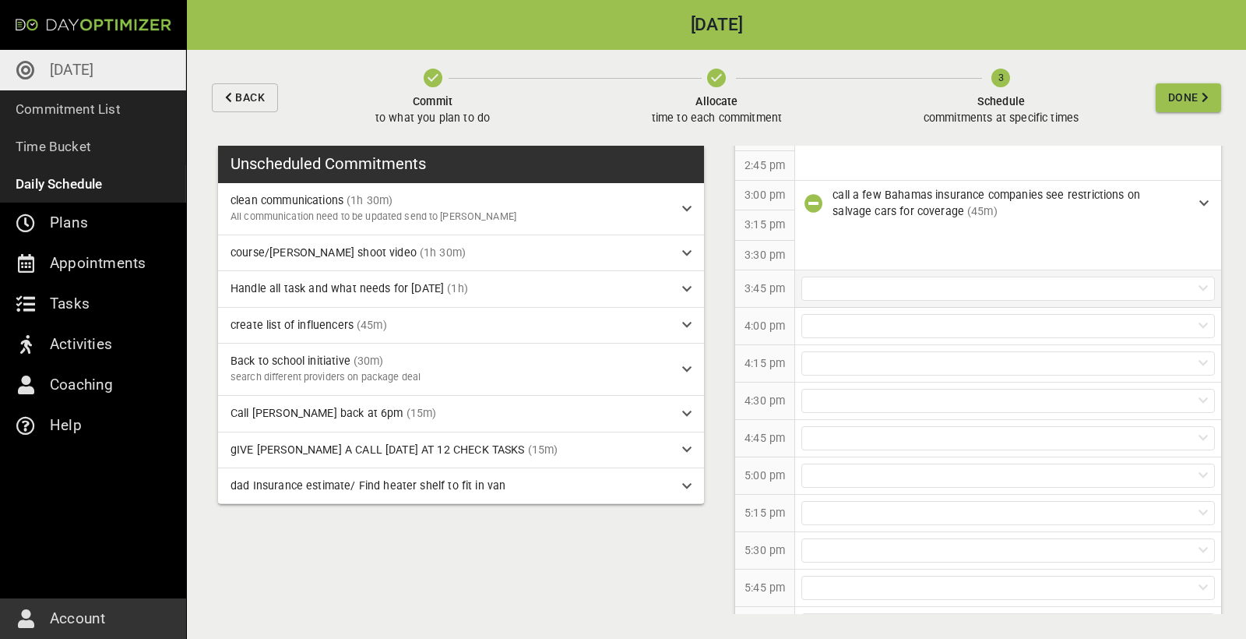
click at [747, 283] on div at bounding box center [1008, 289] width 414 height 24
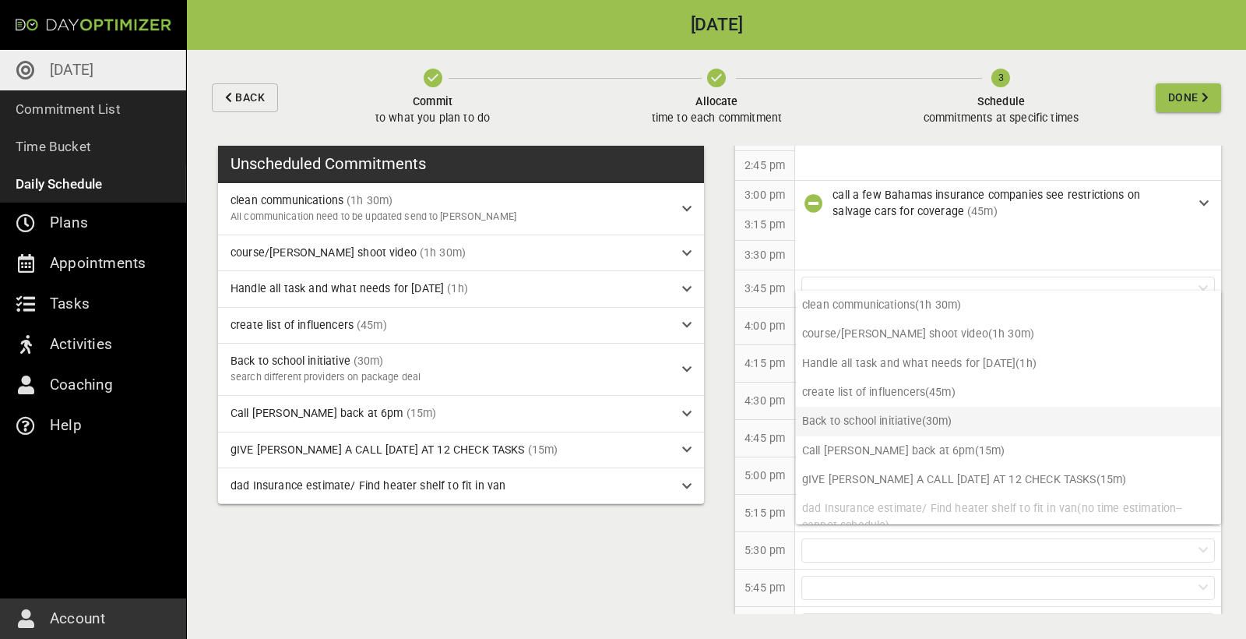
click at [747, 358] on p "Back to school initiative (30m)" at bounding box center [1008, 421] width 425 height 29
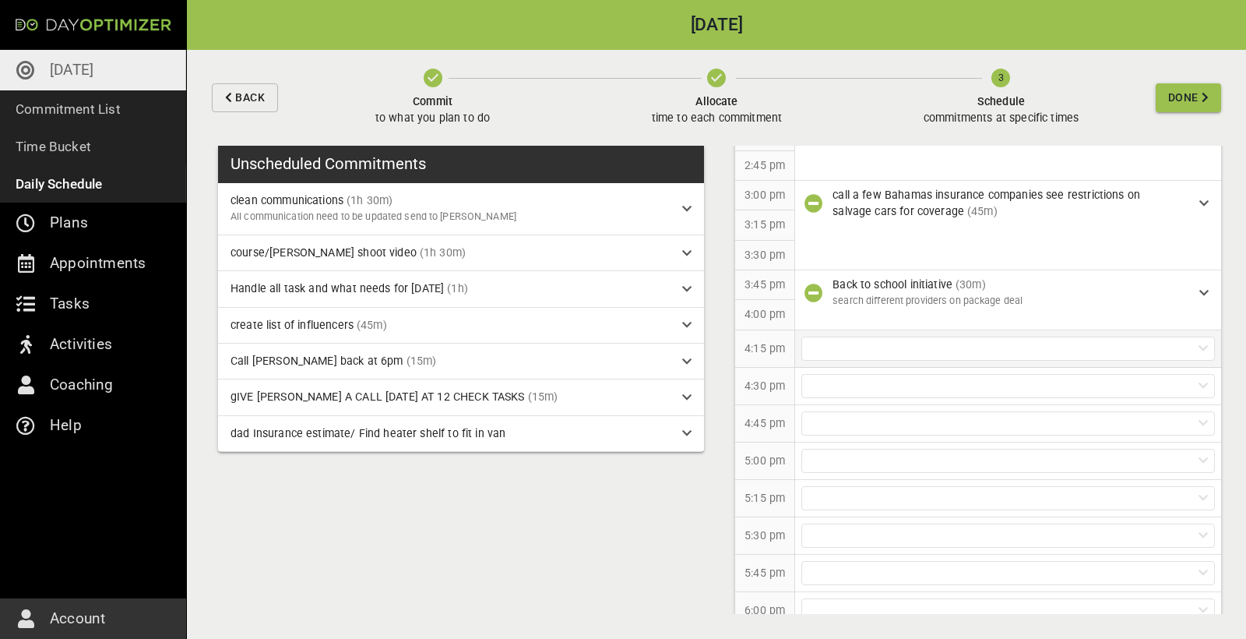
click at [747, 336] on div at bounding box center [1008, 348] width 414 height 24
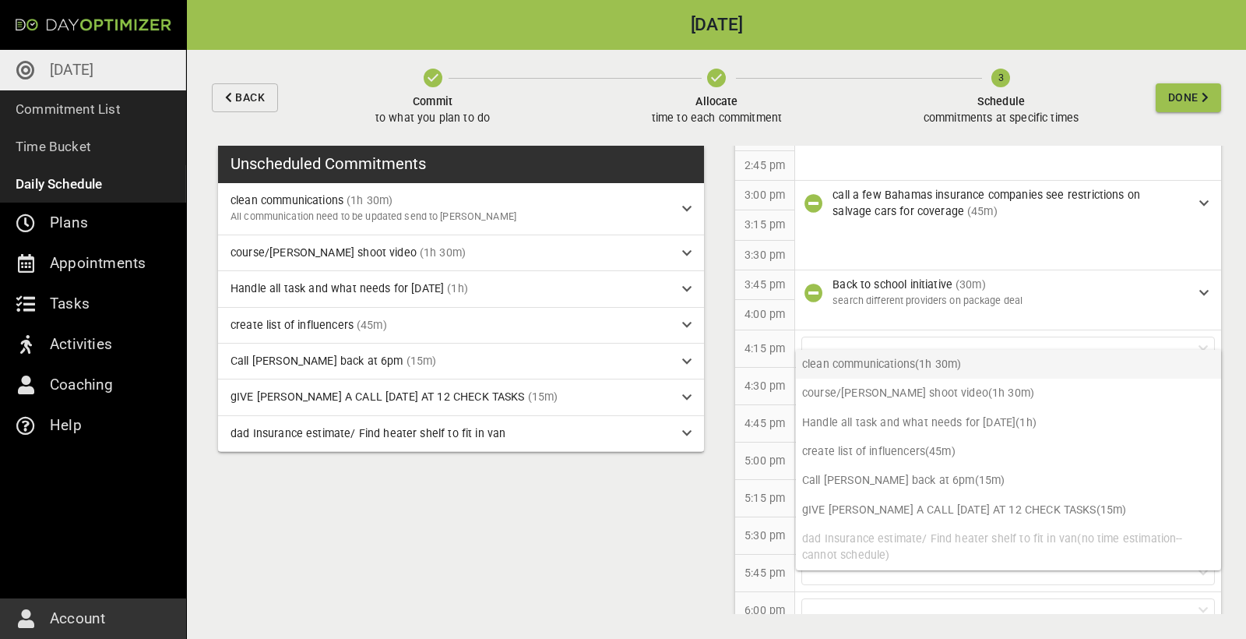
click at [747, 358] on p "clean communications (1h 30m)" at bounding box center [1008, 364] width 425 height 29
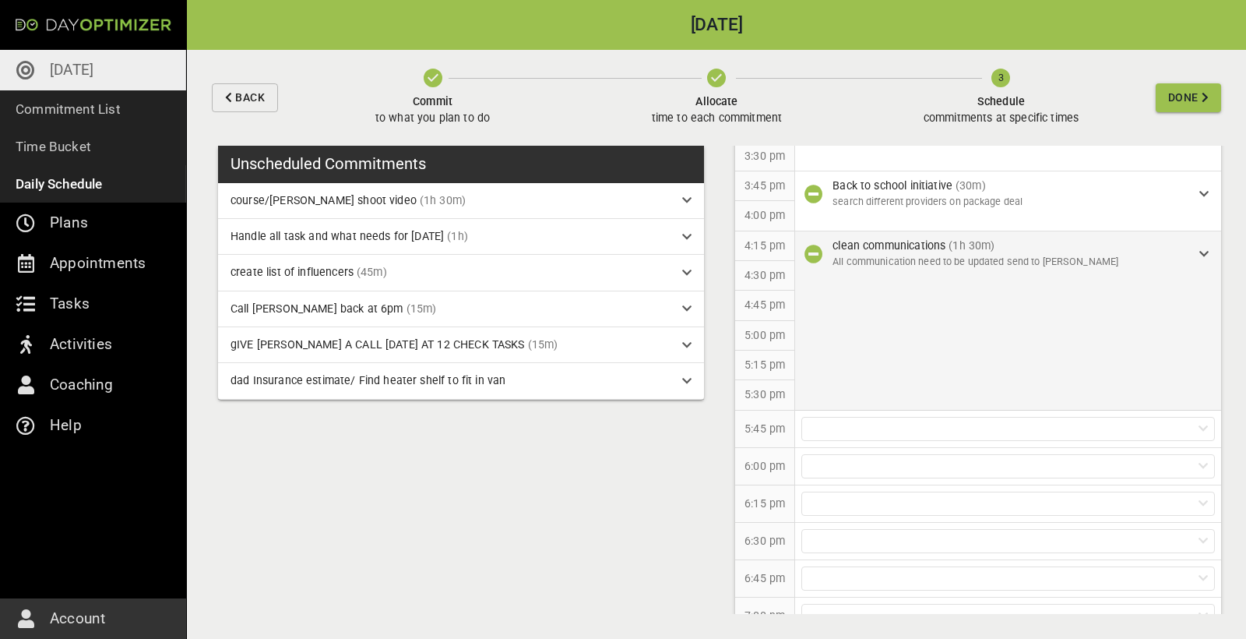
scroll to position [1170, 0]
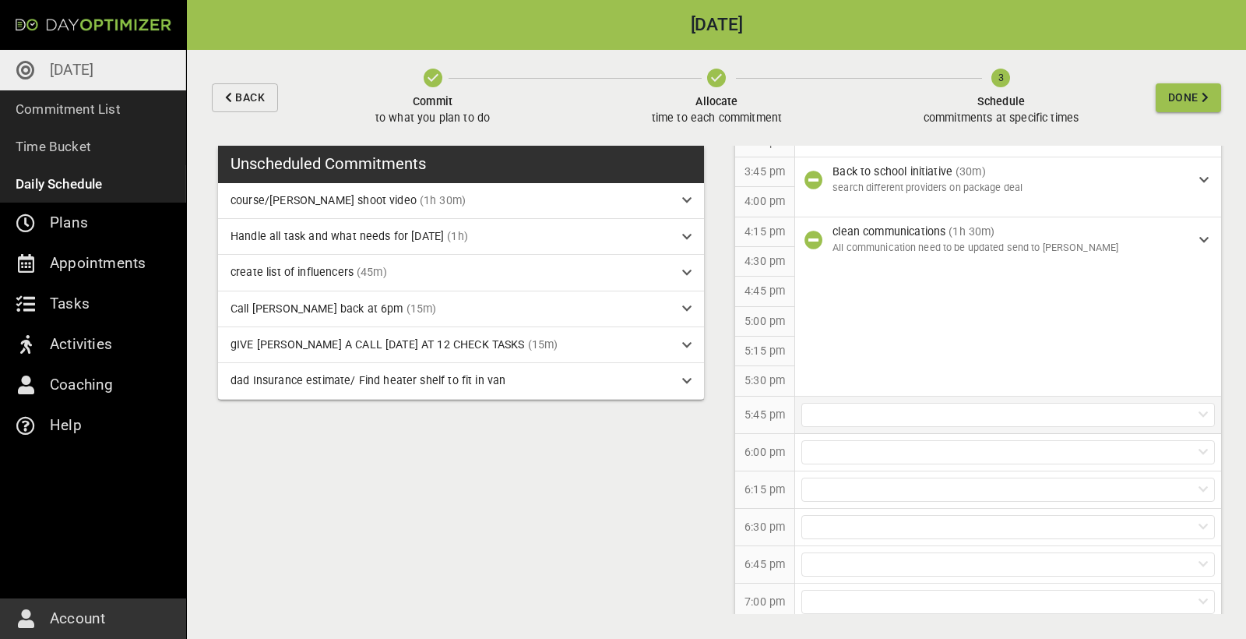
click at [747, 358] on div at bounding box center [1008, 415] width 414 height 24
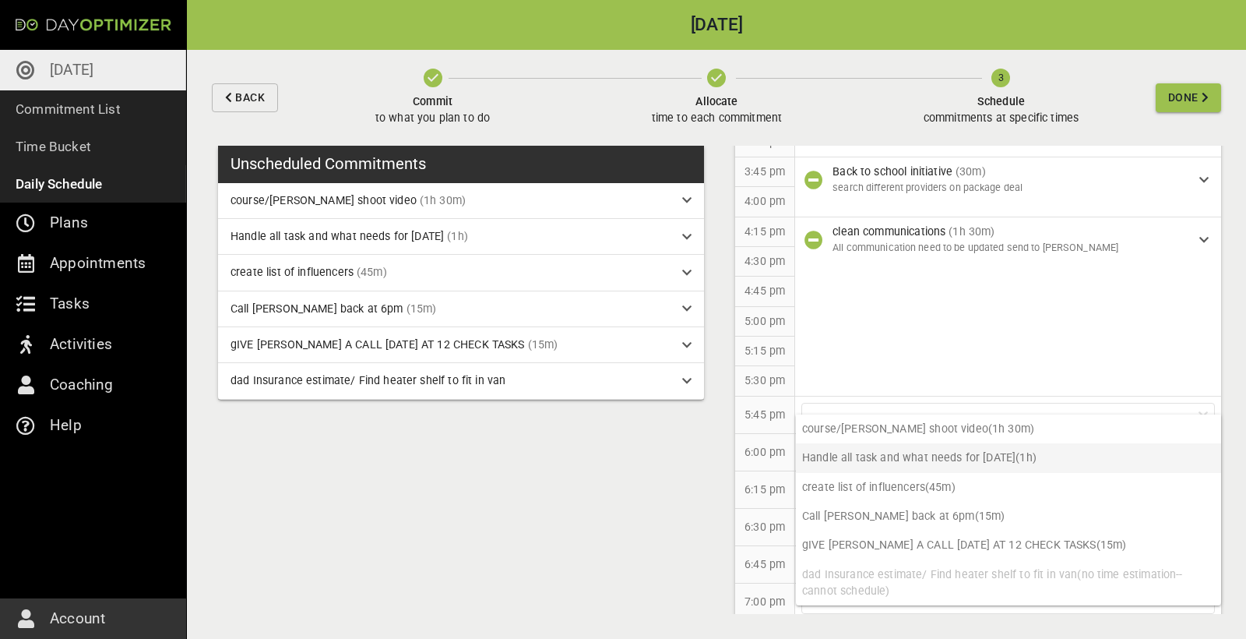
click at [747, 358] on p "Handle all task and what needs for [DATE] (1h)" at bounding box center [1008, 457] width 425 height 29
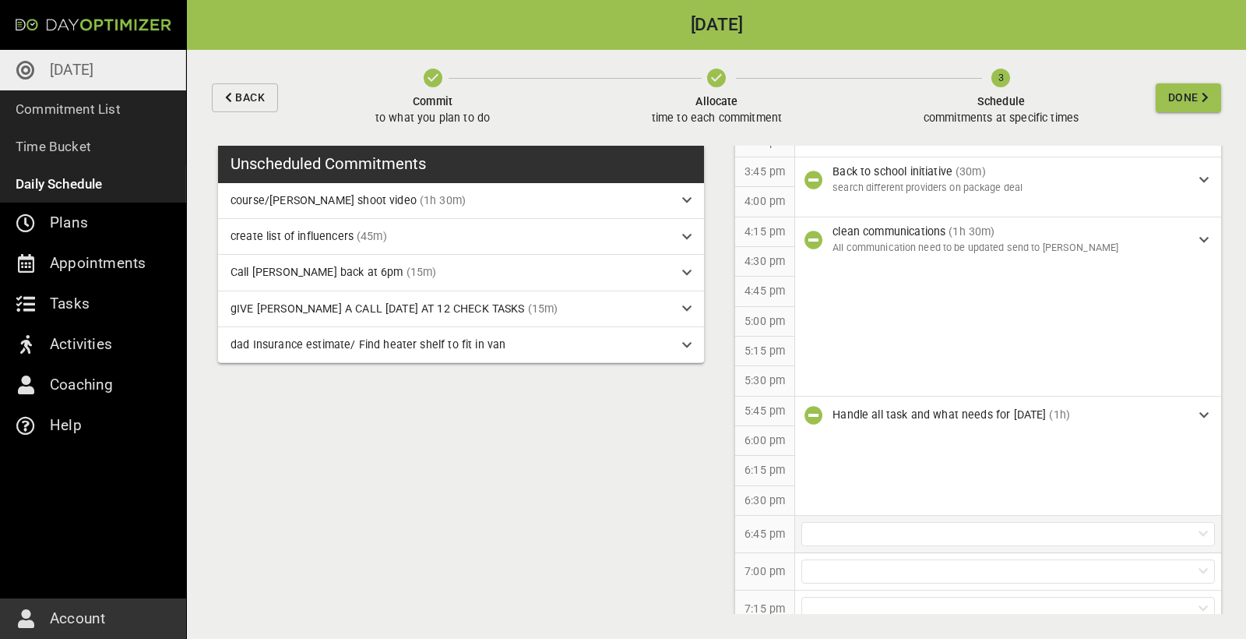
scroll to position [0, 0]
click at [747, 358] on div at bounding box center [1008, 534] width 414 height 24
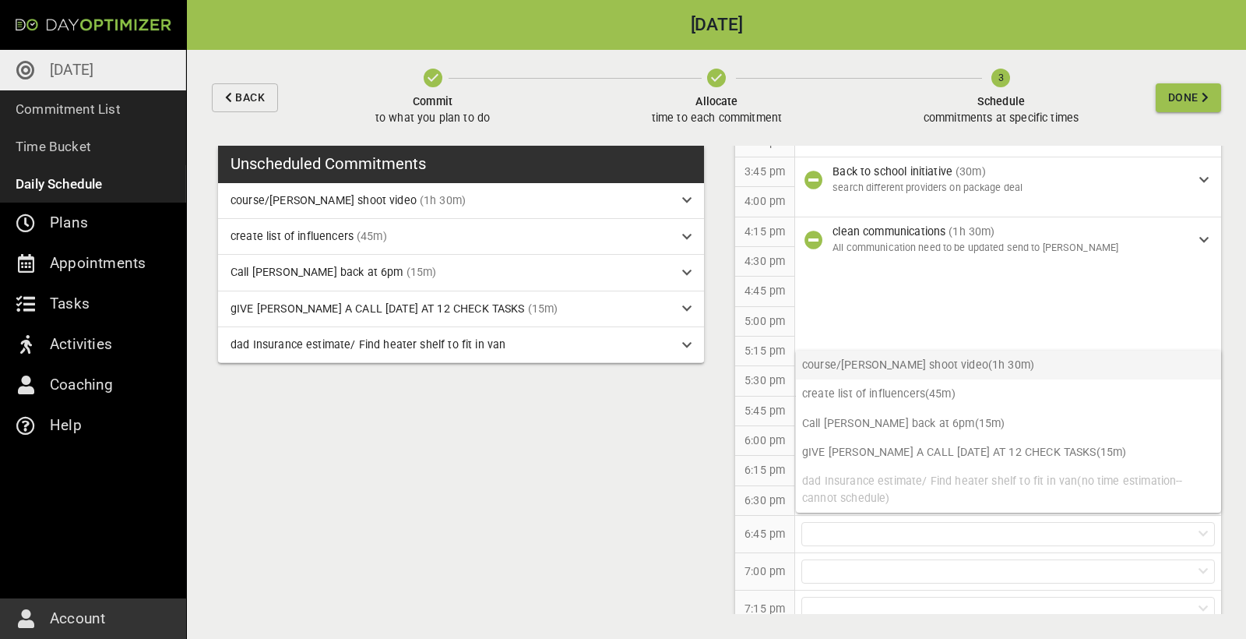
click at [747, 358] on p "course/[PERSON_NAME] shoot video (1h 30m)" at bounding box center [1008, 364] width 425 height 29
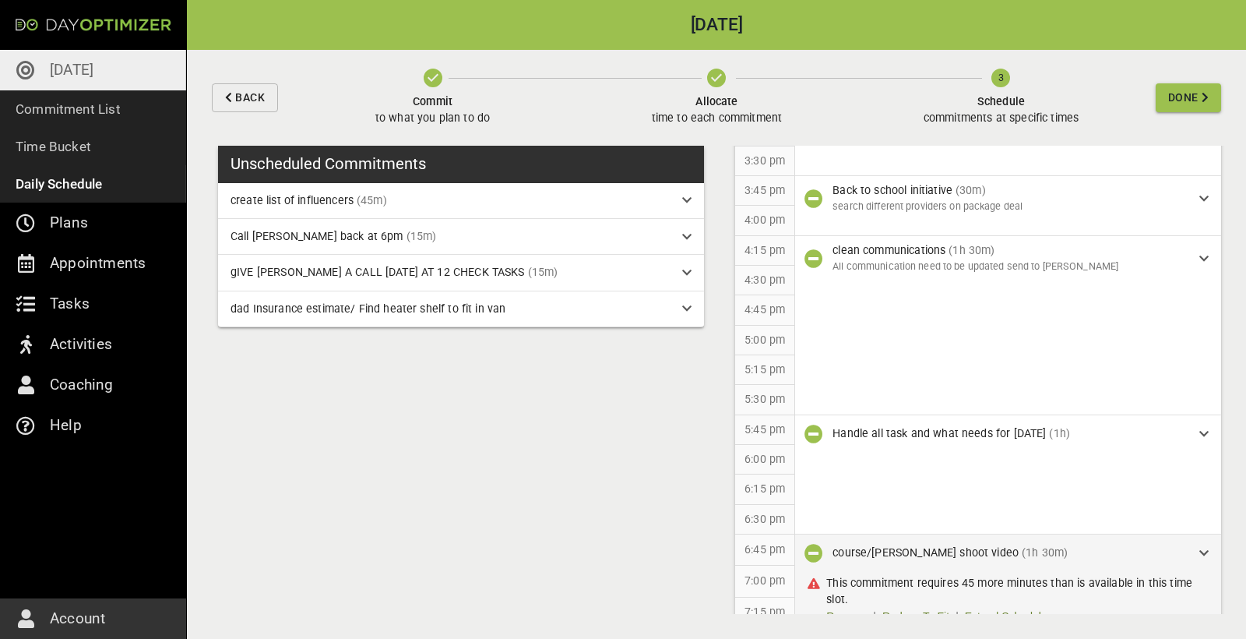
click at [747, 358] on link "Extend Schedule" at bounding box center [1006, 616] width 83 height 16
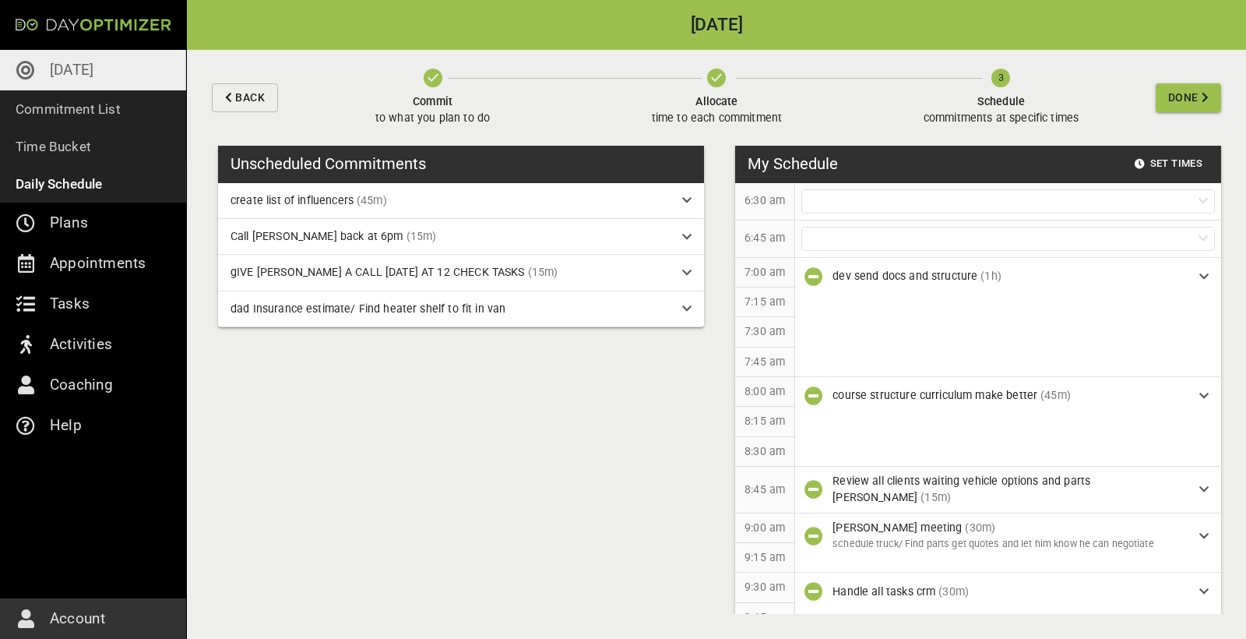
click at [747, 100] on span "Done" at bounding box center [1183, 97] width 30 height 19
